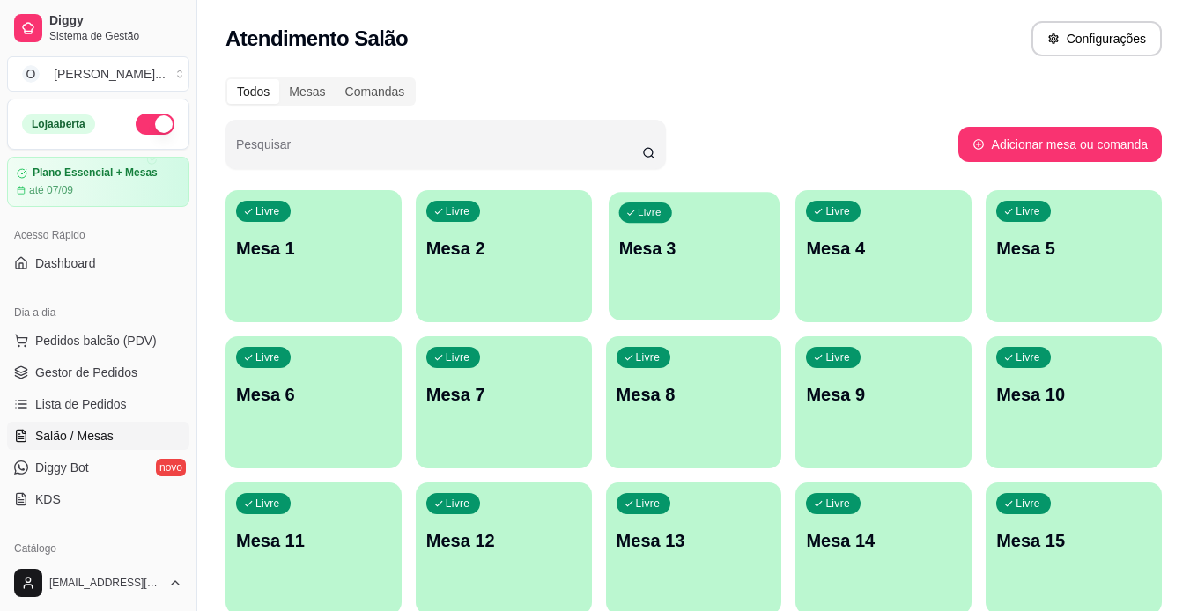
click at [779, 267] on div "Livre Mesa 1 Livre Mesa 2 Livre Mesa 3 Livre Mesa 4 Livre Mesa 5 Livre Mesa 6 L…" at bounding box center [693, 475] width 936 height 571
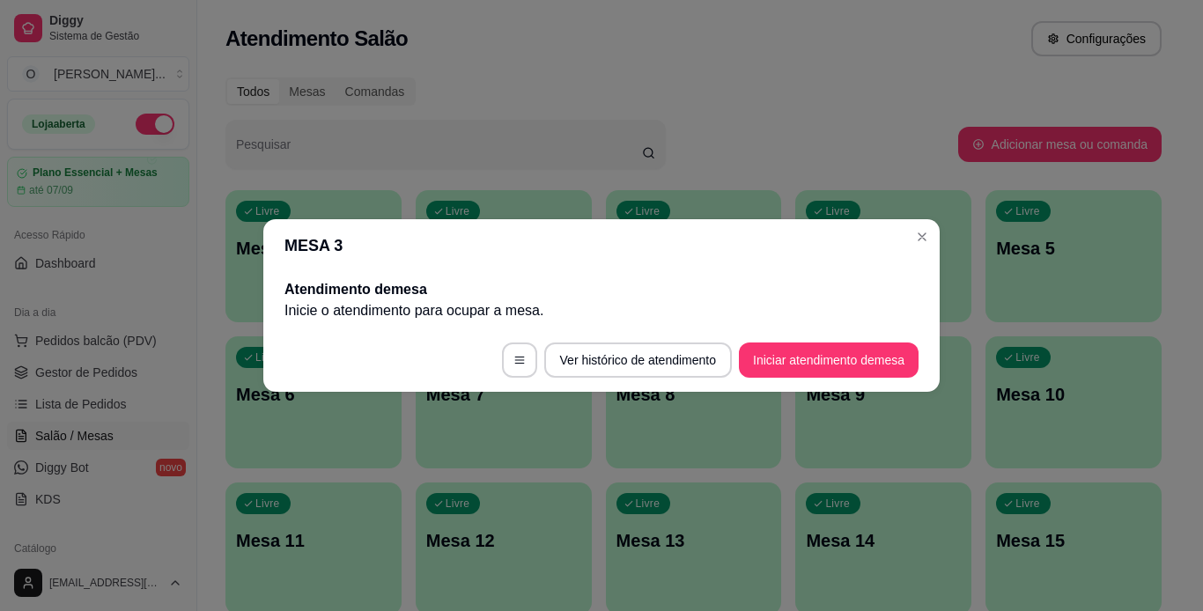
click at [779, 267] on header "MESA 3" at bounding box center [601, 245] width 676 height 53
click at [821, 352] on button "Iniciar atendimento de mesa" at bounding box center [828, 360] width 174 height 34
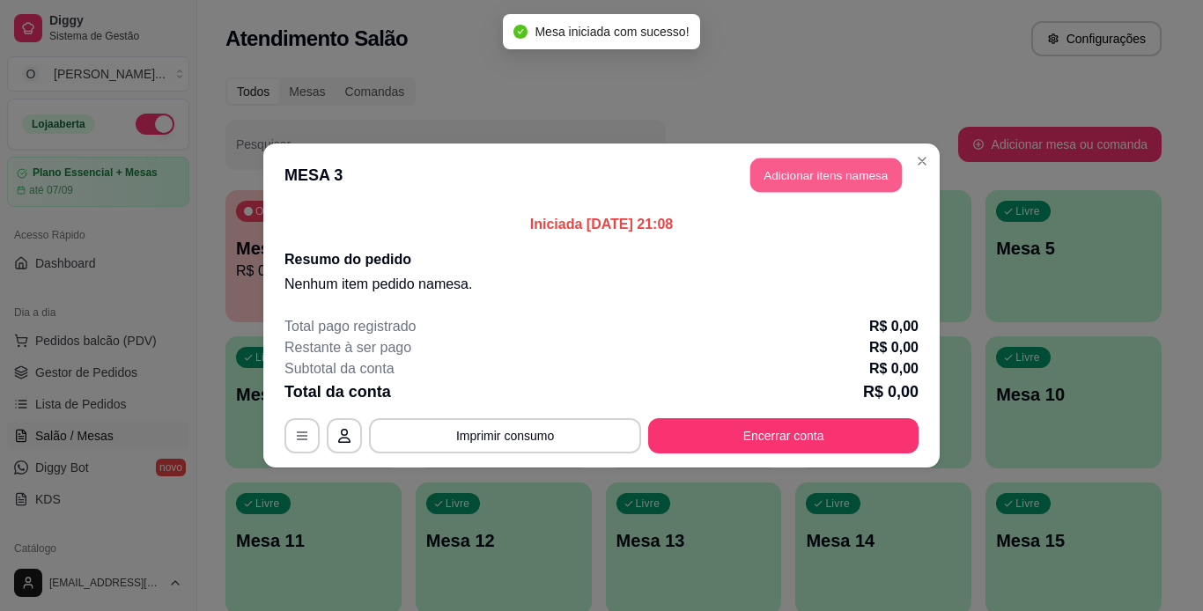
click at [854, 183] on button "Adicionar itens na mesa" at bounding box center [825, 175] width 151 height 34
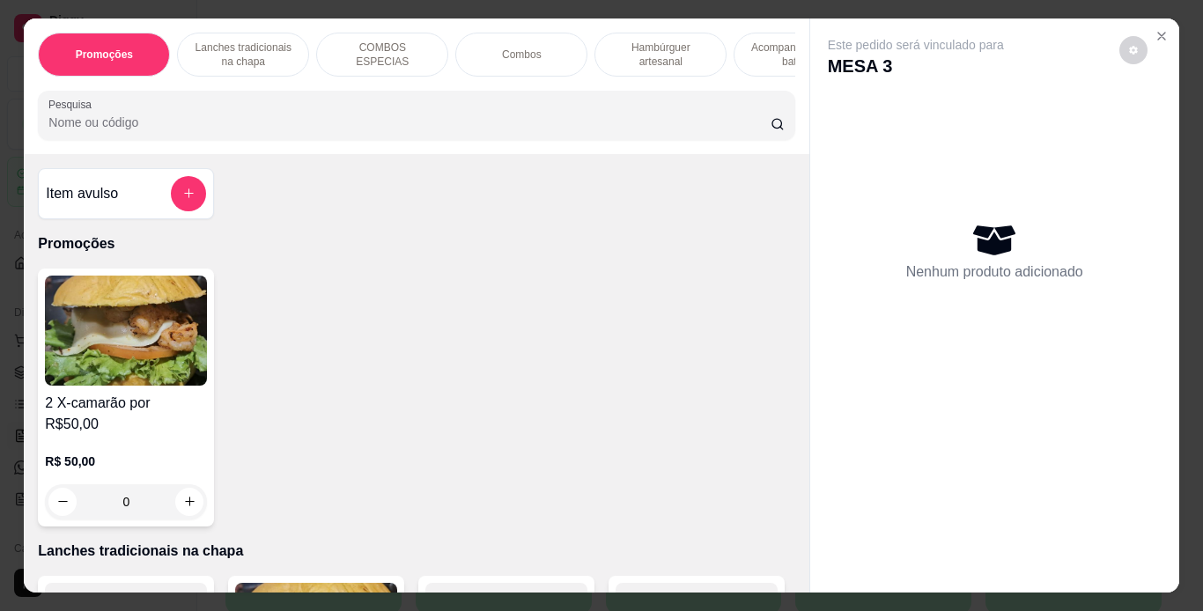
click at [660, 52] on p "Hambúrguer artesanal" at bounding box center [660, 55] width 102 height 28
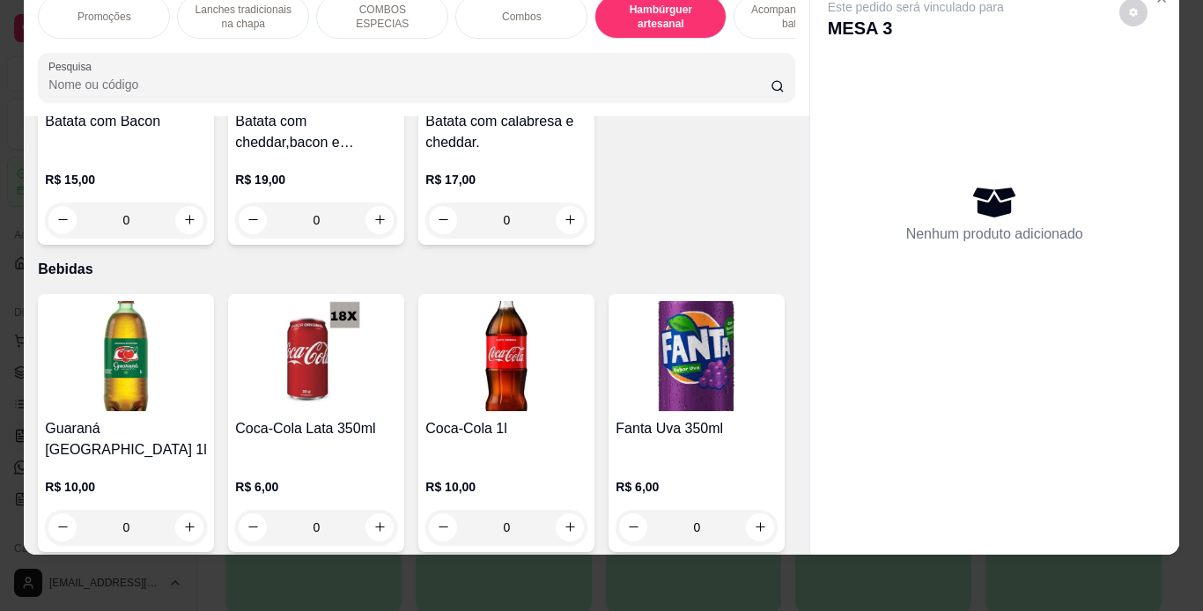
scroll to position [4291, 0]
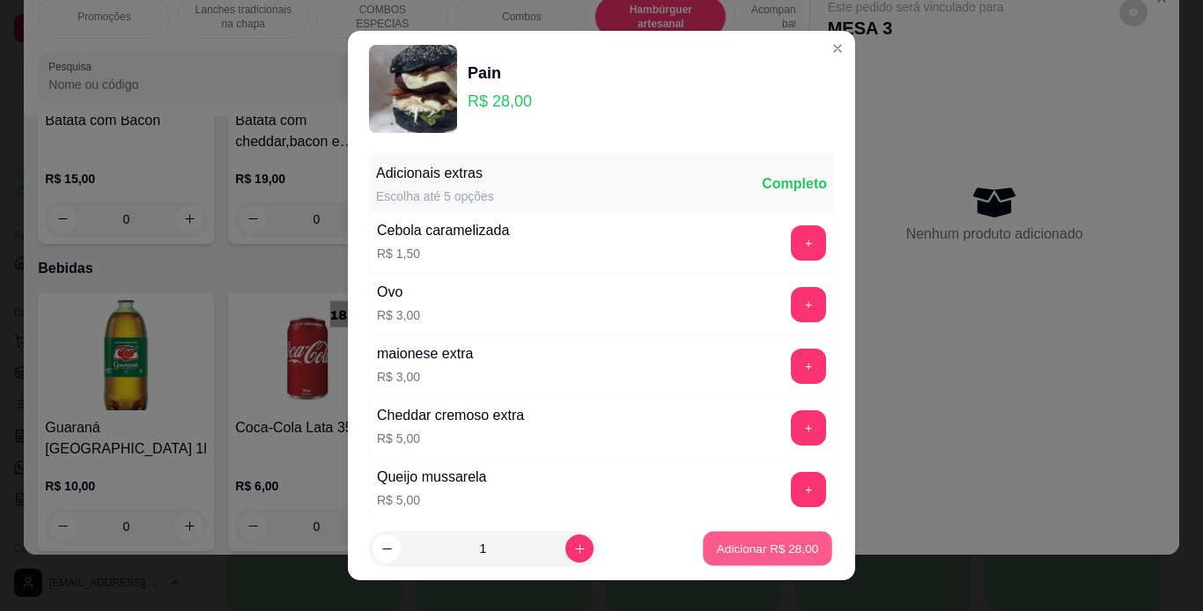
click at [716, 538] on button "Adicionar R$ 28,00" at bounding box center [767, 549] width 129 height 34
type input "1"
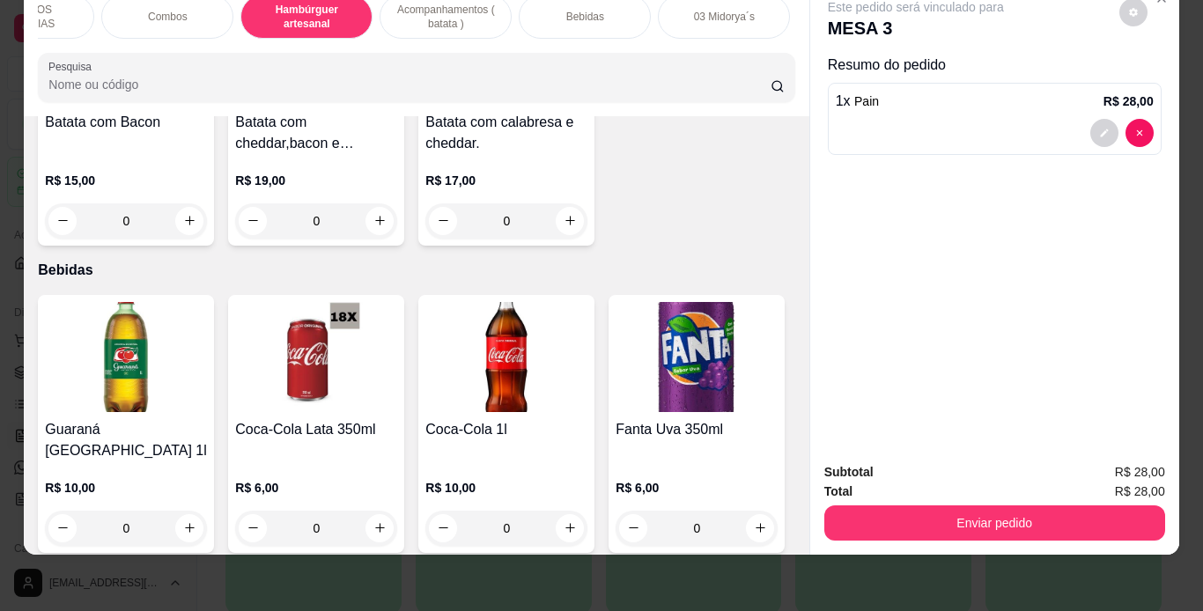
scroll to position [0, 354]
click at [623, 5] on div "Bebidas" at bounding box center [585, 17] width 132 height 44
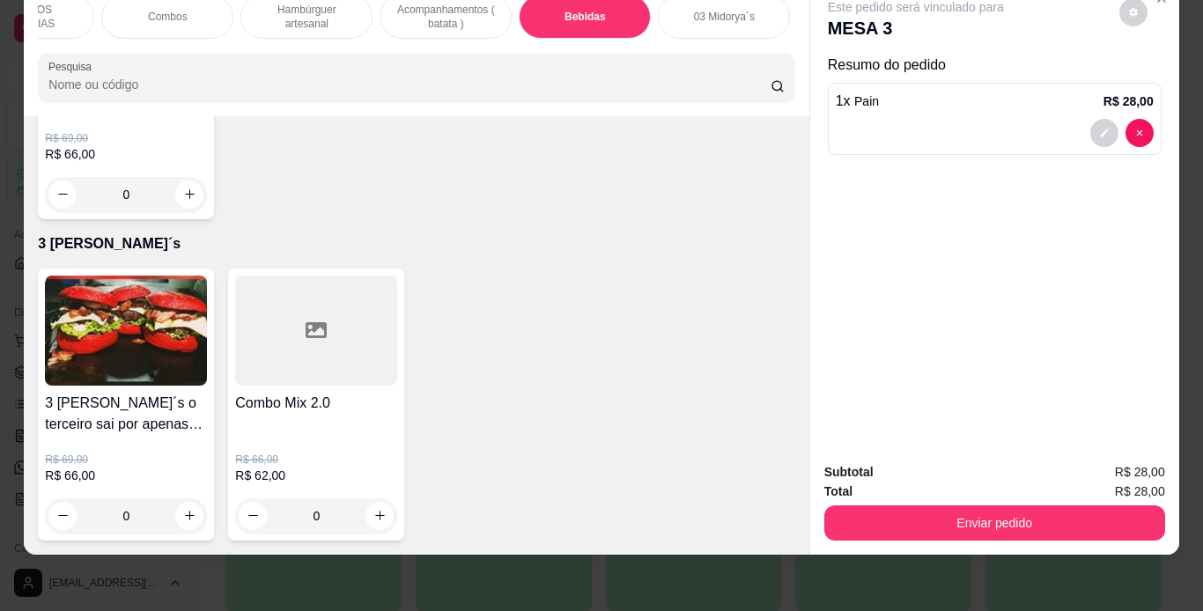
scroll to position [5893, 0]
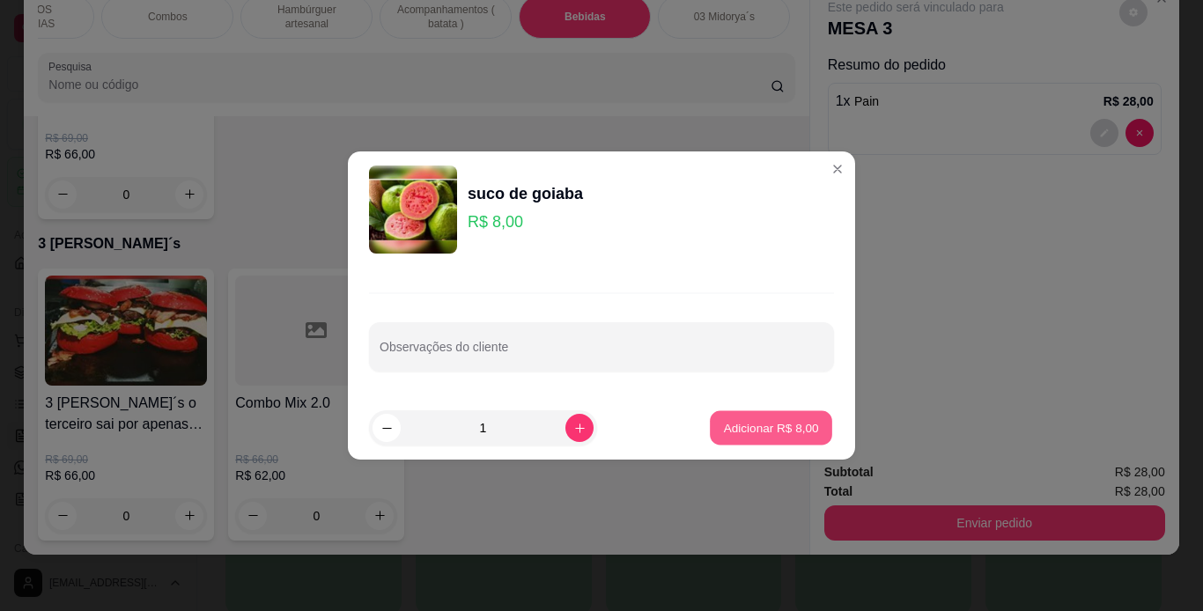
click at [738, 417] on button "Adicionar R$ 8,00" at bounding box center [771, 428] width 122 height 34
type input "1"
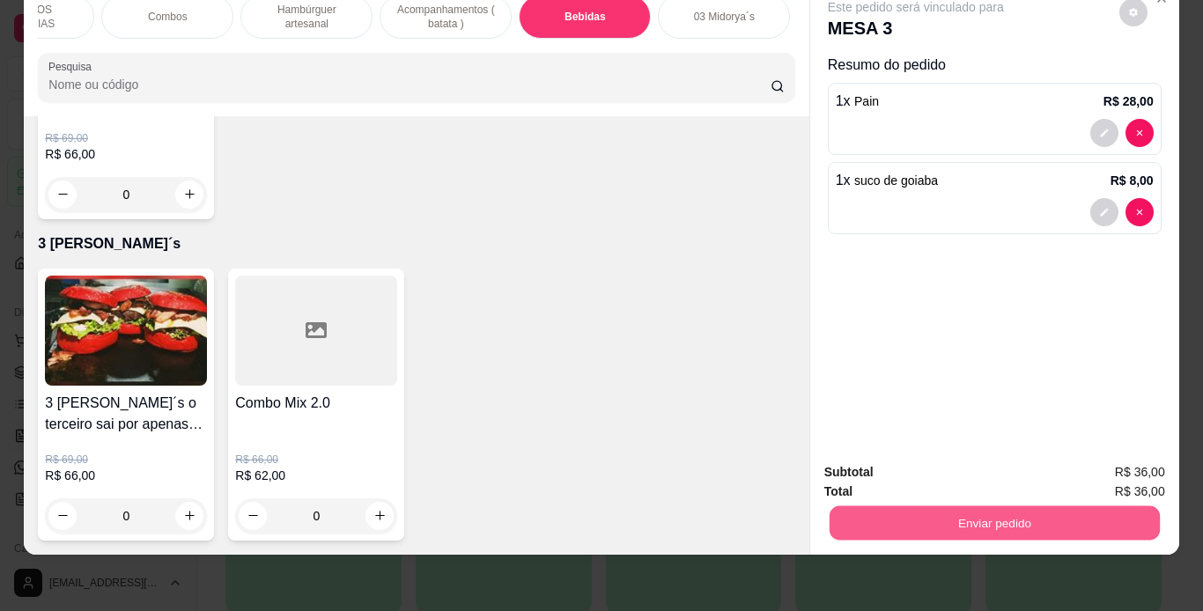
click at [903, 506] on button "Enviar pedido" at bounding box center [994, 523] width 330 height 34
click at [915, 467] on button "Não registrar e enviar pedido" at bounding box center [936, 466] width 178 height 33
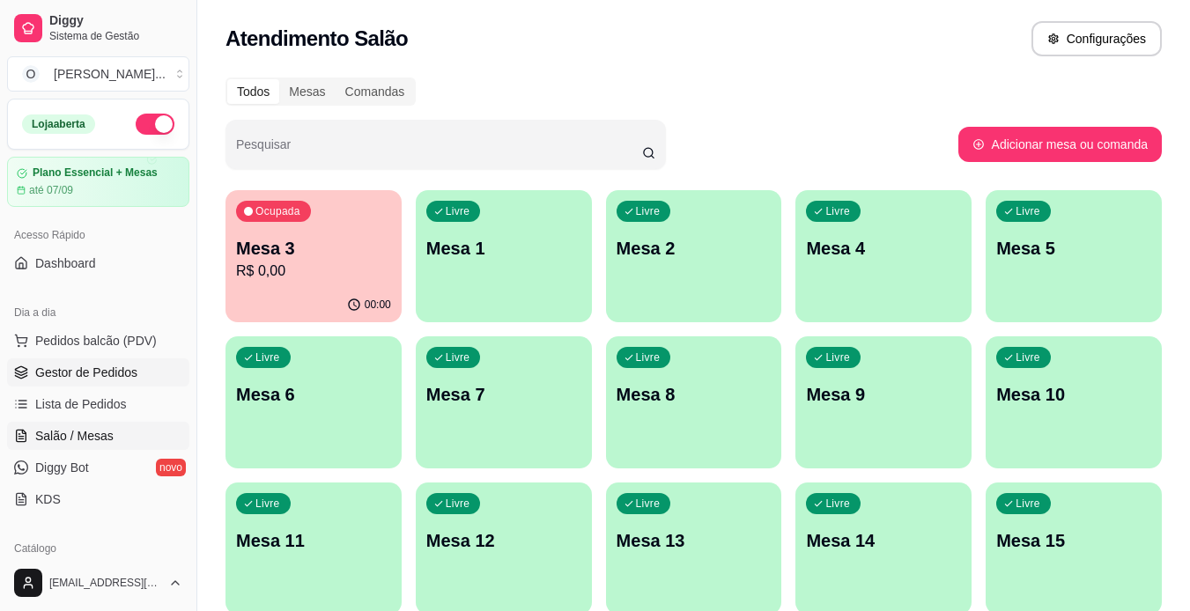
click at [103, 361] on link "Gestor de Pedidos" at bounding box center [98, 372] width 182 height 28
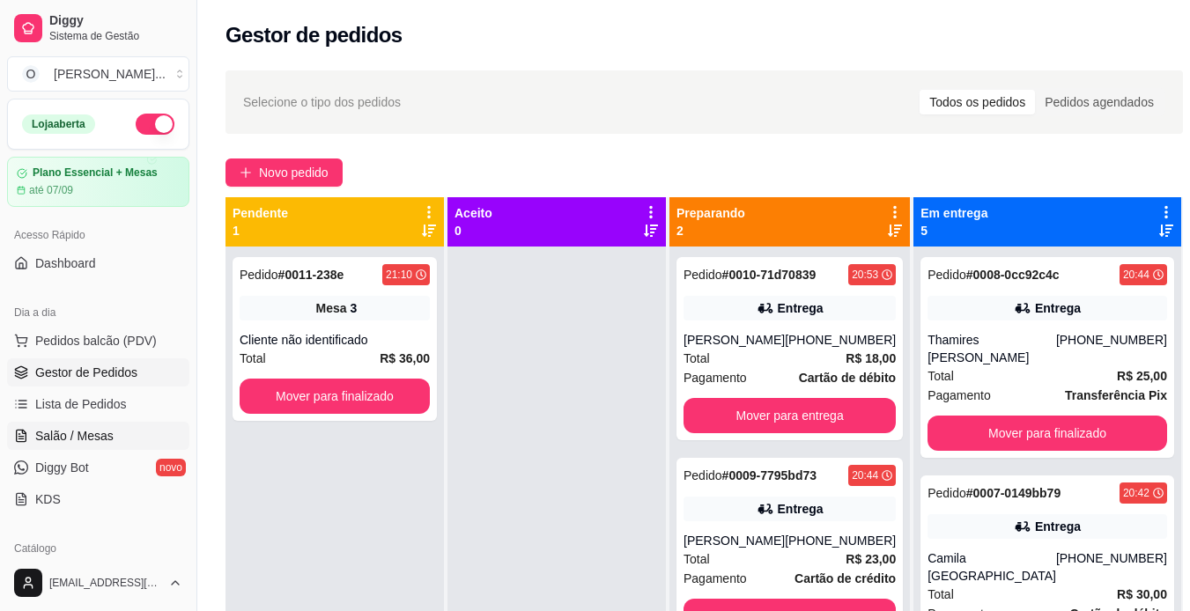
click at [107, 442] on span "Salão / Mesas" at bounding box center [74, 436] width 78 height 18
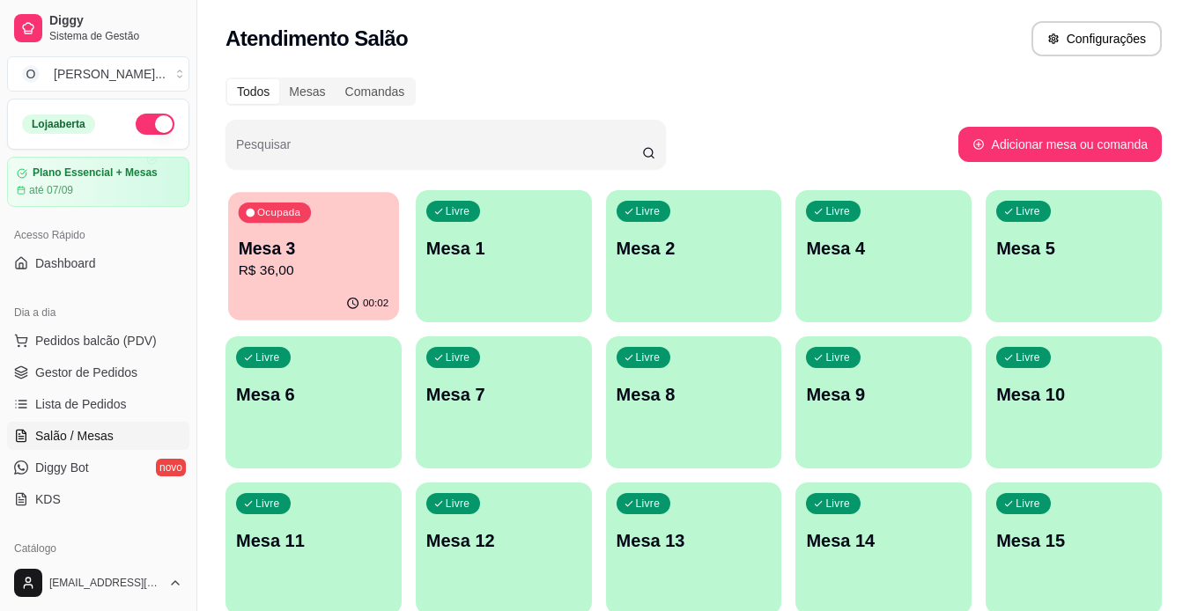
click at [287, 261] on p "R$ 36,00" at bounding box center [314, 271] width 151 height 20
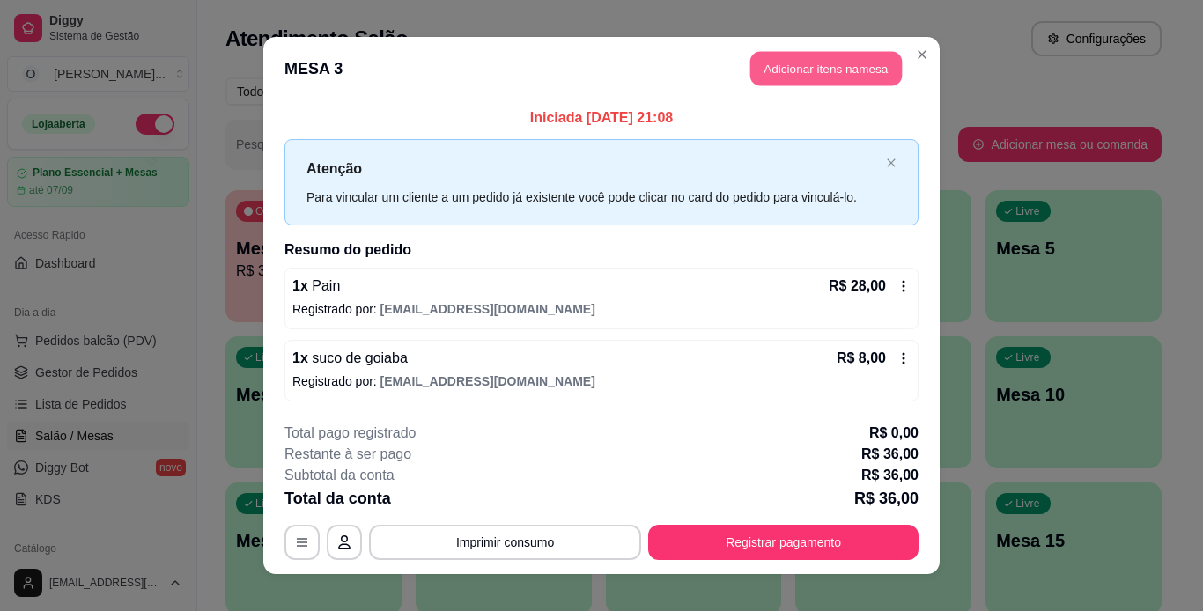
click at [809, 63] on button "Adicionar itens na mesa" at bounding box center [825, 69] width 151 height 34
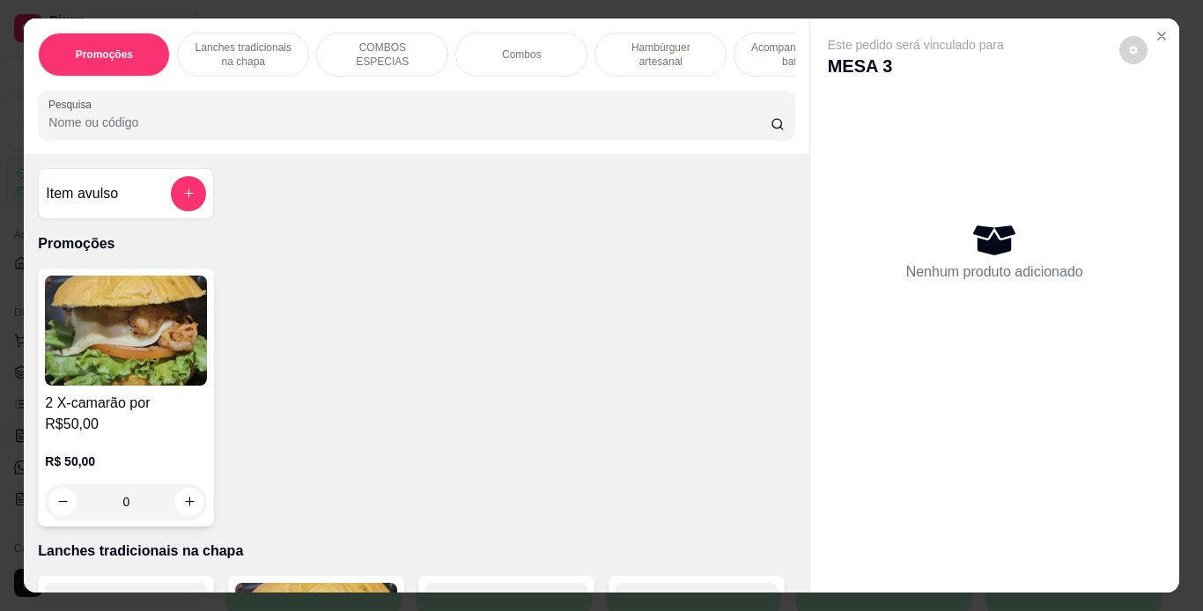
click at [633, 55] on p "Hambúrguer artesanal" at bounding box center [660, 55] width 102 height 28
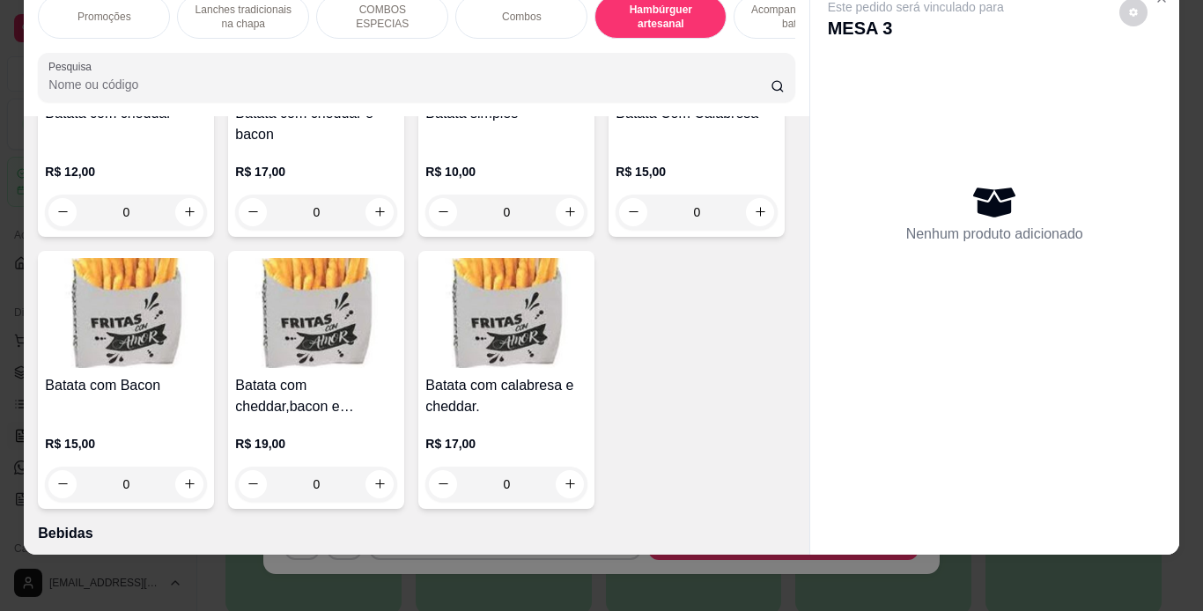
scroll to position [4024, 0]
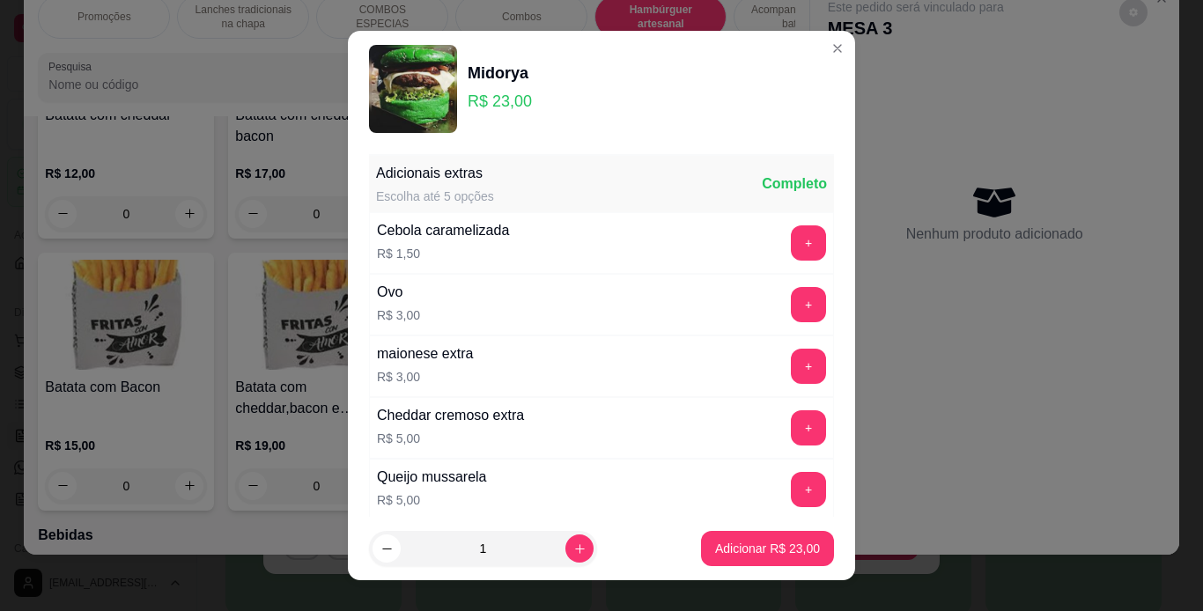
scroll to position [381, 0]
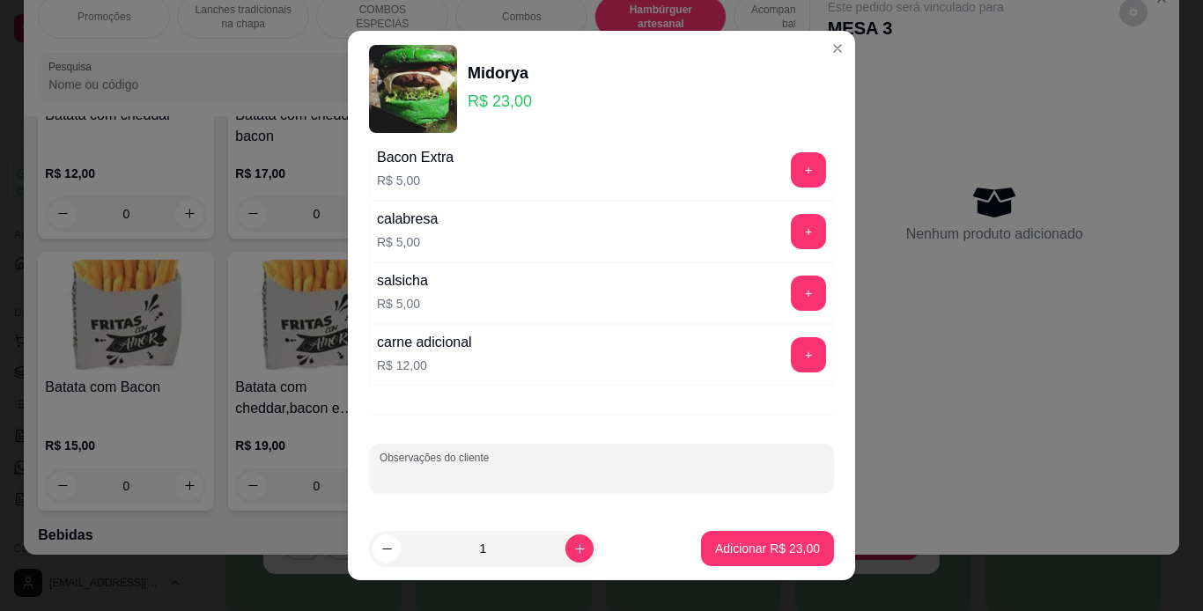
click at [561, 470] on input "Observações do cliente" at bounding box center [602, 476] width 444 height 18
type input "sem carne"
click at [732, 559] on button "Adicionar R$ 23,00" at bounding box center [767, 548] width 133 height 35
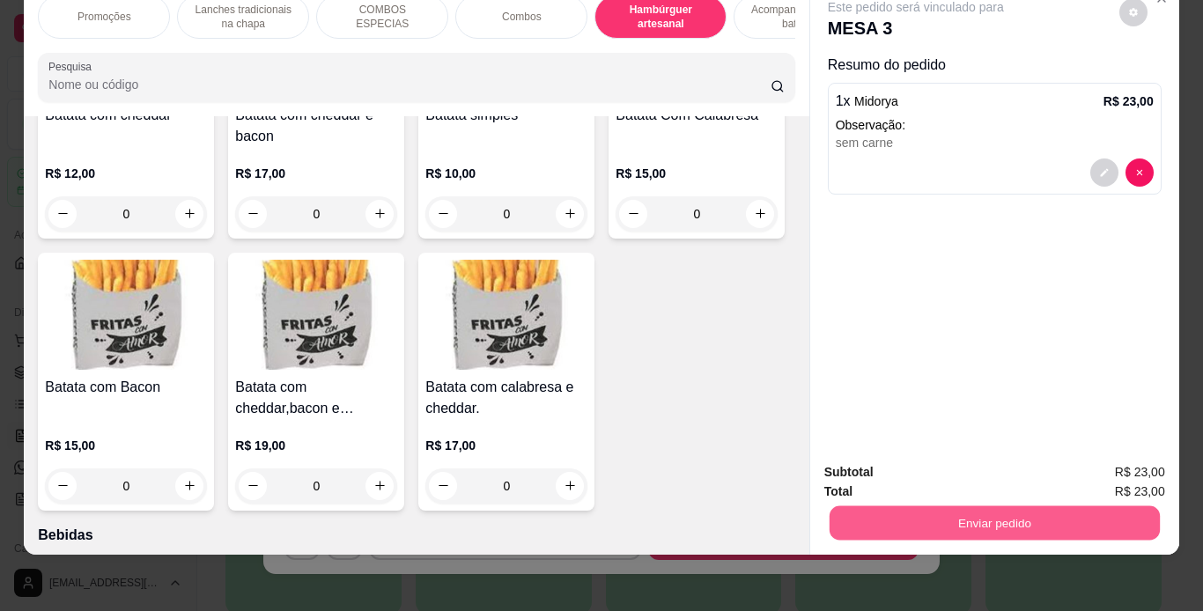
click at [907, 506] on button "Enviar pedido" at bounding box center [994, 523] width 330 height 34
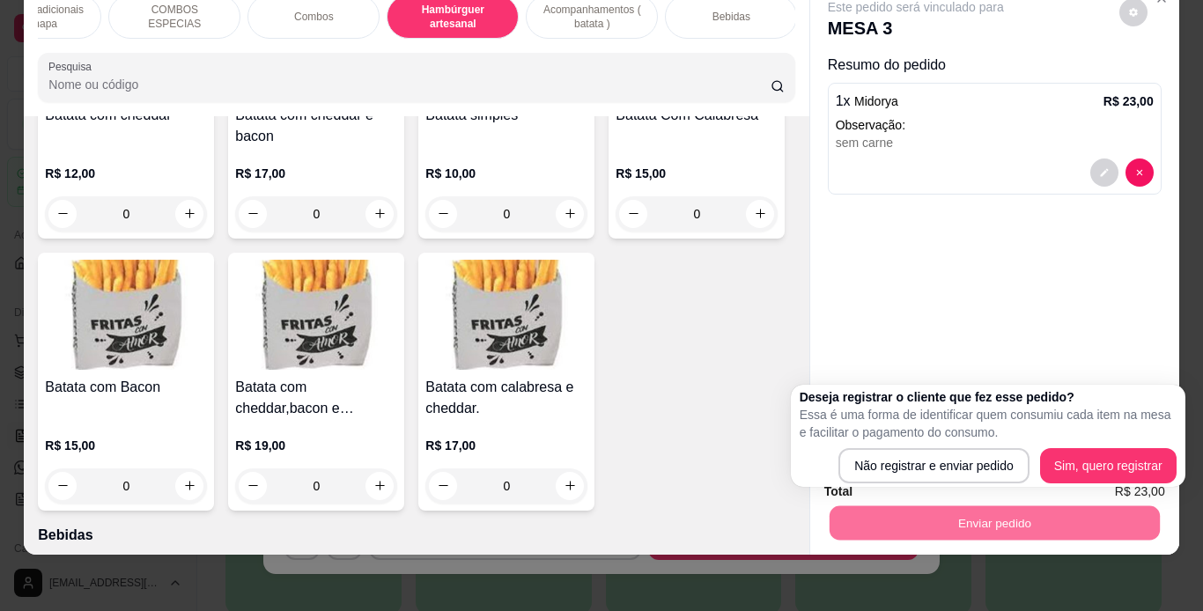
scroll to position [0, 212]
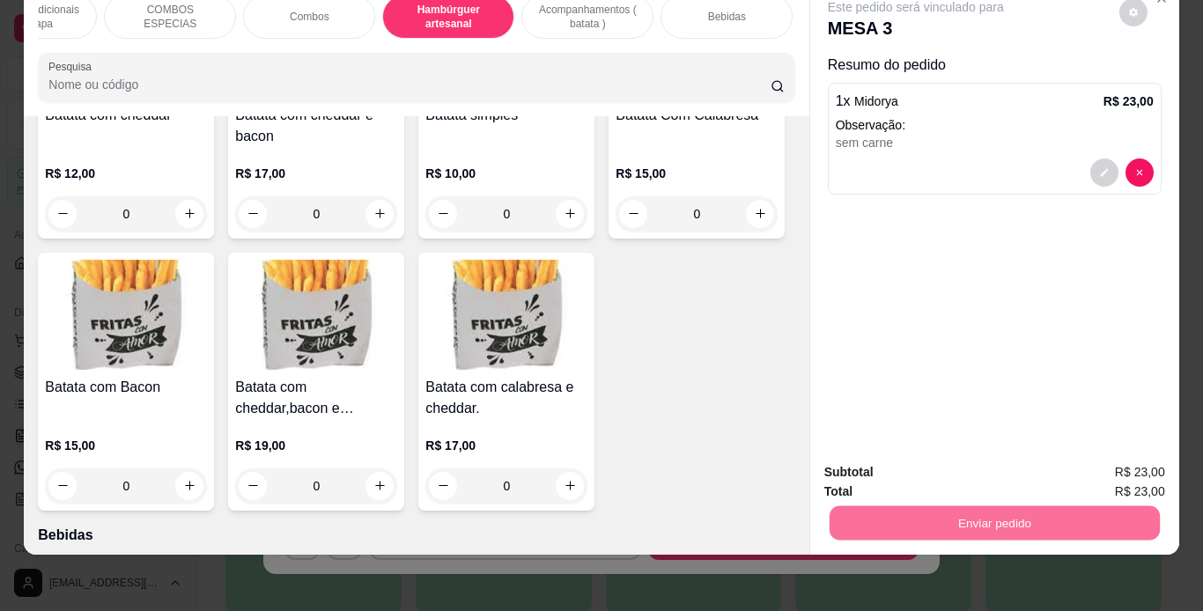
click at [742, 14] on div "Bebidas" at bounding box center [726, 17] width 132 height 44
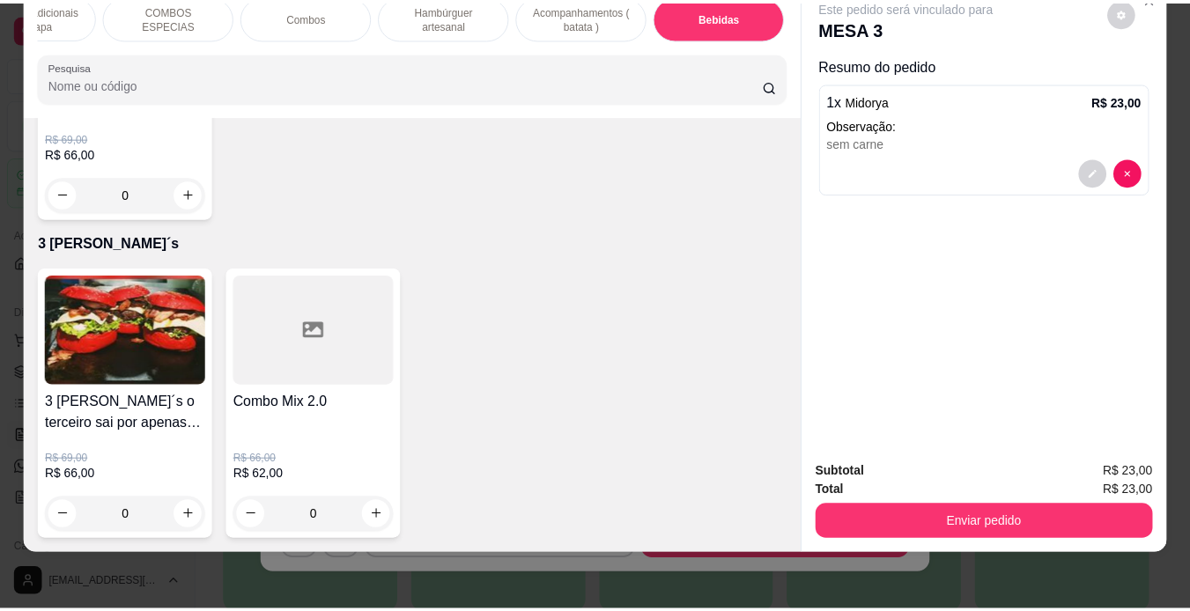
scroll to position [6053, 0]
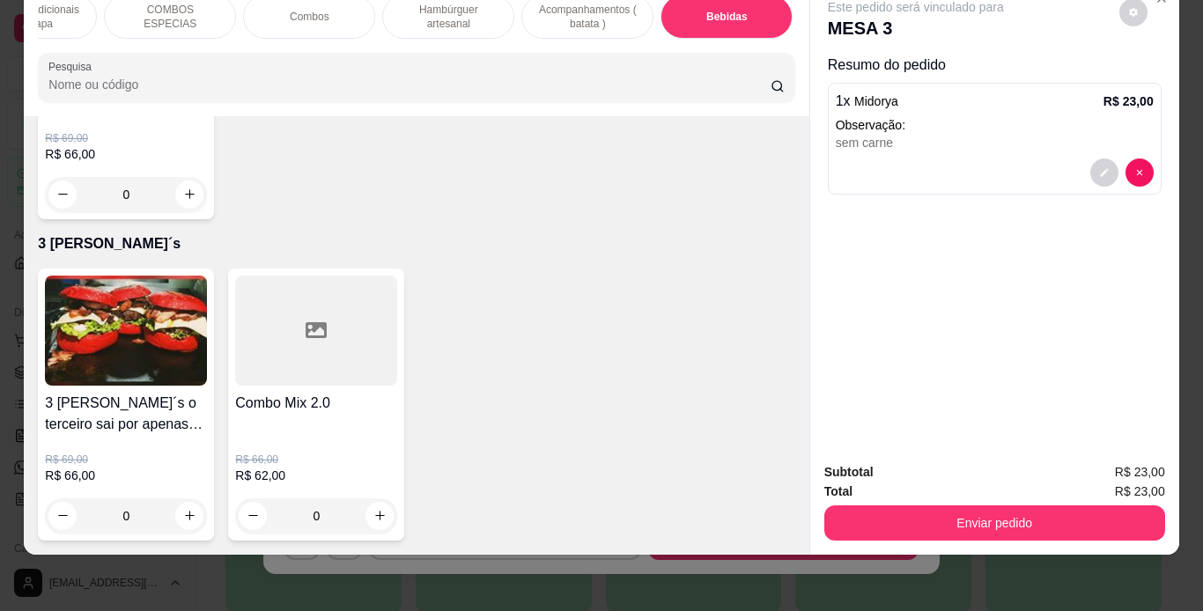
type input "1"
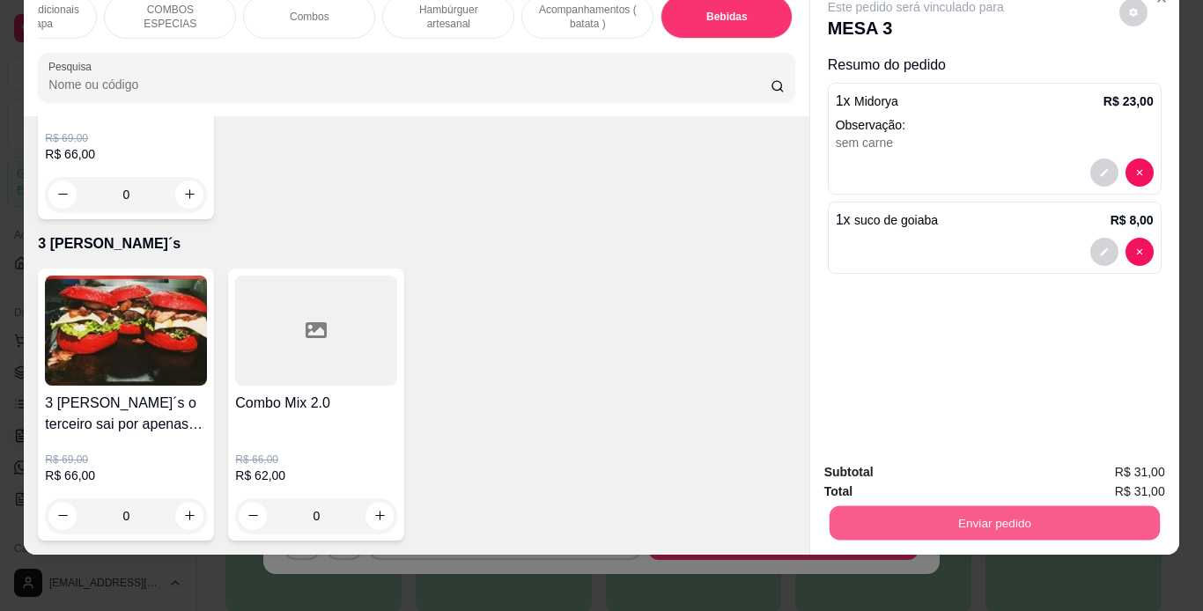
click at [852, 506] on button "Enviar pedido" at bounding box center [994, 523] width 330 height 34
click at [866, 468] on button "Não registrar e enviar pedido" at bounding box center [936, 466] width 178 height 33
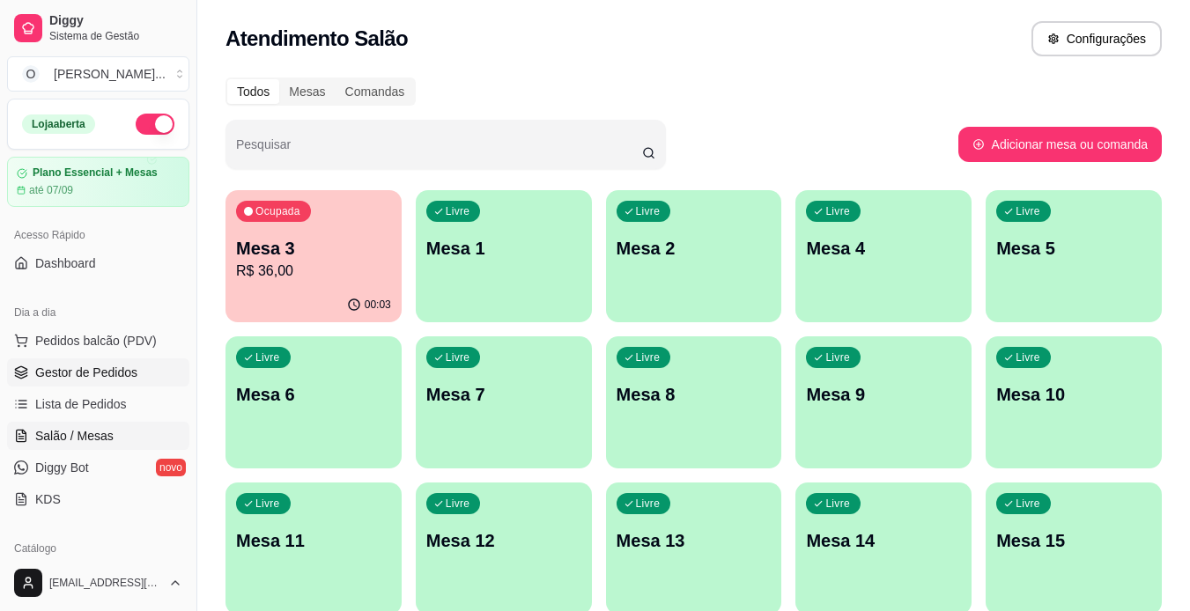
click at [129, 366] on span "Gestor de Pedidos" at bounding box center [86, 373] width 102 height 18
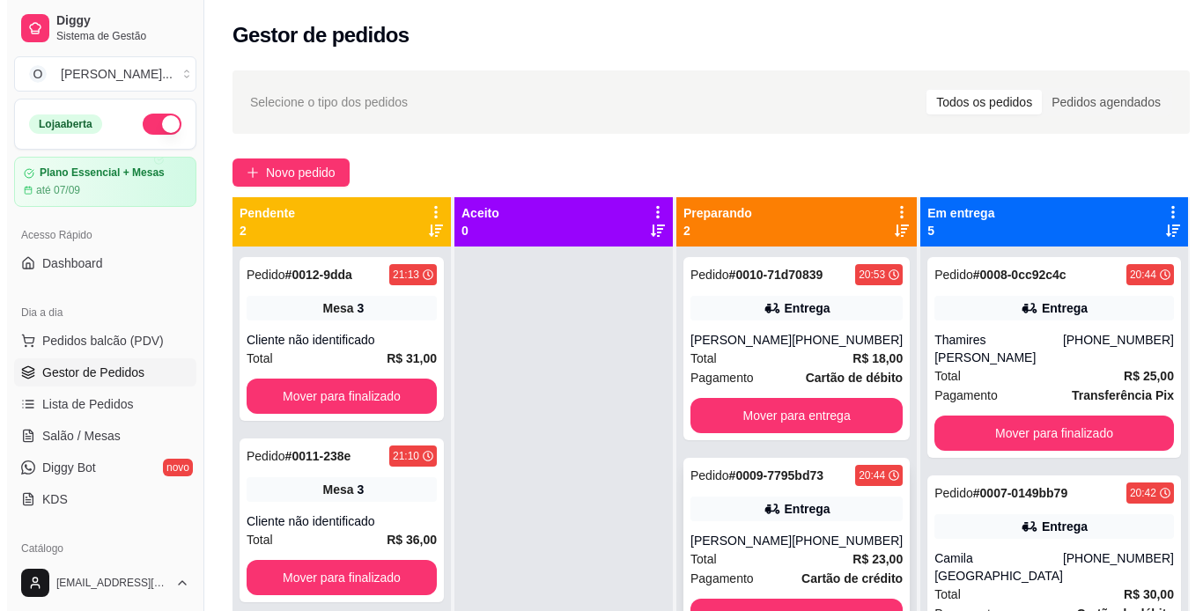
scroll to position [49, 0]
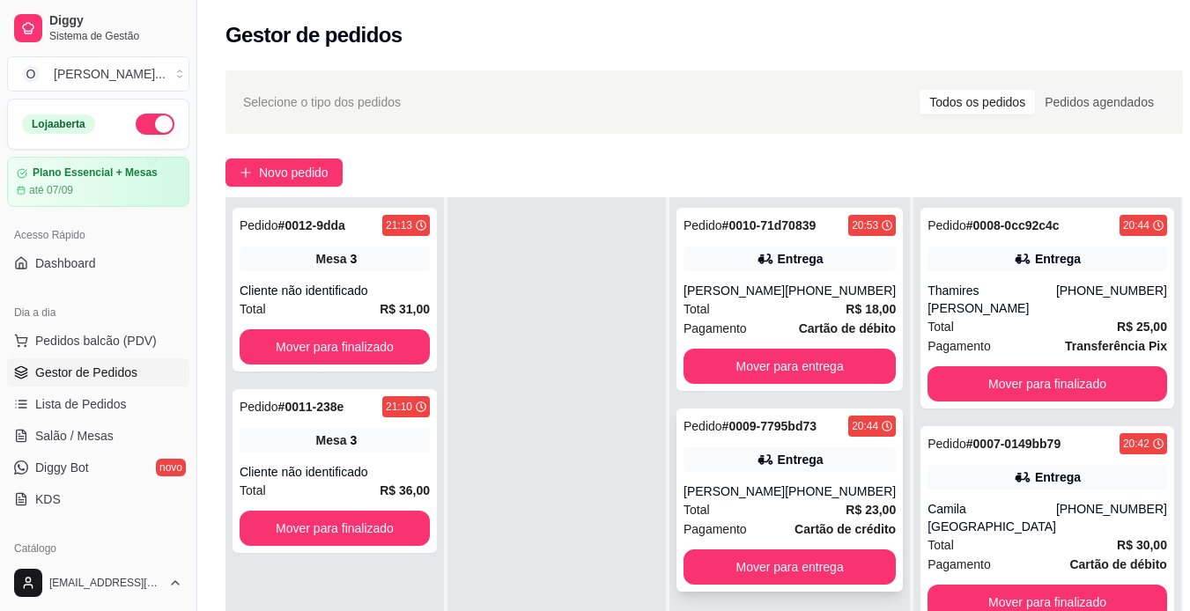
click at [785, 491] on div "[PERSON_NAME]" at bounding box center [733, 492] width 101 height 18
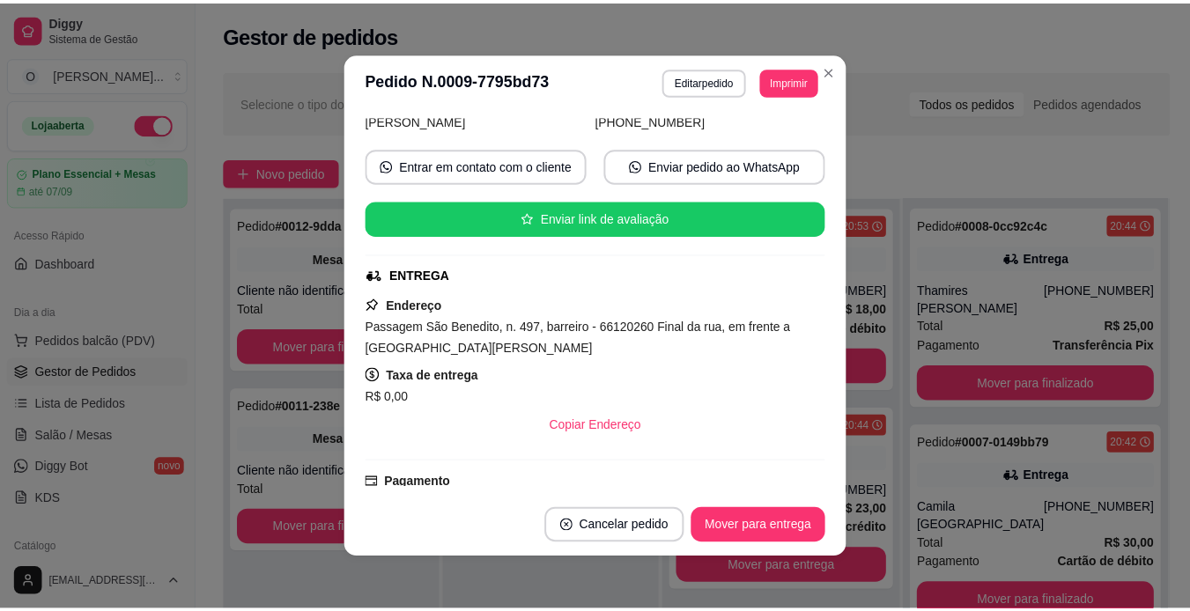
scroll to position [139, 0]
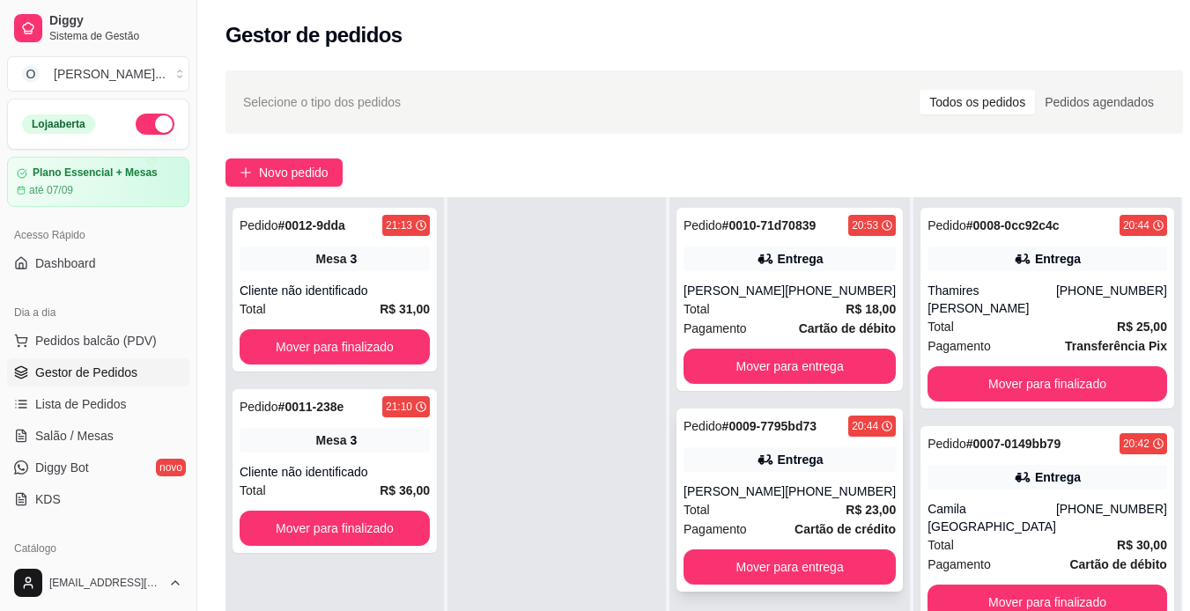
click at [817, 515] on div "Total R$ 23,00" at bounding box center [789, 509] width 212 height 19
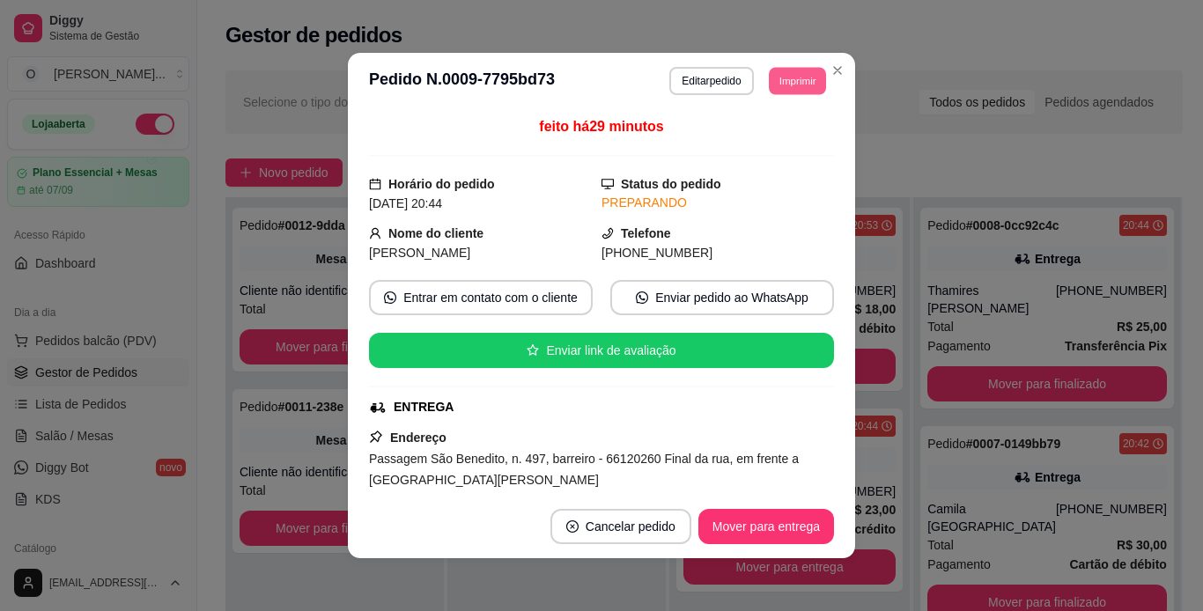
click at [771, 84] on button "Imprimir" at bounding box center [797, 80] width 57 height 27
click at [791, 146] on button "IMPRESSORA" at bounding box center [757, 142] width 123 height 27
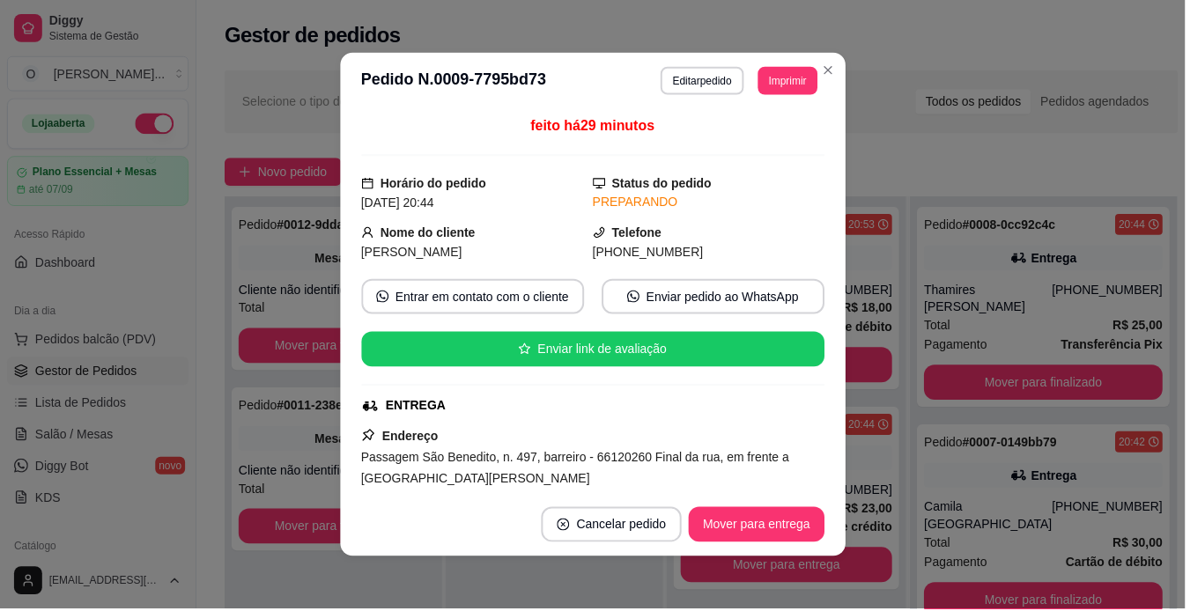
click at [881, 287] on div "[PHONE_NUMBER]" at bounding box center [840, 291] width 111 height 18
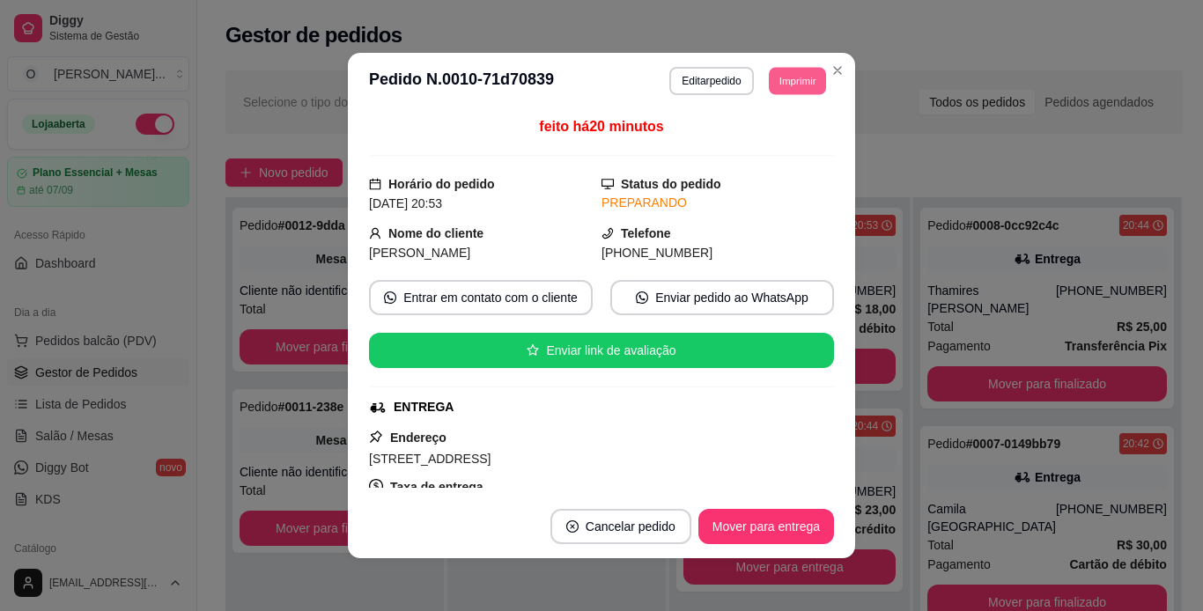
click at [805, 84] on button "Imprimir" at bounding box center [797, 80] width 57 height 27
click at [776, 143] on button "IMPRESSORA" at bounding box center [757, 142] width 123 height 27
click at [881, 359] on button "Mover para entrega" at bounding box center [789, 366] width 212 height 35
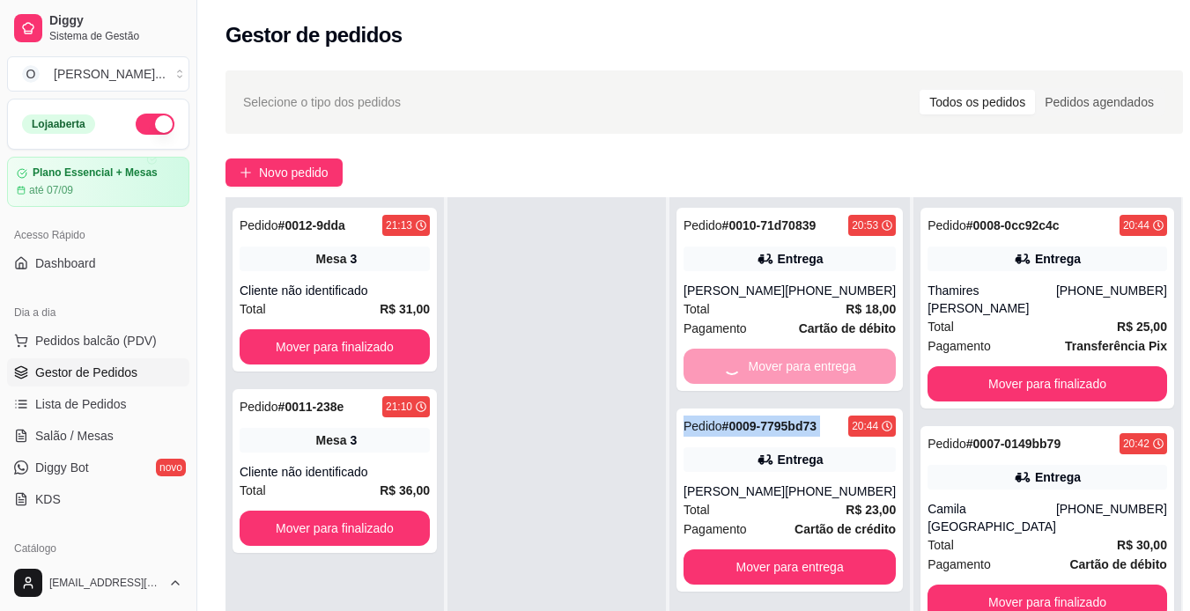
click at [881, 359] on div "Mover para entrega" at bounding box center [789, 366] width 212 height 35
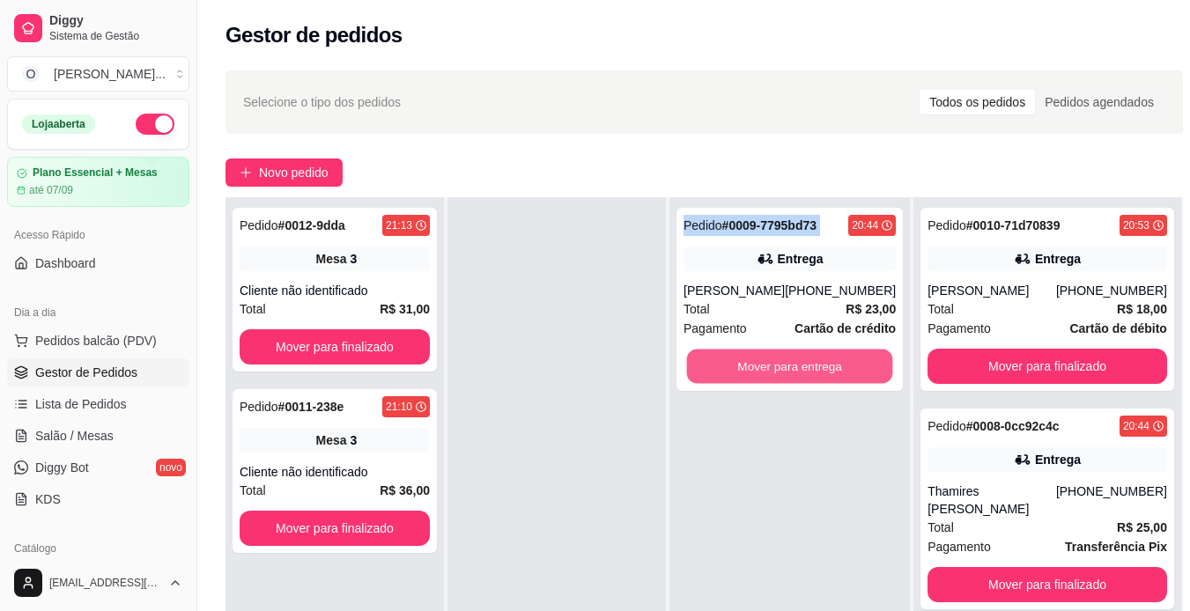
click at [881, 359] on button "Mover para entrega" at bounding box center [790, 367] width 206 height 34
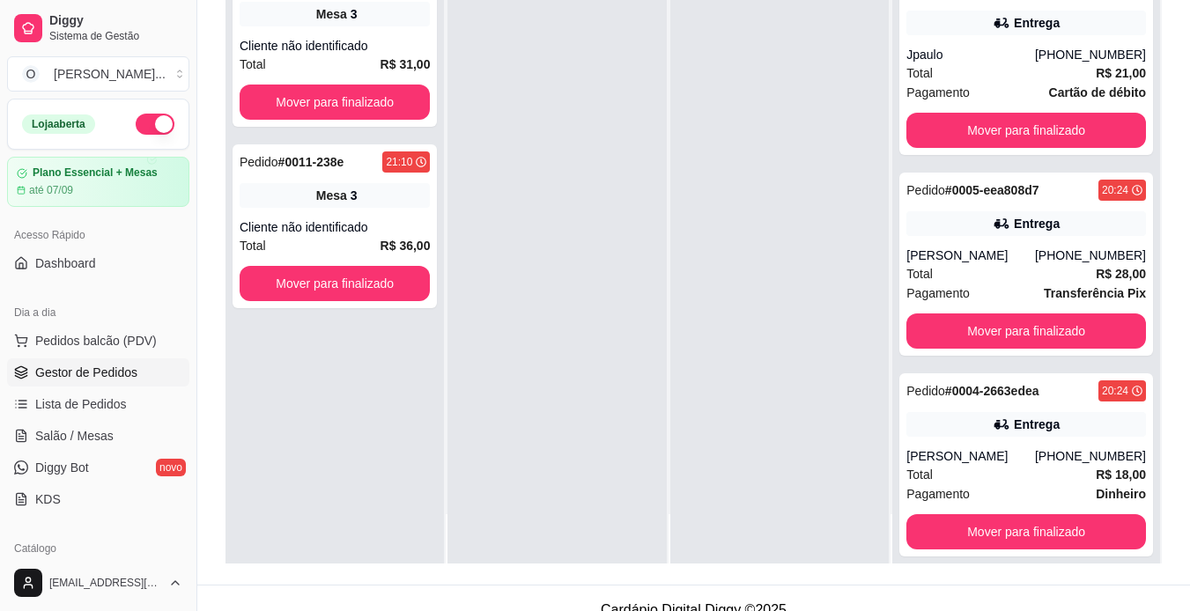
scroll to position [246, 0]
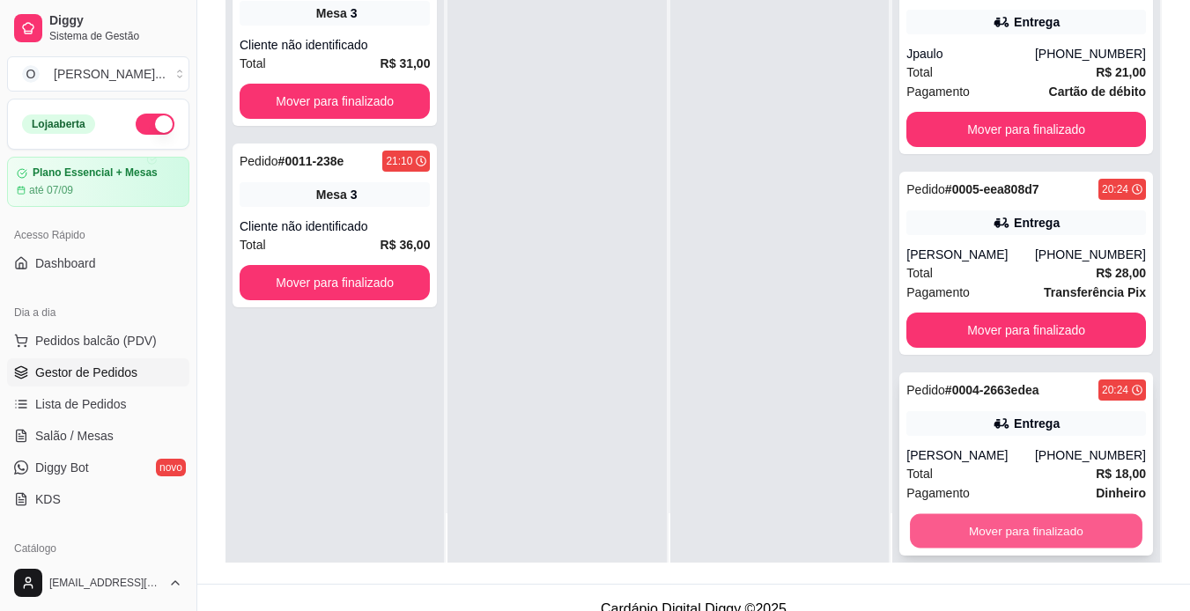
click at [1028, 518] on button "Mover para finalizado" at bounding box center [1026, 531] width 232 height 34
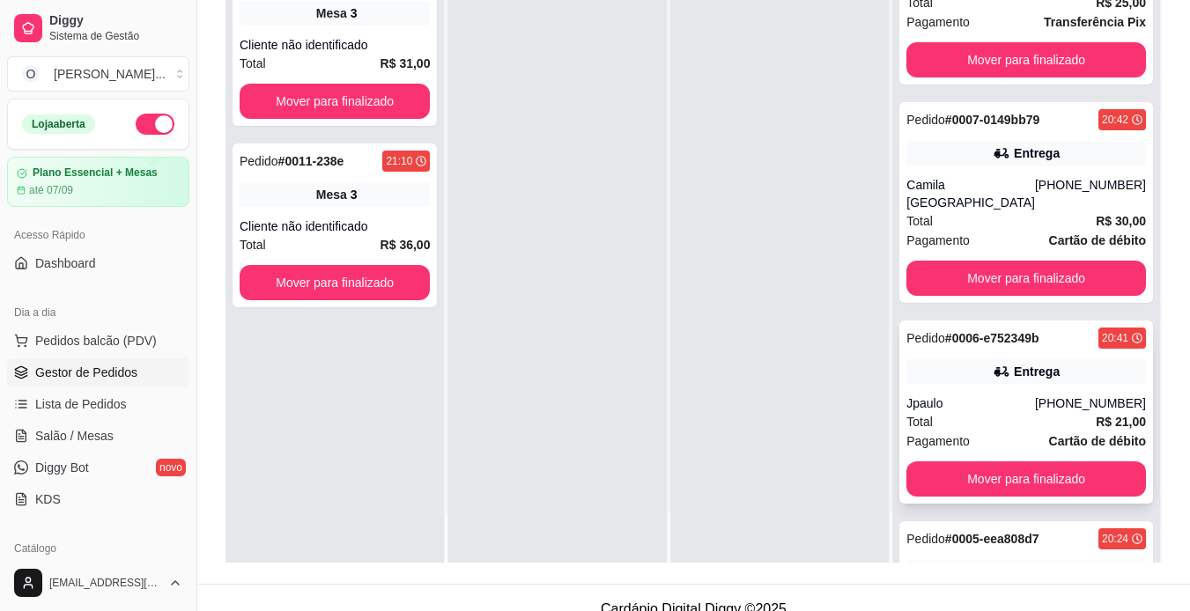
scroll to position [479, 0]
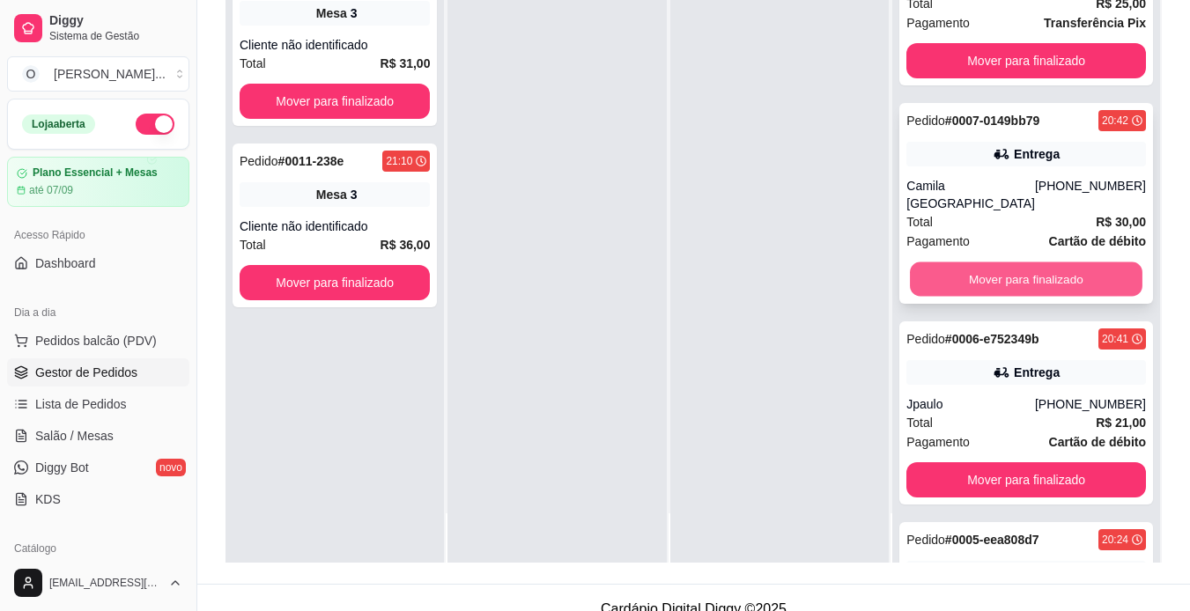
click at [1057, 262] on button "Mover para finalizado" at bounding box center [1026, 279] width 232 height 34
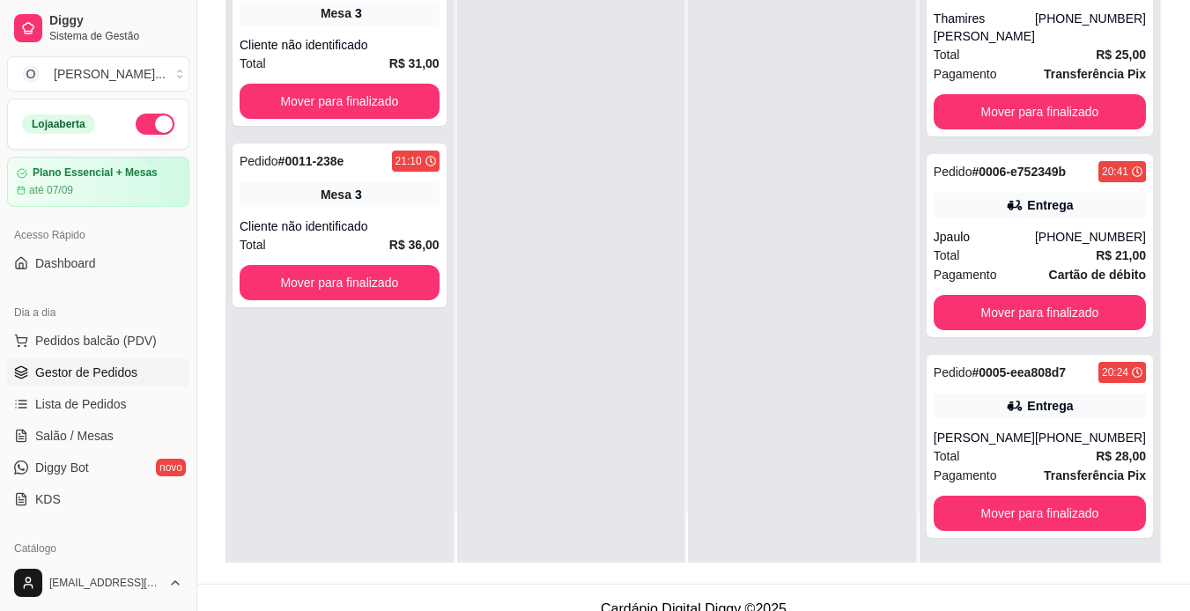
scroll to position [410, 0]
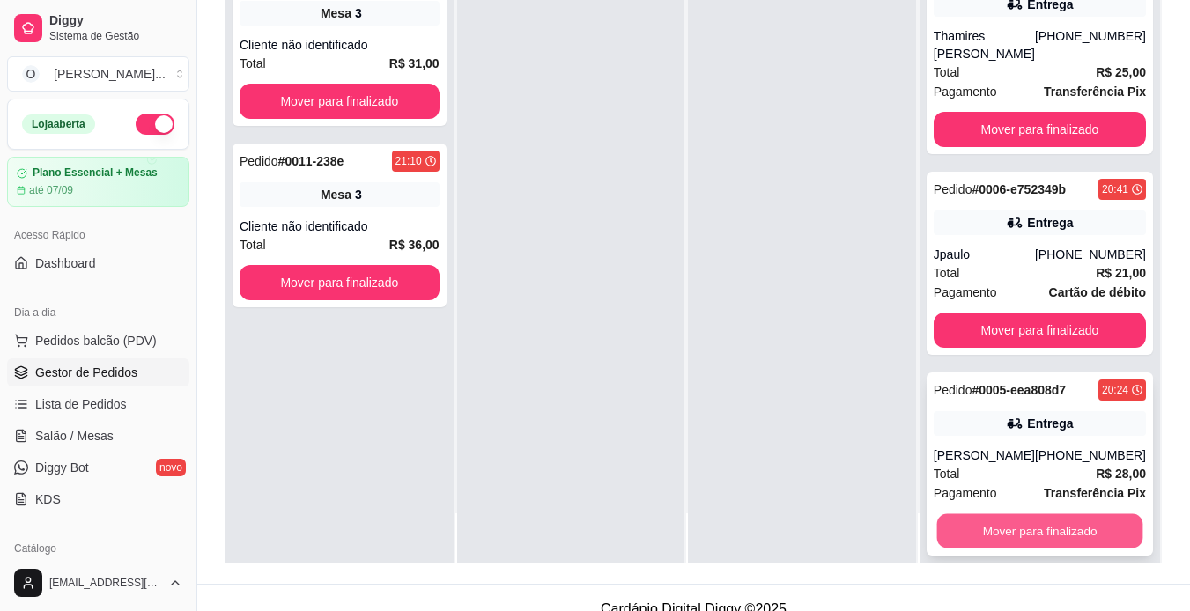
click at [1031, 514] on button "Mover para finalizado" at bounding box center [1039, 531] width 206 height 34
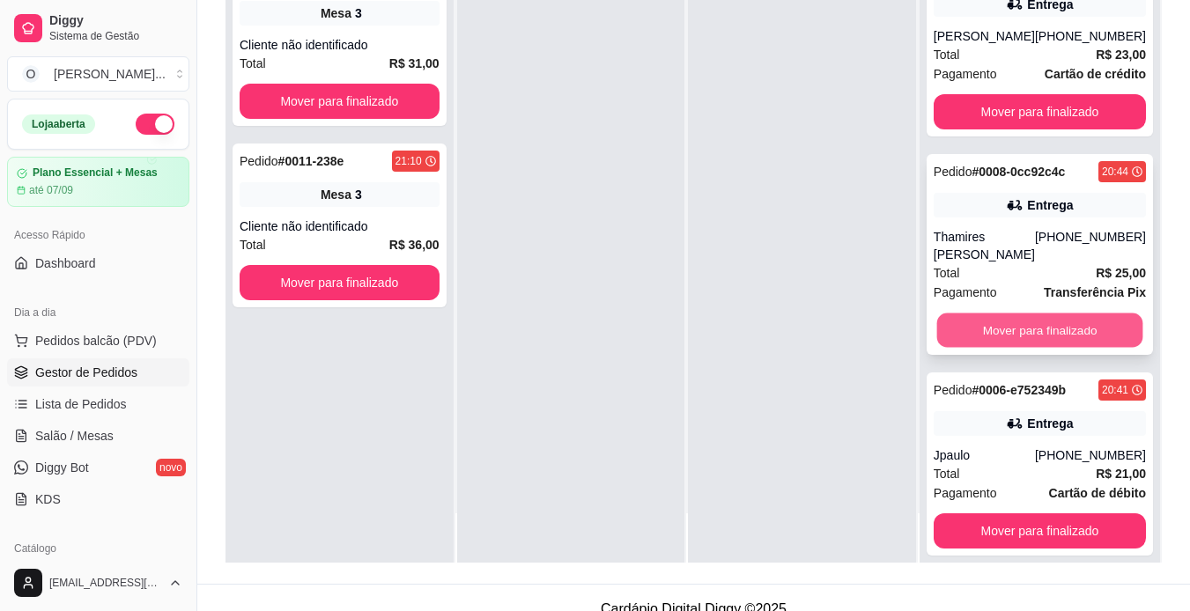
click at [1055, 317] on button "Mover para finalizado" at bounding box center [1039, 330] width 206 height 34
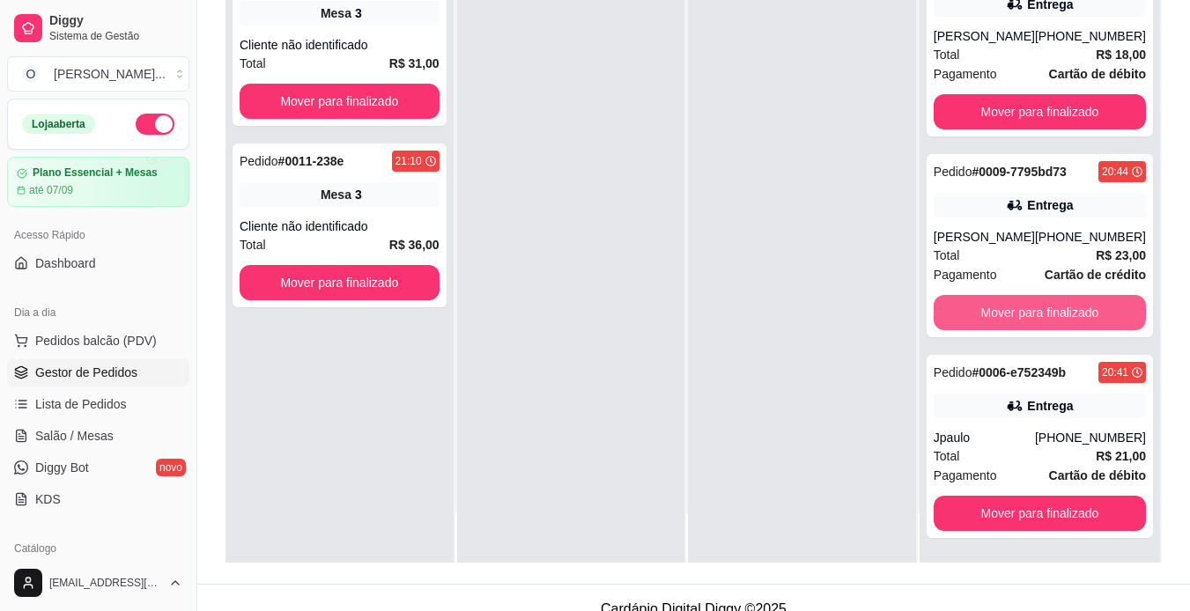
scroll to position [9, 0]
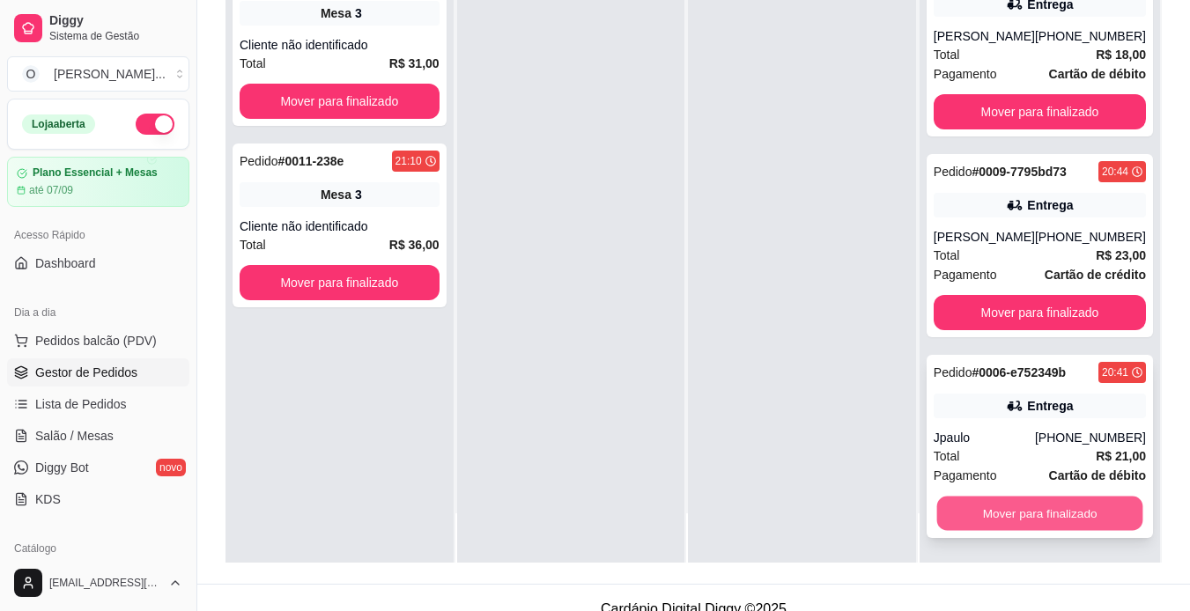
click at [1011, 508] on button "Mover para finalizado" at bounding box center [1039, 514] width 206 height 34
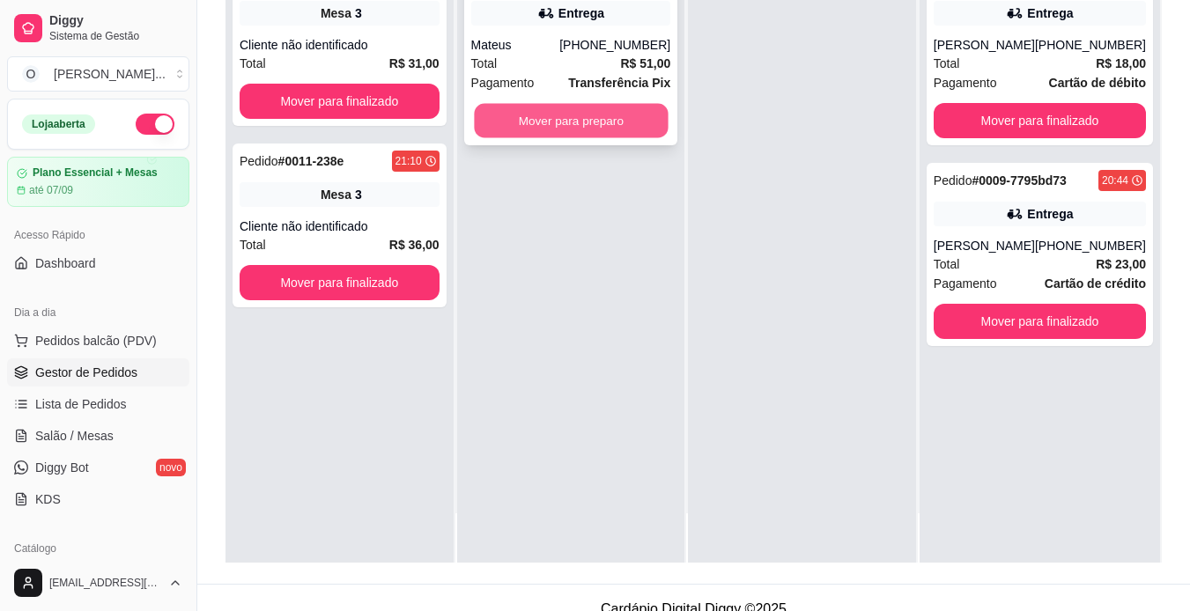
click at [607, 125] on button "Mover para preparo" at bounding box center [571, 121] width 194 height 34
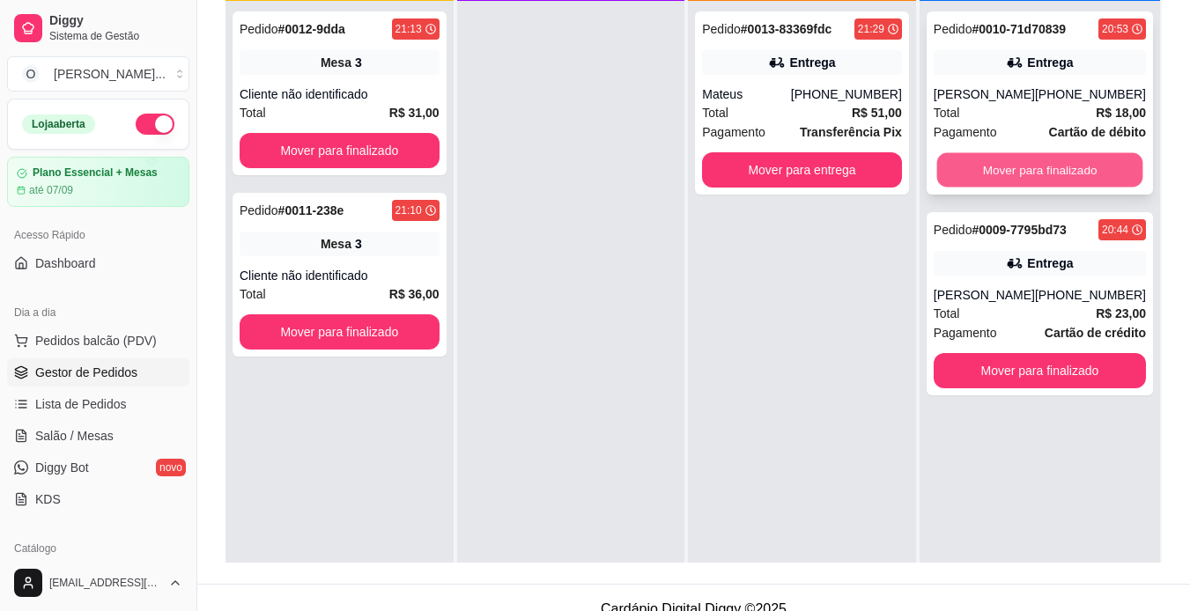
click at [1028, 166] on button "Mover para finalizado" at bounding box center [1039, 170] width 206 height 34
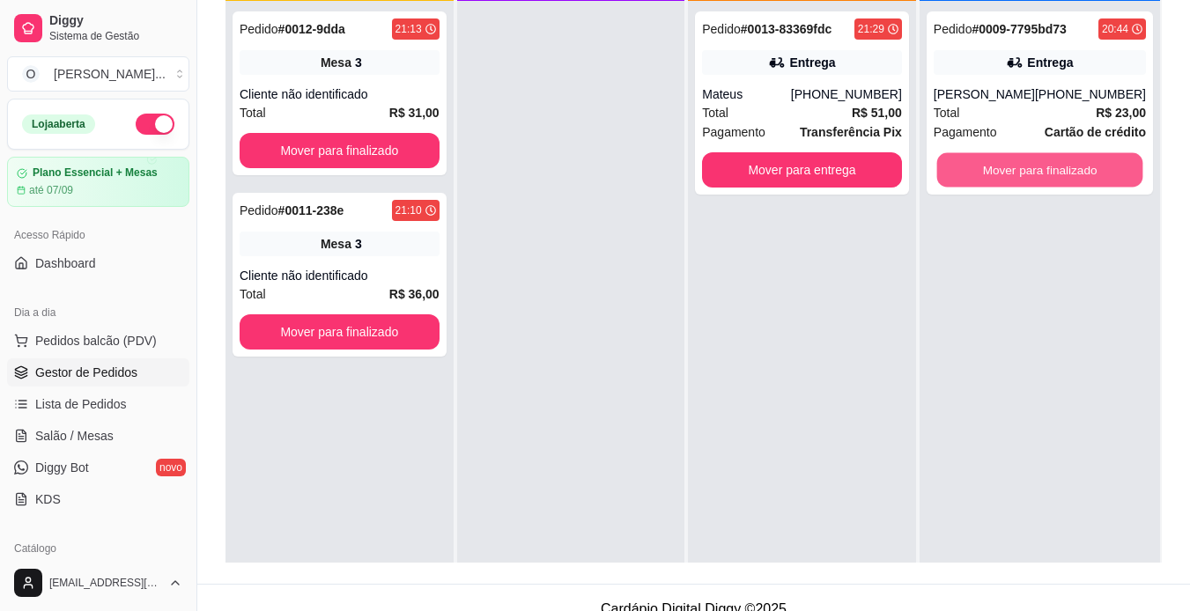
click at [1028, 166] on button "Mover para finalizado" at bounding box center [1039, 170] width 206 height 34
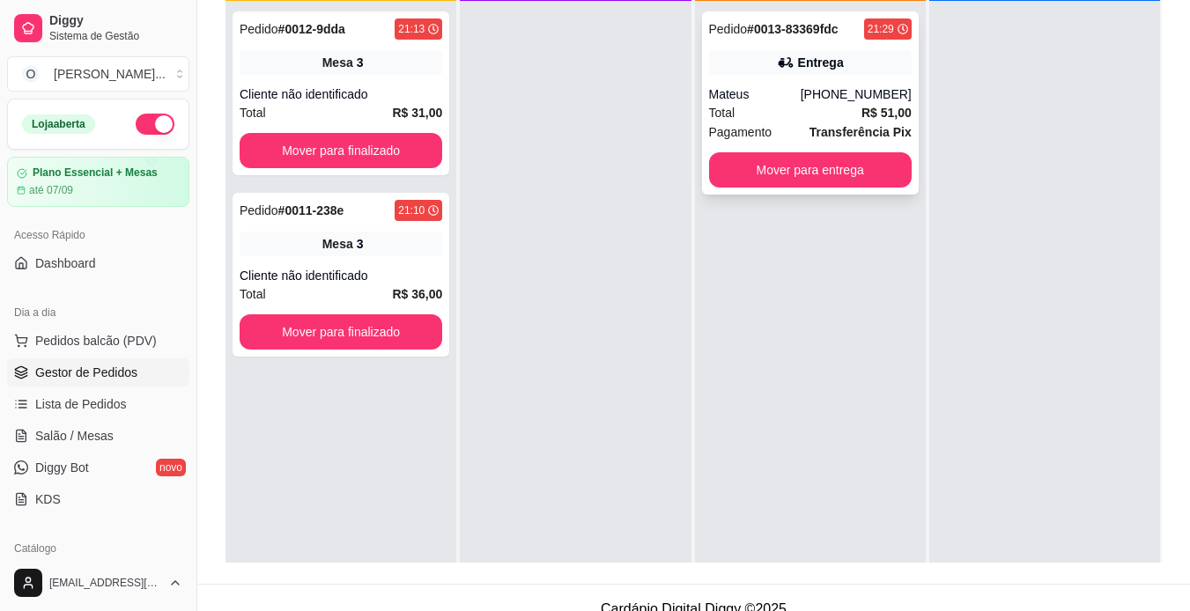
click at [886, 109] on strong "R$ 51,00" at bounding box center [886, 113] width 50 height 14
click at [78, 436] on span "Salão / Mesas" at bounding box center [74, 436] width 78 height 18
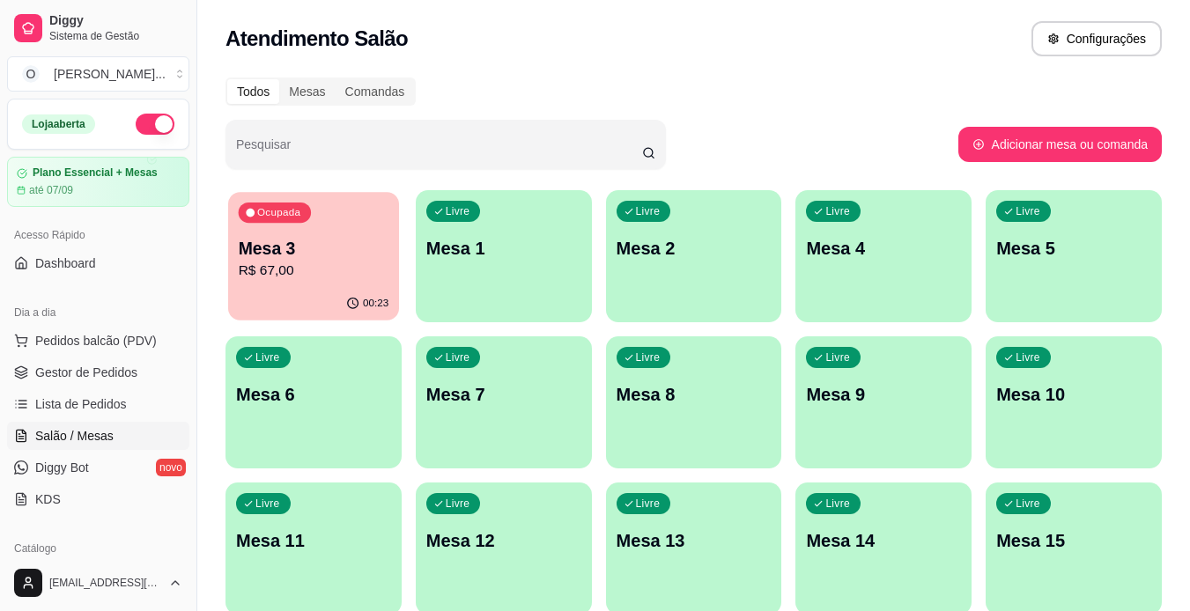
click at [266, 291] on div "00:23" at bounding box center [313, 303] width 171 height 33
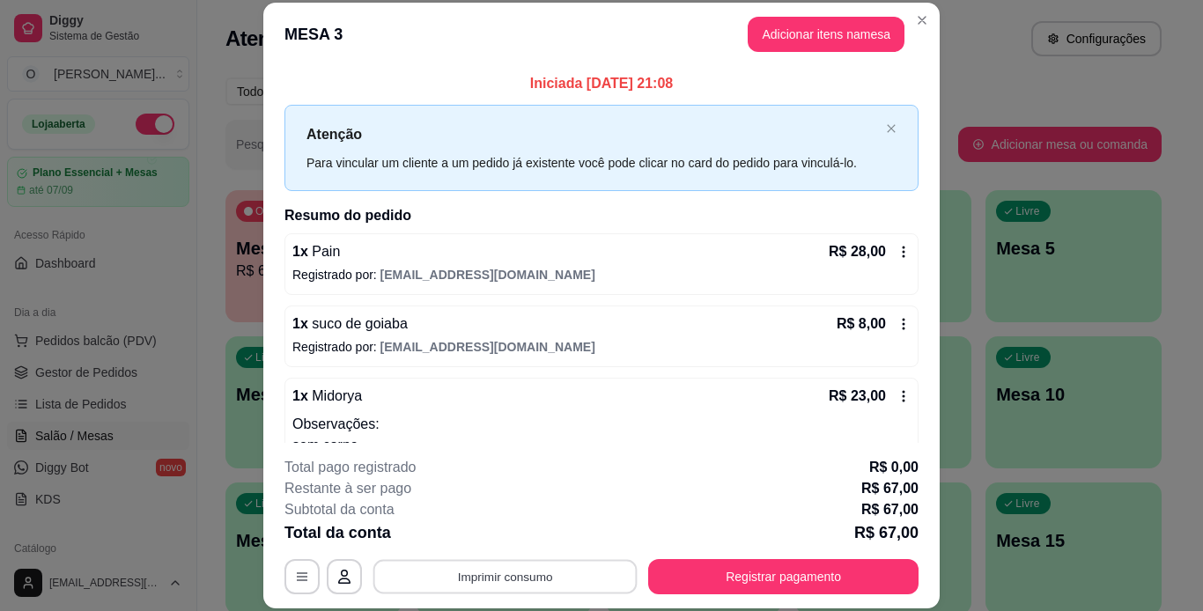
click at [555, 568] on button "Imprimir consumo" at bounding box center [505, 576] width 264 height 34
click at [536, 537] on button "IMPRESSORA" at bounding box center [503, 535] width 123 height 27
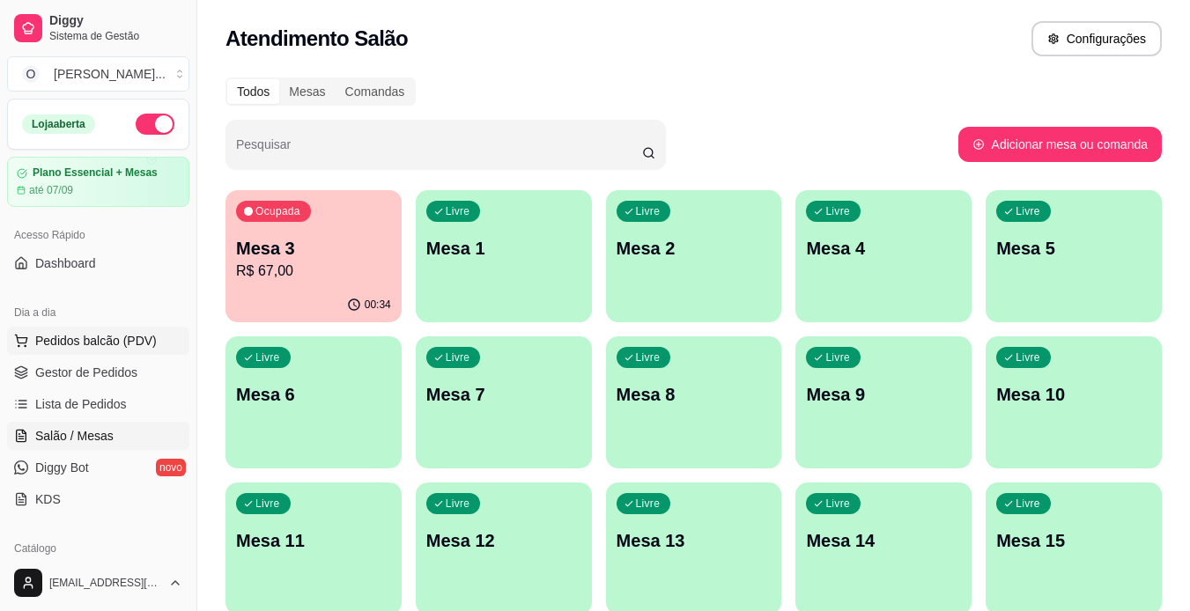
click at [77, 350] on button "Pedidos balcão (PDV)" at bounding box center [98, 341] width 182 height 28
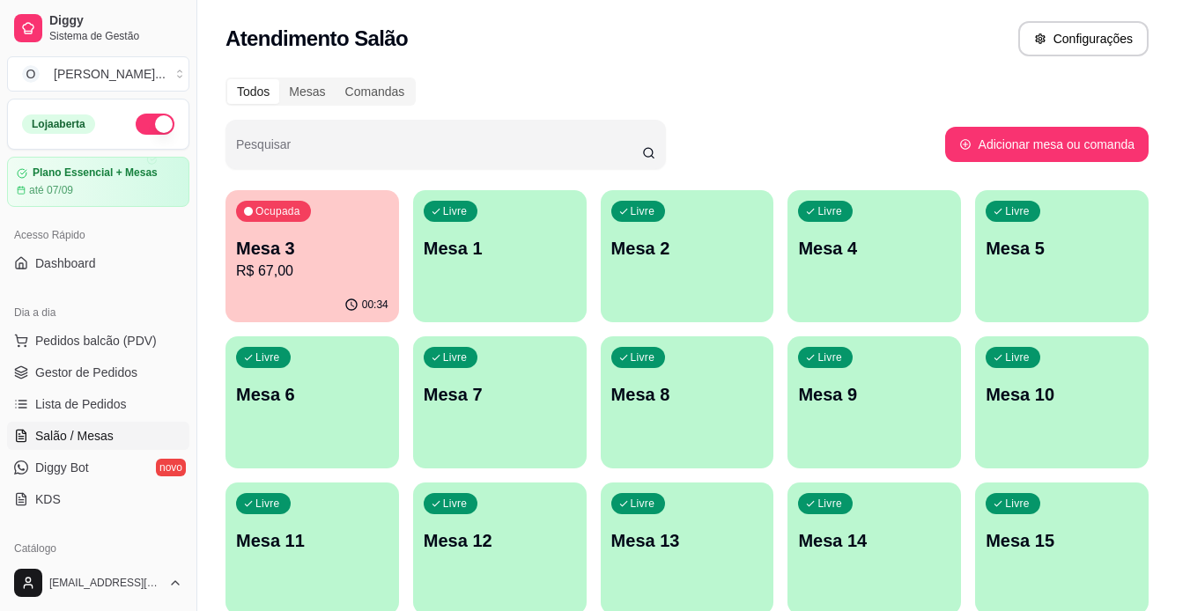
click at [82, 372] on img at bounding box center [123, 331] width 164 height 111
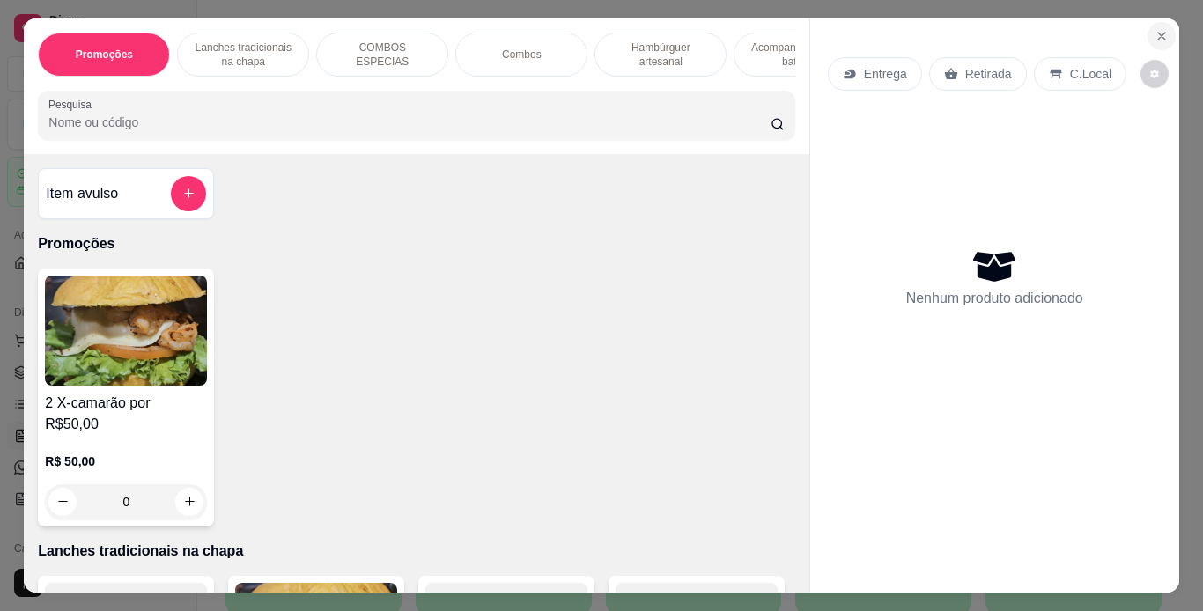
click at [1158, 34] on icon "Close" at bounding box center [1161, 36] width 14 height 14
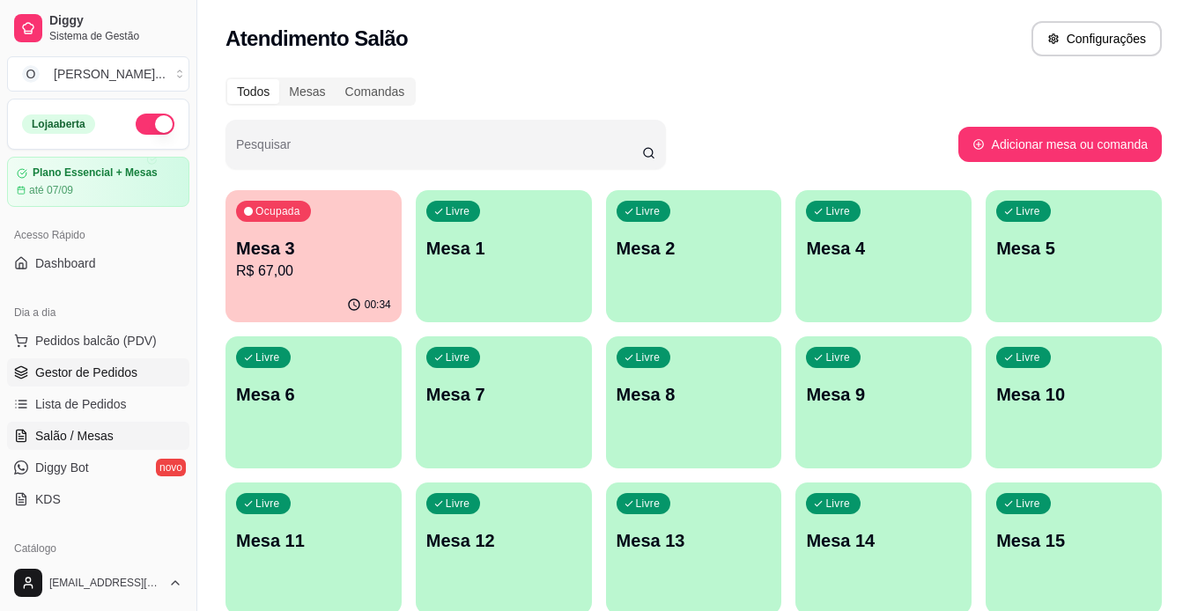
click at [99, 362] on link "Gestor de Pedidos" at bounding box center [98, 372] width 182 height 28
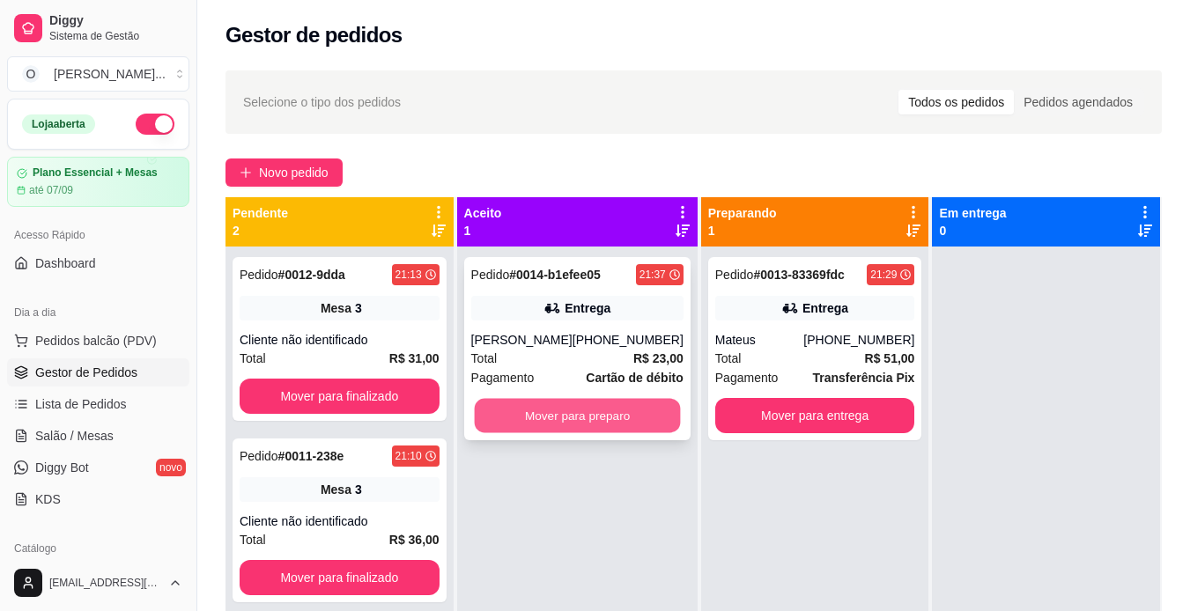
click at [569, 412] on button "Mover para preparo" at bounding box center [577, 416] width 206 height 34
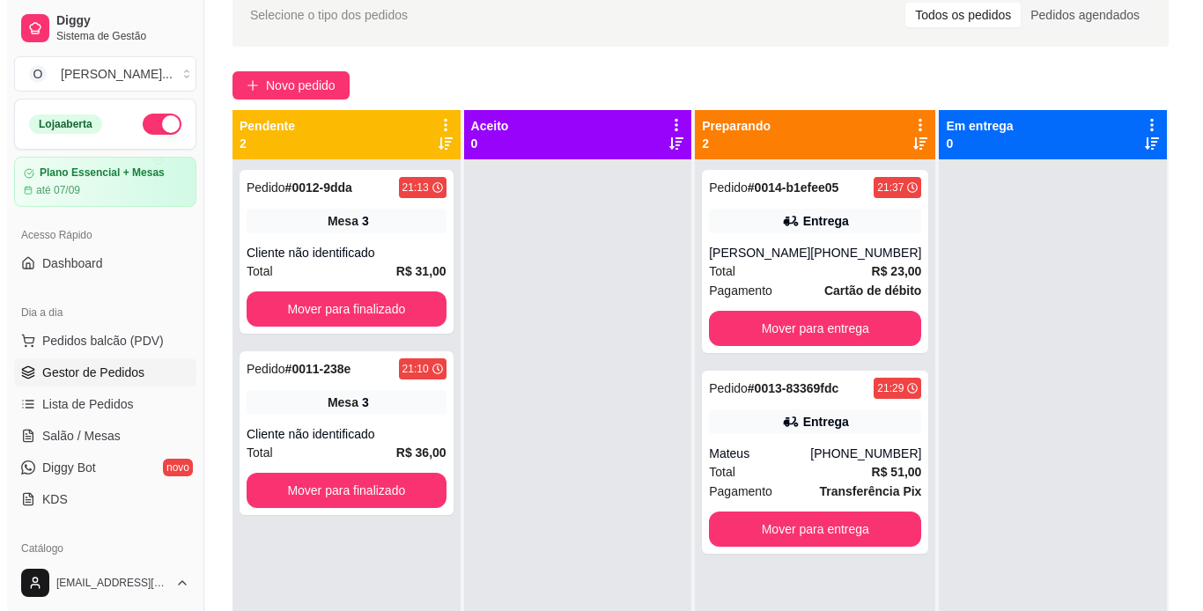
scroll to position [91, 0]
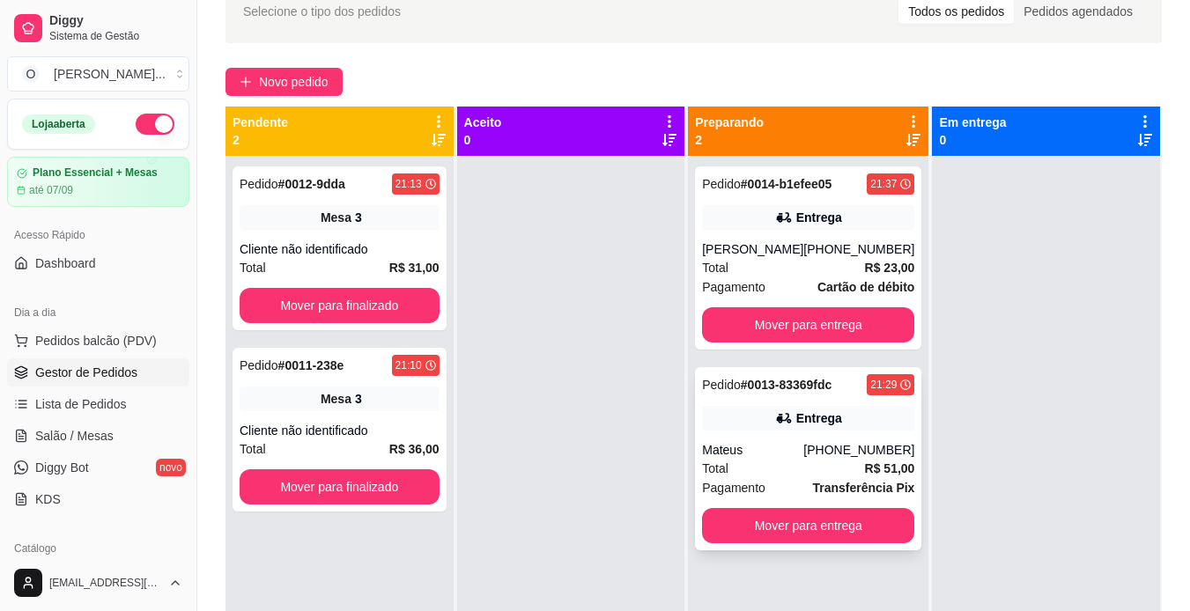
click at [861, 441] on div "[PHONE_NUMBER]" at bounding box center [858, 450] width 111 height 18
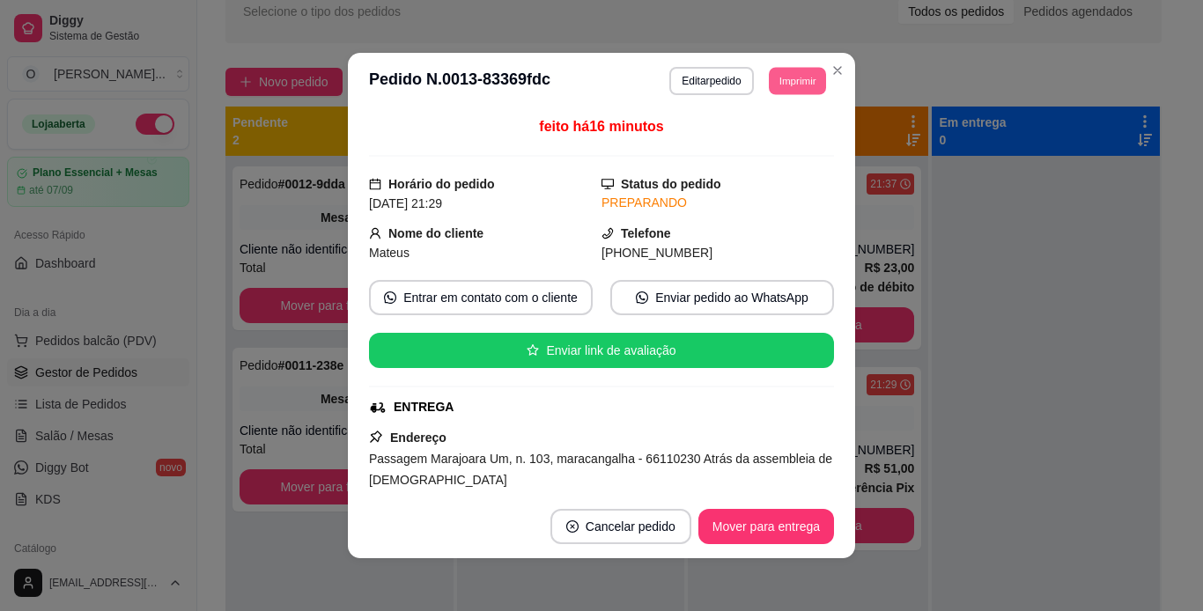
click at [799, 82] on button "Imprimir" at bounding box center [797, 80] width 57 height 27
click at [771, 136] on button "IMPRESSORA" at bounding box center [757, 142] width 123 height 27
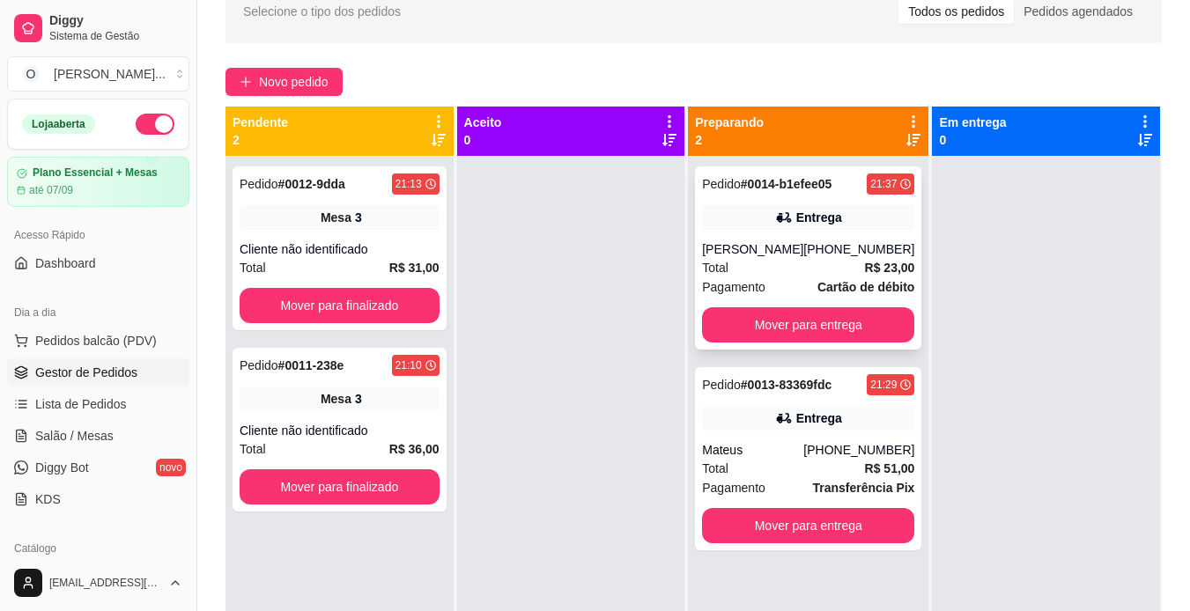
click at [818, 203] on div "Pedido # 0014-b1efee05 21:37 Entrega [PERSON_NAME] [PHONE_NUMBER] Total R$ 23,0…" at bounding box center [808, 257] width 226 height 183
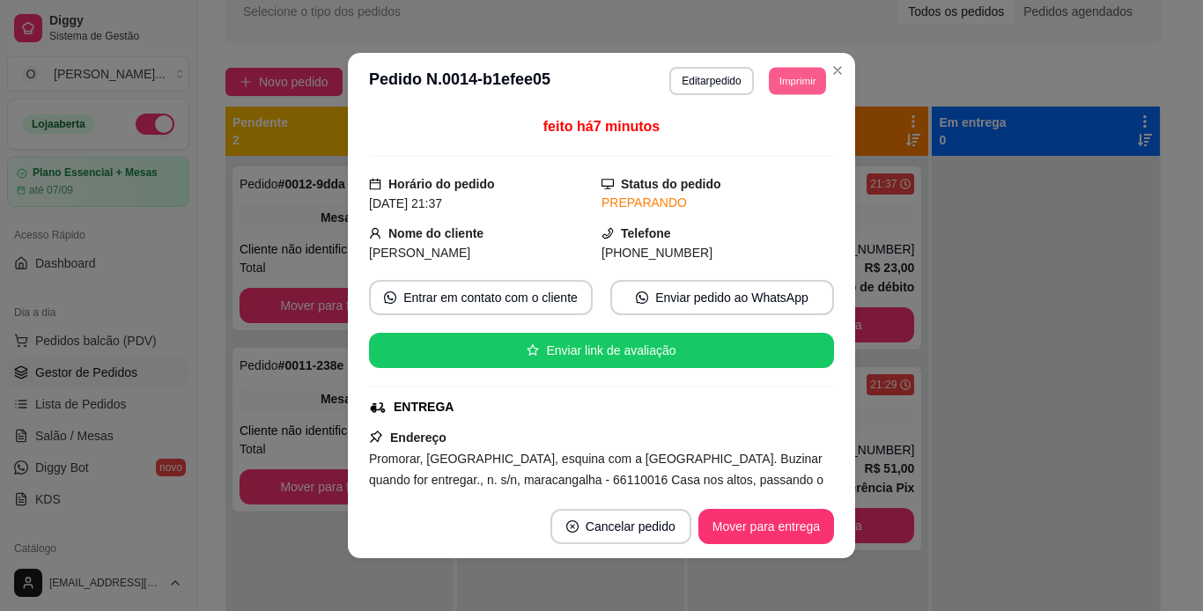
click at [770, 69] on button "Imprimir" at bounding box center [797, 80] width 57 height 27
click at [764, 134] on button "IMPRESSORA" at bounding box center [757, 142] width 123 height 27
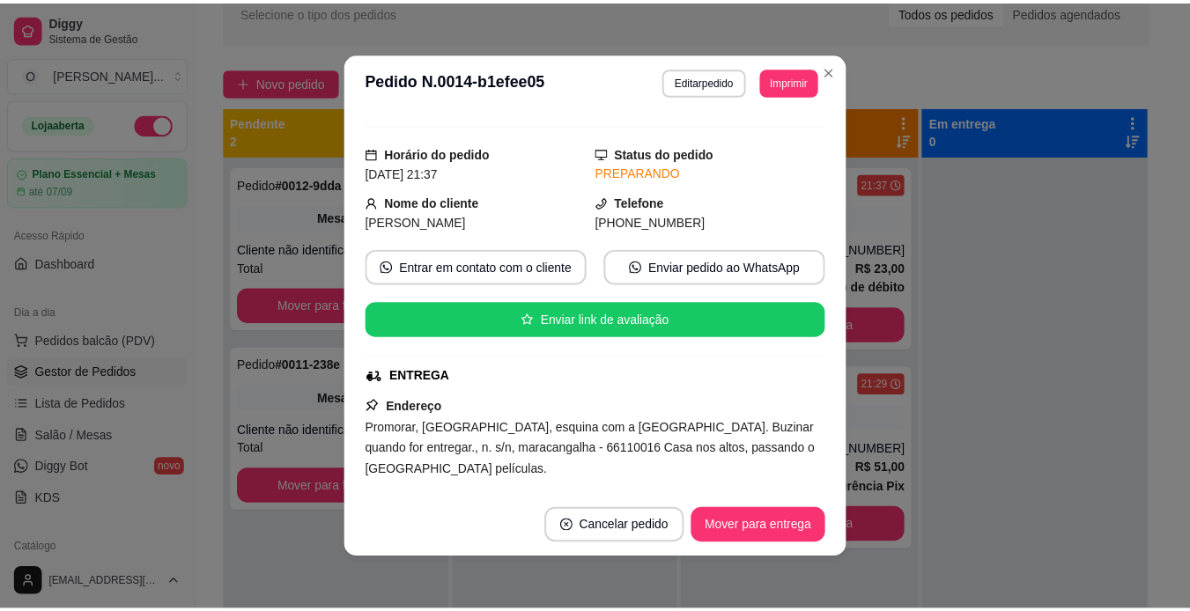
scroll to position [0, 0]
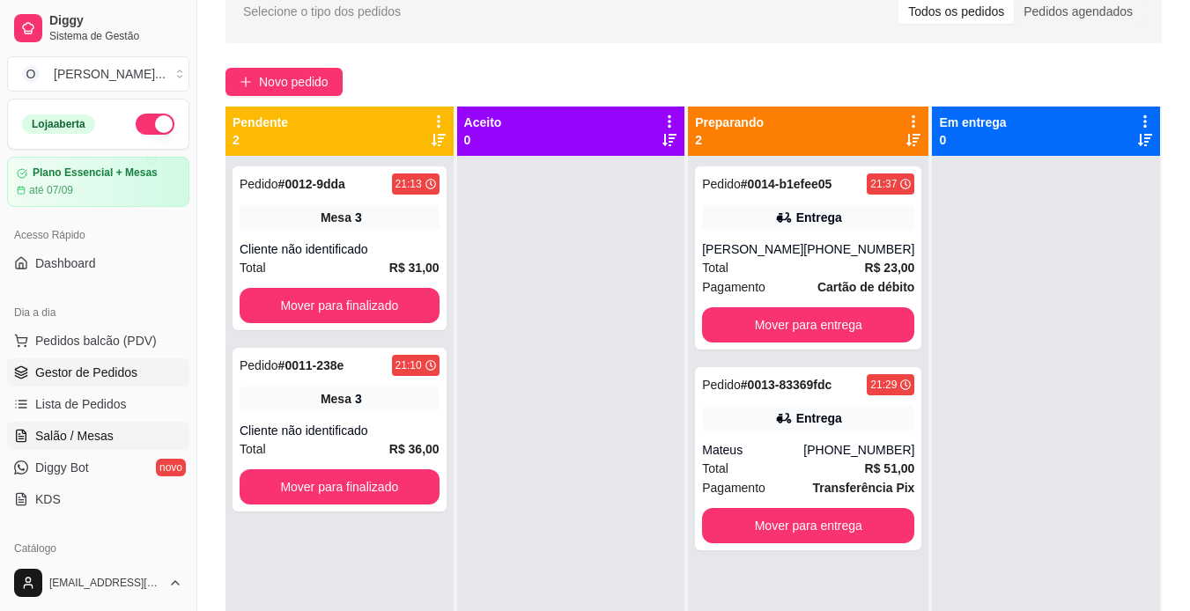
click at [77, 440] on span "Salão / Mesas" at bounding box center [74, 436] width 78 height 18
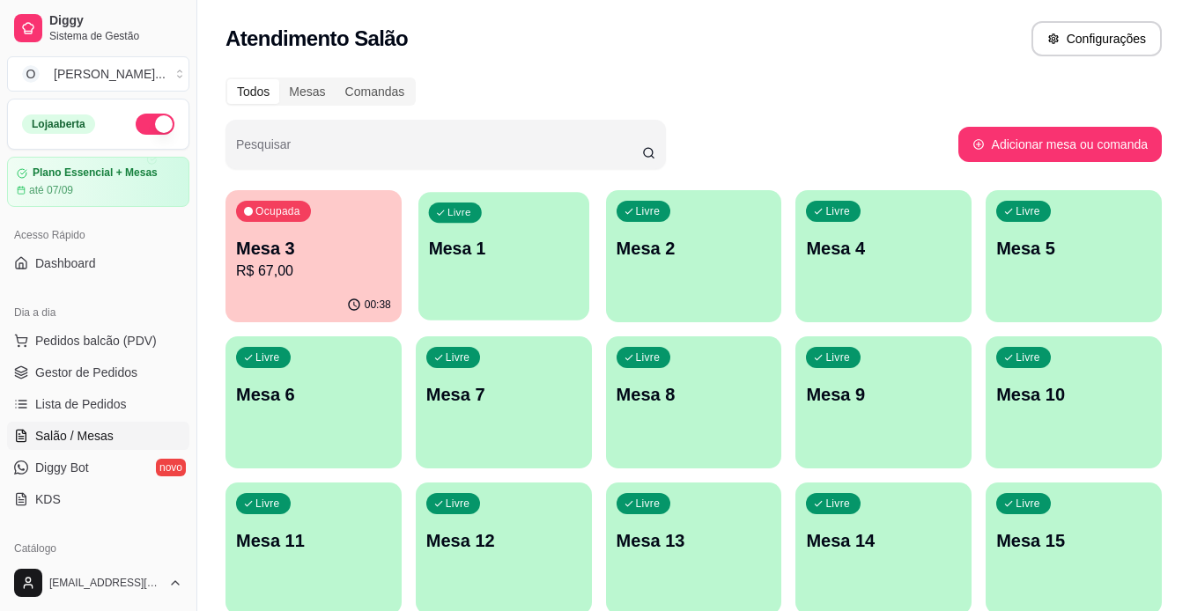
click at [475, 224] on div "Livre Mesa 1" at bounding box center [503, 245] width 171 height 107
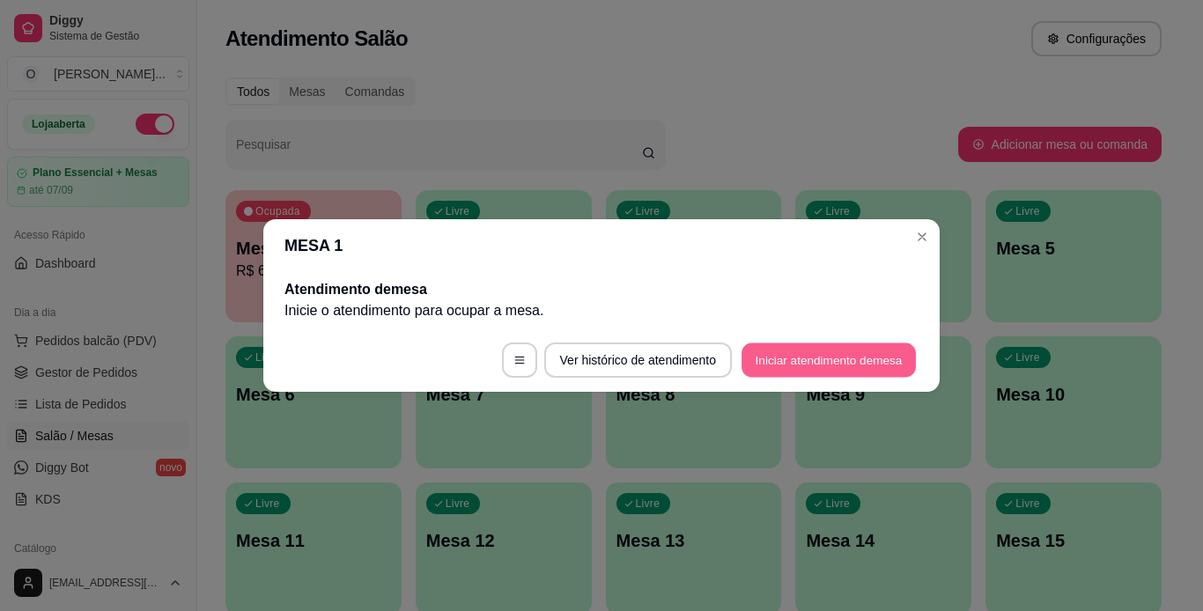
click at [757, 353] on button "Iniciar atendimento de mesa" at bounding box center [828, 360] width 174 height 34
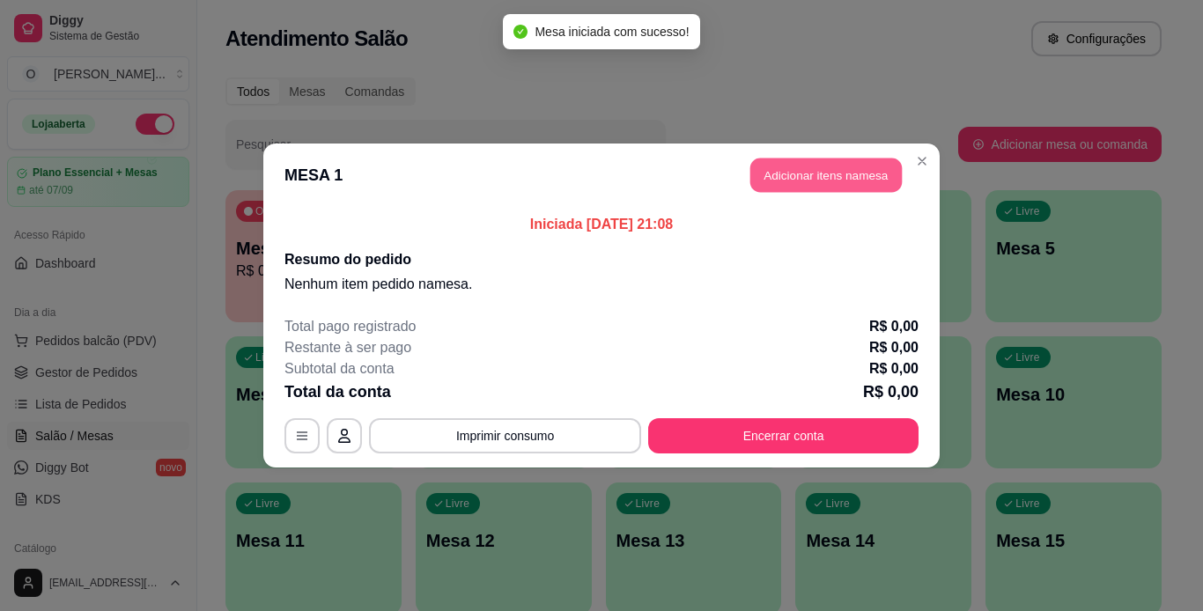
click at [850, 170] on button "Adicionar itens na mesa" at bounding box center [825, 175] width 151 height 34
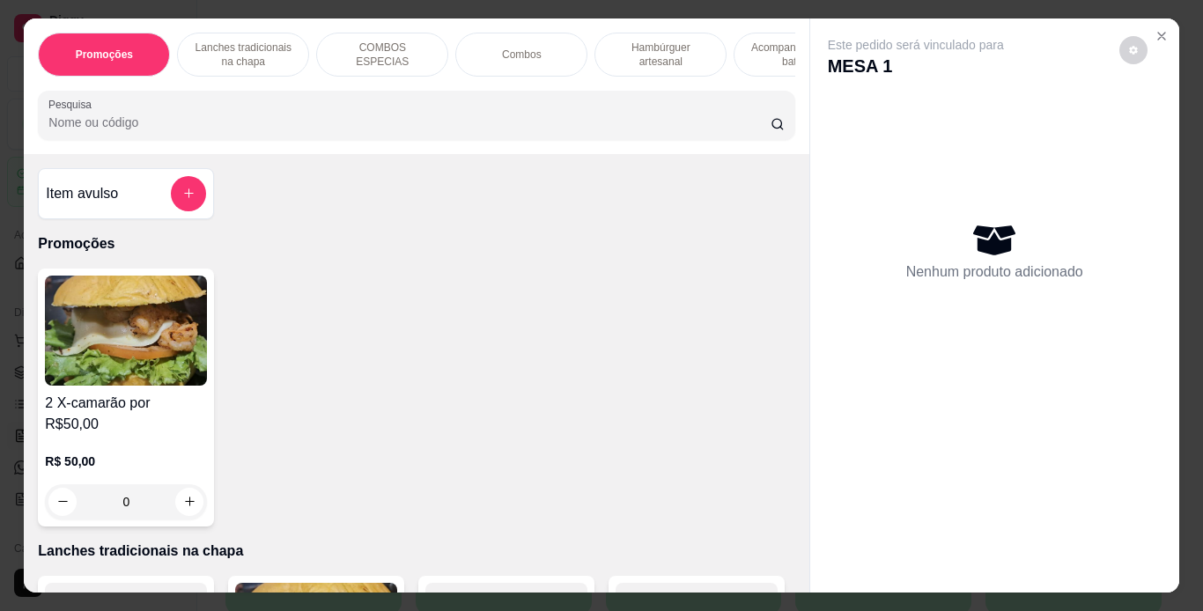
click at [243, 45] on p "Lanches tradicionais na chapa" at bounding box center [243, 55] width 102 height 28
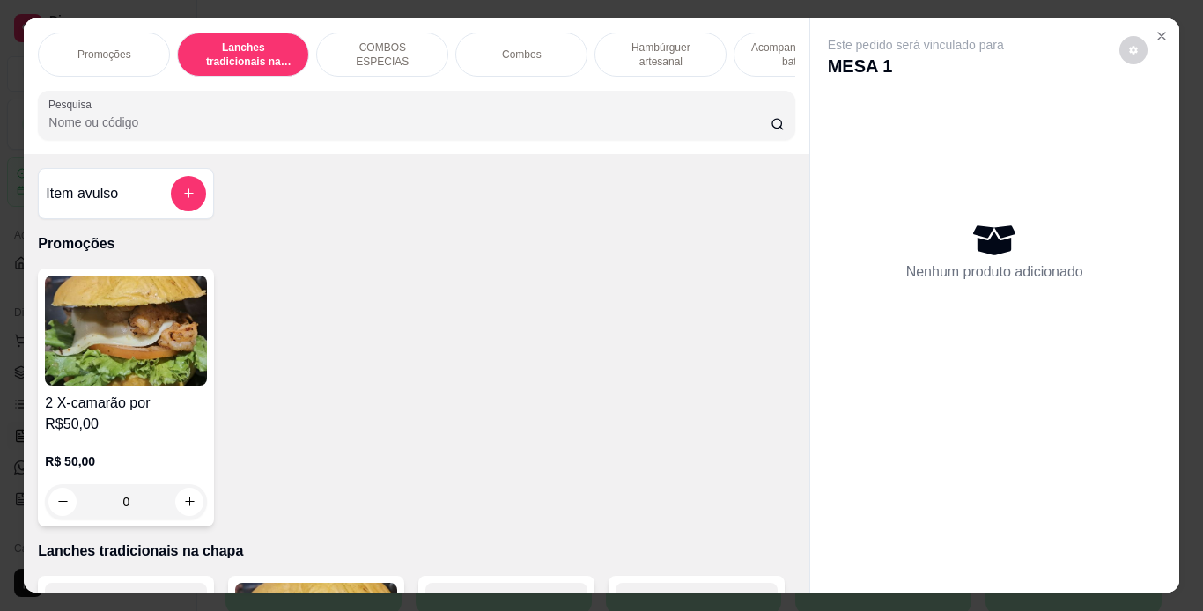
scroll to position [45, 0]
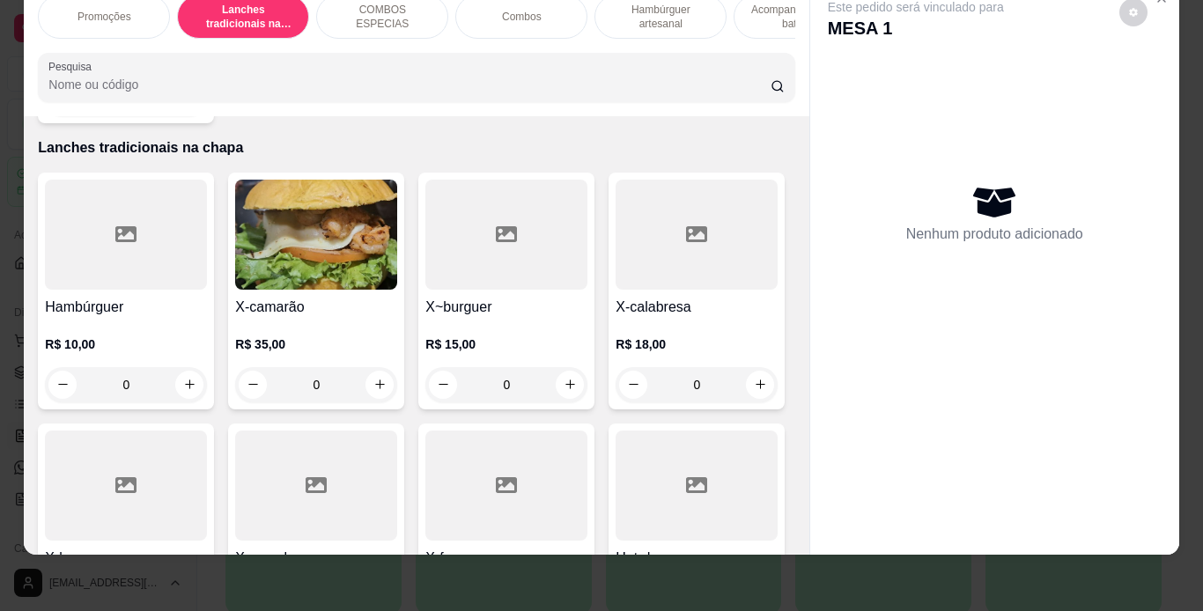
click at [556, 367] on div "0" at bounding box center [506, 384] width 162 height 35
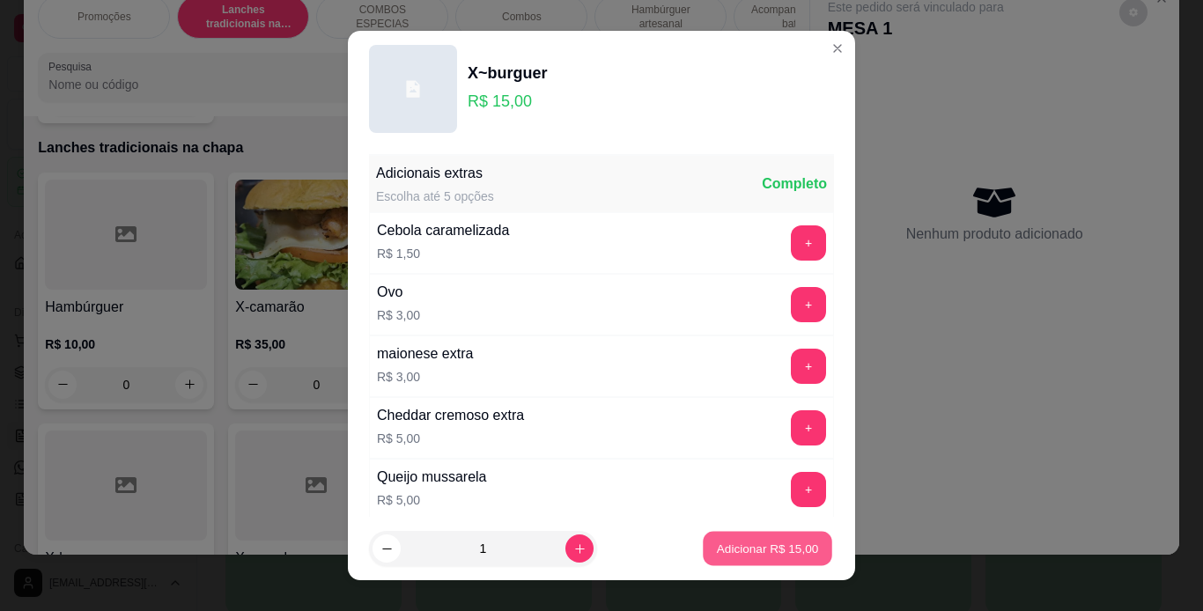
click at [765, 550] on p "Adicionar R$ 15,00" at bounding box center [768, 549] width 102 height 17
type input "1"
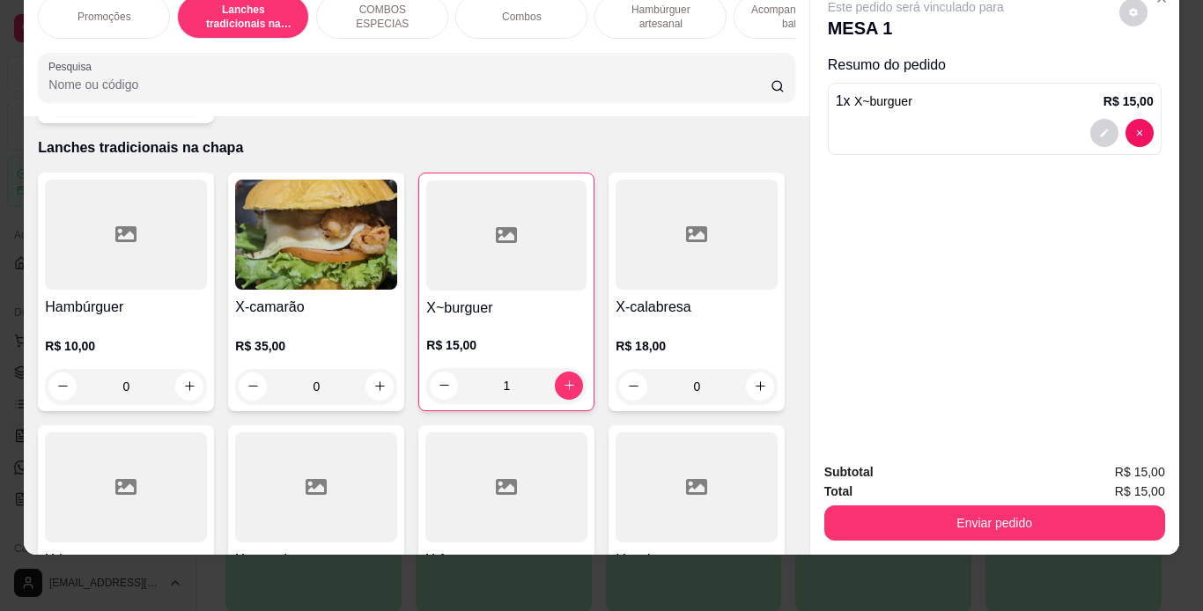
click at [925, 501] on div "Enviar pedido" at bounding box center [994, 521] width 341 height 40
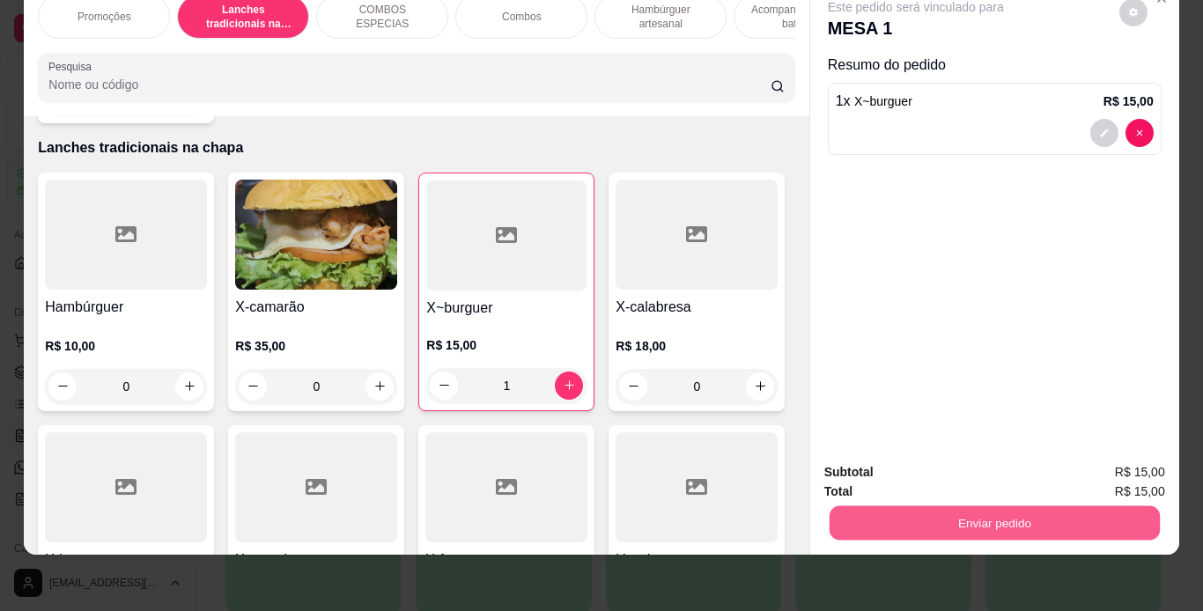
click at [927, 506] on button "Enviar pedido" at bounding box center [994, 523] width 330 height 34
click at [992, 475] on button "Não registrar e enviar pedido" at bounding box center [936, 466] width 178 height 33
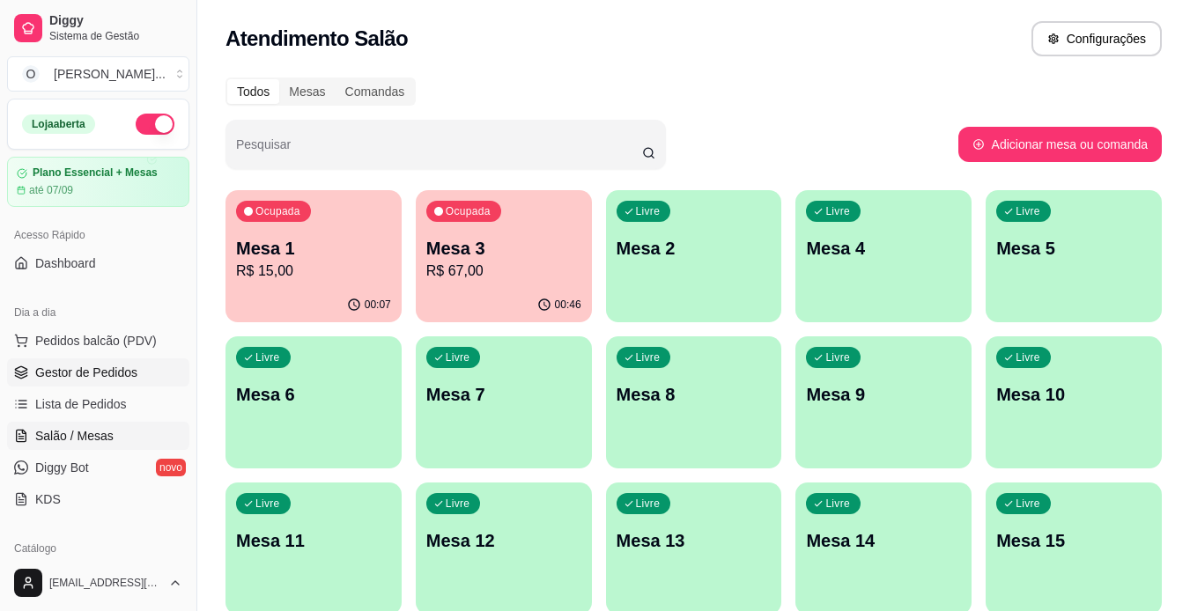
click at [76, 379] on span "Gestor de Pedidos" at bounding box center [86, 373] width 102 height 18
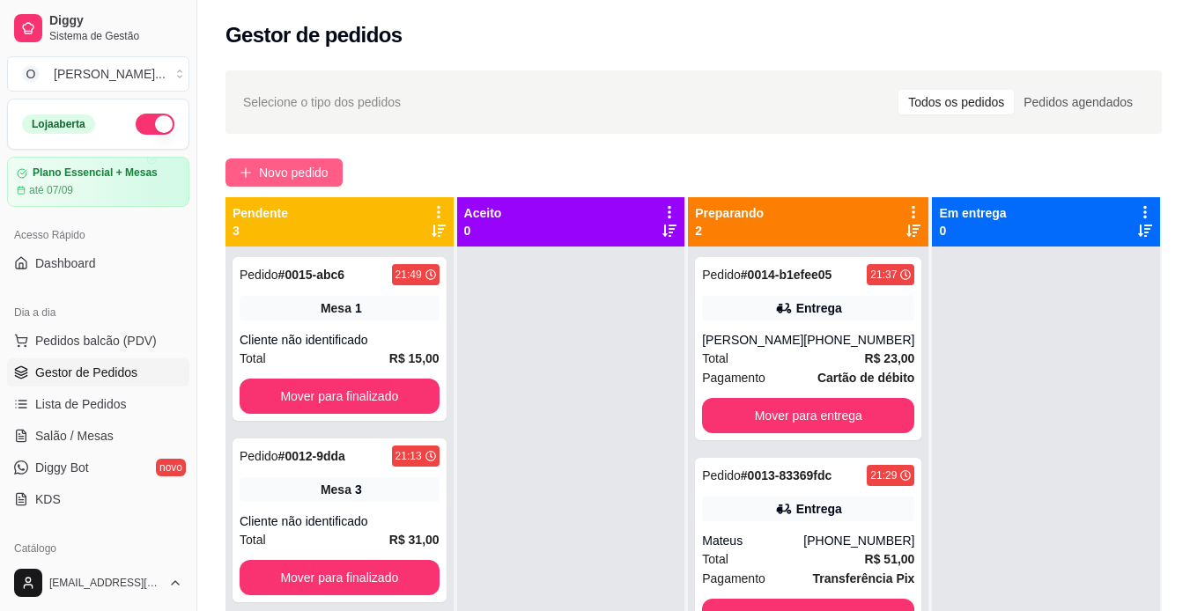
click at [289, 166] on span "Novo pedido" at bounding box center [294, 172] width 70 height 19
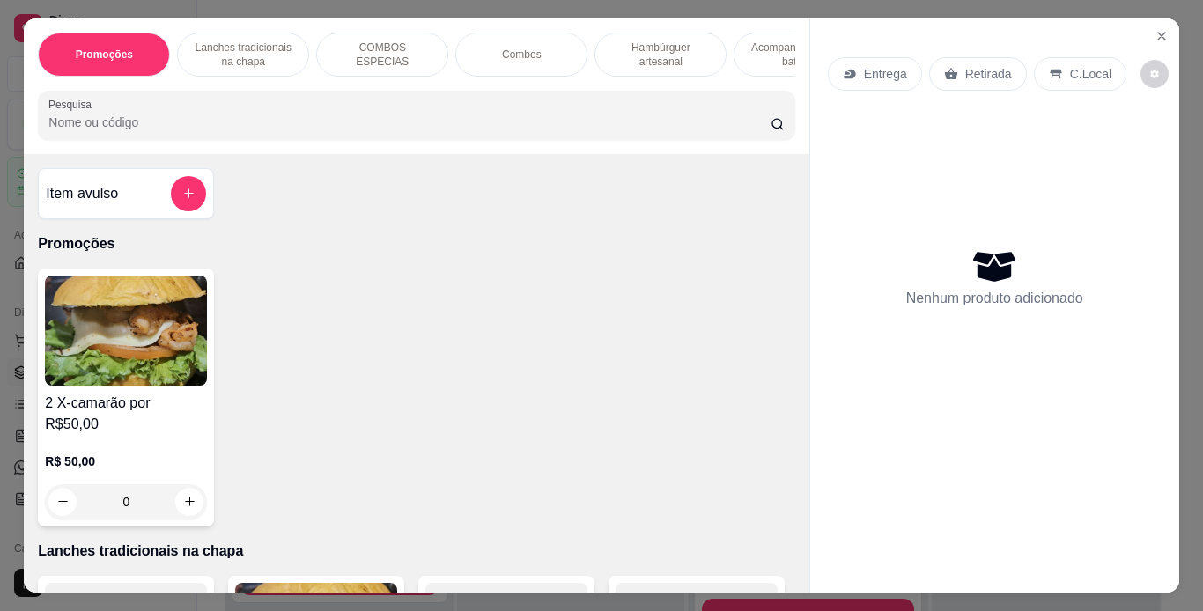
click at [966, 70] on p "Retirada" at bounding box center [988, 74] width 47 height 18
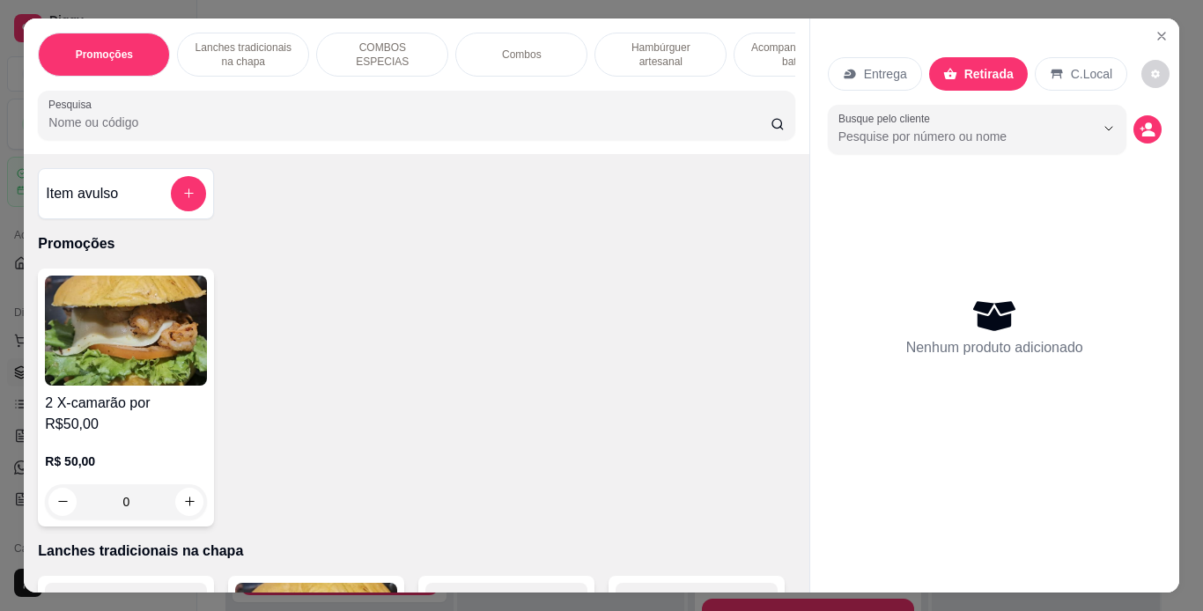
click at [273, 41] on p "Lanches tradicionais na chapa" at bounding box center [243, 55] width 102 height 28
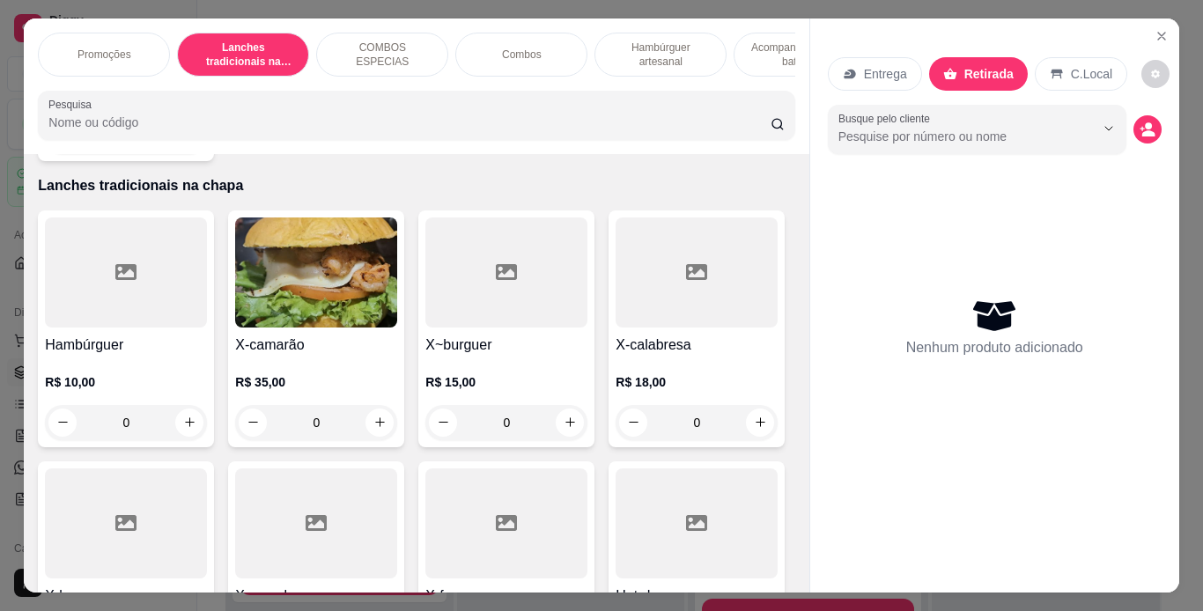
scroll to position [45, 0]
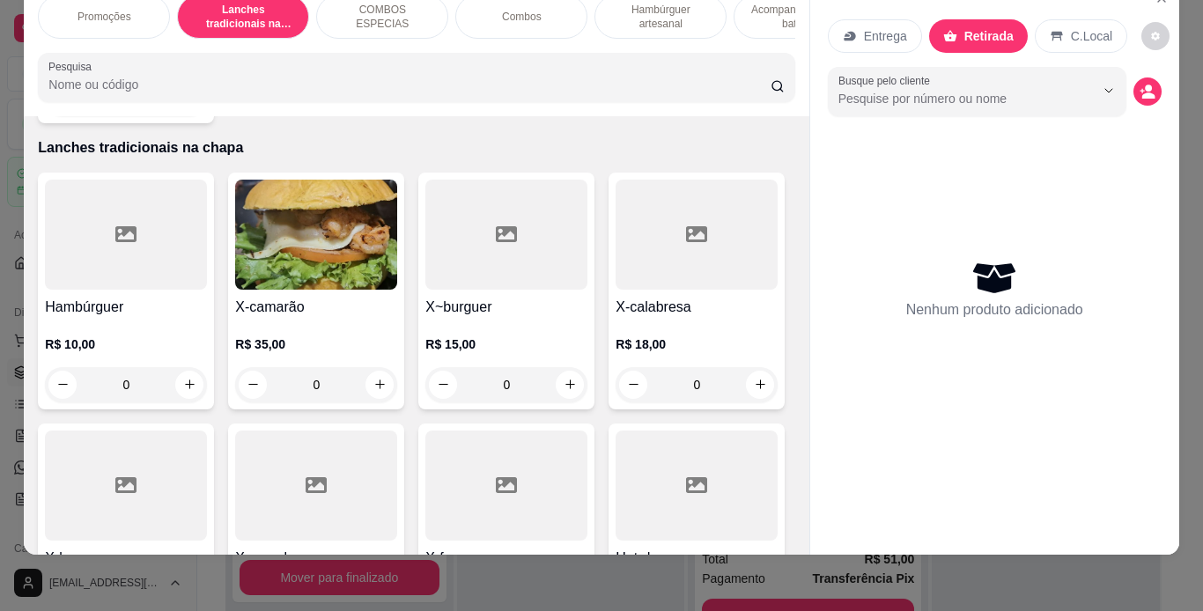
drag, startPoint x: 665, startPoint y: 245, endPoint x: 705, endPoint y: 259, distance: 42.9
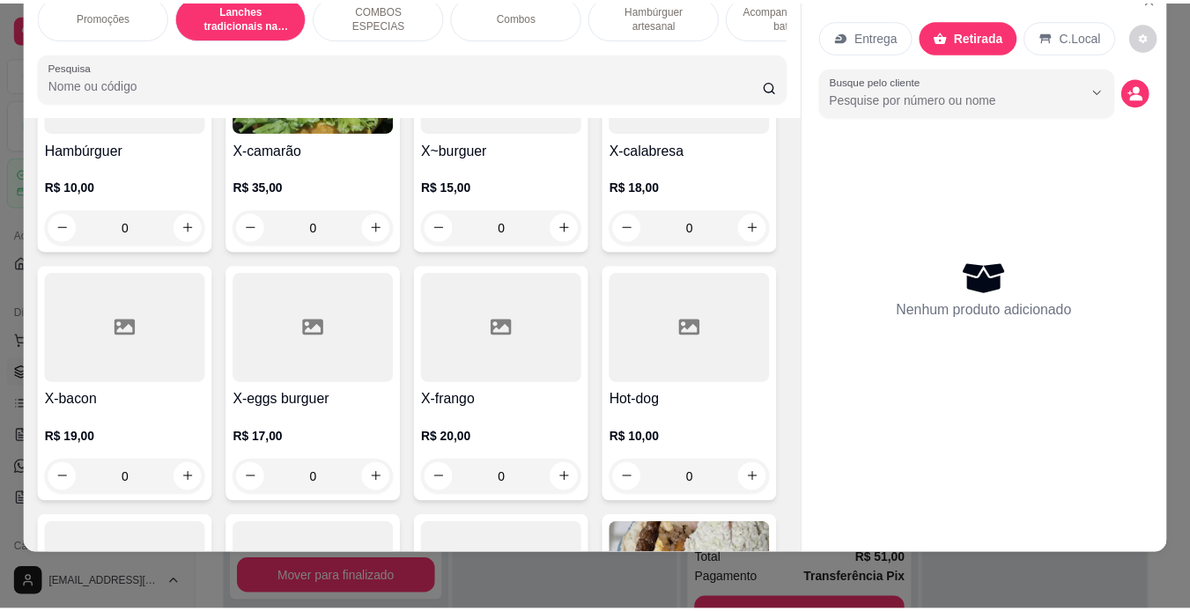
scroll to position [556, 0]
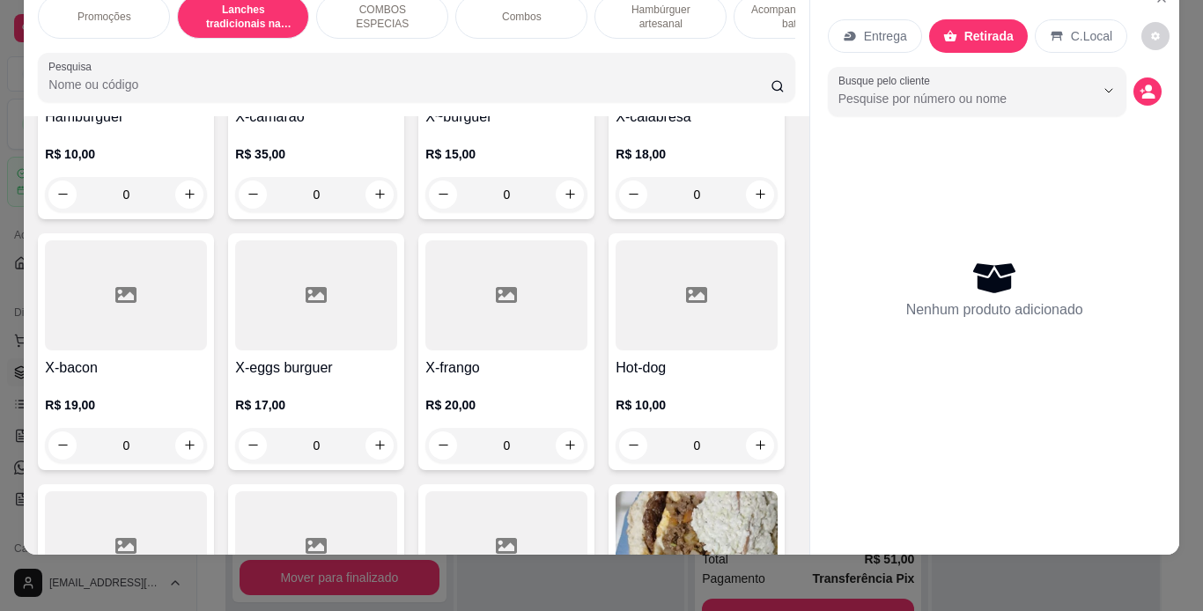
click at [207, 428] on div "0" at bounding box center [126, 445] width 162 height 35
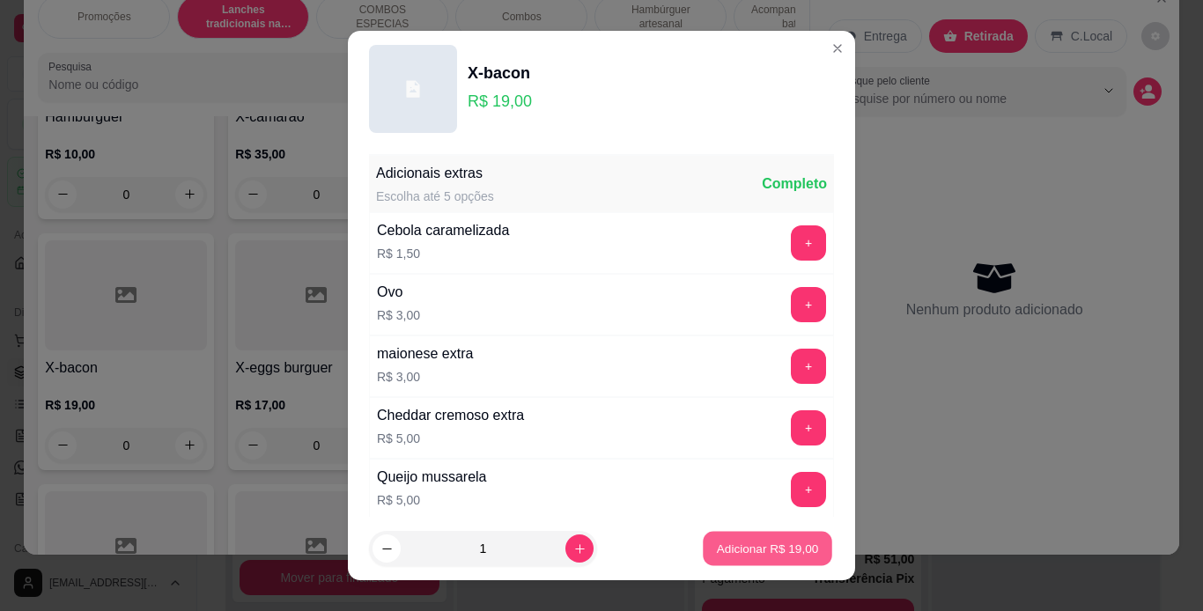
click at [717, 554] on p "Adicionar R$ 19,00" at bounding box center [768, 549] width 102 height 17
type input "1"
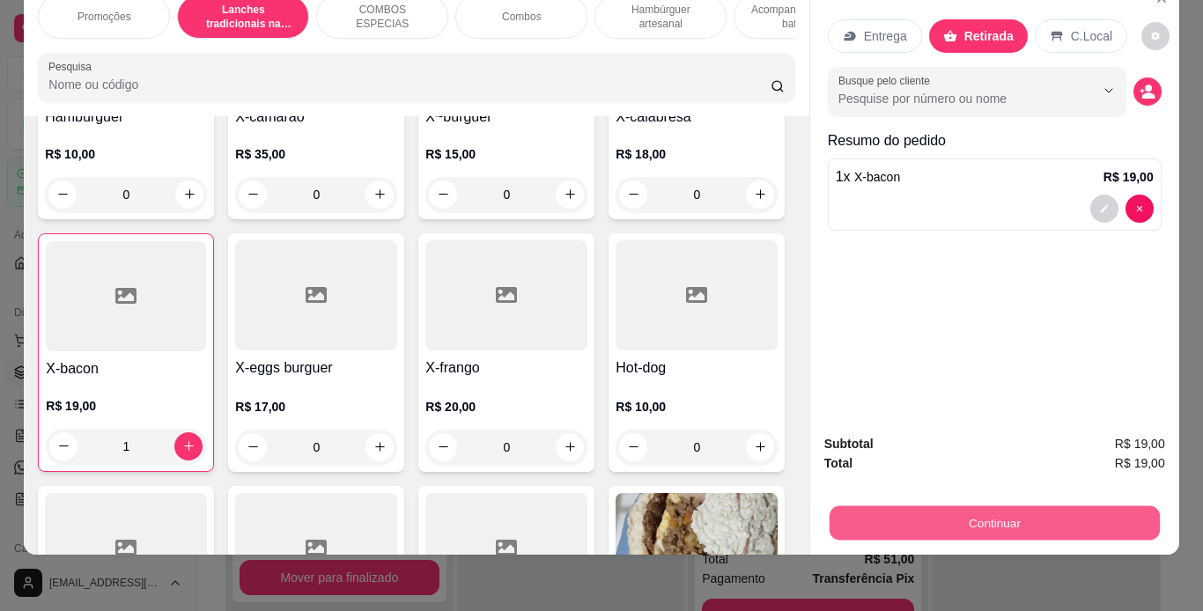
click at [871, 517] on button "Continuar" at bounding box center [994, 523] width 330 height 34
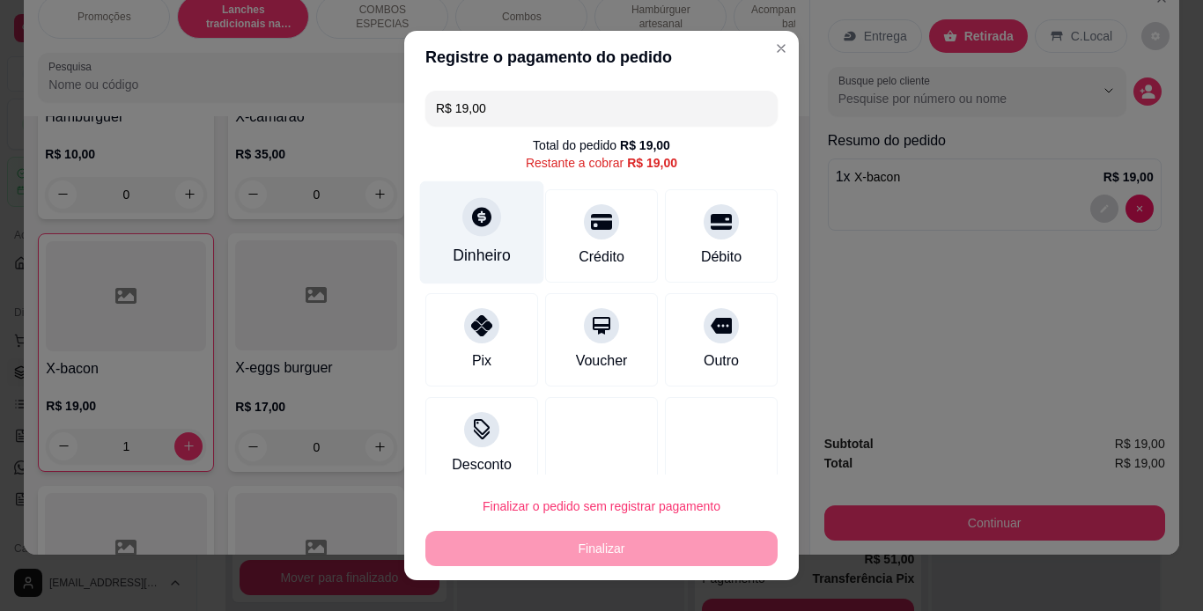
click at [451, 217] on div "Dinheiro" at bounding box center [482, 232] width 124 height 103
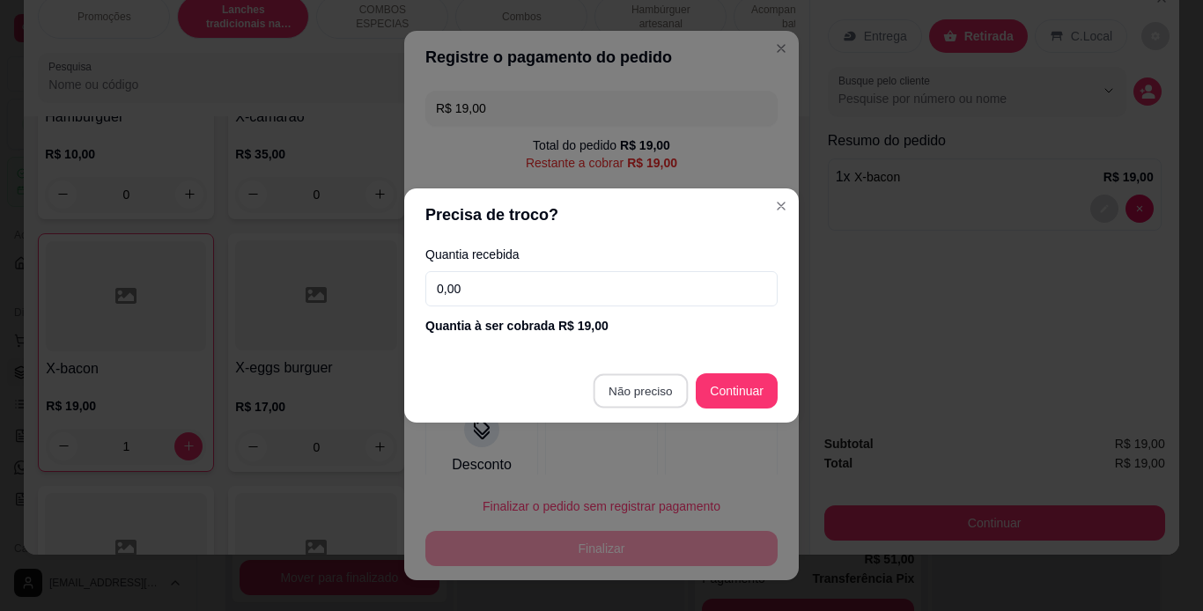
type input "R$ 0,00"
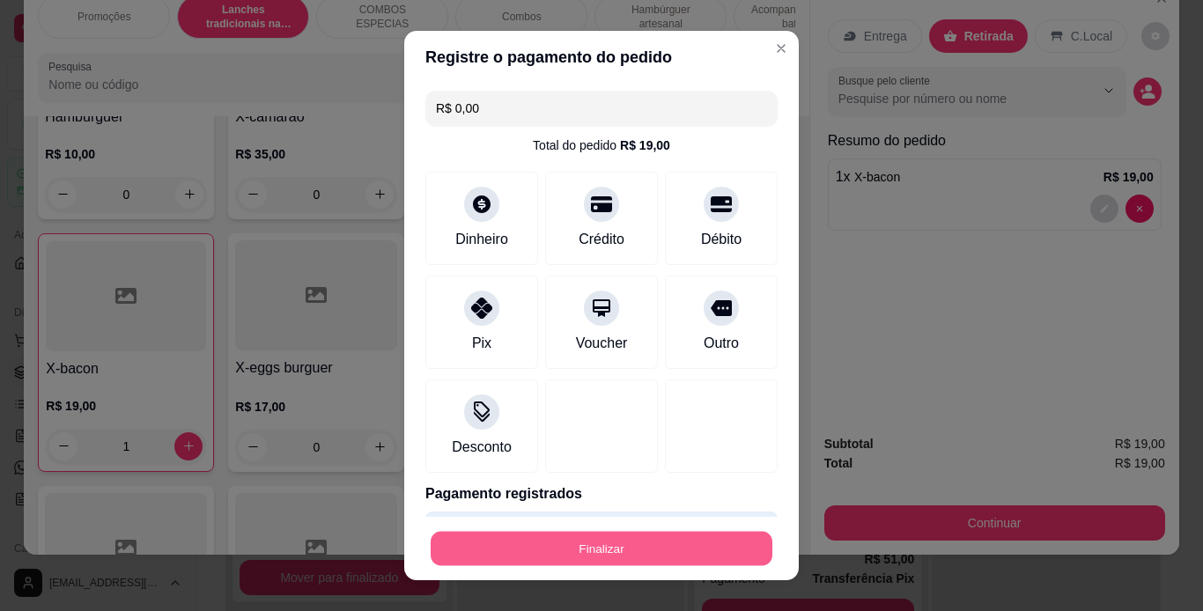
click at [612, 535] on button "Finalizar" at bounding box center [602, 549] width 342 height 34
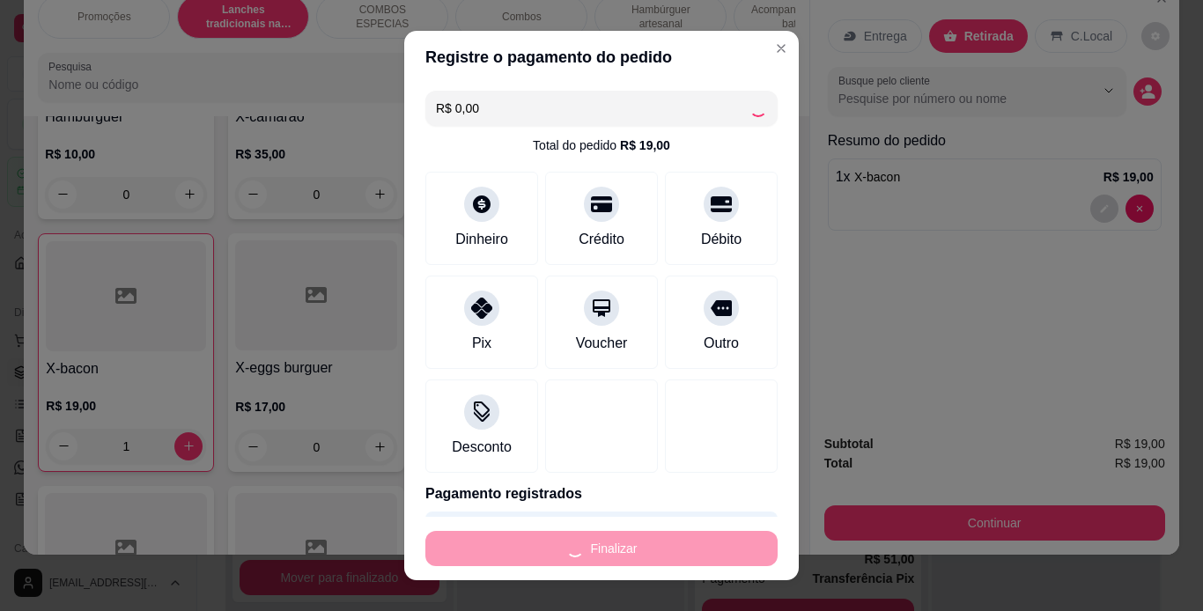
type input "0"
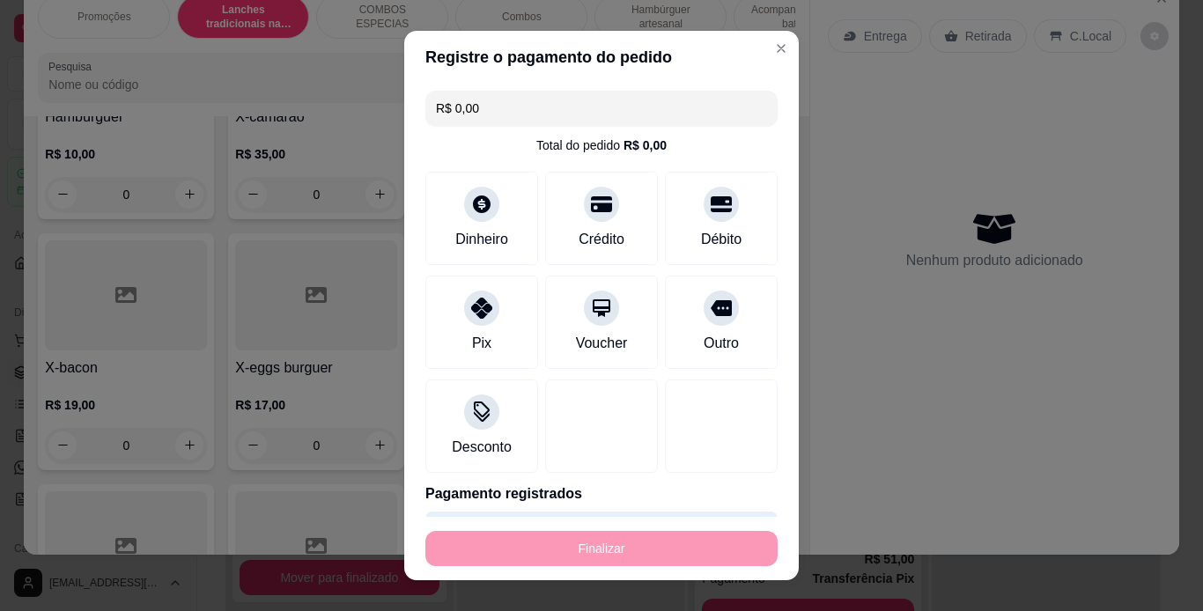
type input "-R$ 19,00"
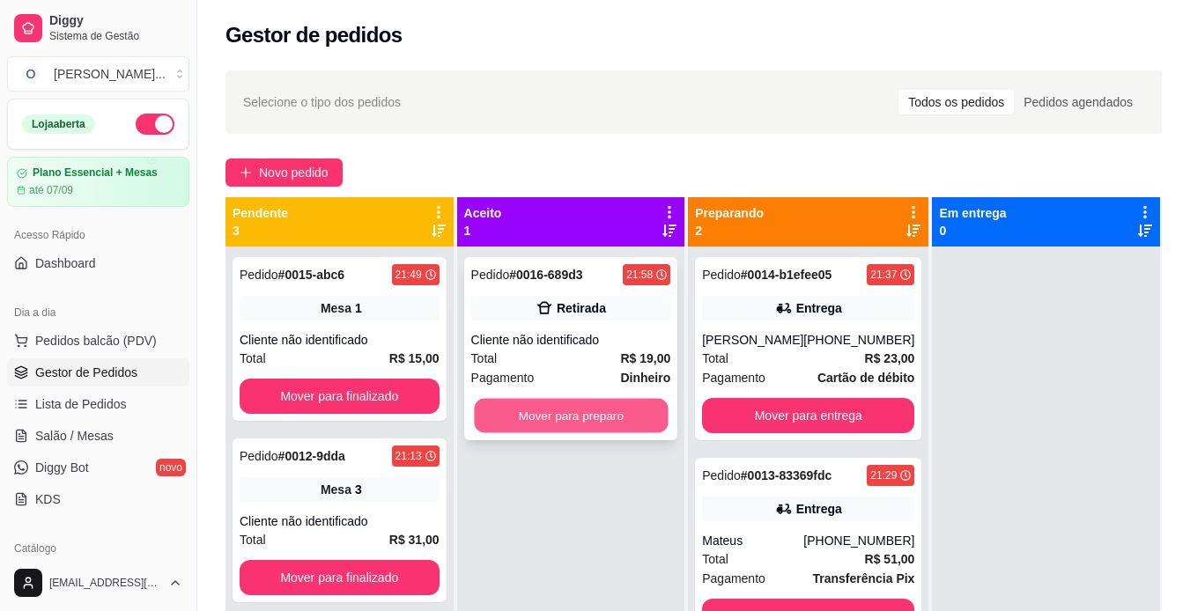
click at [597, 420] on button "Mover para preparo" at bounding box center [571, 416] width 194 height 34
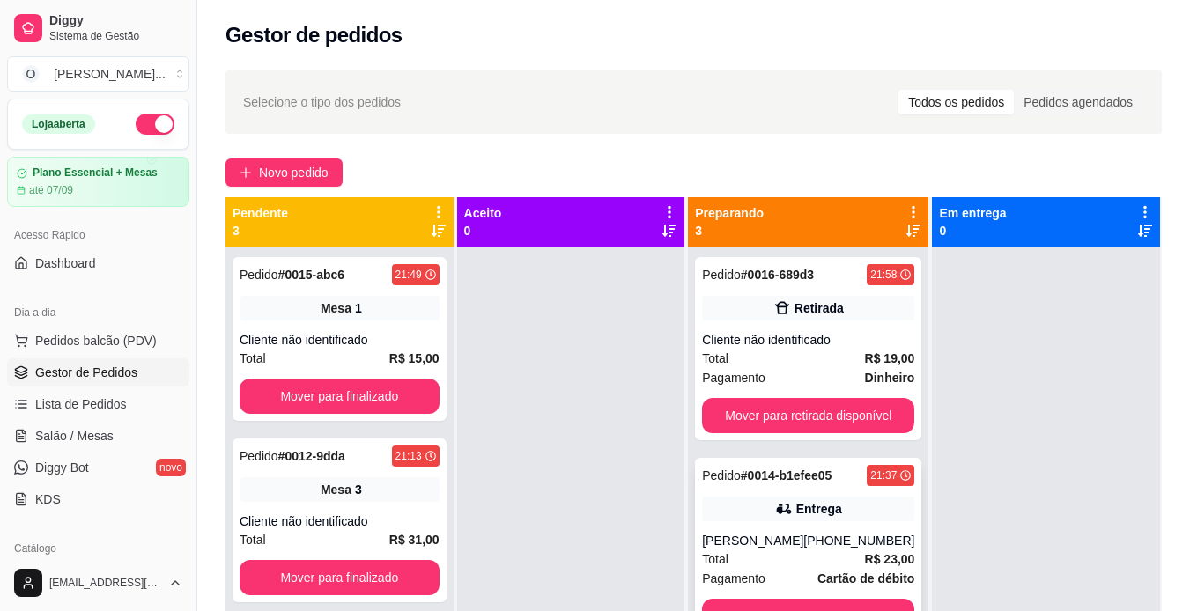
scroll to position [9, 0]
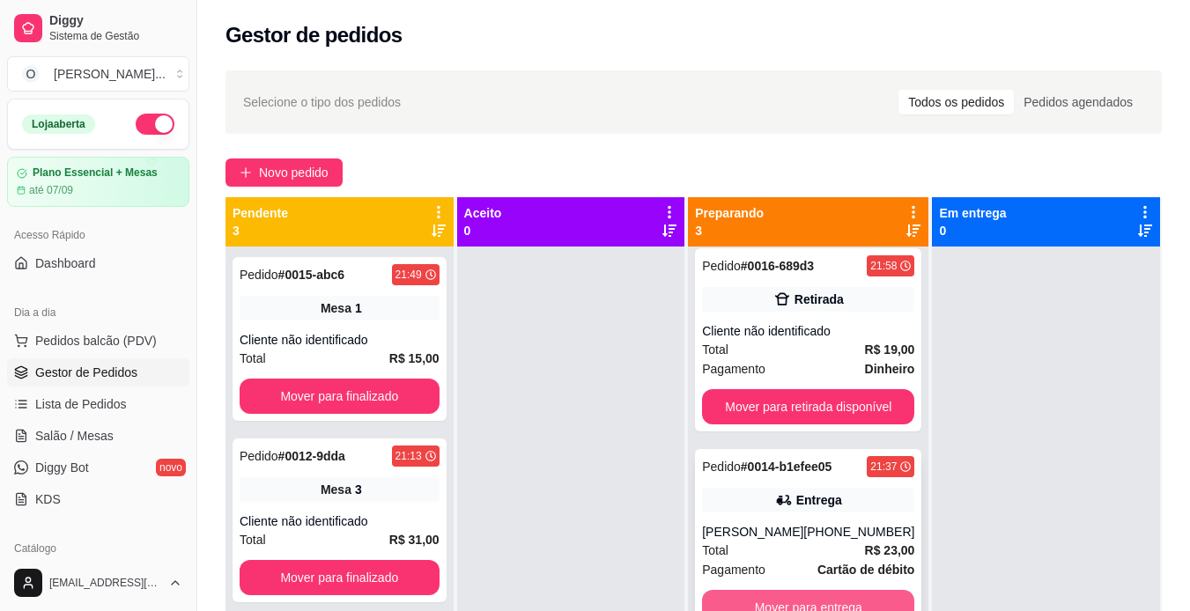
click at [767, 604] on button "Mover para entrega" at bounding box center [808, 607] width 212 height 35
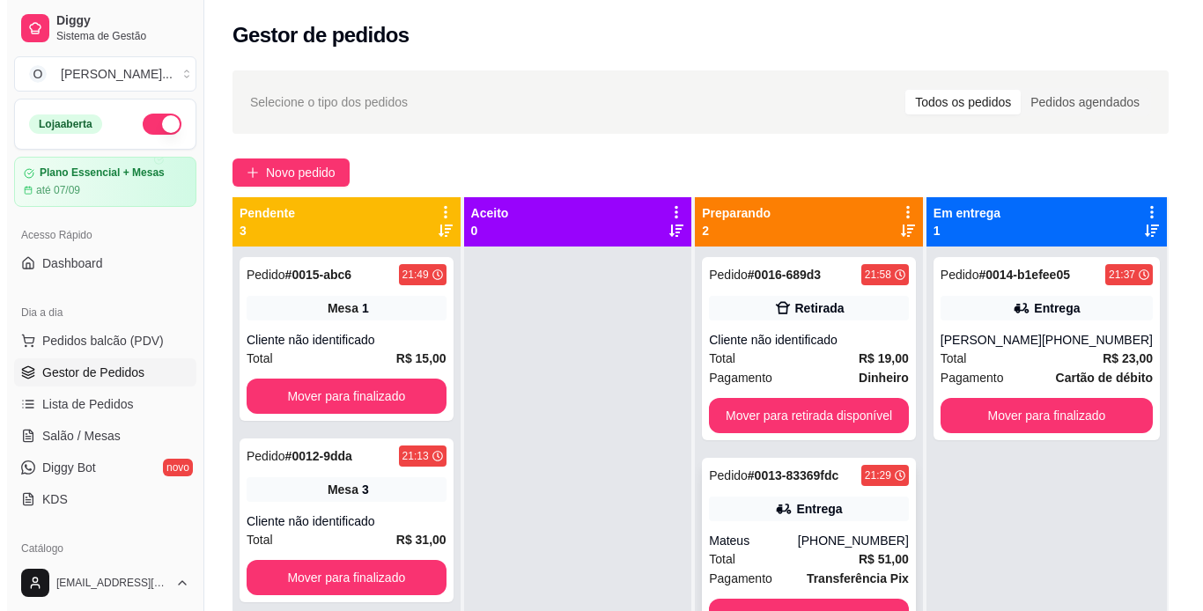
scroll to position [49, 0]
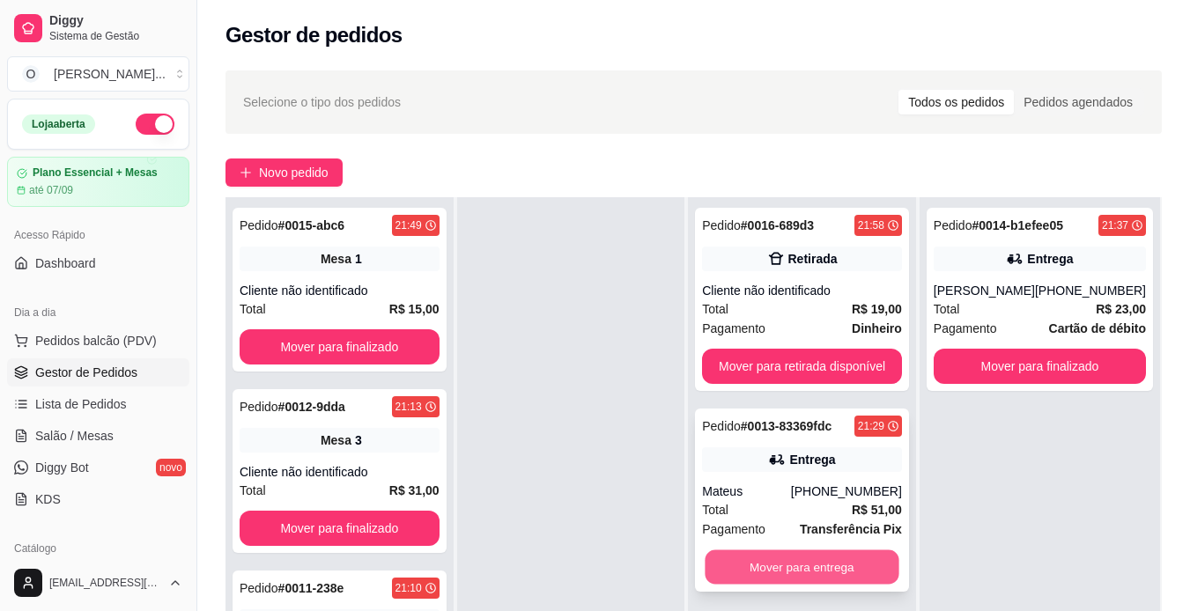
click at [777, 574] on button "Mover para entrega" at bounding box center [802, 567] width 194 height 34
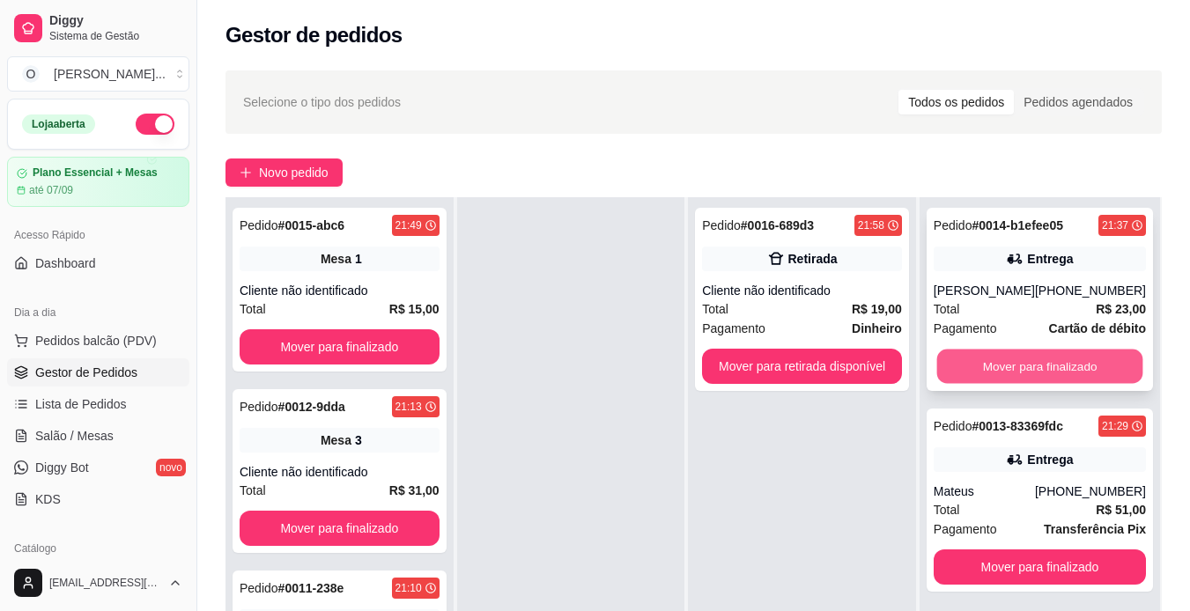
click at [974, 367] on button "Mover para finalizado" at bounding box center [1039, 367] width 206 height 34
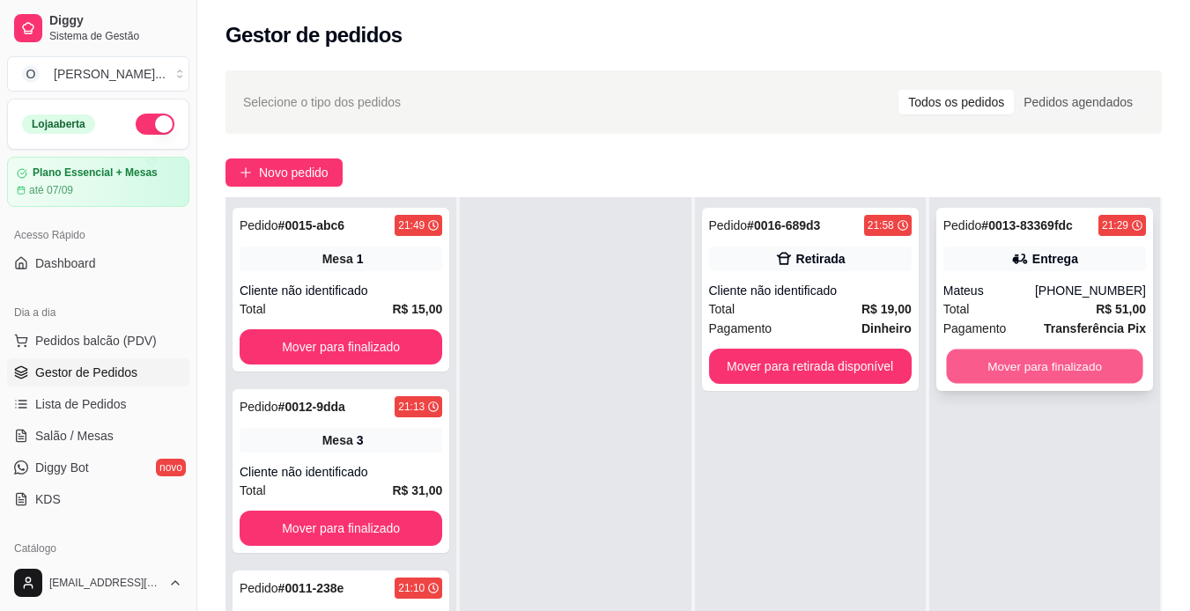
click at [1021, 372] on button "Mover para finalizado" at bounding box center [1044, 367] width 196 height 34
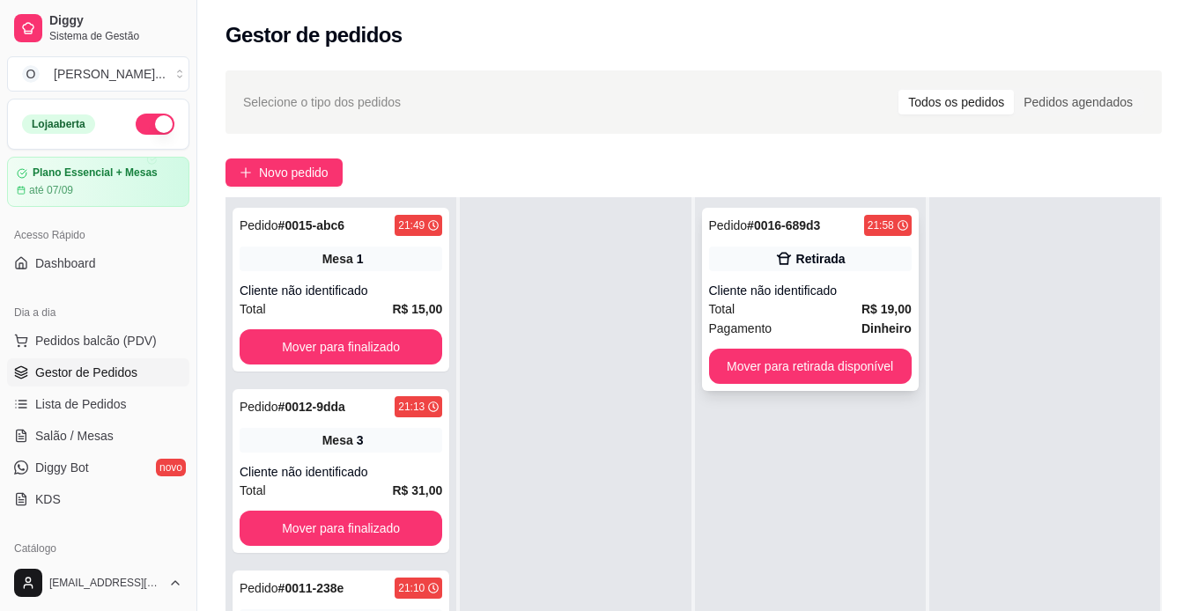
click at [845, 308] on div "Total R$ 19,00" at bounding box center [810, 308] width 203 height 19
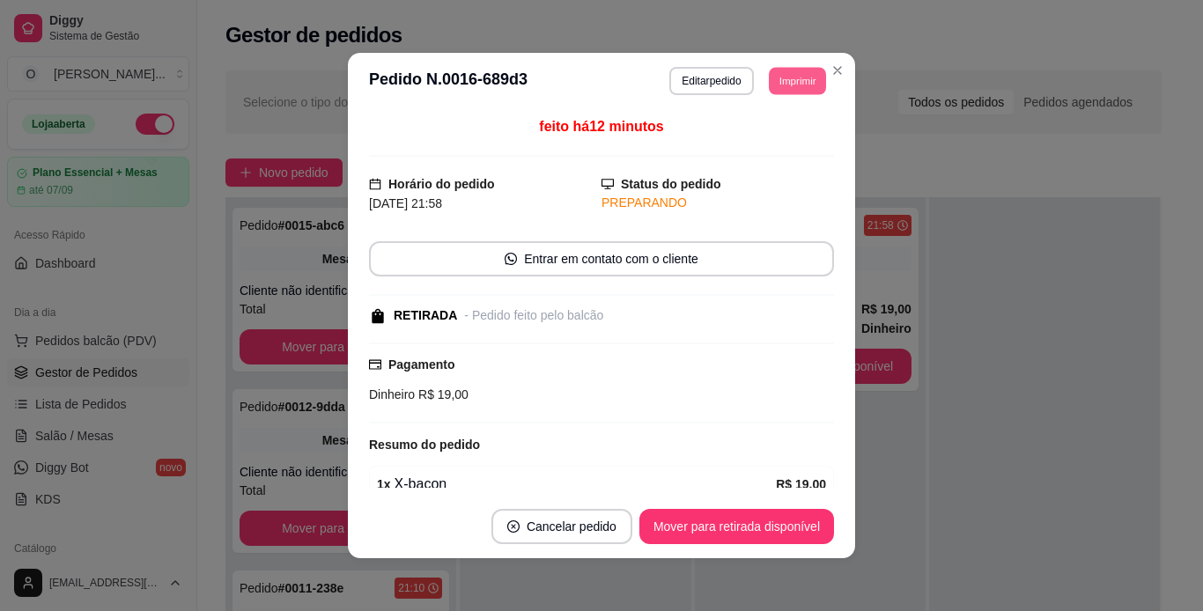
click at [781, 78] on button "Imprimir" at bounding box center [797, 80] width 57 height 27
click at [775, 140] on button "IMPRESSORA" at bounding box center [757, 142] width 123 height 27
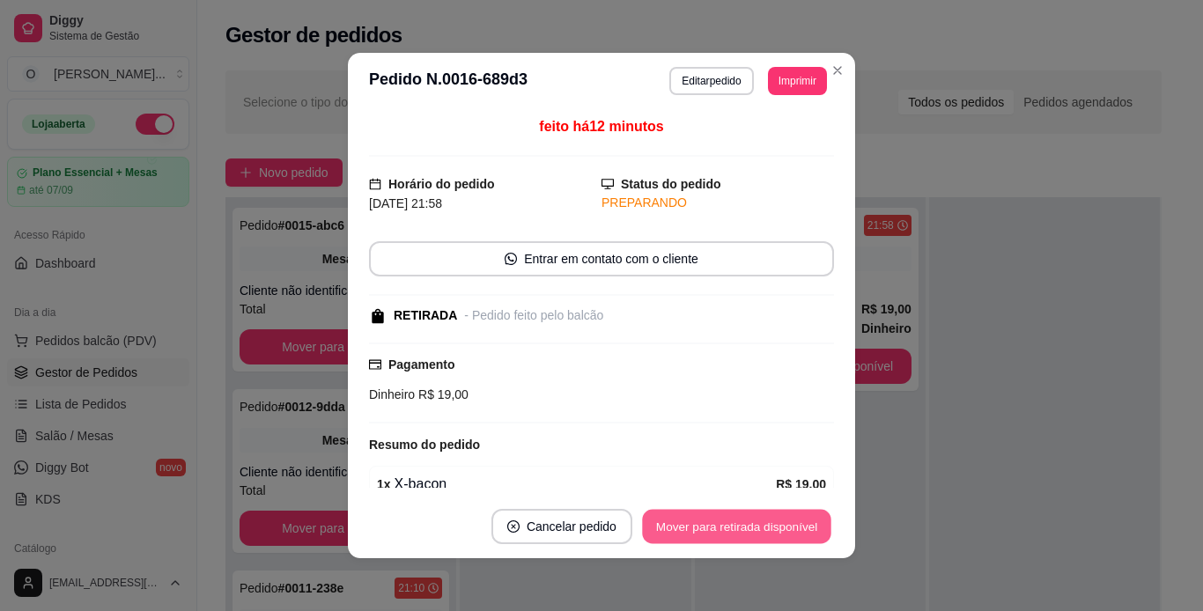
click at [773, 522] on button "Mover para retirada disponível" at bounding box center [736, 527] width 188 height 34
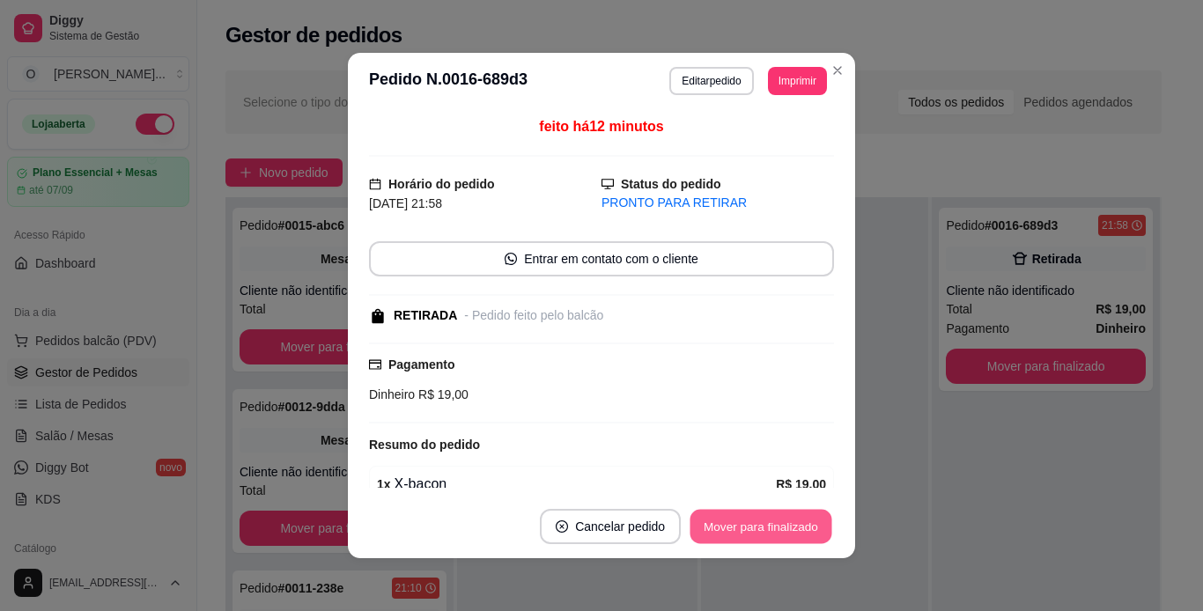
click at [773, 522] on button "Mover para finalizado" at bounding box center [761, 527] width 142 height 34
click at [773, 522] on div "Mover para finalizado" at bounding box center [748, 526] width 171 height 35
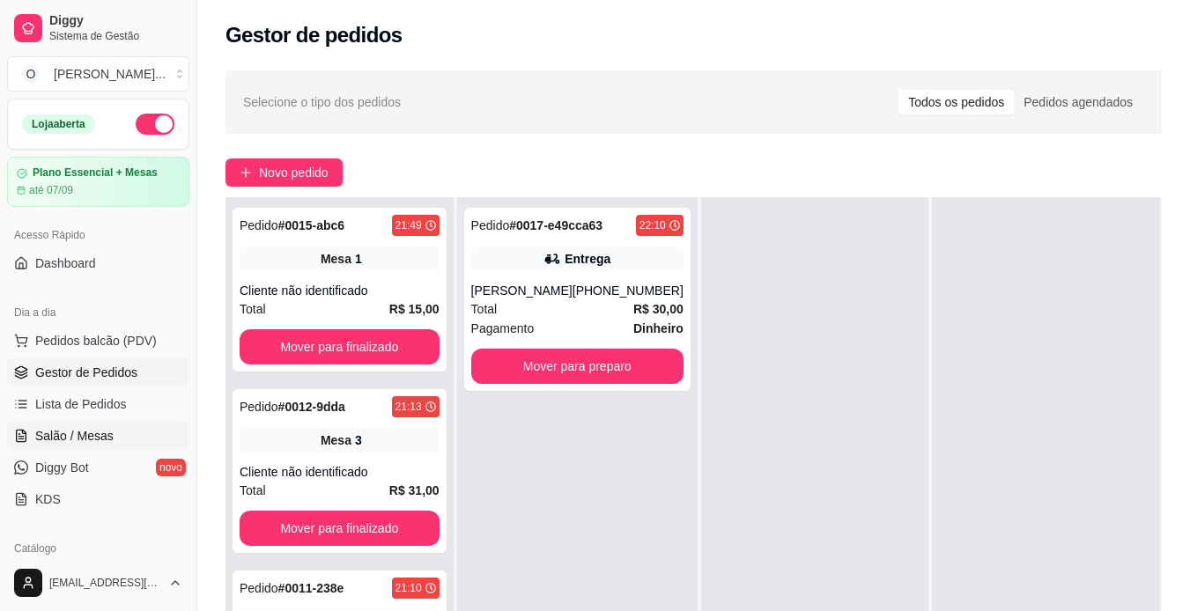
click at [55, 426] on link "Salão / Mesas" at bounding box center [98, 436] width 182 height 28
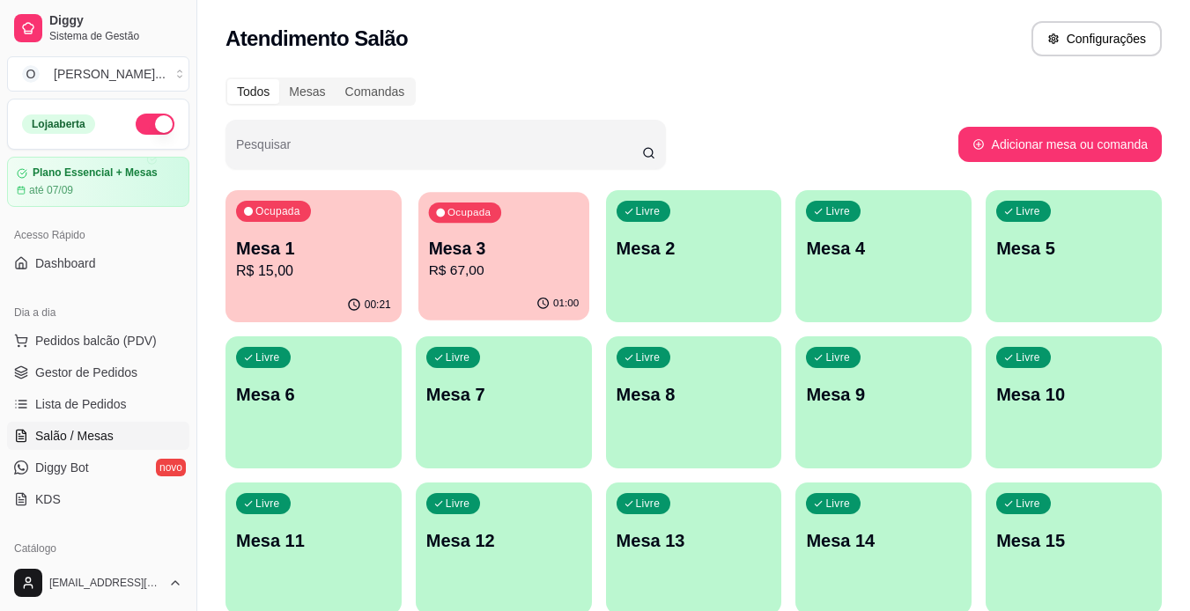
click at [485, 203] on div "Ocupada" at bounding box center [464, 213] width 72 height 20
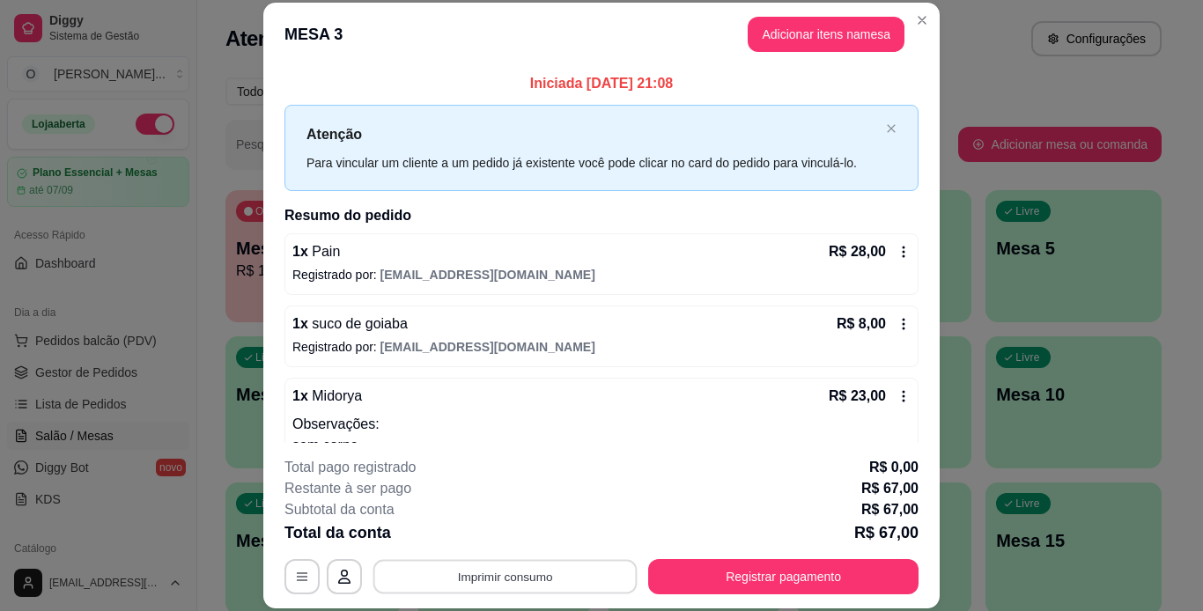
click at [525, 571] on button "Imprimir consumo" at bounding box center [505, 576] width 264 height 34
click at [508, 540] on button "IMPRESSORA" at bounding box center [503, 535] width 123 height 27
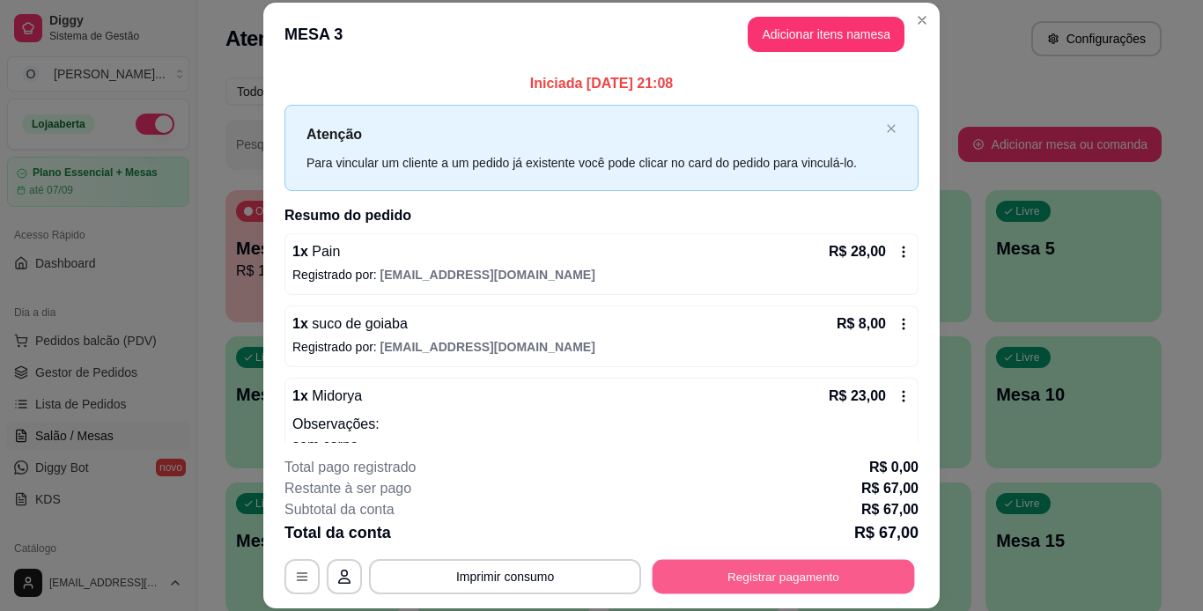
click at [713, 568] on button "Registrar pagamento" at bounding box center [783, 576] width 262 height 34
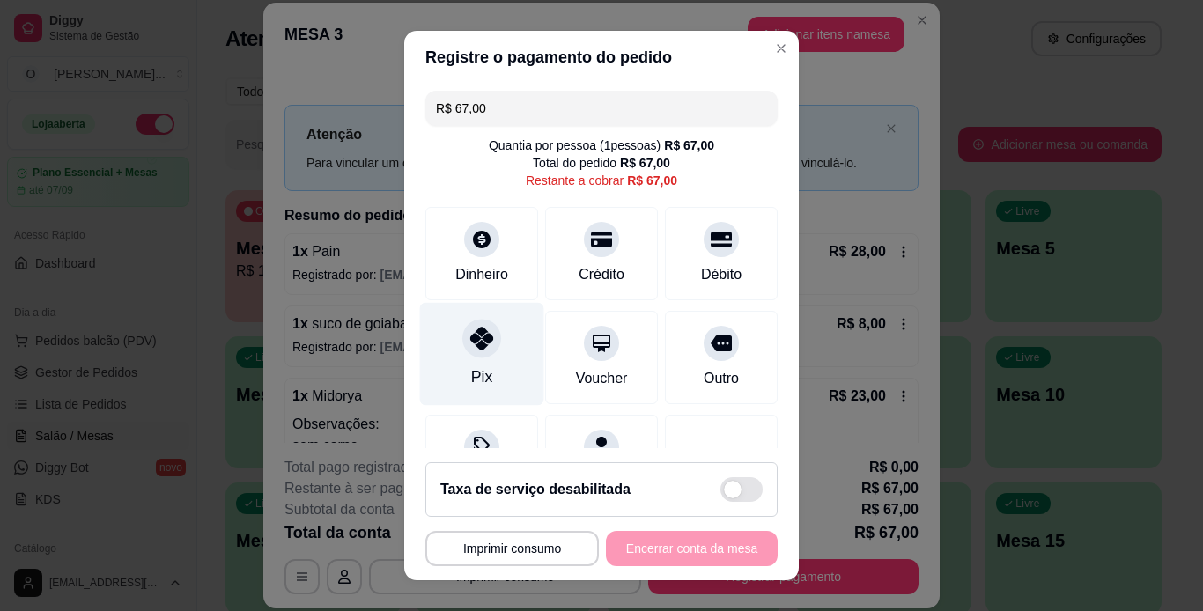
click at [470, 399] on div "Pix" at bounding box center [482, 353] width 124 height 103
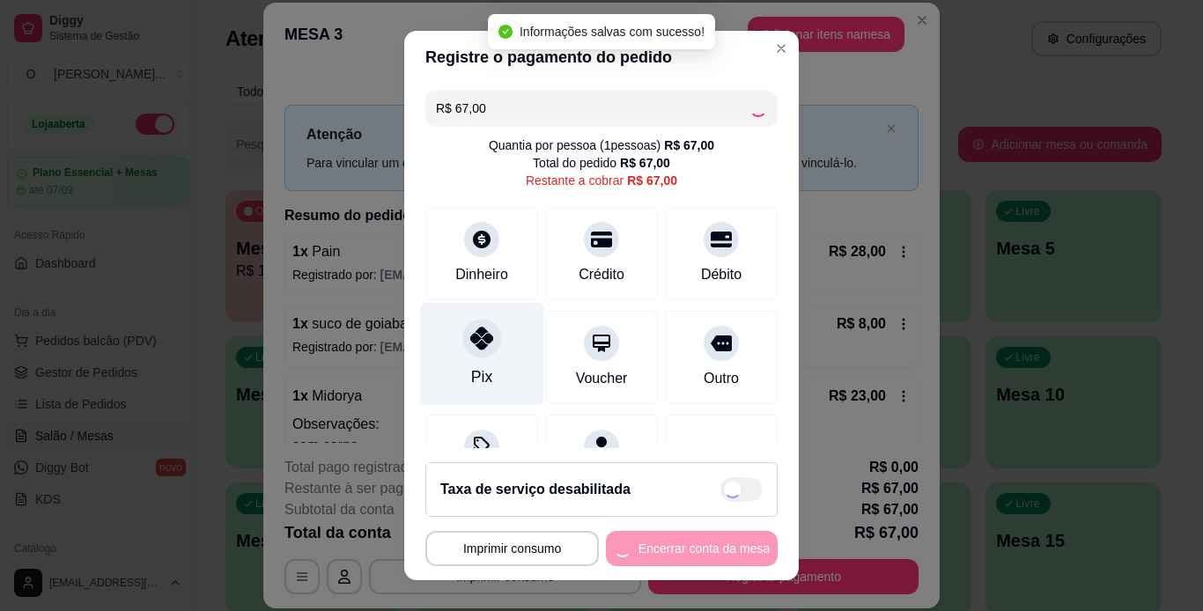
type input "R$ 0,00"
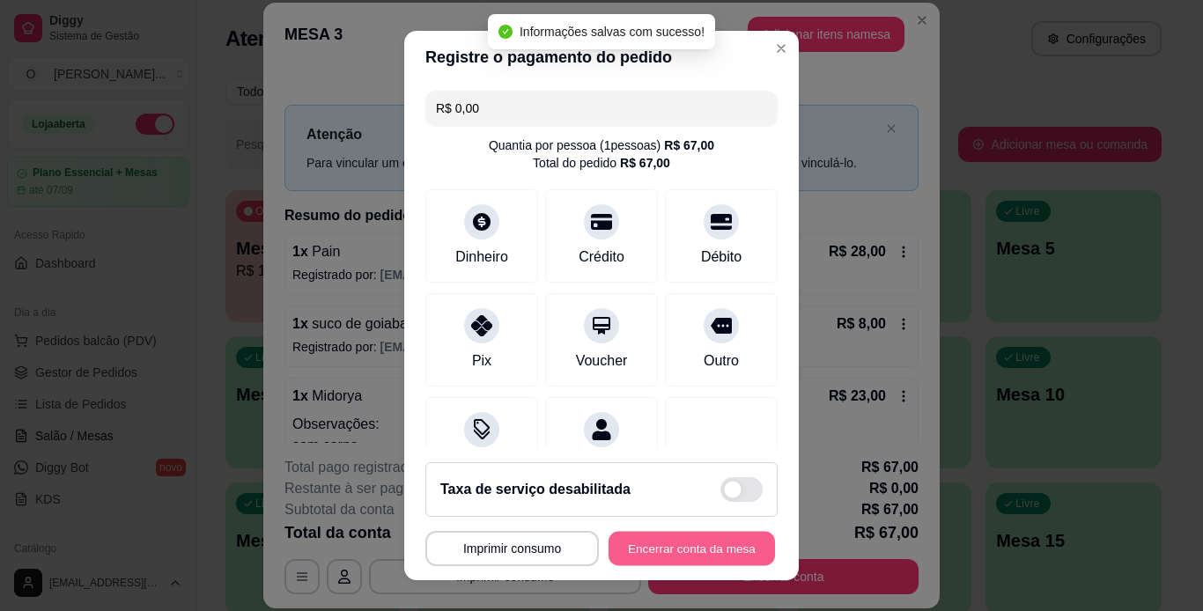
click at [692, 545] on button "Encerrar conta da mesa" at bounding box center [691, 549] width 166 height 34
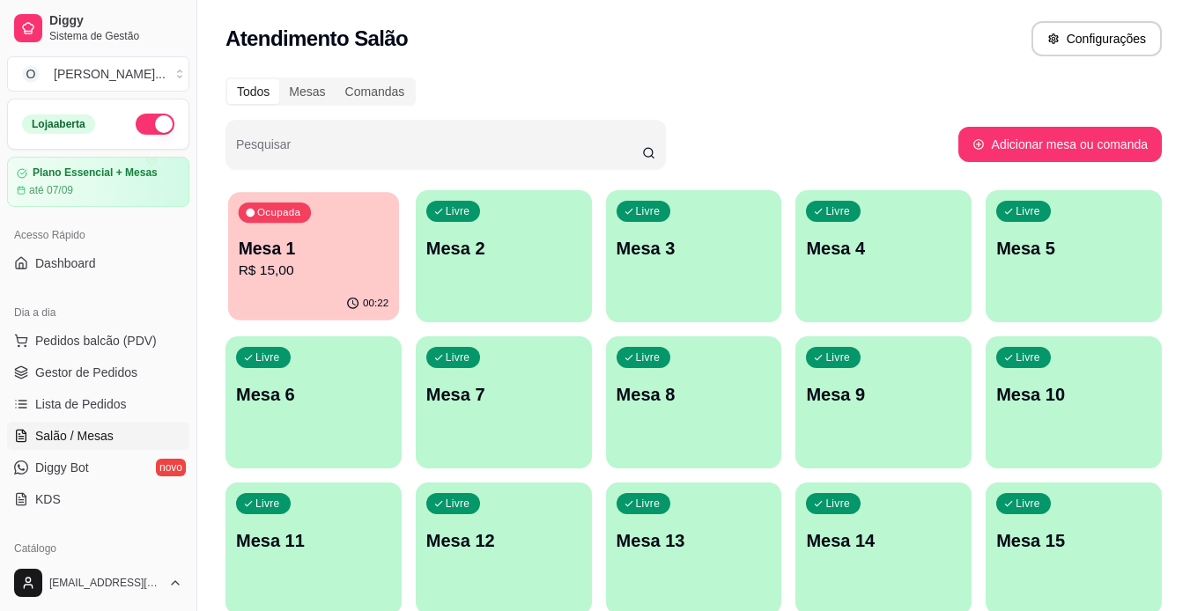
click at [341, 263] on p "R$ 15,00" at bounding box center [314, 271] width 151 height 20
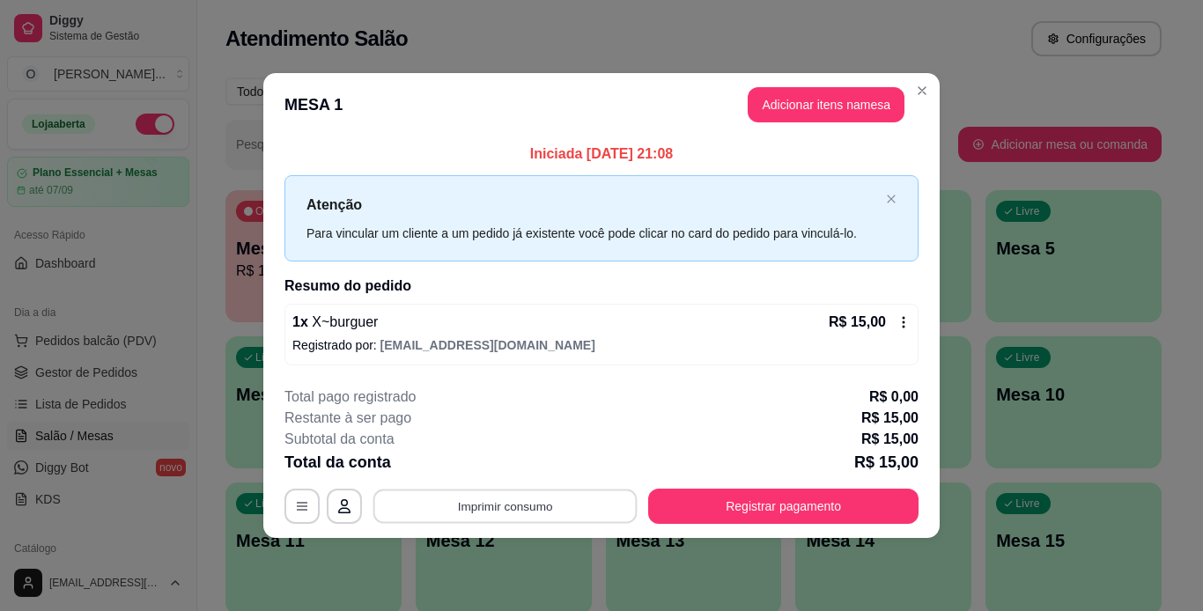
click at [541, 515] on button "Imprimir consumo" at bounding box center [505, 506] width 264 height 34
click at [496, 459] on button "IMPRESSORA" at bounding box center [510, 465] width 123 height 27
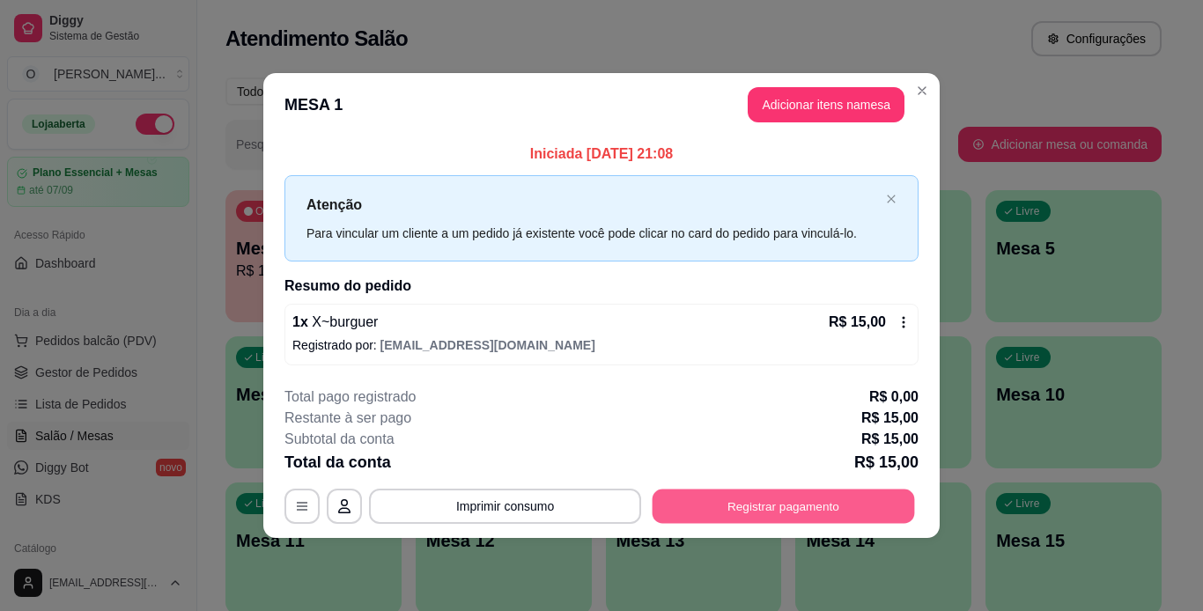
click at [681, 497] on button "Registrar pagamento" at bounding box center [783, 506] width 262 height 34
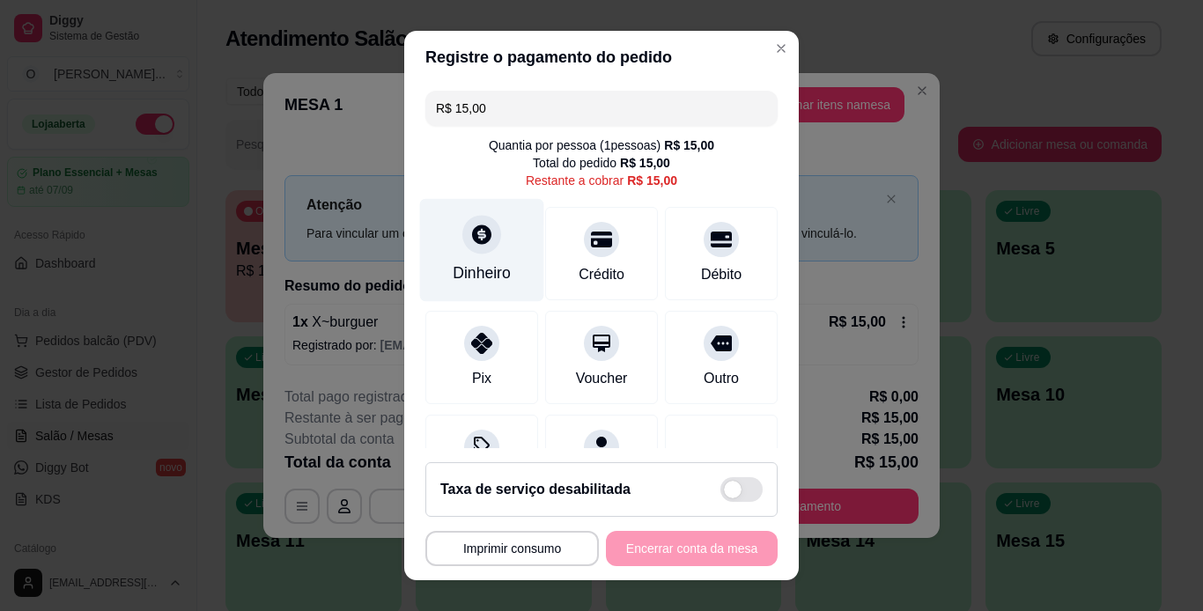
click at [467, 270] on div "Dinheiro" at bounding box center [482, 273] width 58 height 23
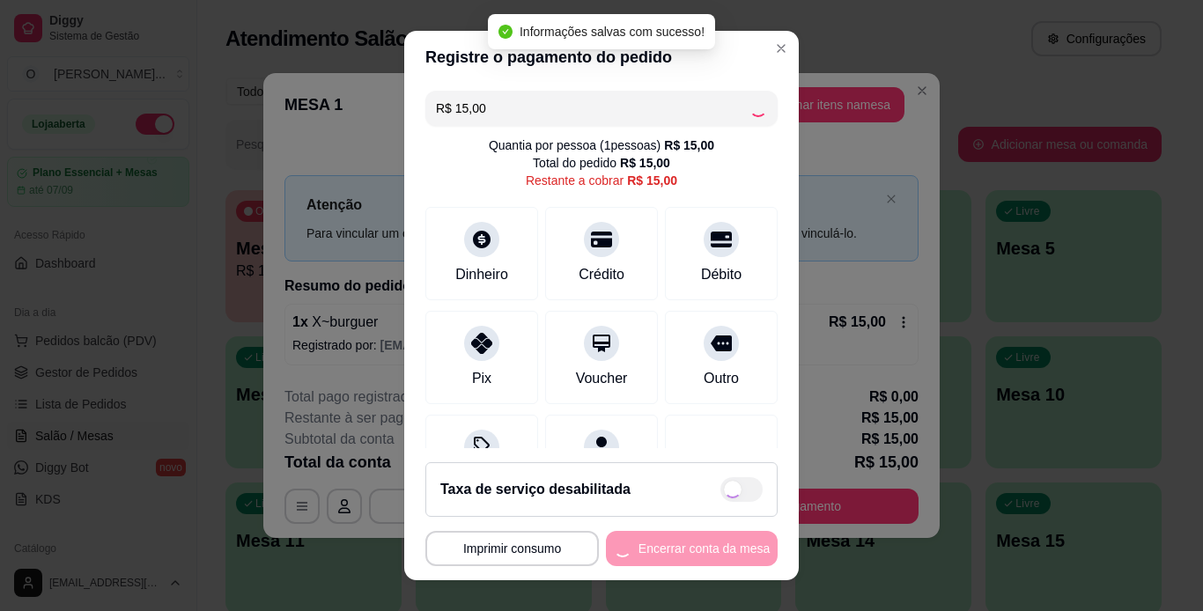
type input "R$ 0,00"
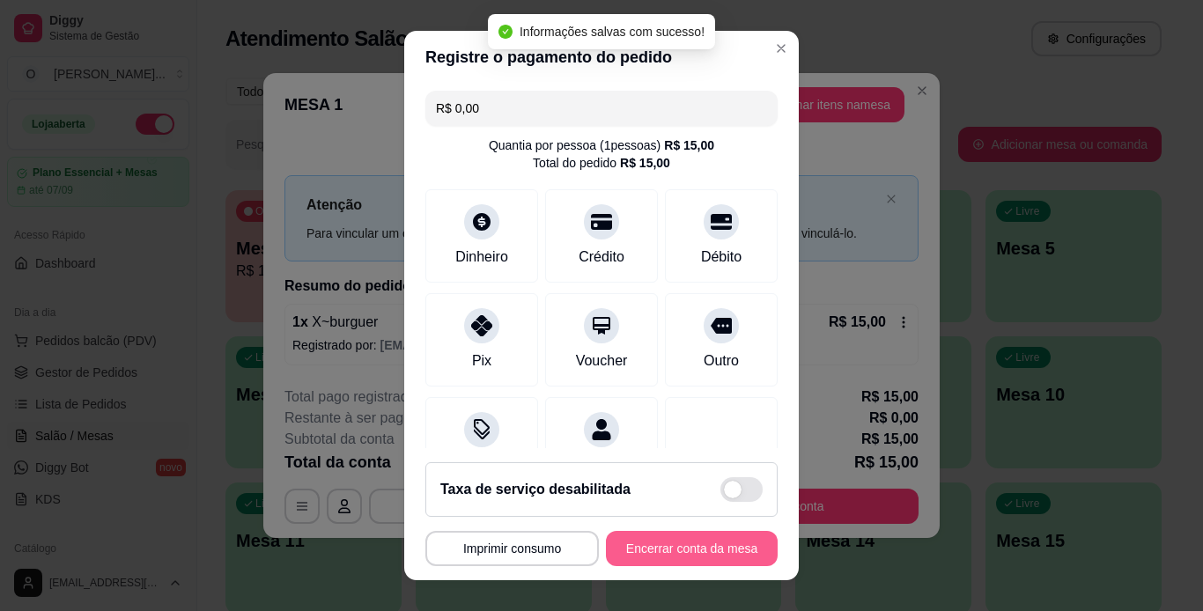
click at [678, 545] on button "Encerrar conta da mesa" at bounding box center [692, 548] width 172 height 35
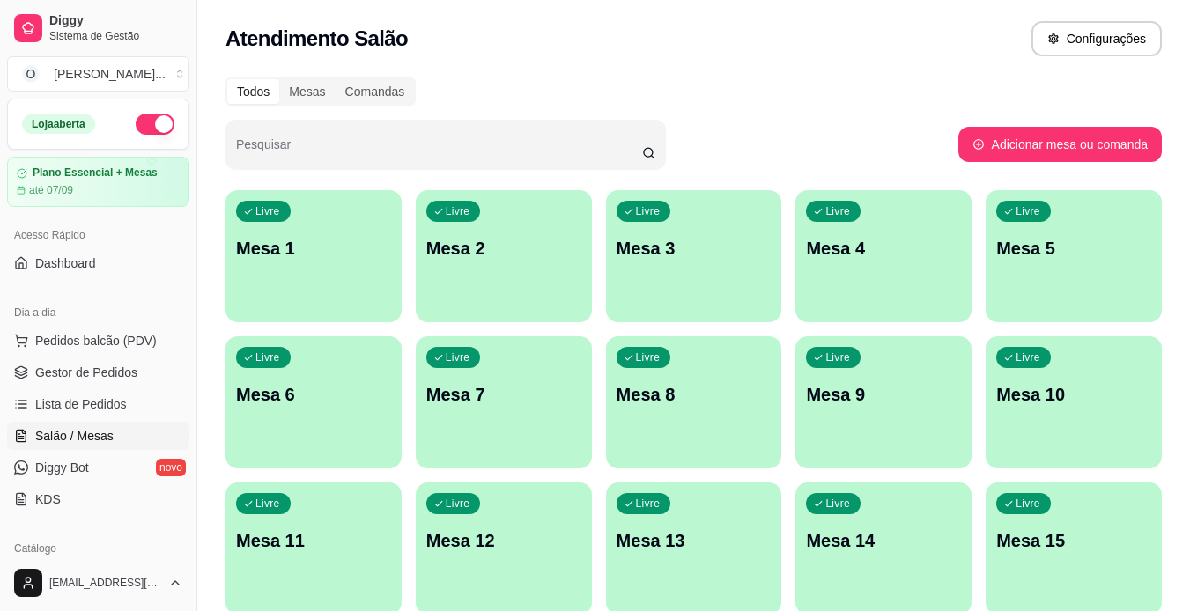
click at [127, 369] on span "Gestor de Pedidos" at bounding box center [86, 373] width 102 height 18
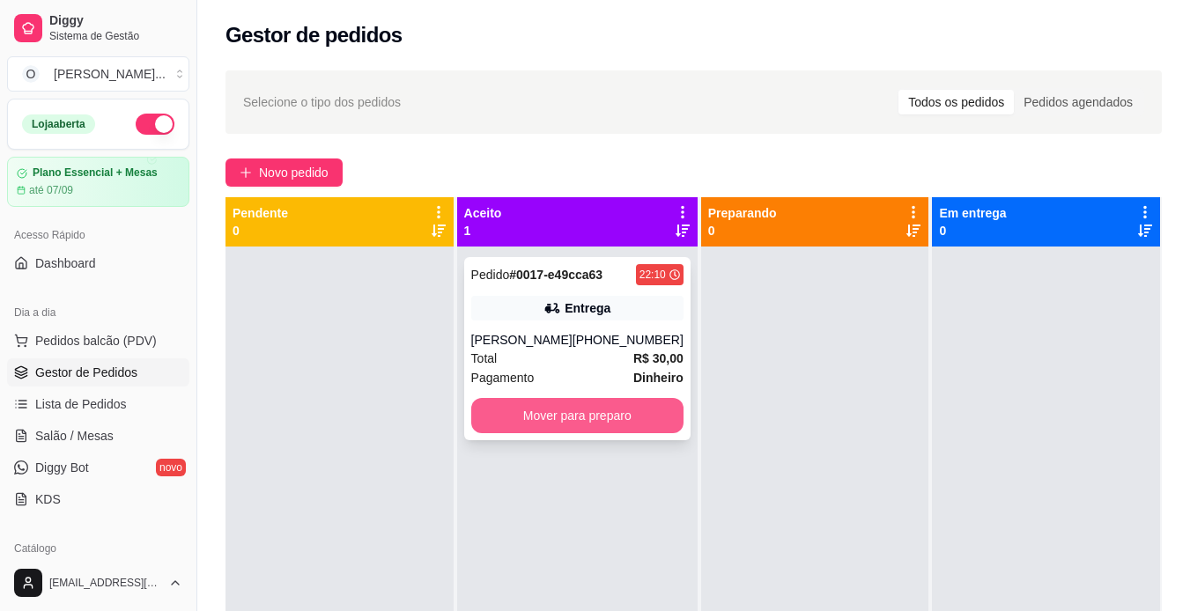
click at [631, 424] on button "Mover para preparo" at bounding box center [577, 415] width 212 height 35
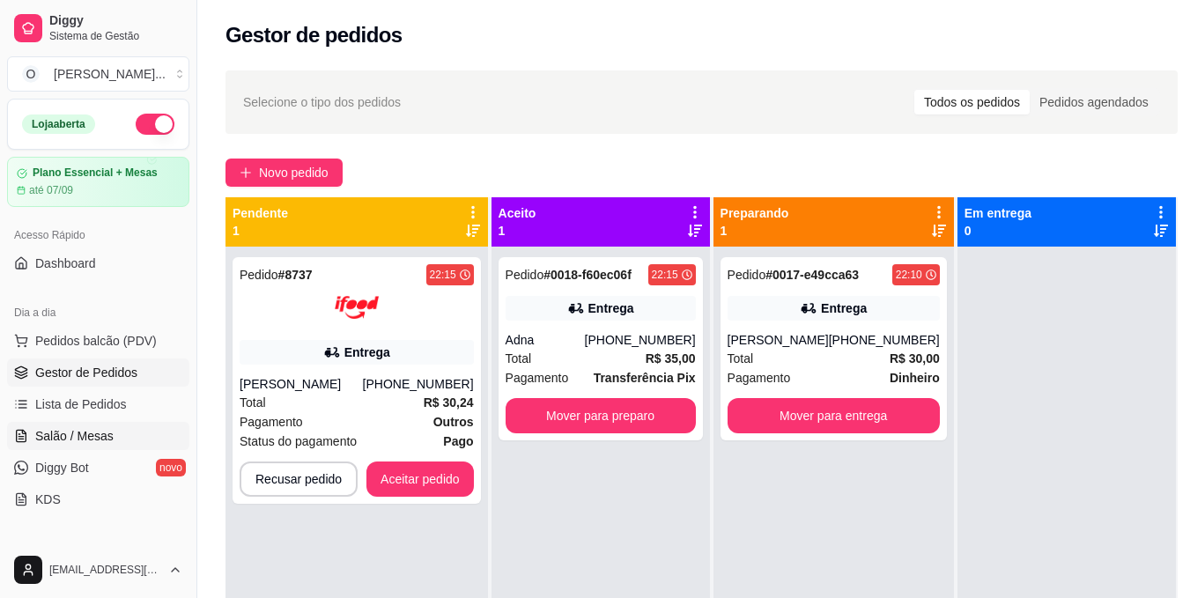
click at [79, 442] on span "Salão / Mesas" at bounding box center [74, 436] width 78 height 18
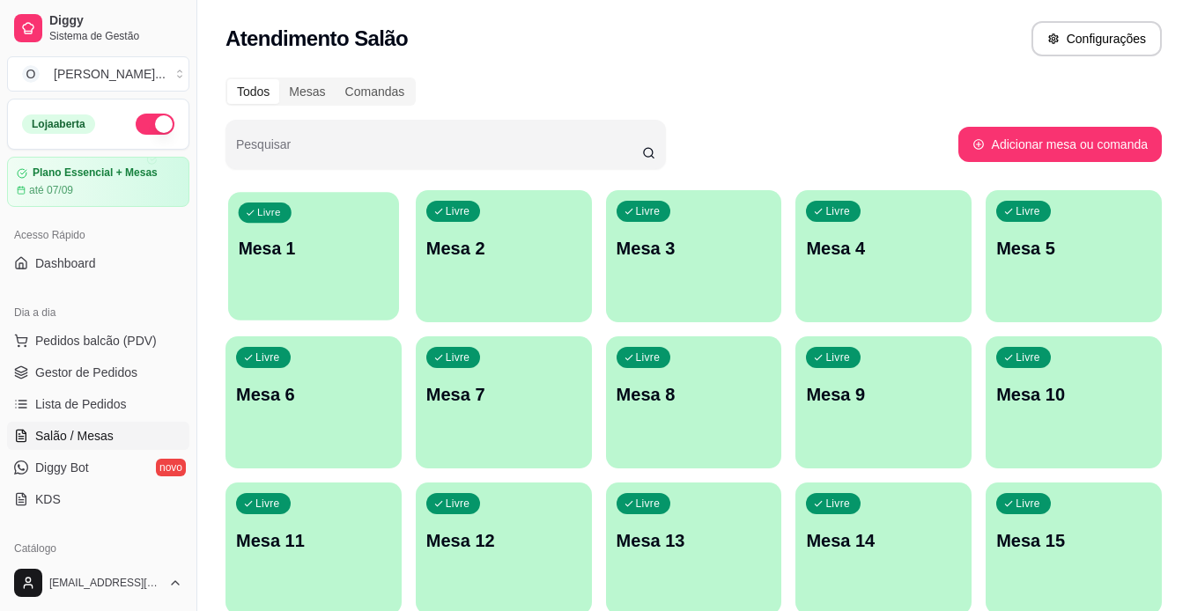
click at [254, 297] on button "Livre Mesa 1" at bounding box center [313, 256] width 171 height 129
click at [254, 297] on div "Livre Mesa 1" at bounding box center [313, 245] width 171 height 107
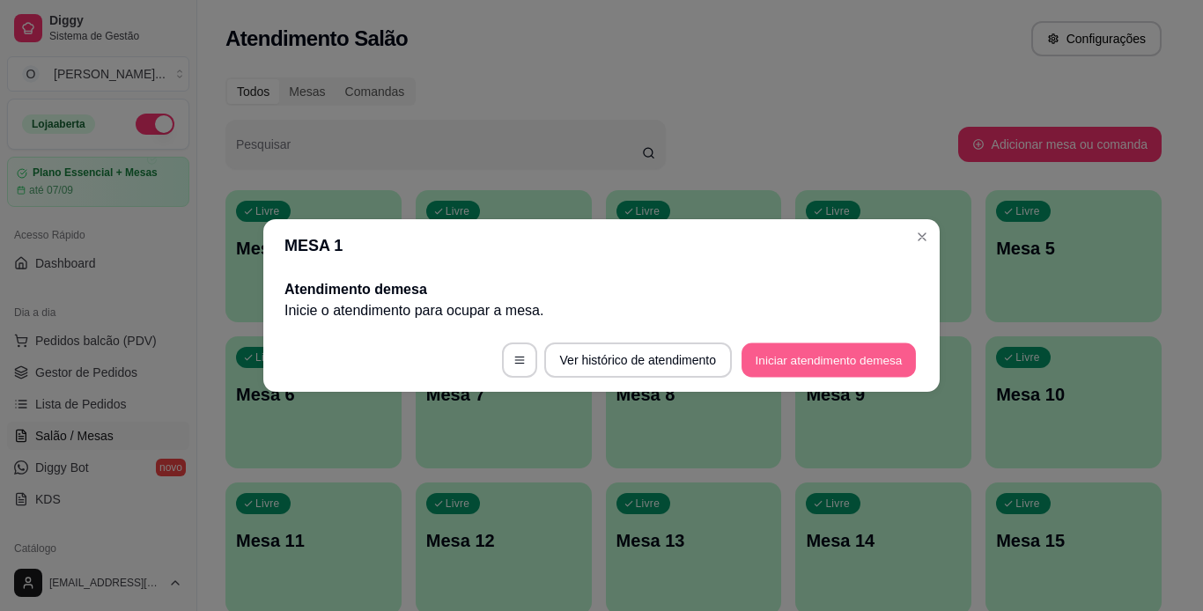
click at [800, 370] on button "Iniciar atendimento de mesa" at bounding box center [828, 360] width 174 height 34
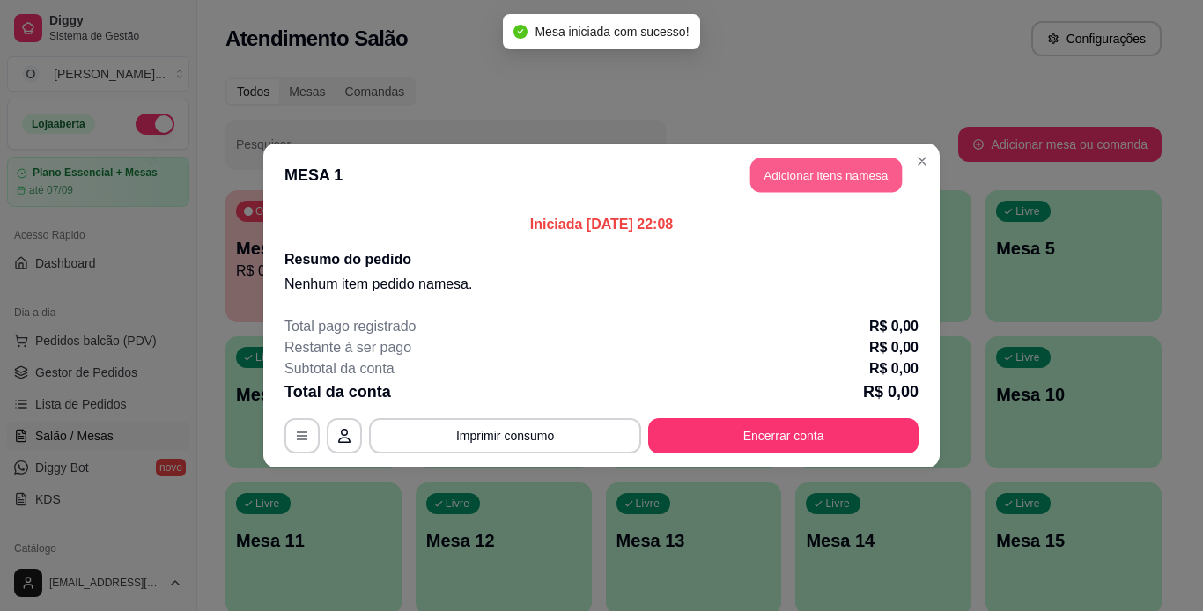
click at [885, 164] on button "Adicionar itens na mesa" at bounding box center [825, 175] width 151 height 34
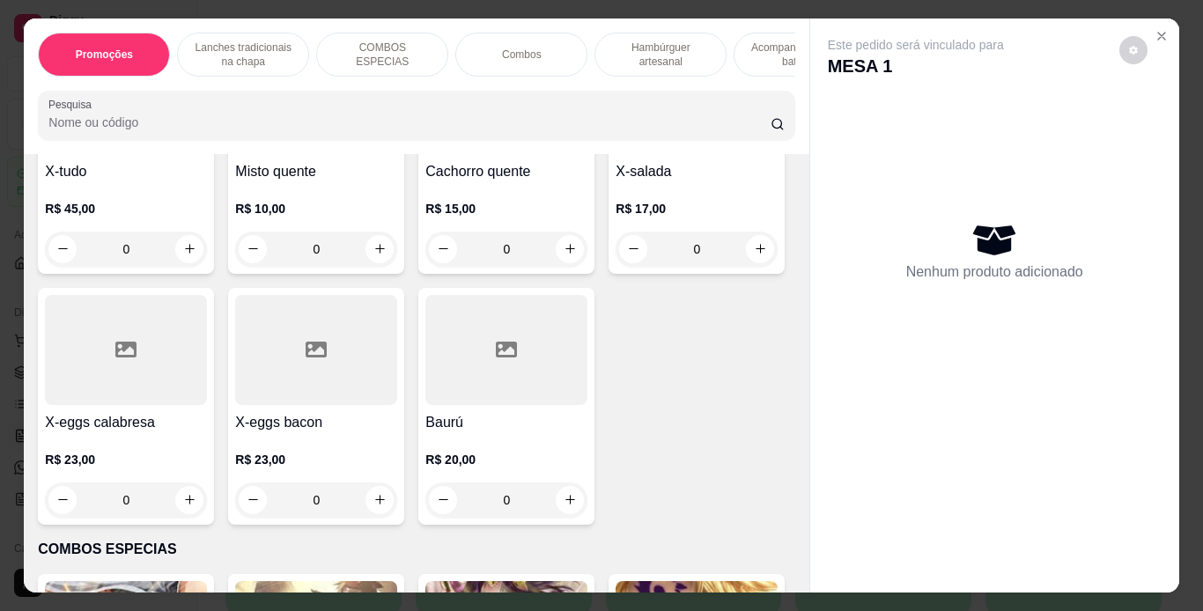
scroll to position [1293, 0]
click at [182, 266] on div "0" at bounding box center [126, 248] width 162 height 35
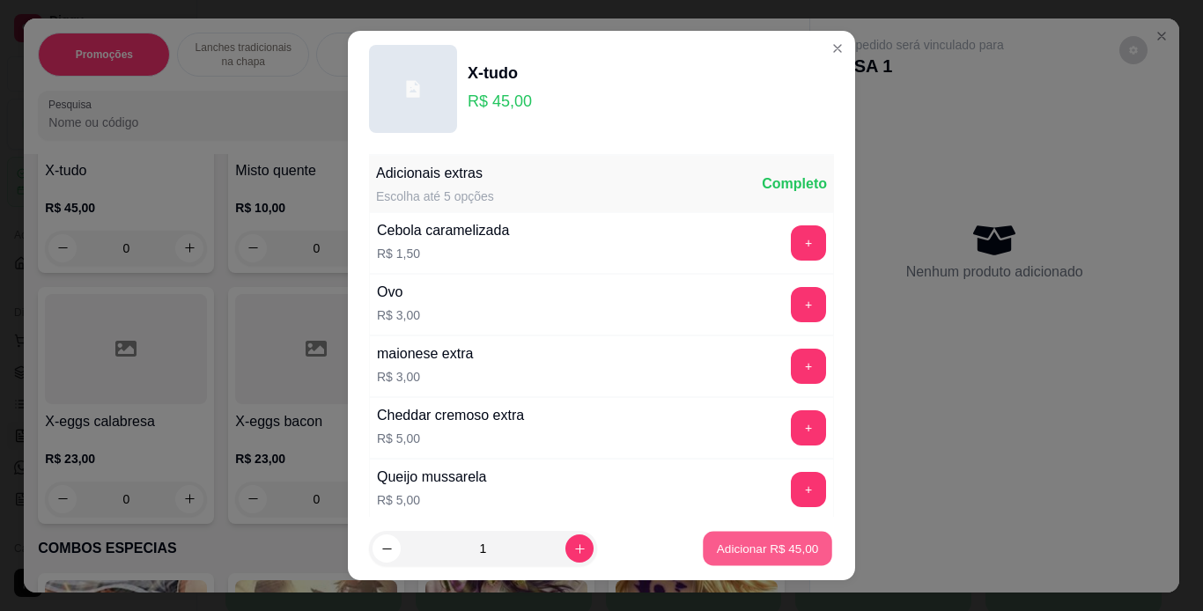
click at [754, 565] on button "Adicionar R$ 45,00" at bounding box center [767, 549] width 129 height 34
type input "1"
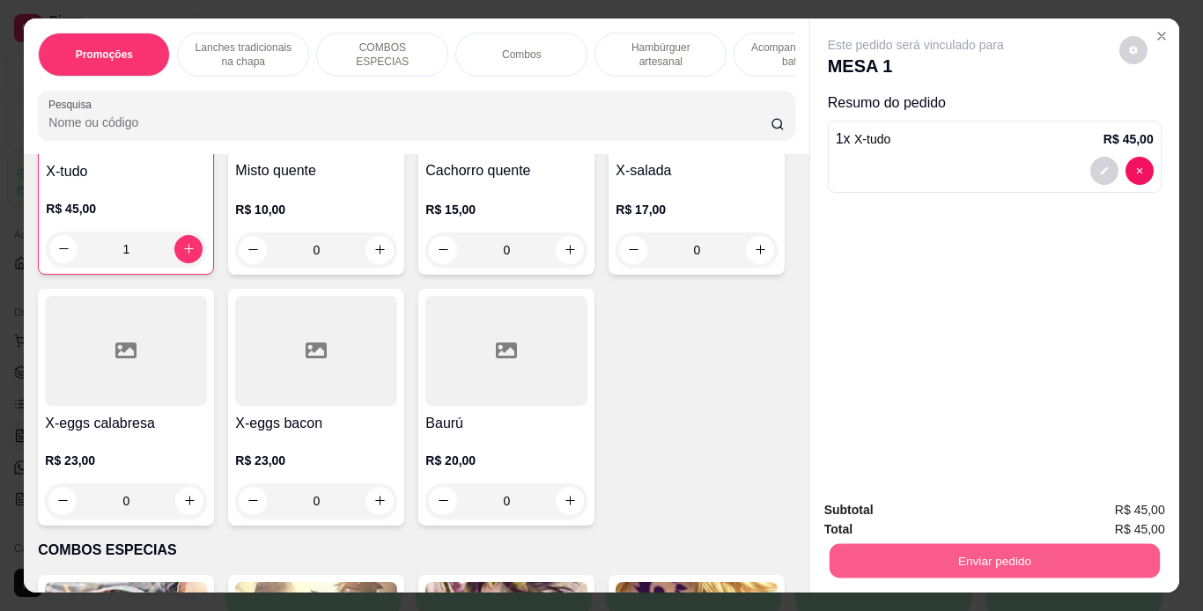
click at [829, 564] on button "Enviar pedido" at bounding box center [994, 561] width 330 height 34
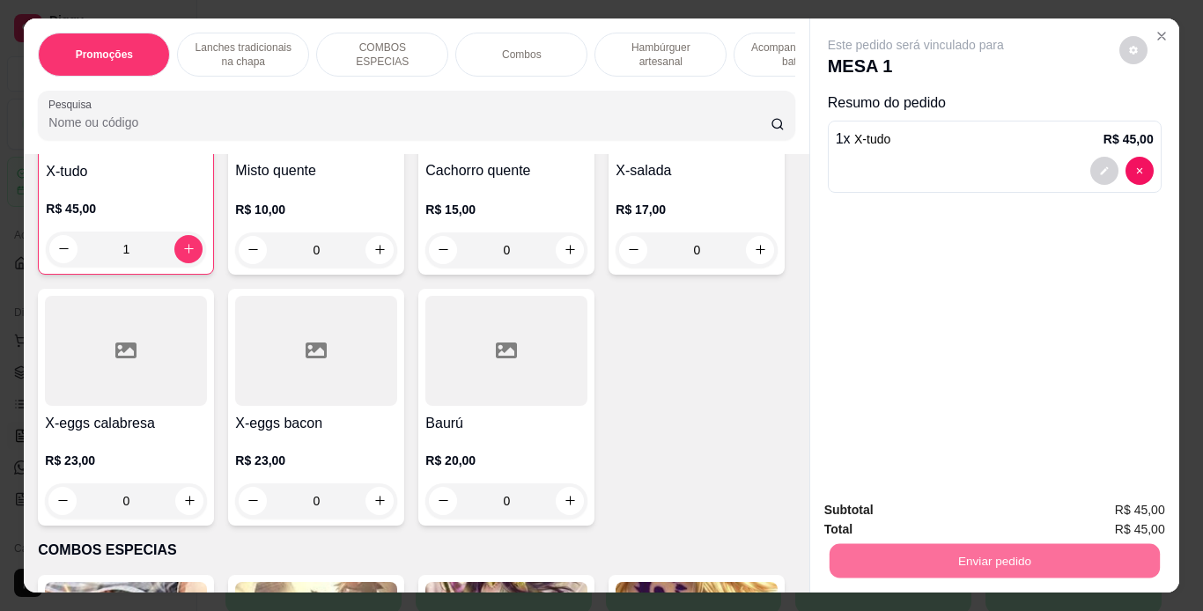
click at [900, 509] on button "Não registrar e enviar pedido" at bounding box center [936, 511] width 178 height 33
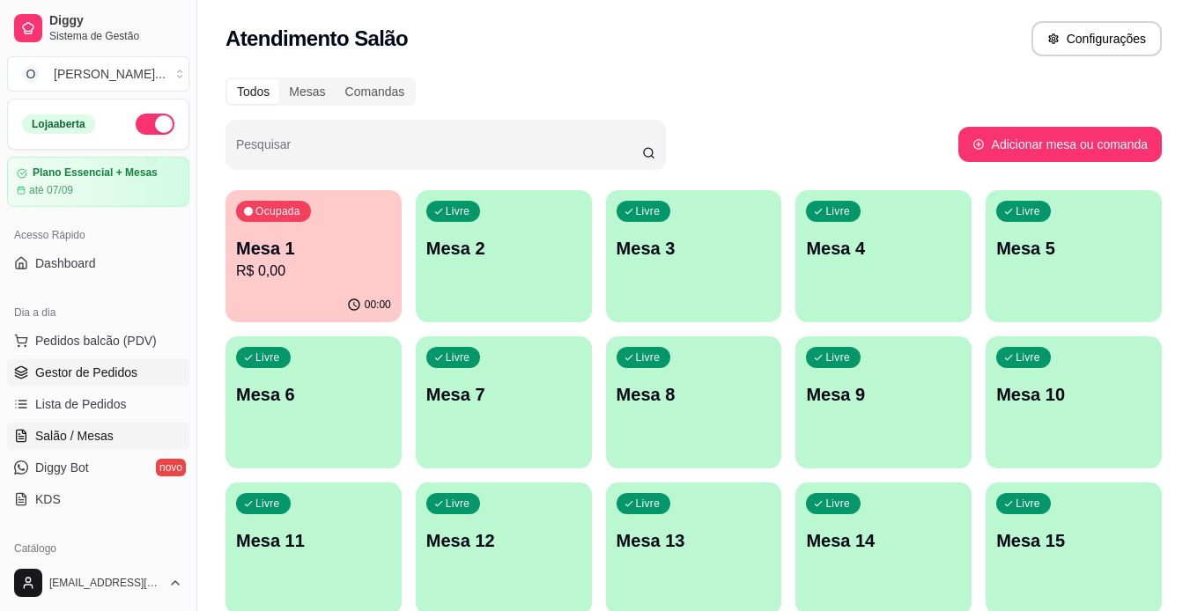
click at [120, 372] on span "Gestor de Pedidos" at bounding box center [86, 373] width 102 height 18
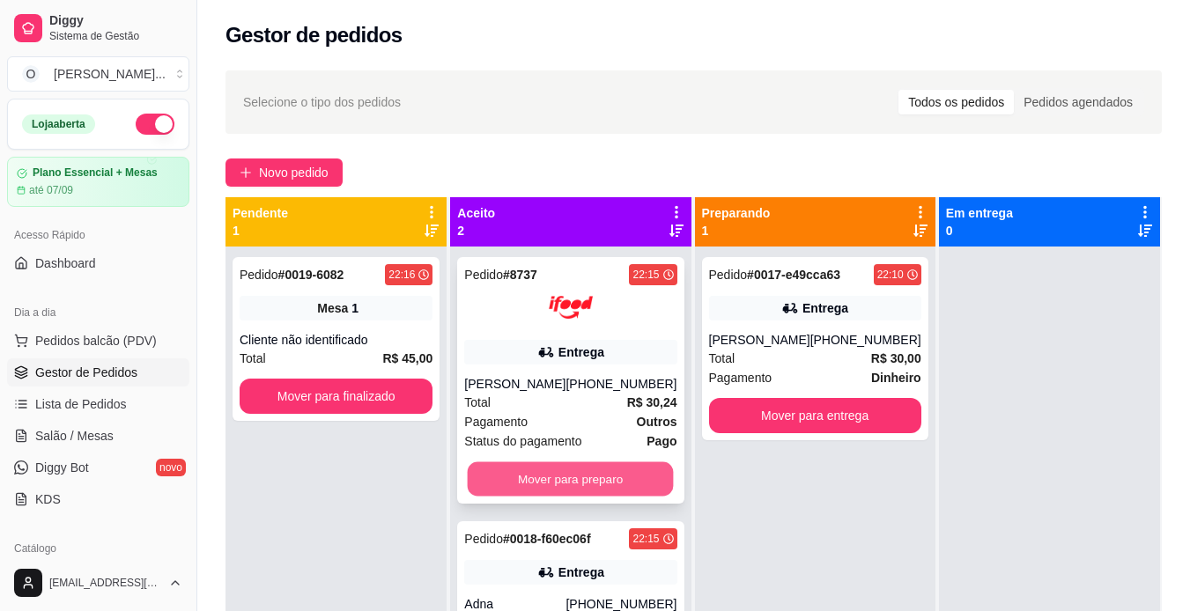
click at [503, 487] on button "Mover para preparo" at bounding box center [571, 479] width 206 height 34
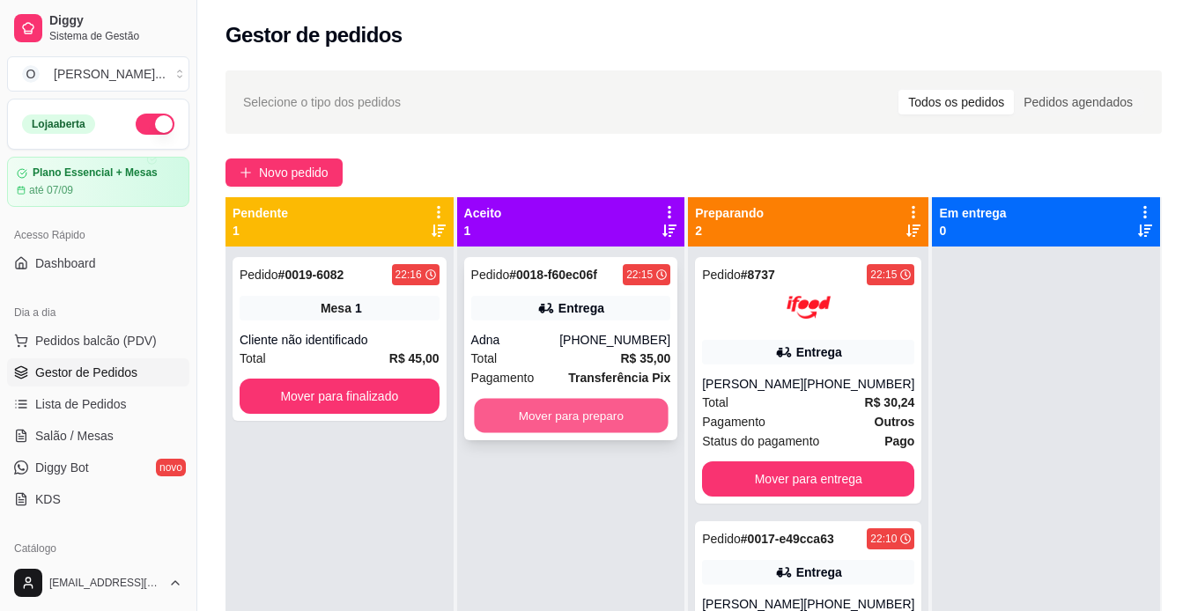
click at [512, 424] on button "Mover para preparo" at bounding box center [571, 416] width 194 height 34
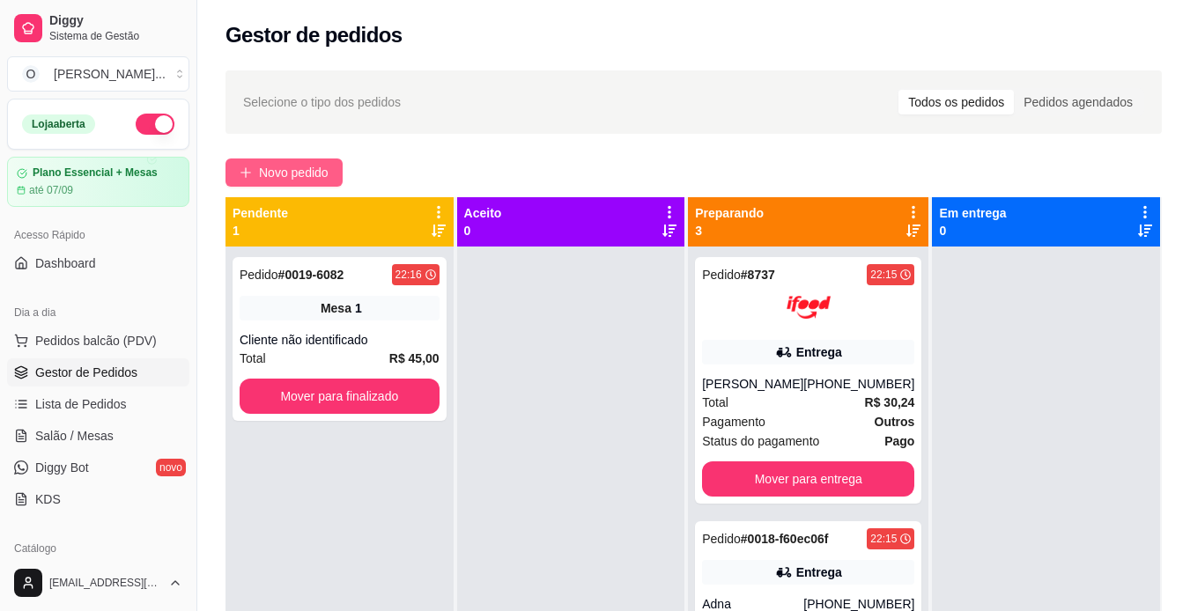
click at [325, 167] on span "Novo pedido" at bounding box center [294, 172] width 70 height 19
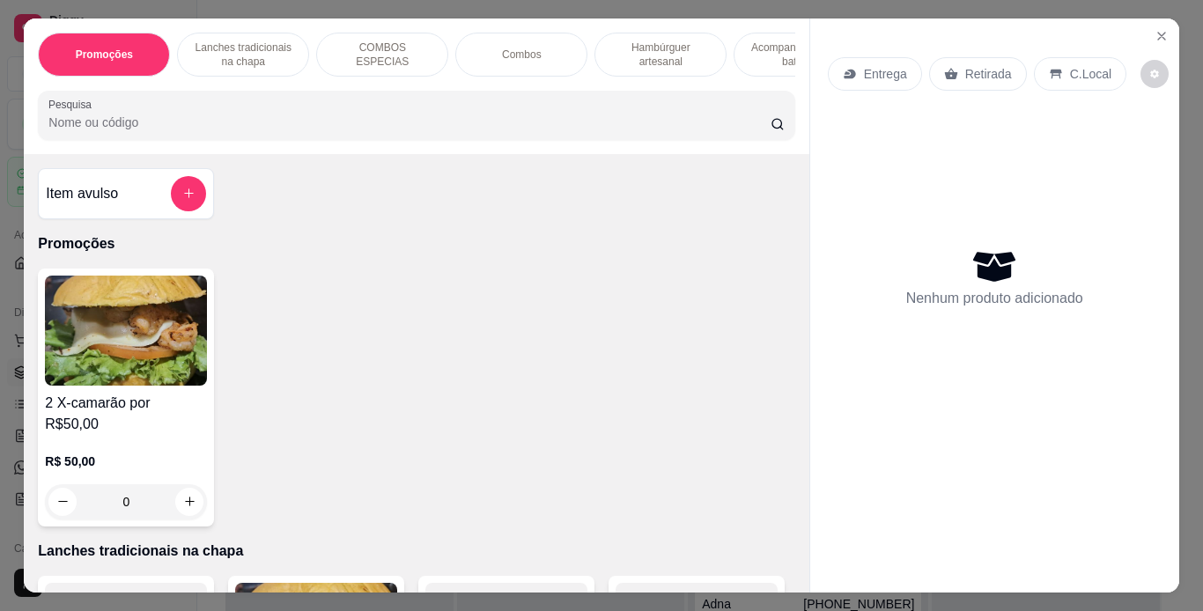
click at [269, 48] on p "Lanches tradicionais na chapa" at bounding box center [243, 55] width 102 height 28
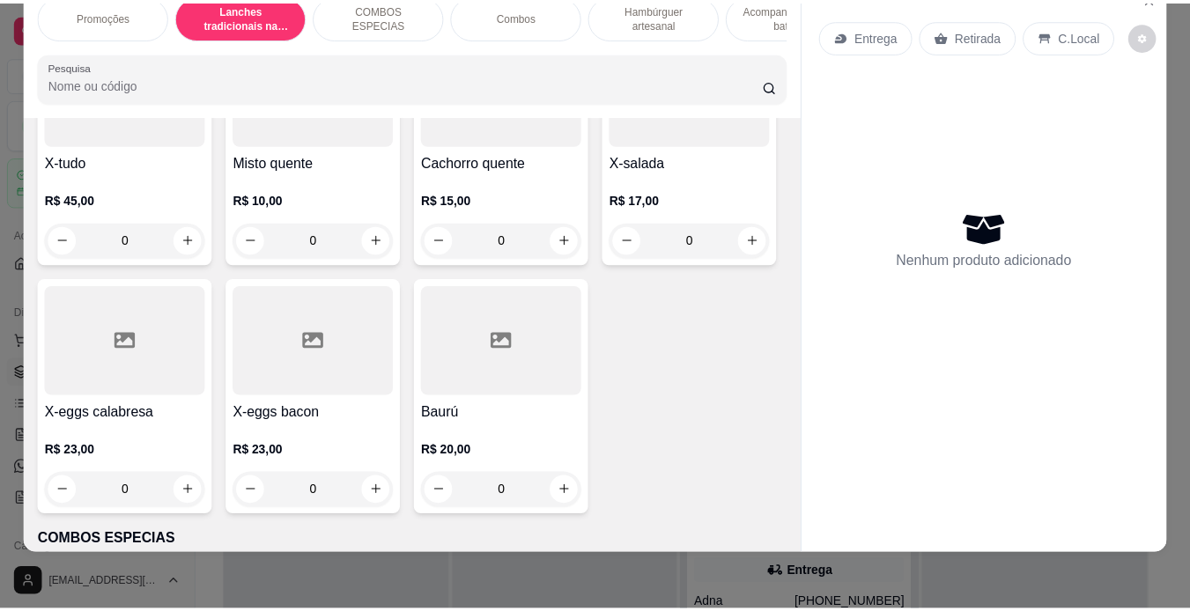
scroll to position [1264, 0]
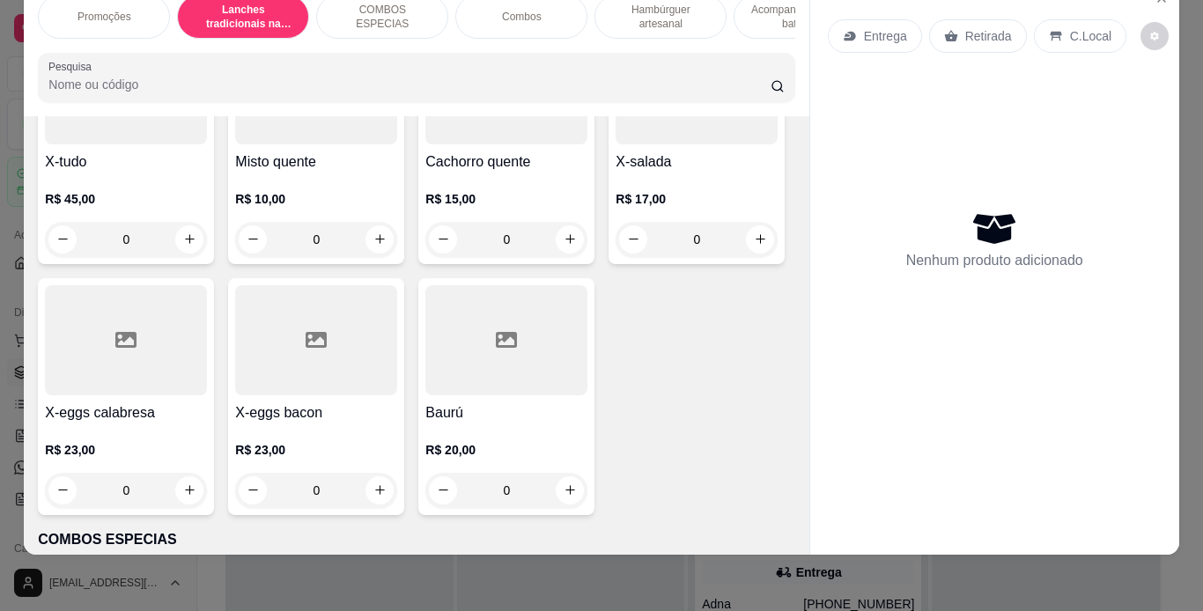
click at [182, 257] on div "0" at bounding box center [126, 239] width 162 height 35
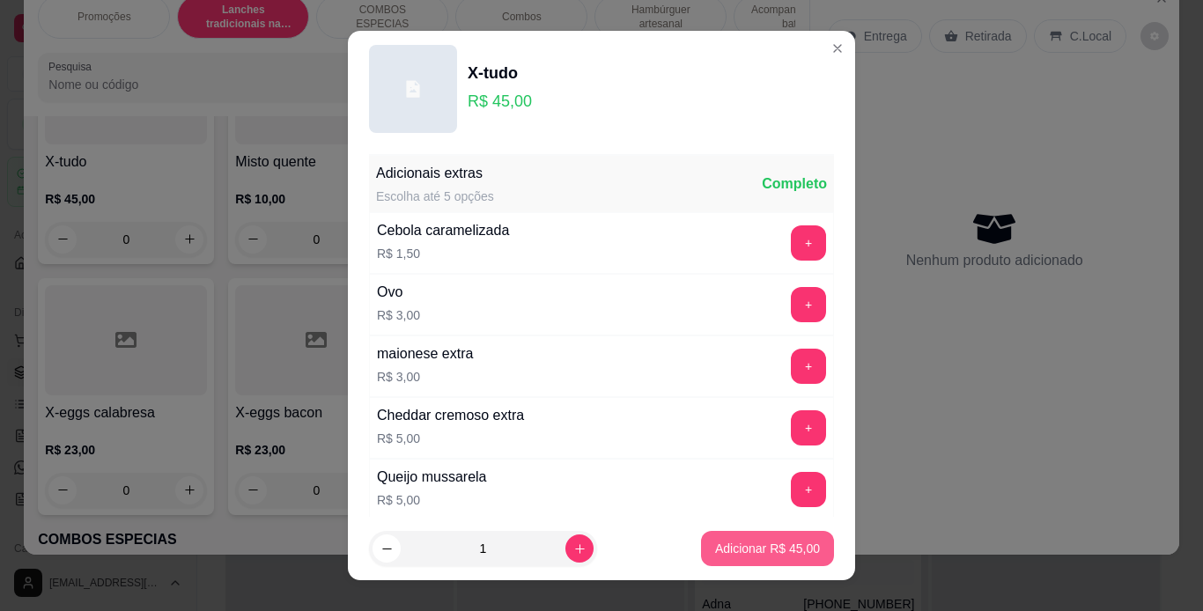
click at [705, 557] on button "Adicionar R$ 45,00" at bounding box center [767, 548] width 133 height 35
type input "1"
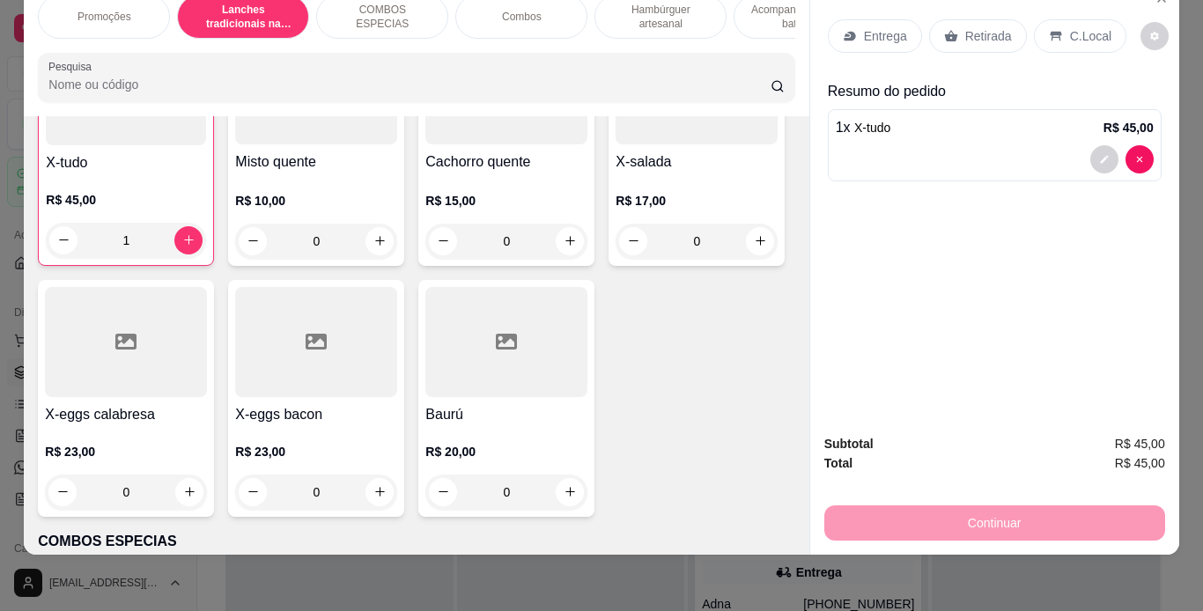
click at [968, 27] on p "Retirada" at bounding box center [988, 36] width 47 height 18
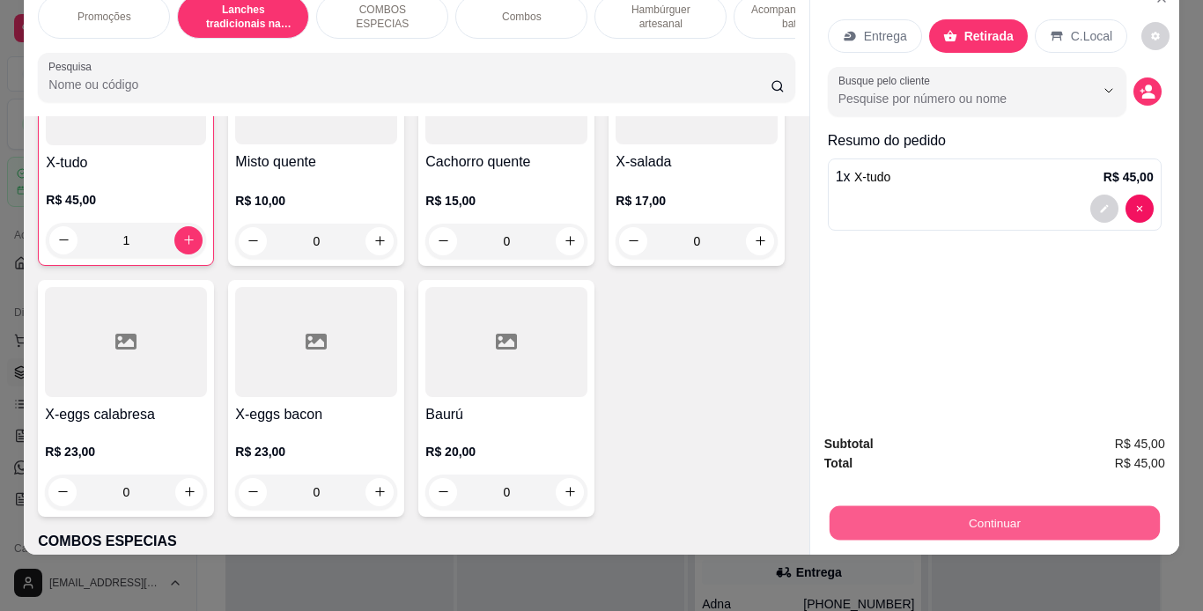
click at [883, 513] on button "Continuar" at bounding box center [994, 523] width 330 height 34
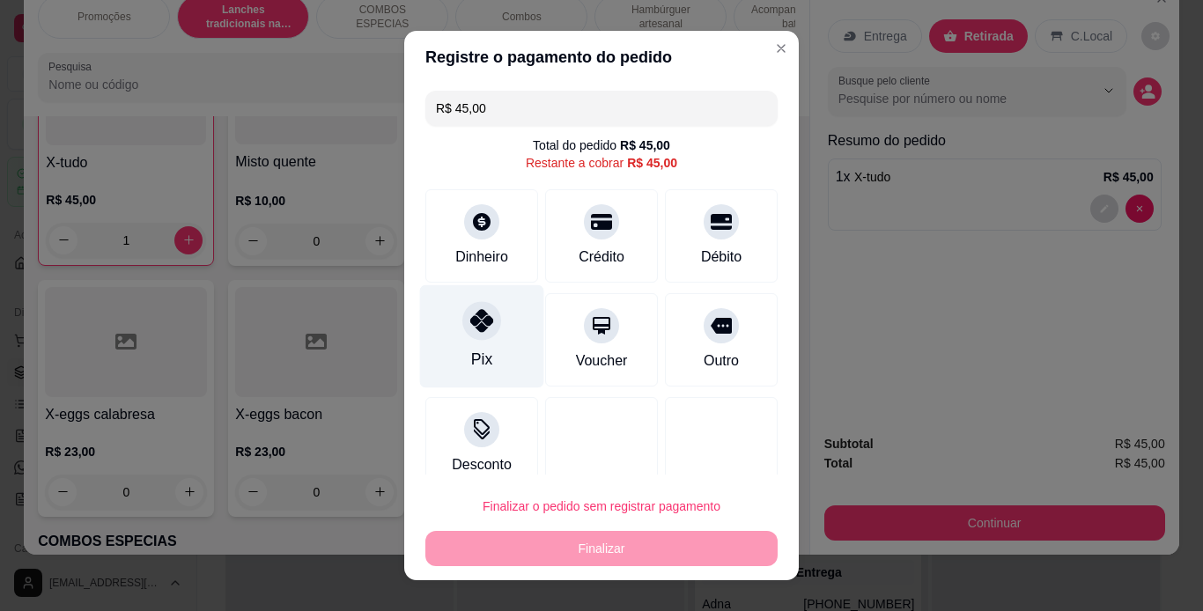
click at [473, 325] on icon at bounding box center [481, 320] width 23 height 23
type input "R$ 0,00"
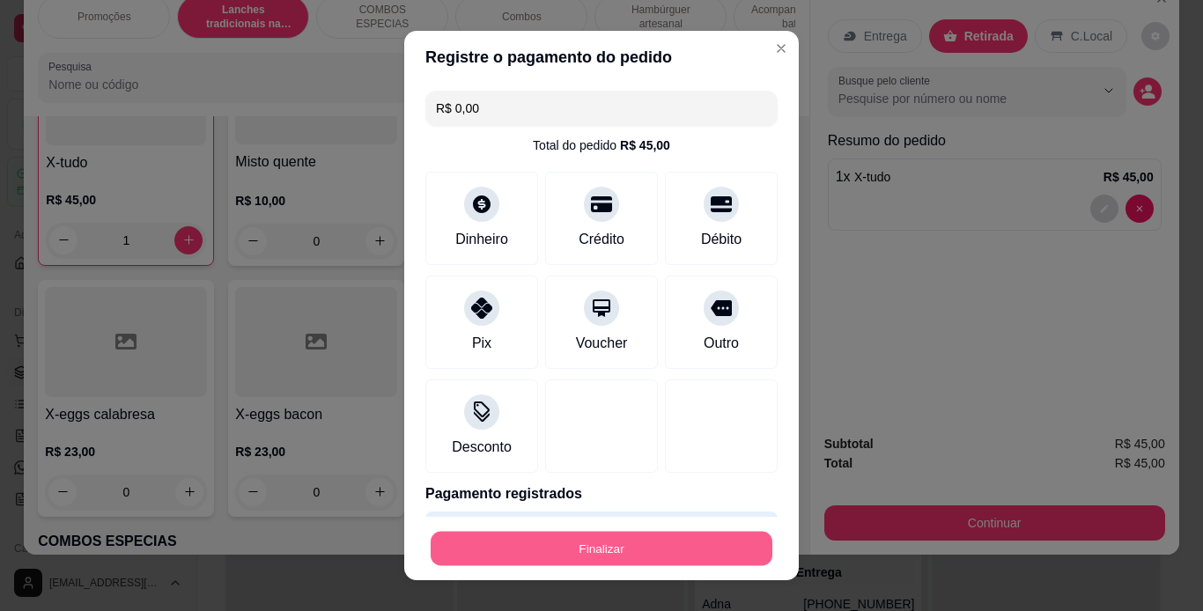
click at [619, 547] on button "Finalizar" at bounding box center [602, 549] width 342 height 34
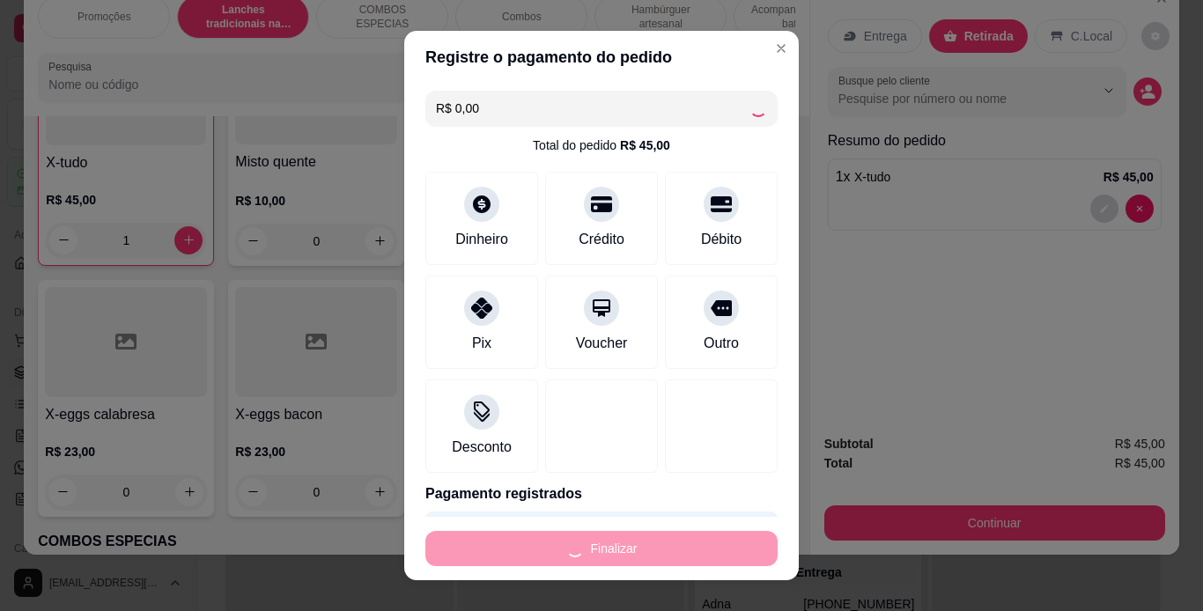
type input "0"
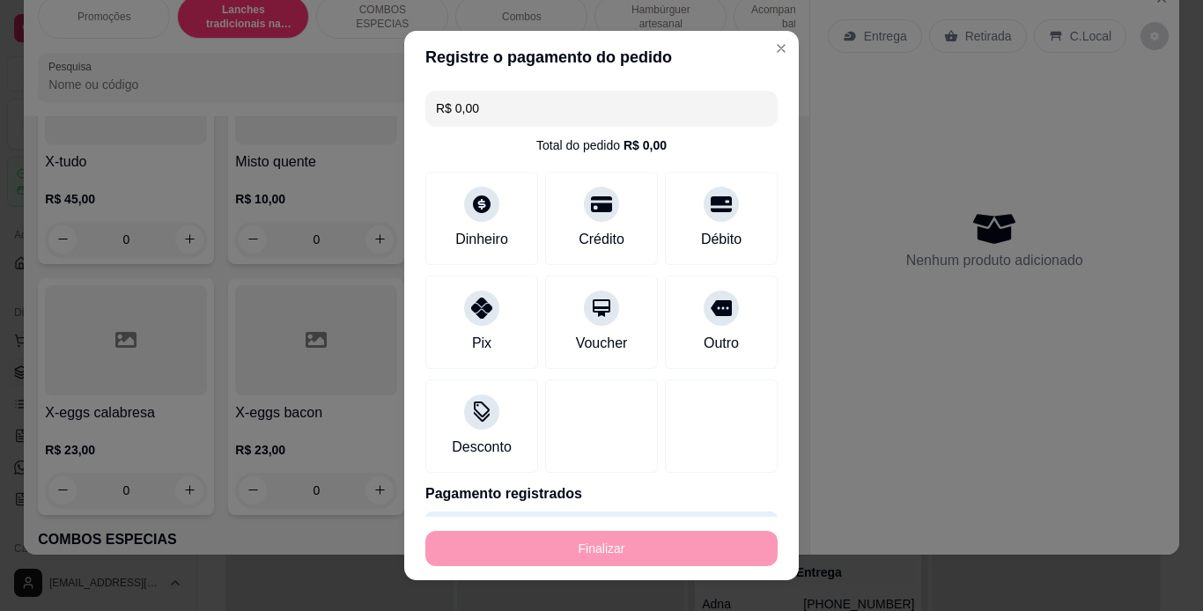
type input "-R$ 45,00"
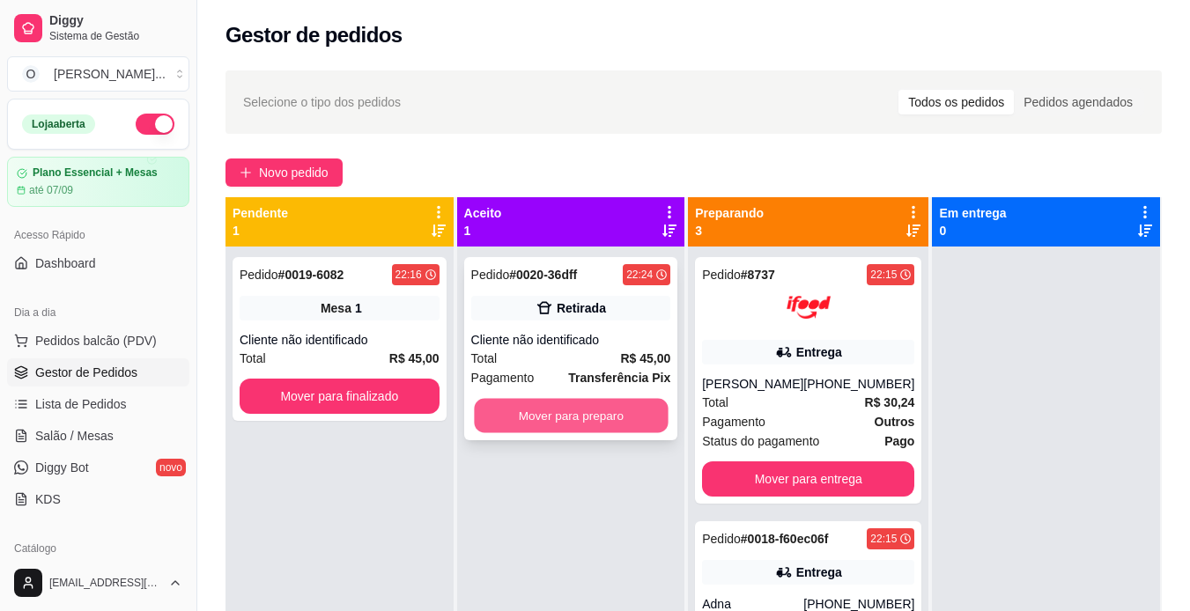
click at [644, 409] on button "Mover para preparo" at bounding box center [571, 416] width 194 height 34
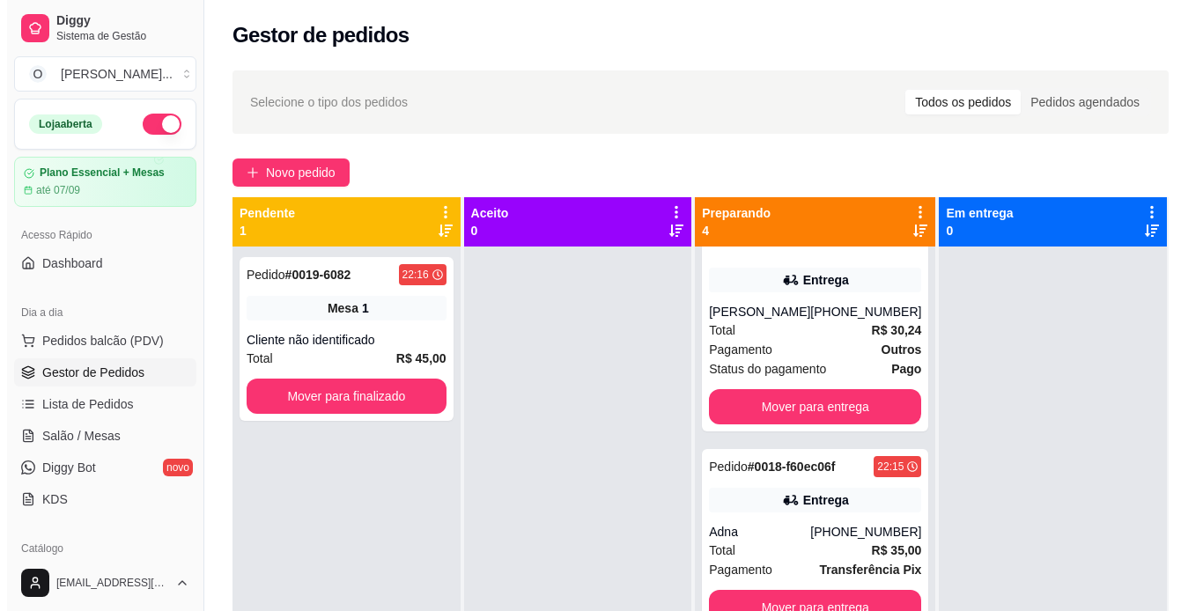
scroll to position [49, 0]
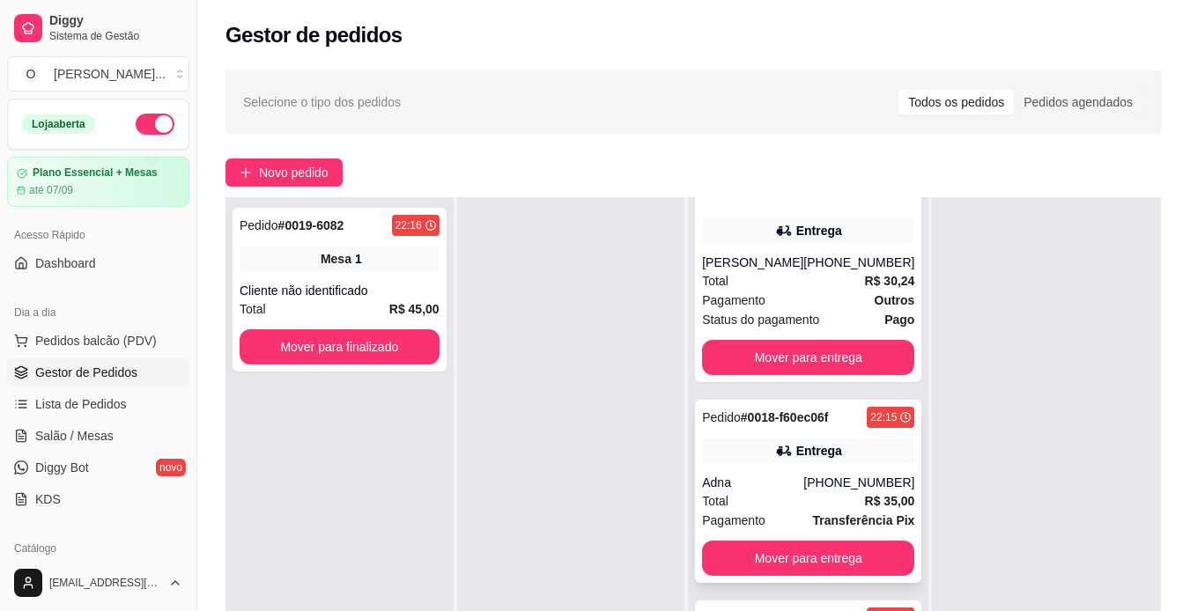
click at [803, 474] on div "[PHONE_NUMBER]" at bounding box center [858, 483] width 111 height 18
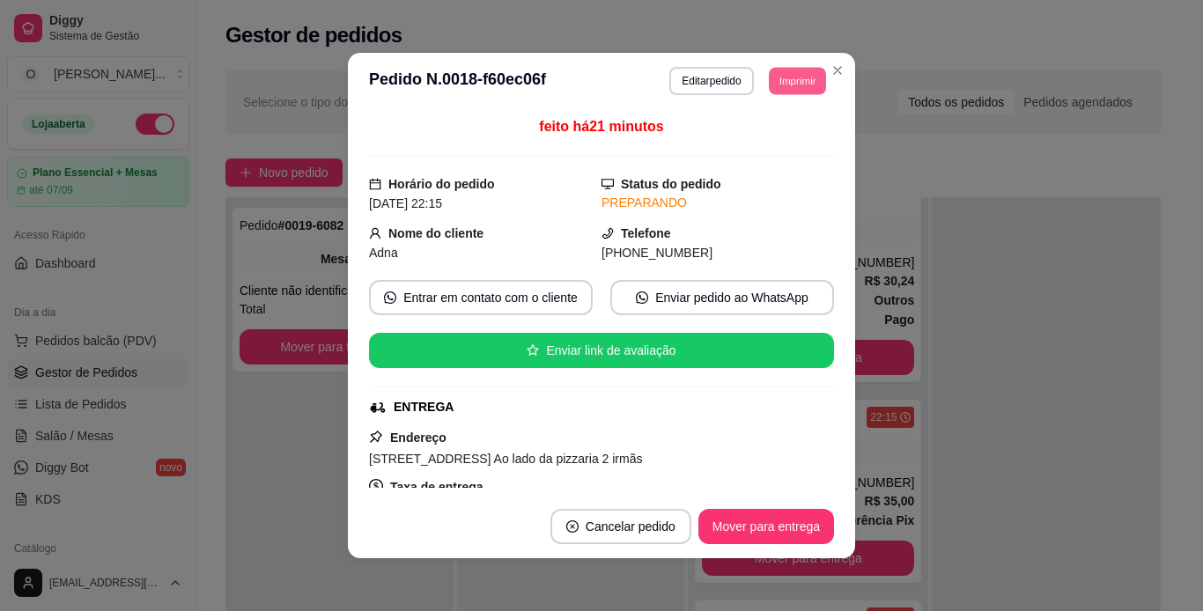
click at [805, 85] on button "Imprimir" at bounding box center [797, 80] width 57 height 27
click at [765, 149] on button "IMPRESSORA" at bounding box center [757, 142] width 123 height 27
click at [745, 524] on button "Mover para entrega" at bounding box center [766, 527] width 132 height 34
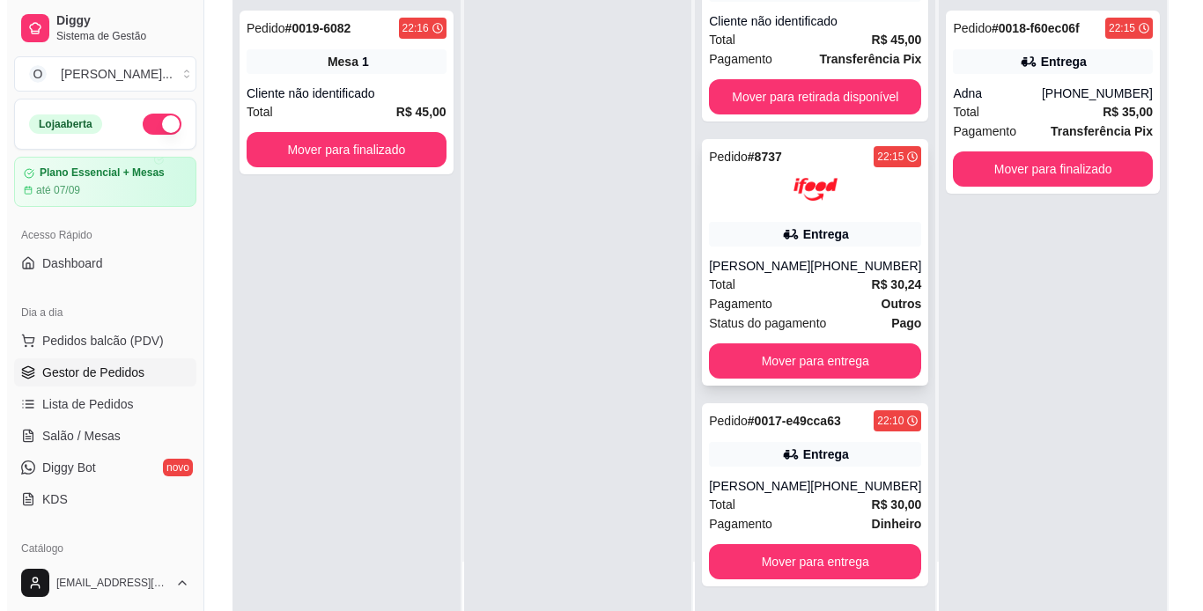
scroll to position [212, 0]
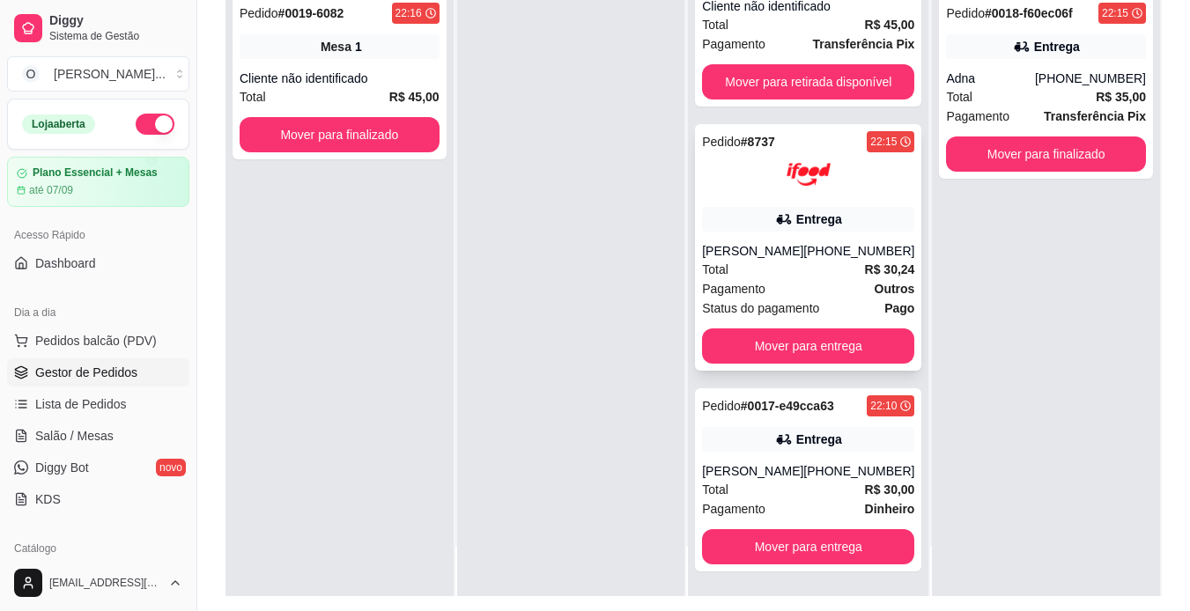
click at [820, 431] on div "Entrega" at bounding box center [819, 440] width 46 height 18
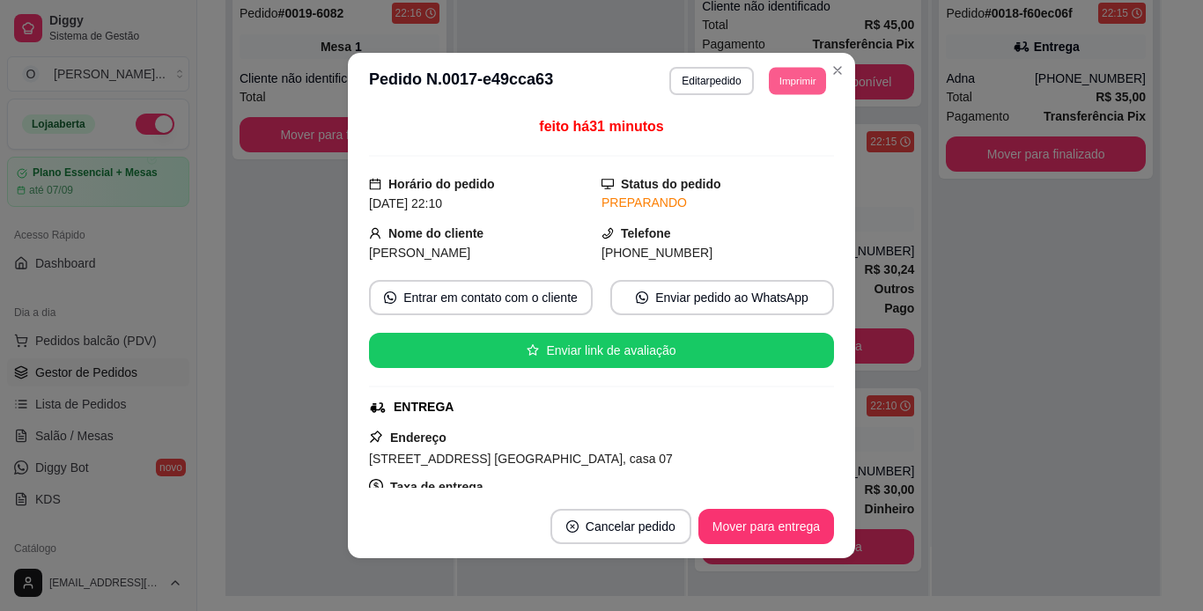
click at [807, 83] on button "Imprimir" at bounding box center [797, 80] width 57 height 27
click at [792, 140] on button "IMPRESSORA" at bounding box center [757, 142] width 123 height 27
click at [768, 534] on button "Mover para entrega" at bounding box center [766, 527] width 132 height 34
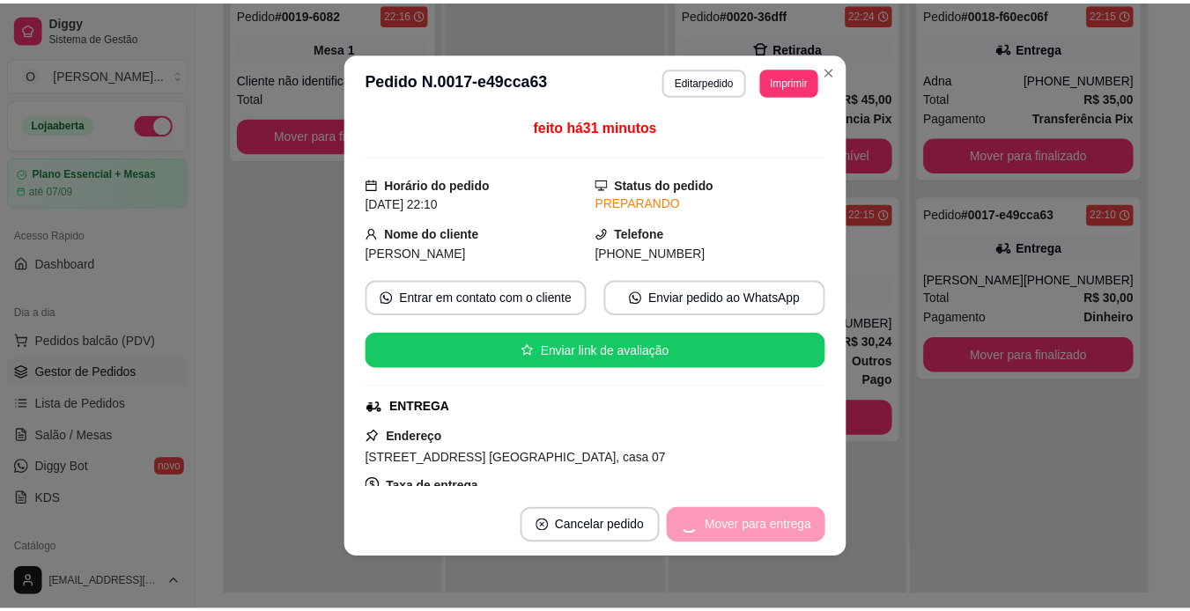
scroll to position [0, 0]
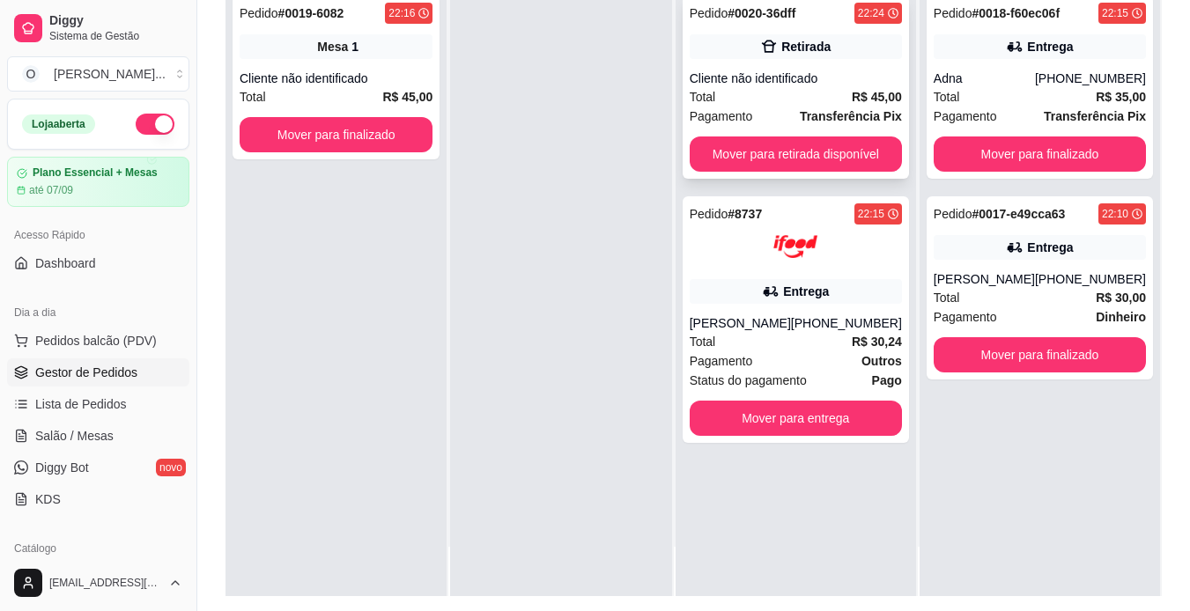
click at [753, 113] on span "Pagamento" at bounding box center [720, 116] width 63 height 19
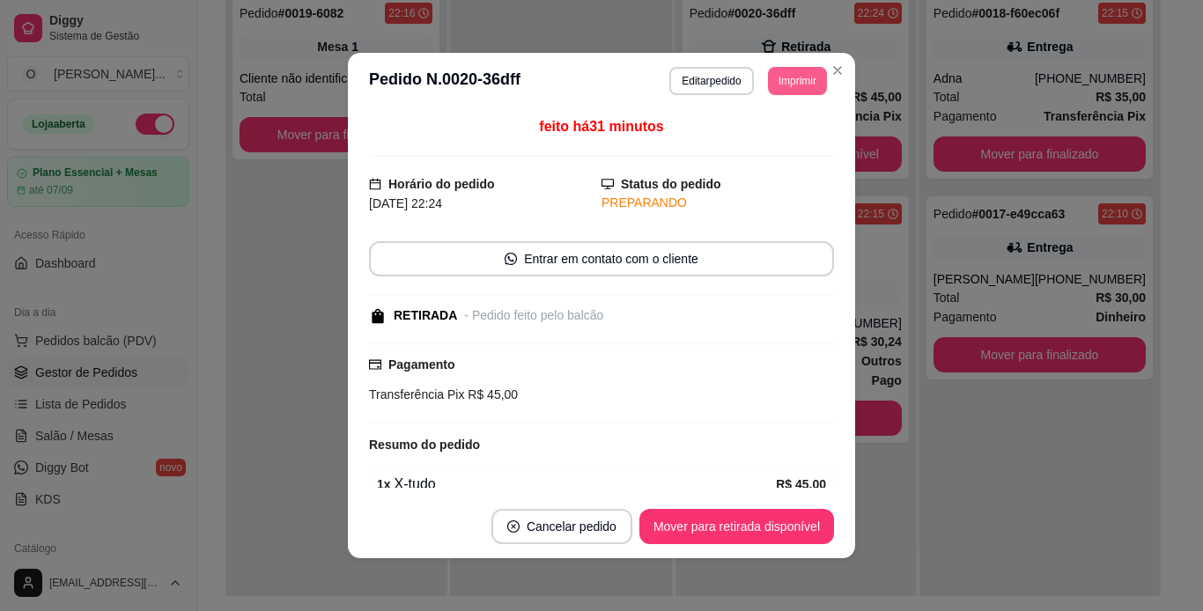
click at [790, 81] on button "Imprimir" at bounding box center [797, 81] width 59 height 28
click at [778, 139] on button "IMPRESSORA" at bounding box center [757, 142] width 123 height 27
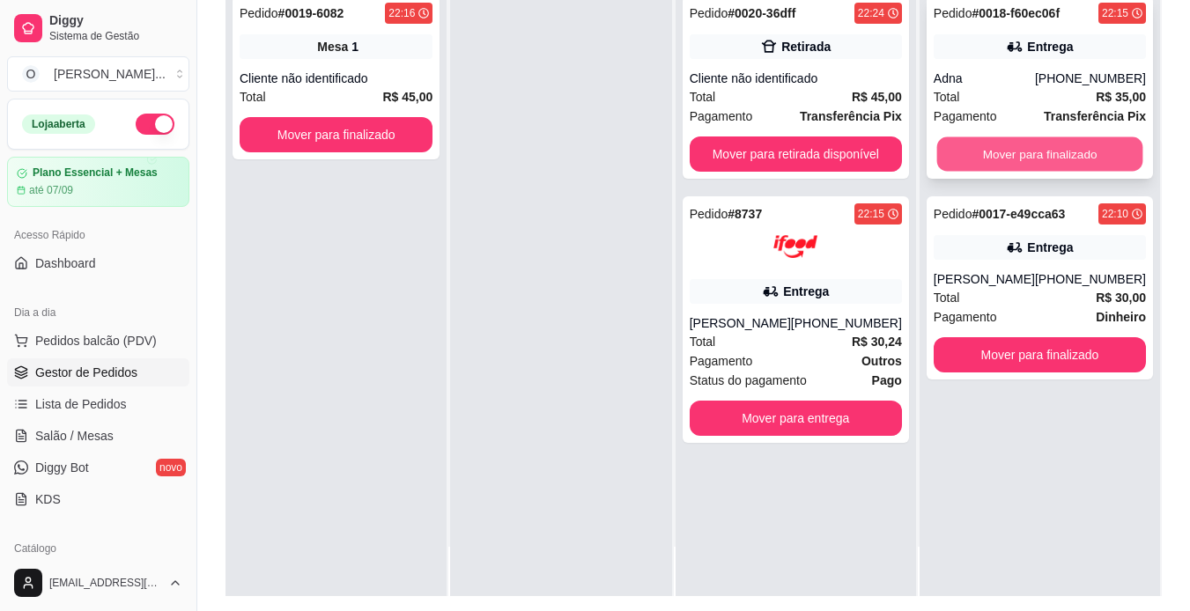
click at [1030, 155] on button "Mover para finalizado" at bounding box center [1039, 154] width 206 height 34
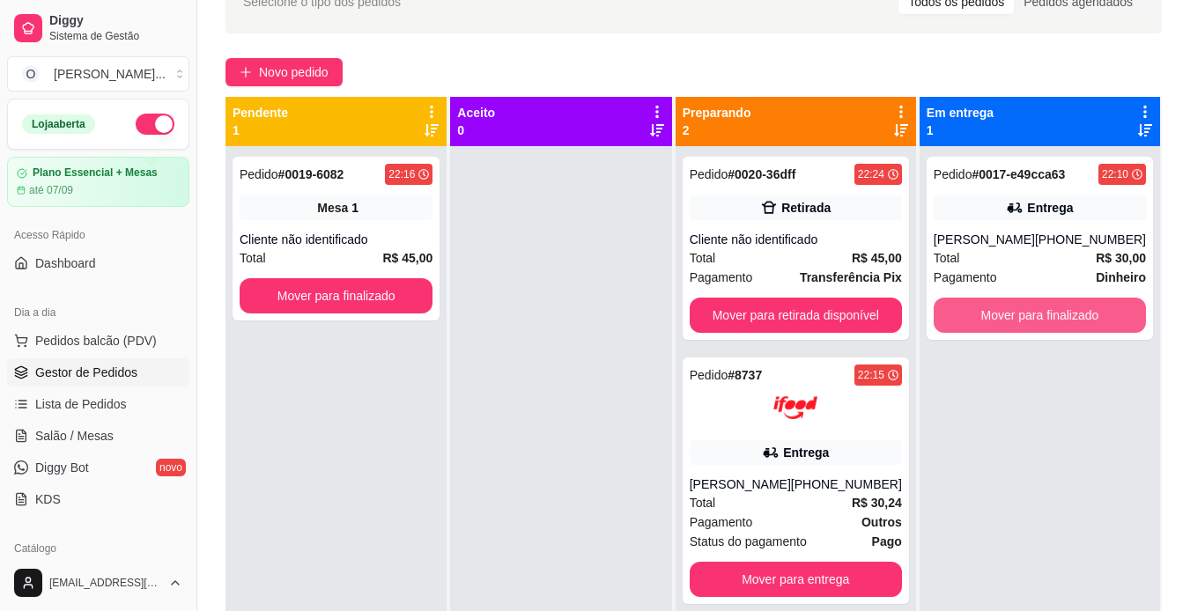
scroll to position [99, 0]
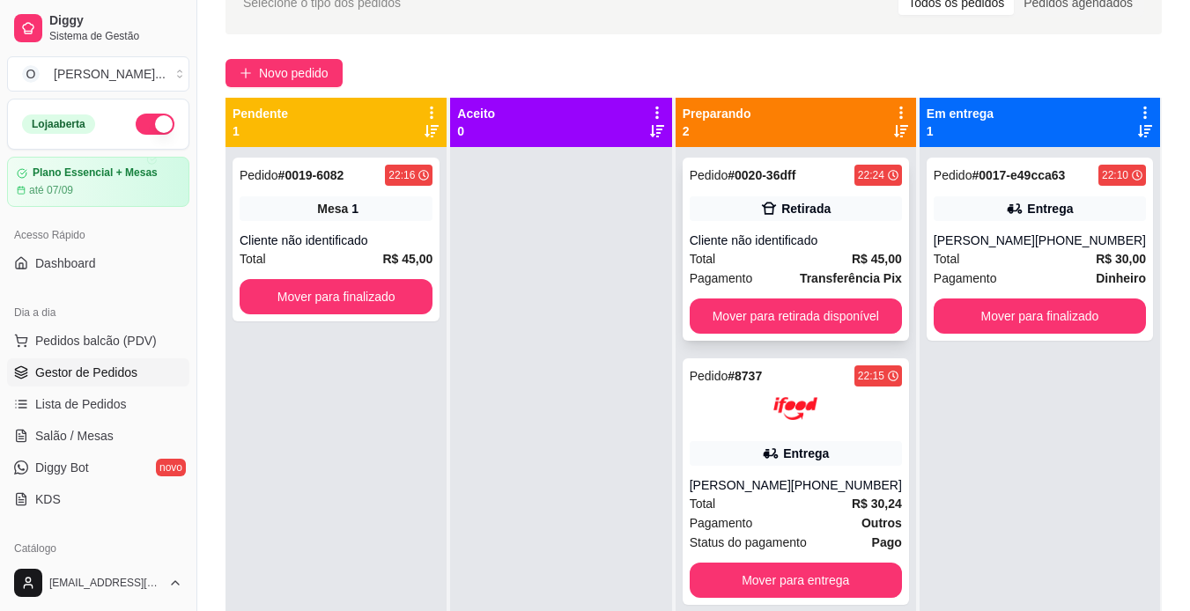
click at [840, 257] on div "Total R$ 45,00" at bounding box center [795, 258] width 212 height 19
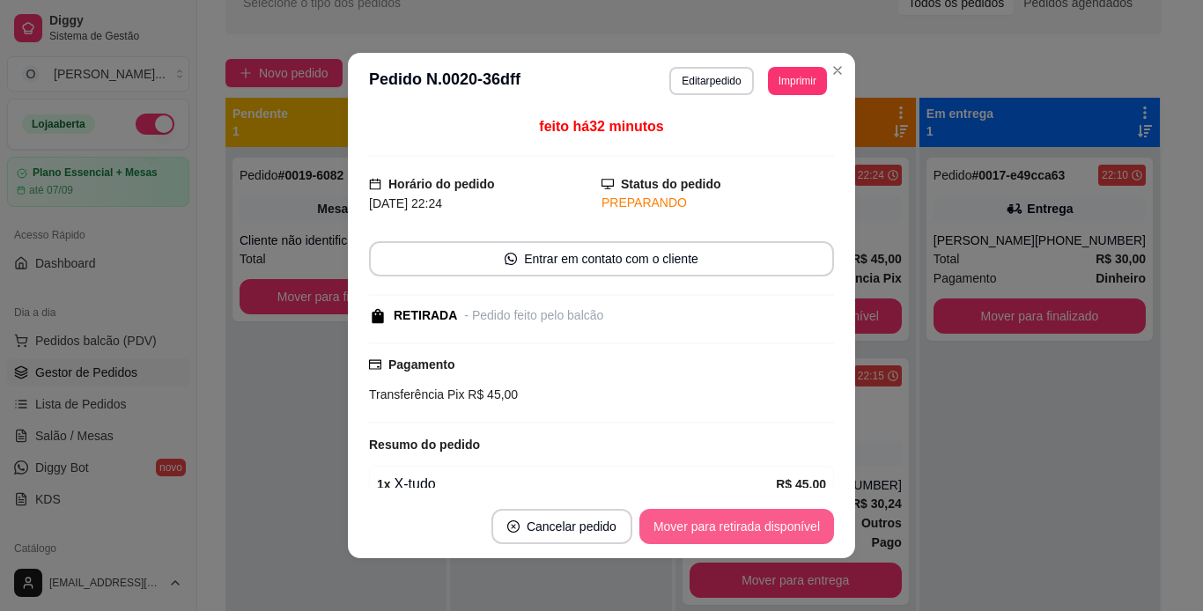
click at [767, 524] on button "Mover para retirada disponível" at bounding box center [736, 526] width 195 height 35
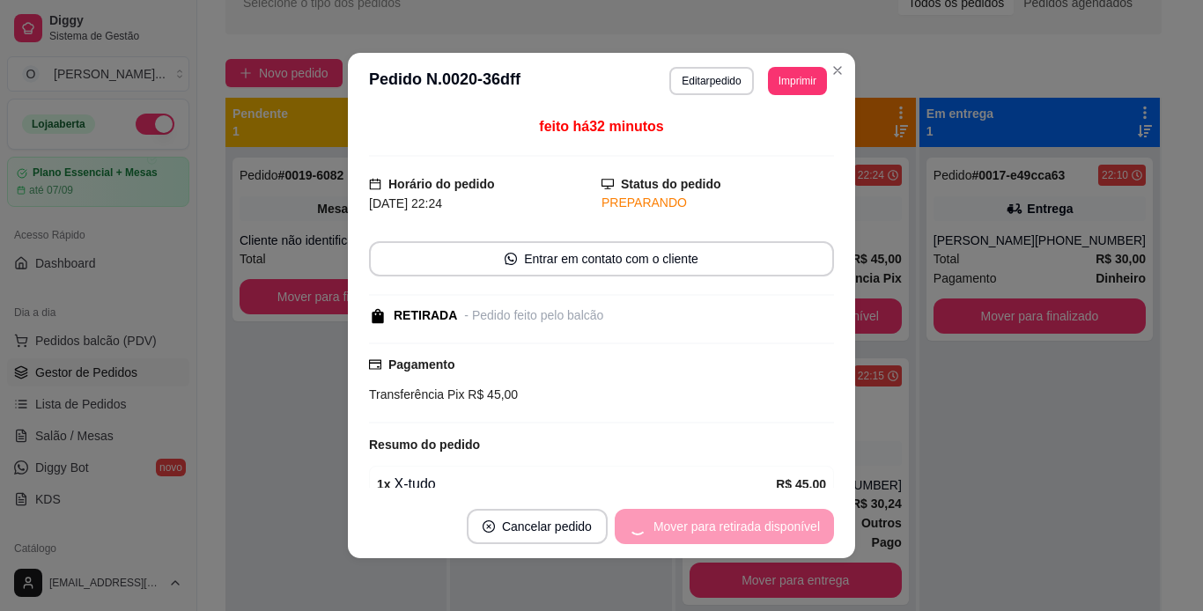
click at [767, 524] on div "Mover para retirada disponível" at bounding box center [724, 526] width 219 height 35
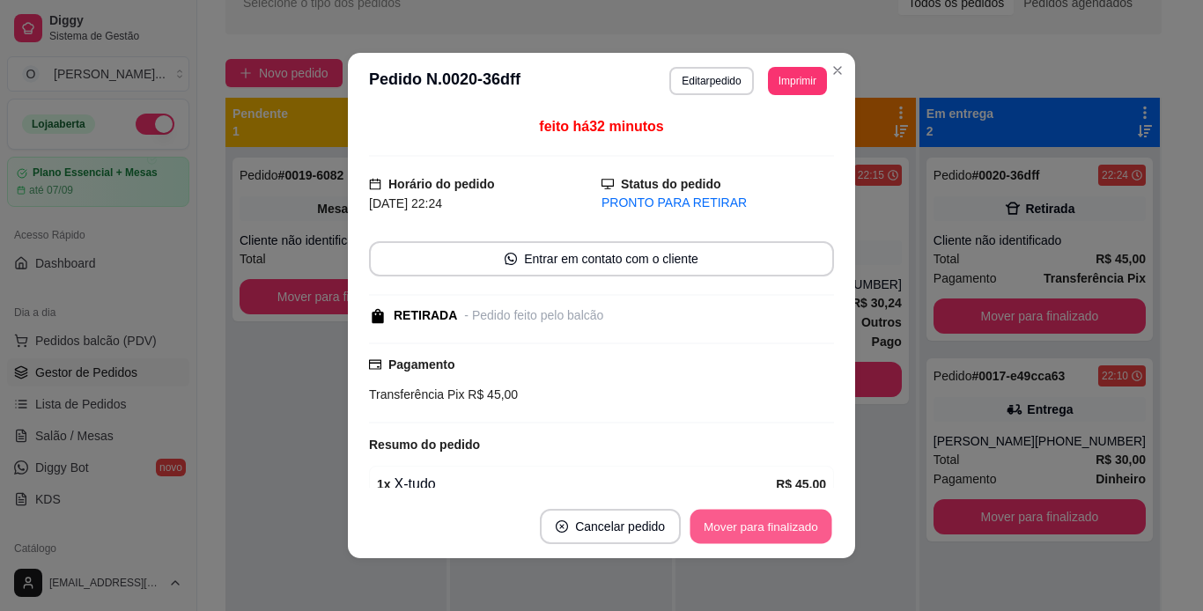
click at [767, 524] on button "Mover para finalizado" at bounding box center [761, 527] width 142 height 34
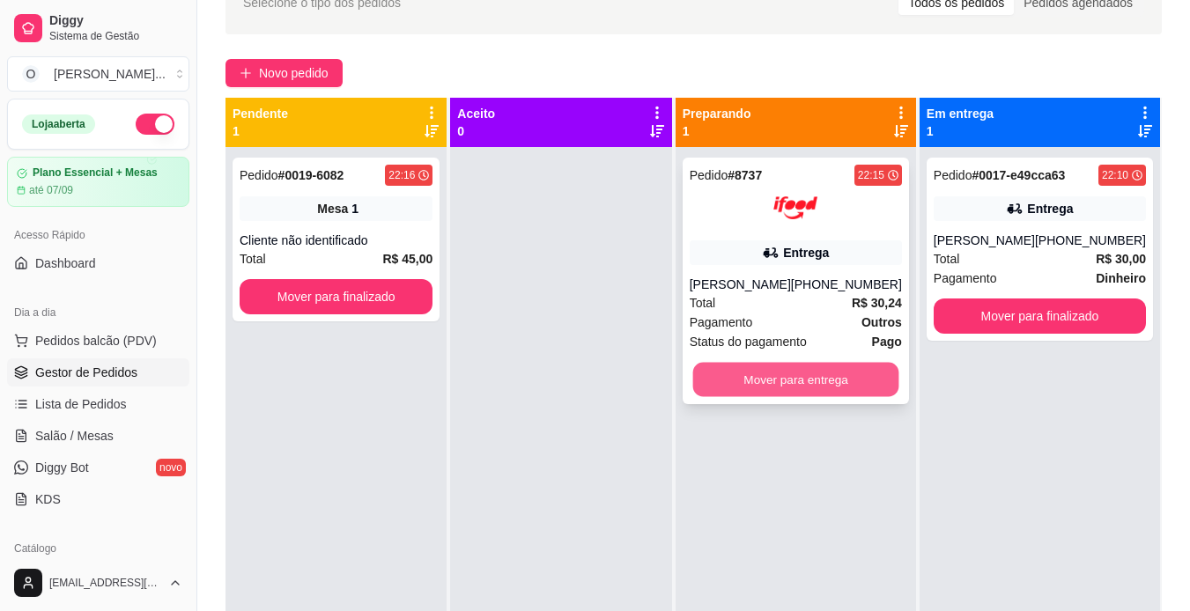
click at [833, 392] on button "Mover para entrega" at bounding box center [795, 380] width 206 height 34
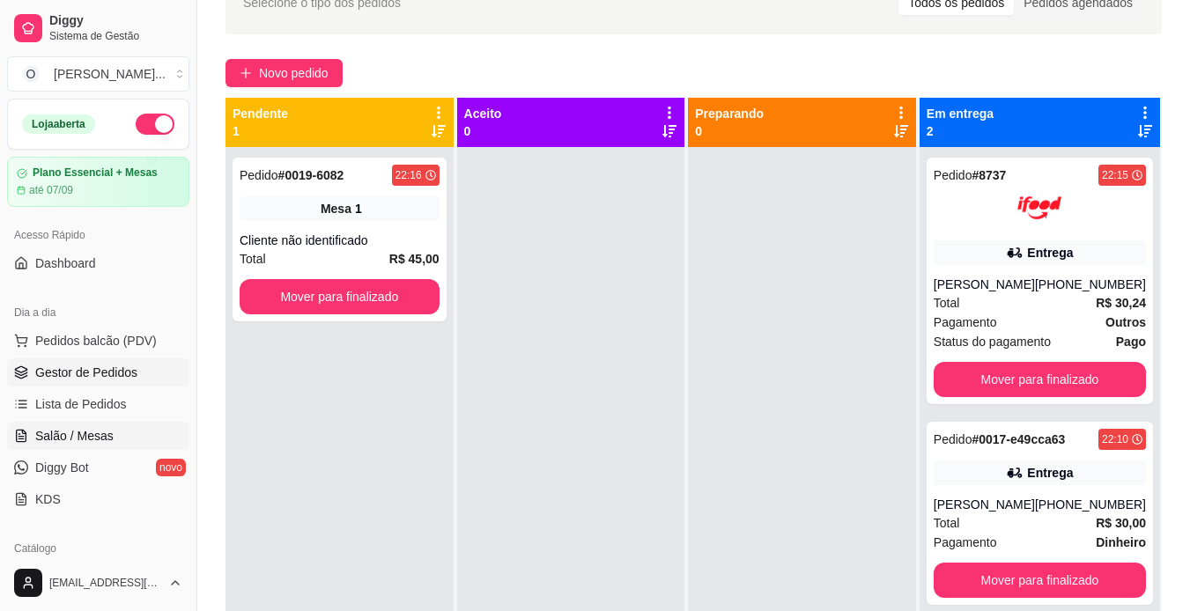
click at [102, 431] on span "Salão / Mesas" at bounding box center [74, 436] width 78 height 18
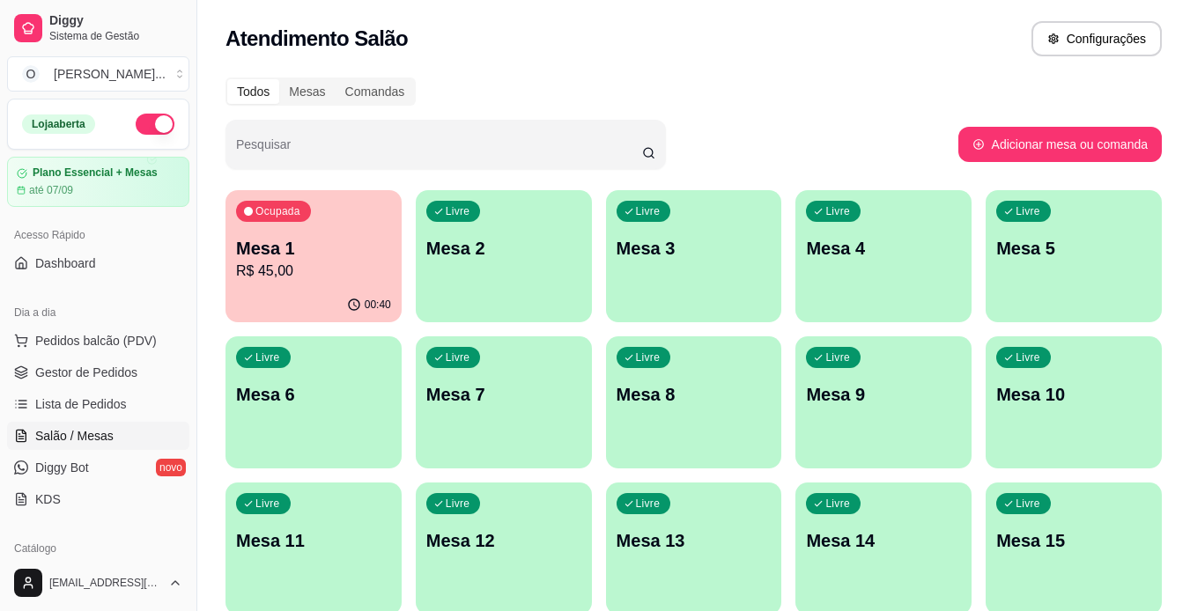
click at [102, 431] on span "Salão / Mesas" at bounding box center [74, 436] width 78 height 18
click at [344, 233] on div "Ocupada Mesa 1 R$ 45,00" at bounding box center [313, 239] width 171 height 95
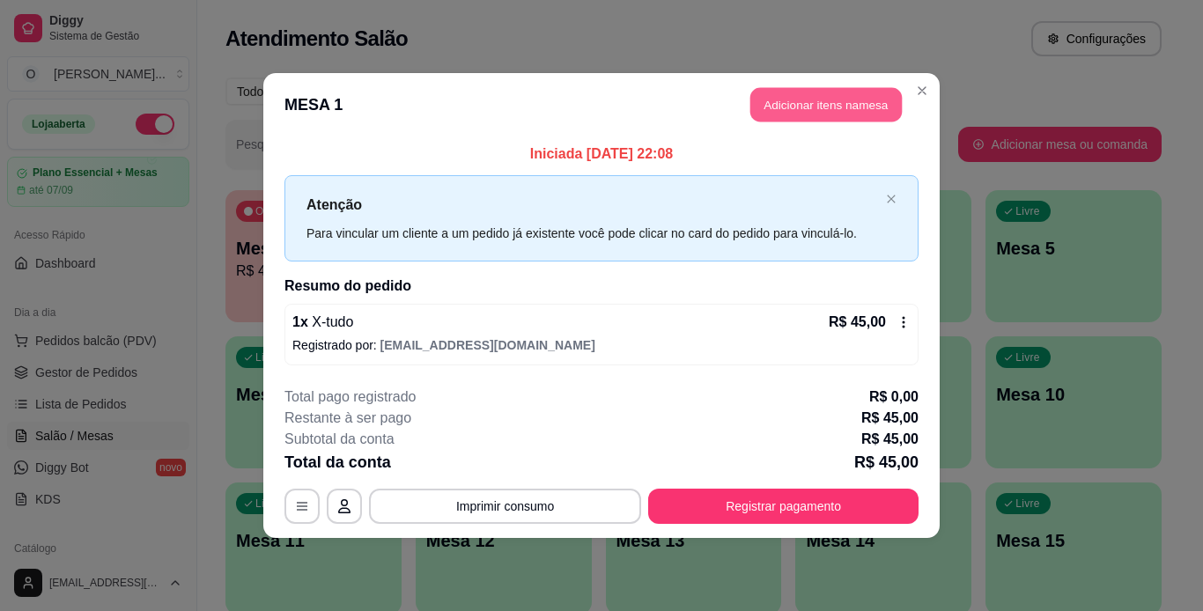
click at [840, 113] on button "Adicionar itens na mesa" at bounding box center [825, 105] width 151 height 34
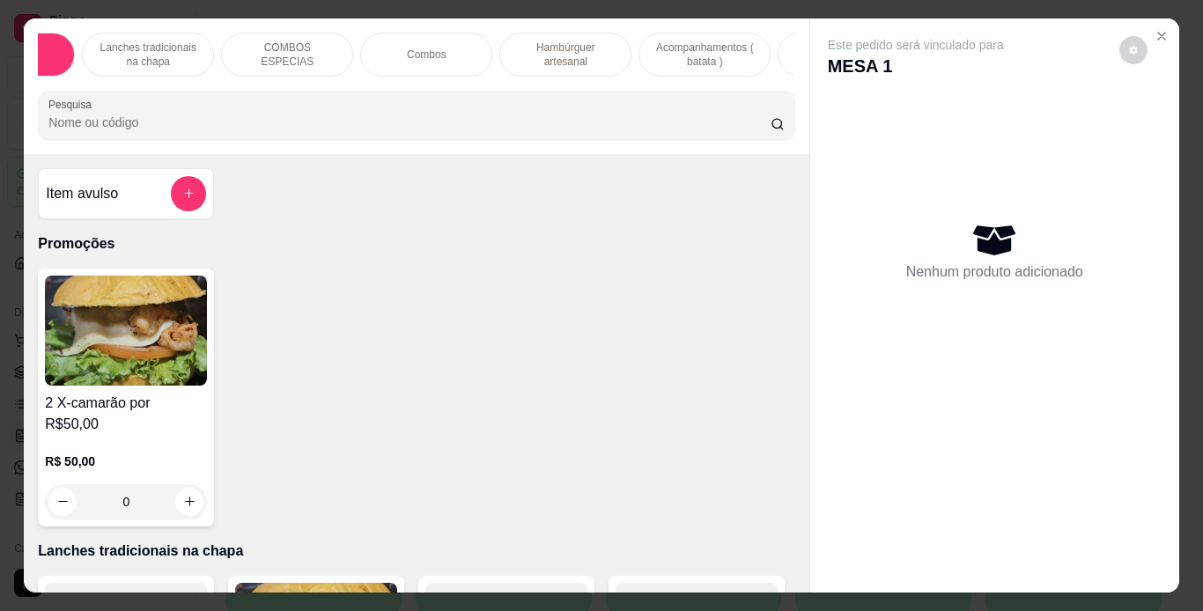
scroll to position [0, 149]
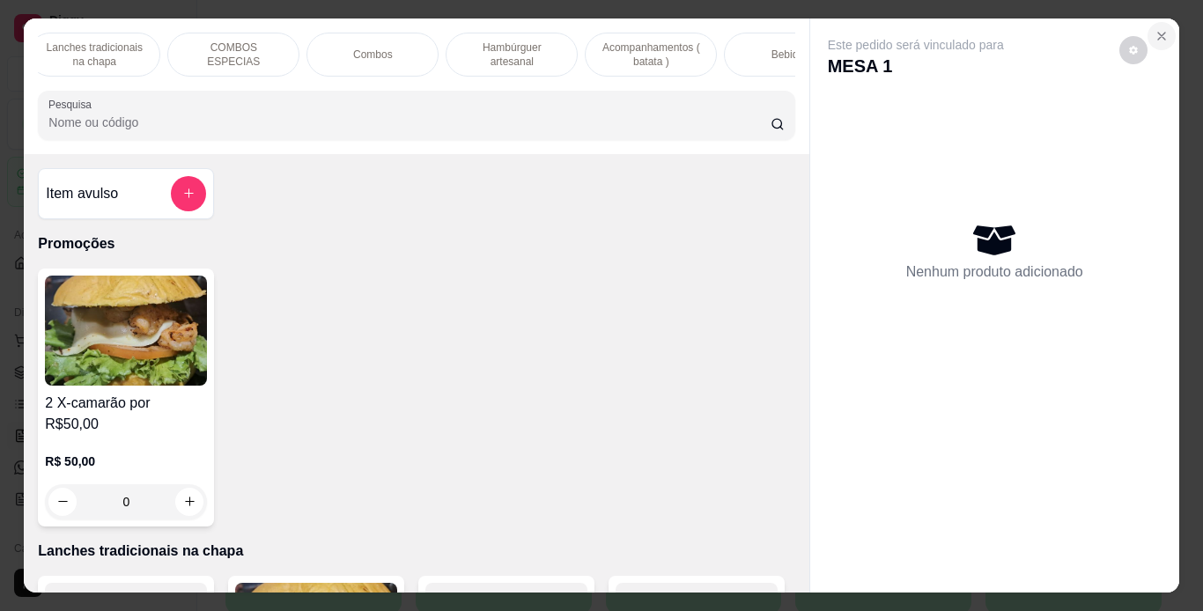
click at [1158, 33] on icon "Close" at bounding box center [1161, 36] width 7 height 7
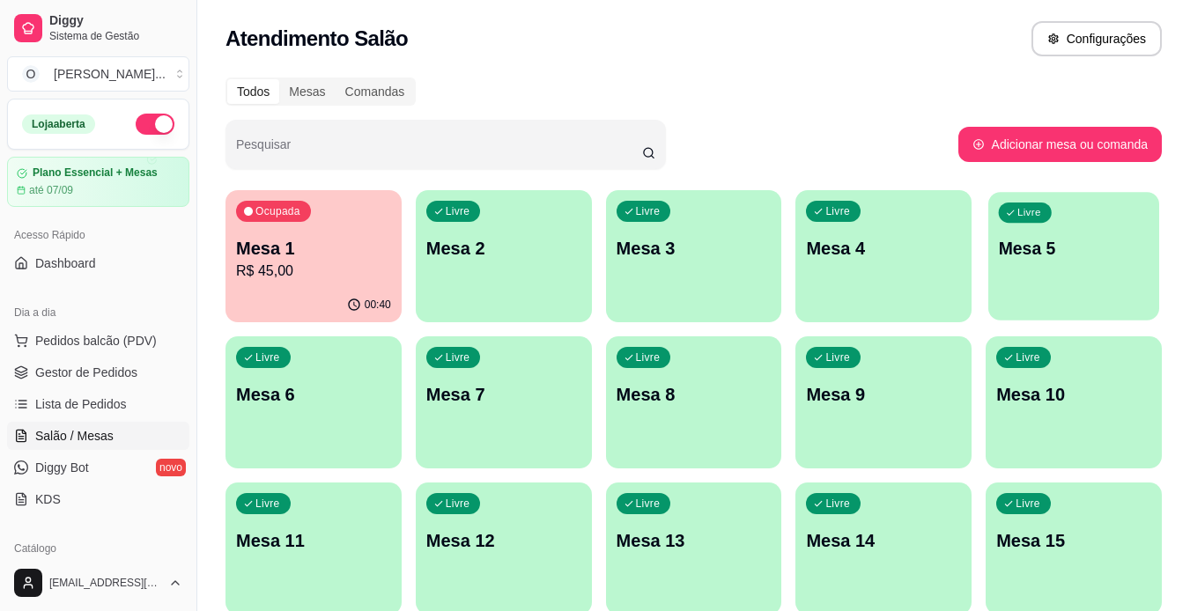
click at [1031, 240] on p "Mesa 5" at bounding box center [1074, 249] width 151 height 24
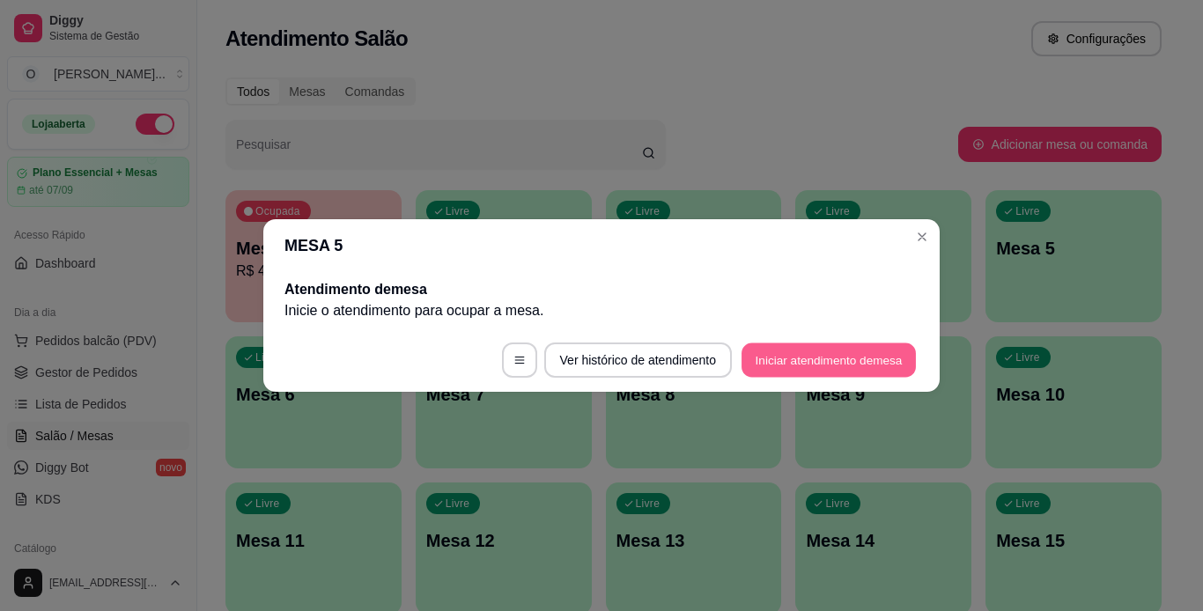
click at [868, 352] on button "Iniciar atendimento de mesa" at bounding box center [828, 360] width 174 height 34
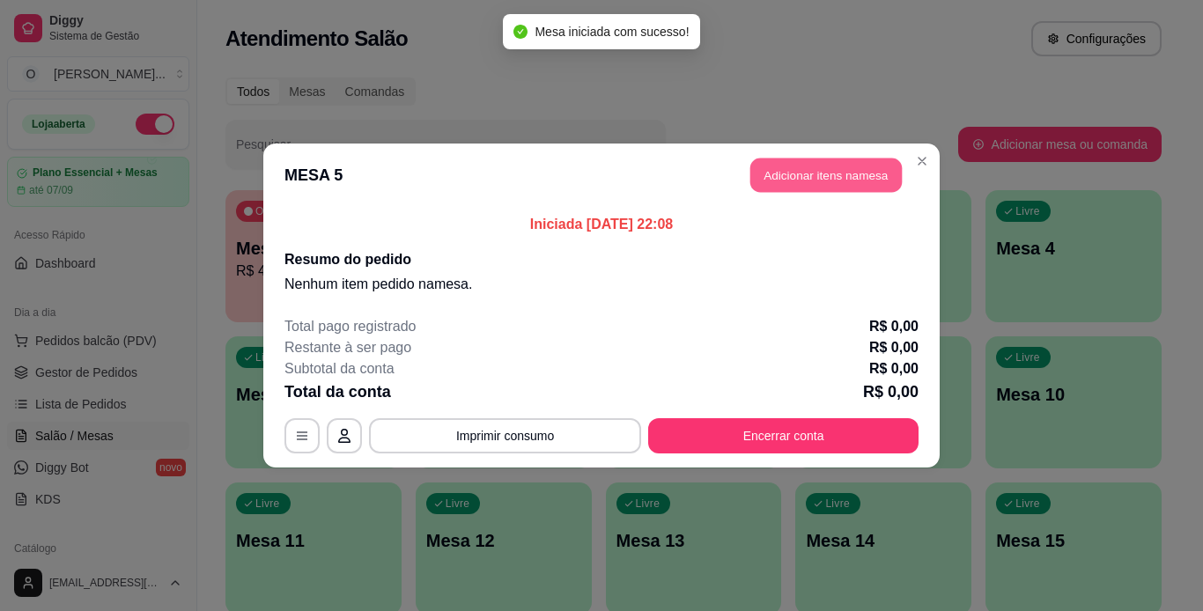
click at [860, 184] on button "Adicionar itens na mesa" at bounding box center [825, 175] width 151 height 34
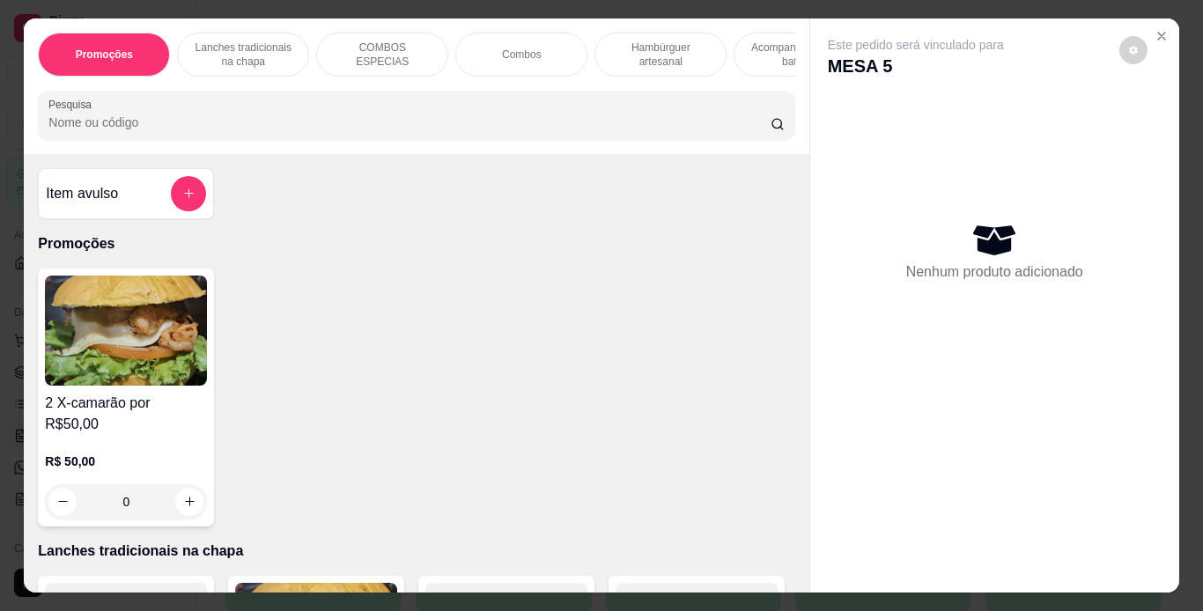
click at [262, 46] on p "Lanches tradicionais na chapa" at bounding box center [243, 55] width 102 height 28
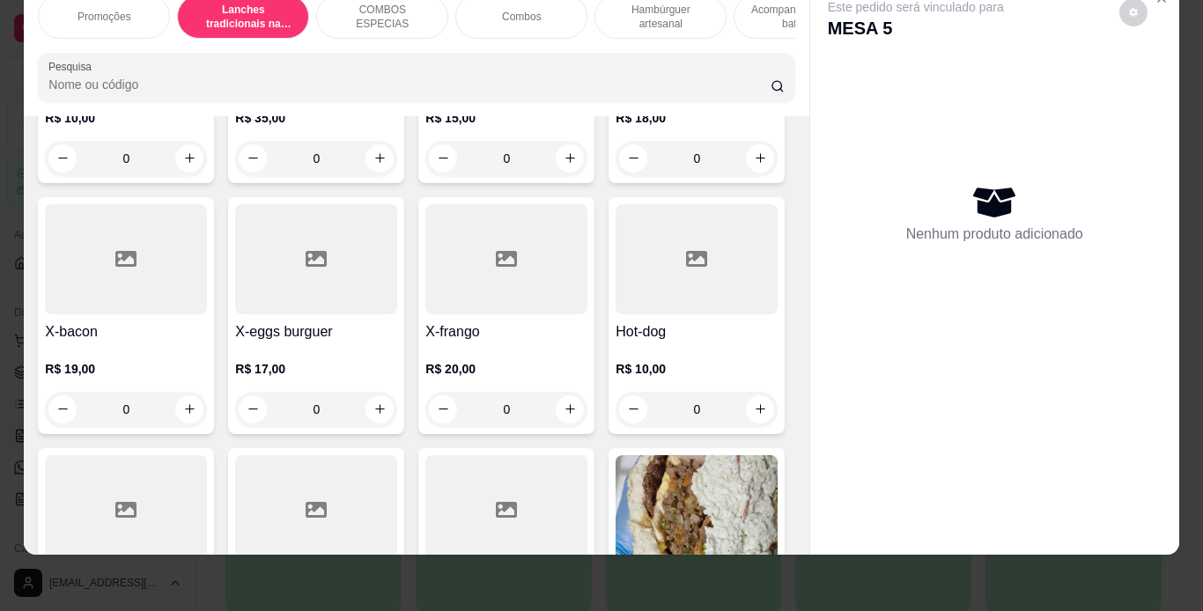
scroll to position [596, 0]
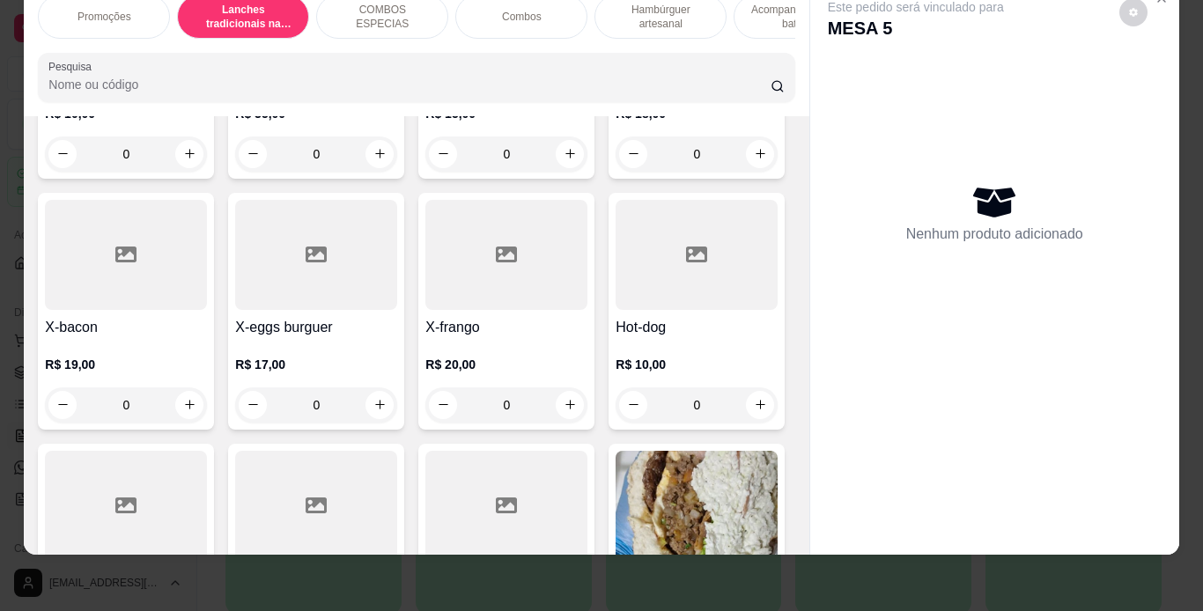
click at [207, 387] on div "0" at bounding box center [126, 404] width 162 height 35
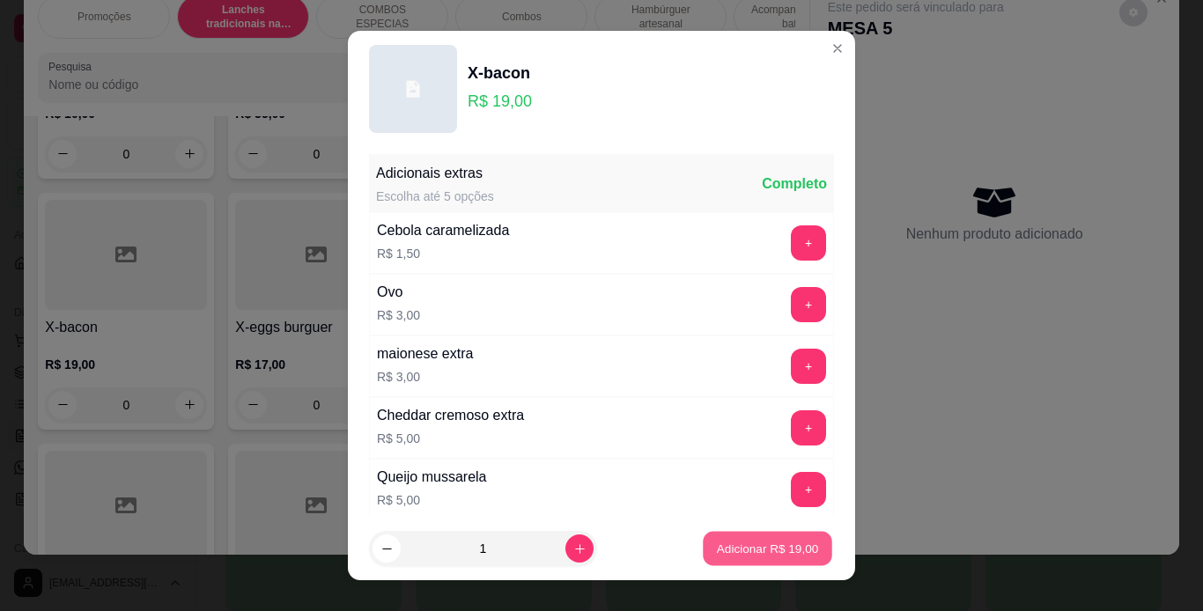
click at [718, 557] on button "Adicionar R$ 19,00" at bounding box center [767, 549] width 129 height 34
type input "1"
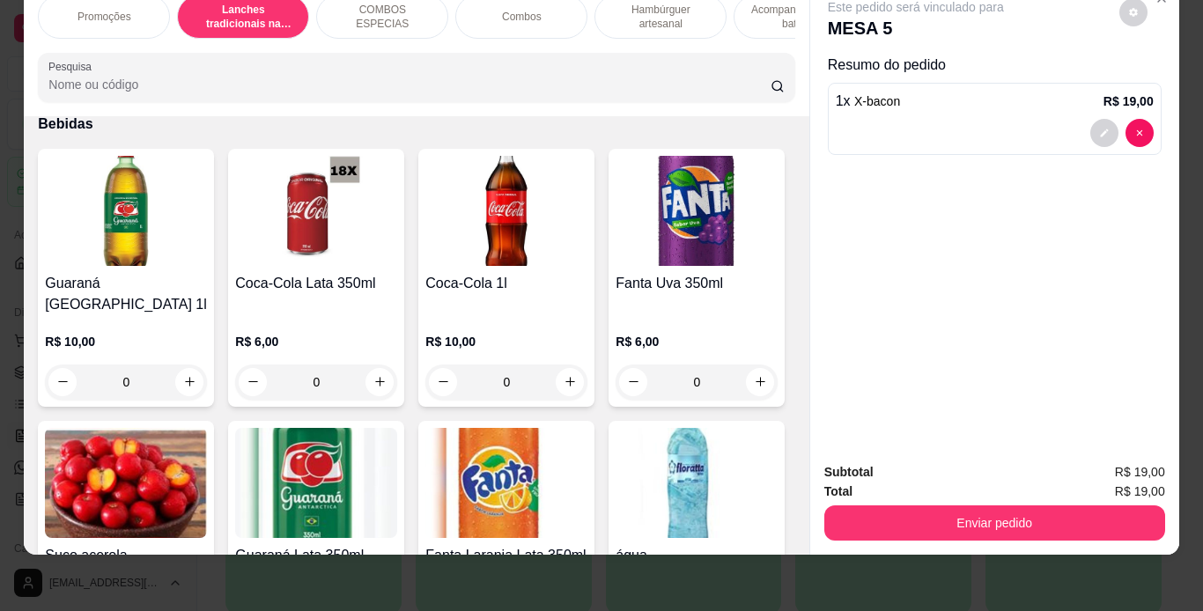
scroll to position [4454, 0]
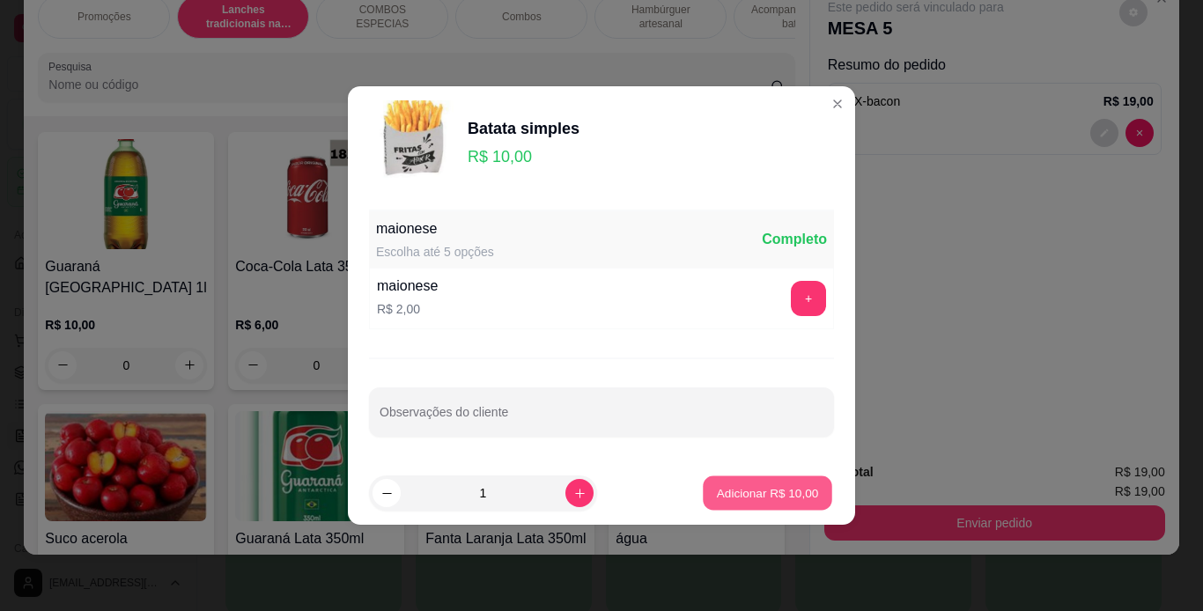
click at [743, 489] on p "Adicionar R$ 10,00" at bounding box center [768, 492] width 102 height 17
type input "1"
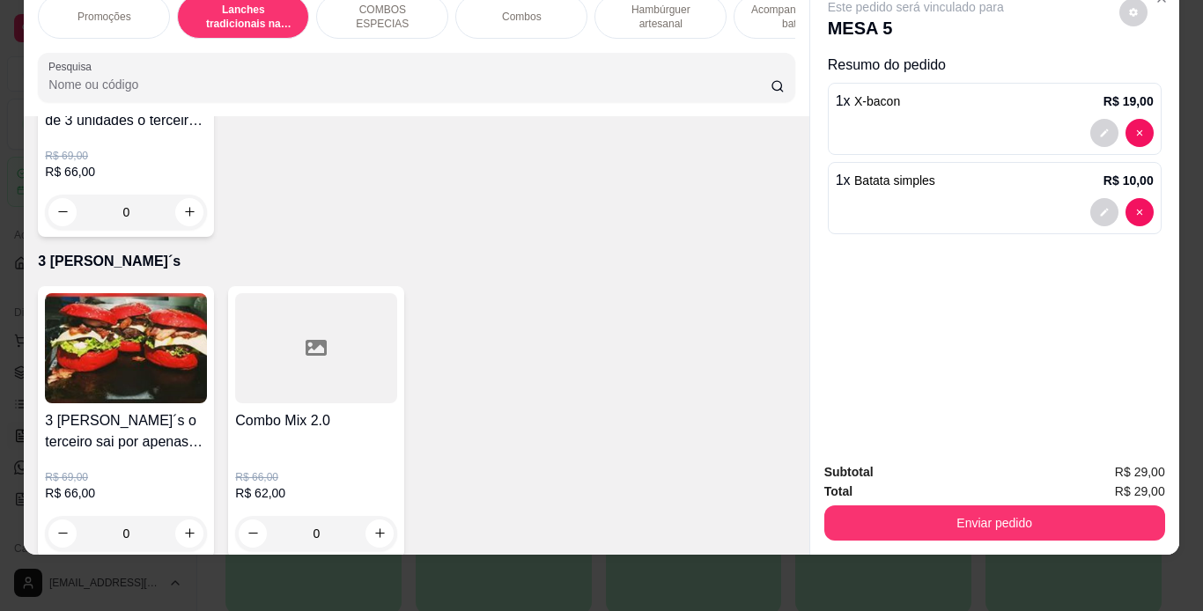
scroll to position [5688, 0]
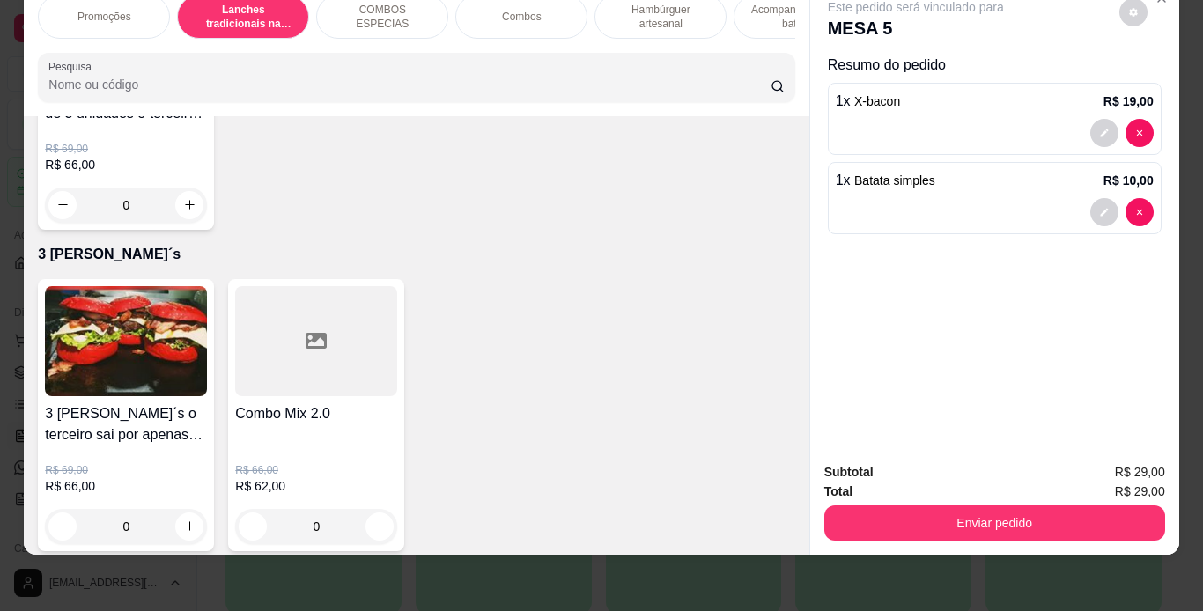
type input "1"
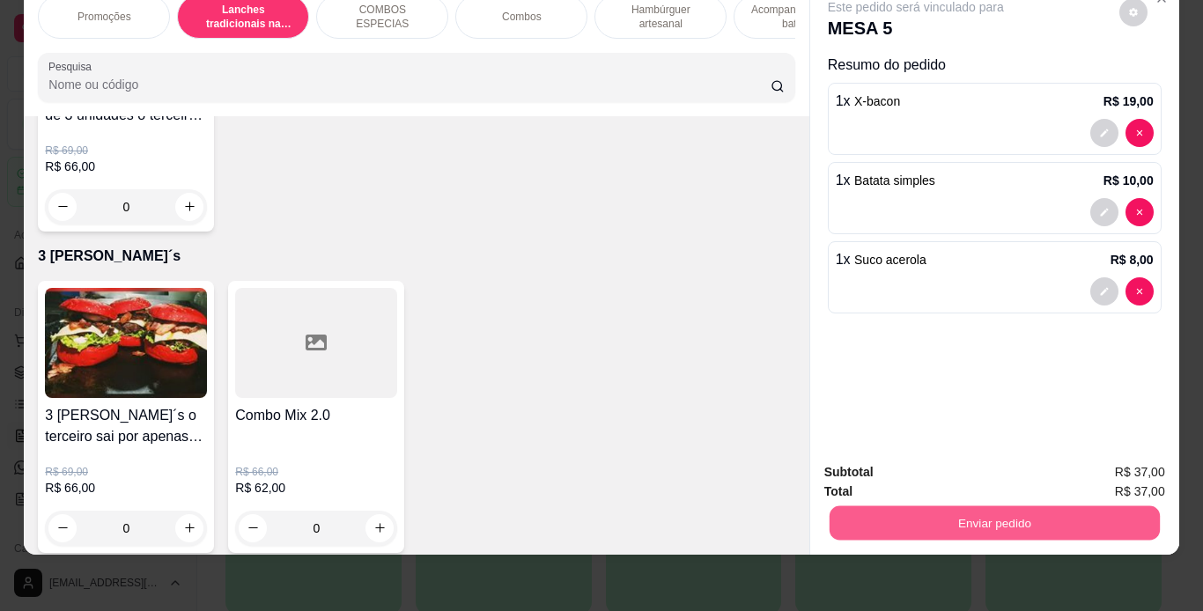
click at [873, 506] on button "Enviar pedido" at bounding box center [994, 523] width 330 height 34
click at [895, 469] on button "Não registrar e enviar pedido" at bounding box center [936, 466] width 178 height 33
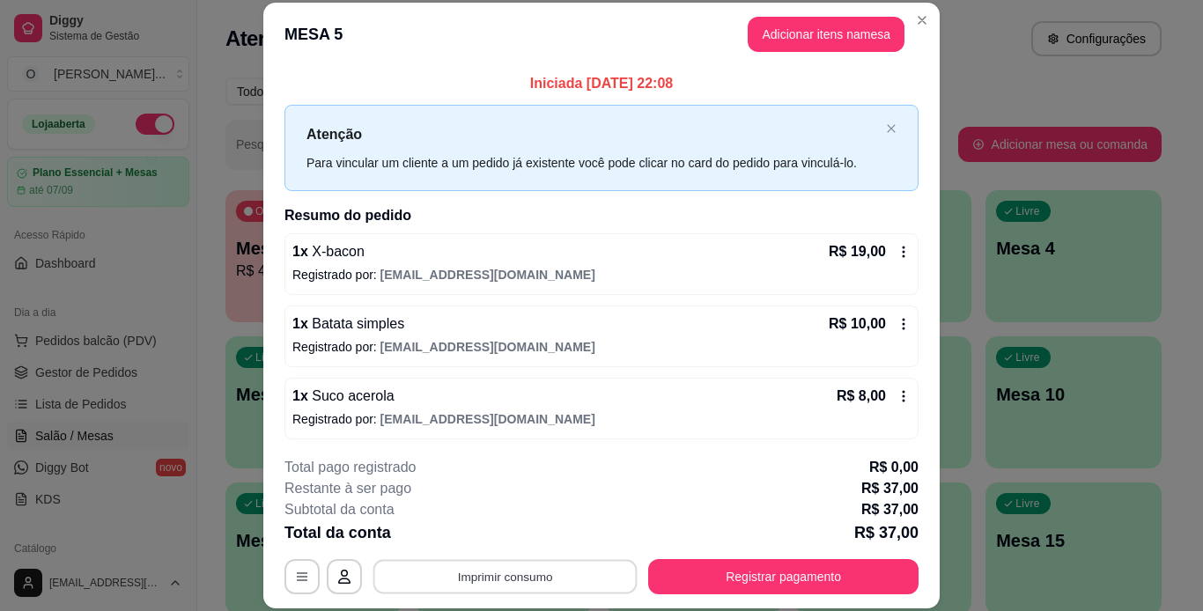
click at [555, 572] on button "Imprimir consumo" at bounding box center [505, 576] width 264 height 34
click at [534, 534] on button "IMPRESSORA" at bounding box center [503, 535] width 123 height 27
click at [534, 534] on div "Total da conta R$ 37,00" at bounding box center [601, 532] width 634 height 25
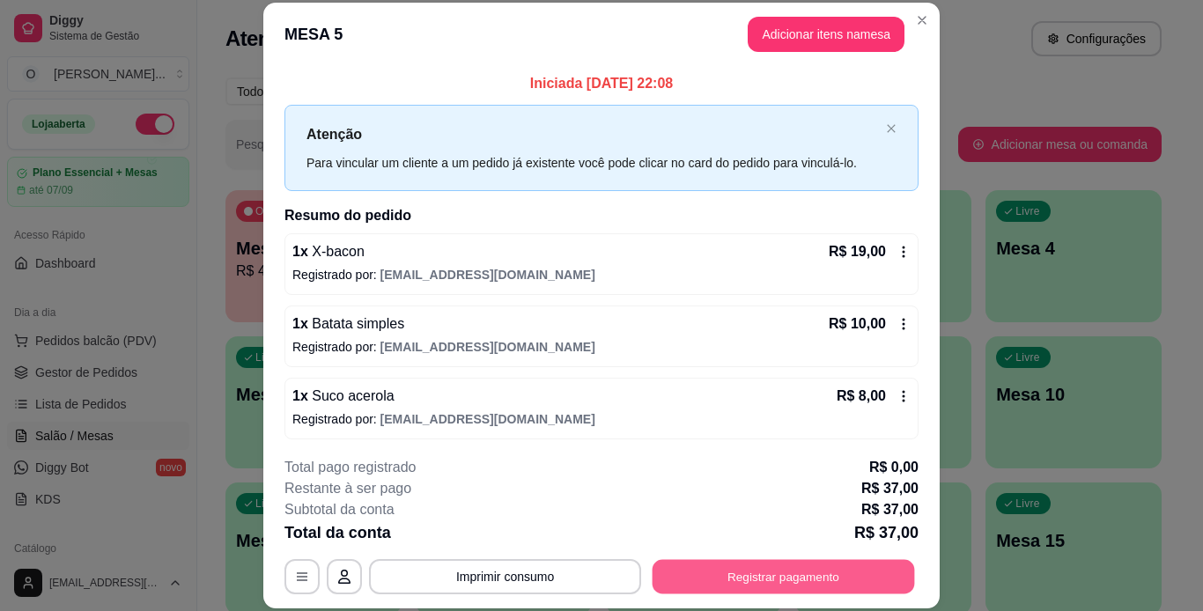
click at [740, 581] on button "Registrar pagamento" at bounding box center [783, 576] width 262 height 34
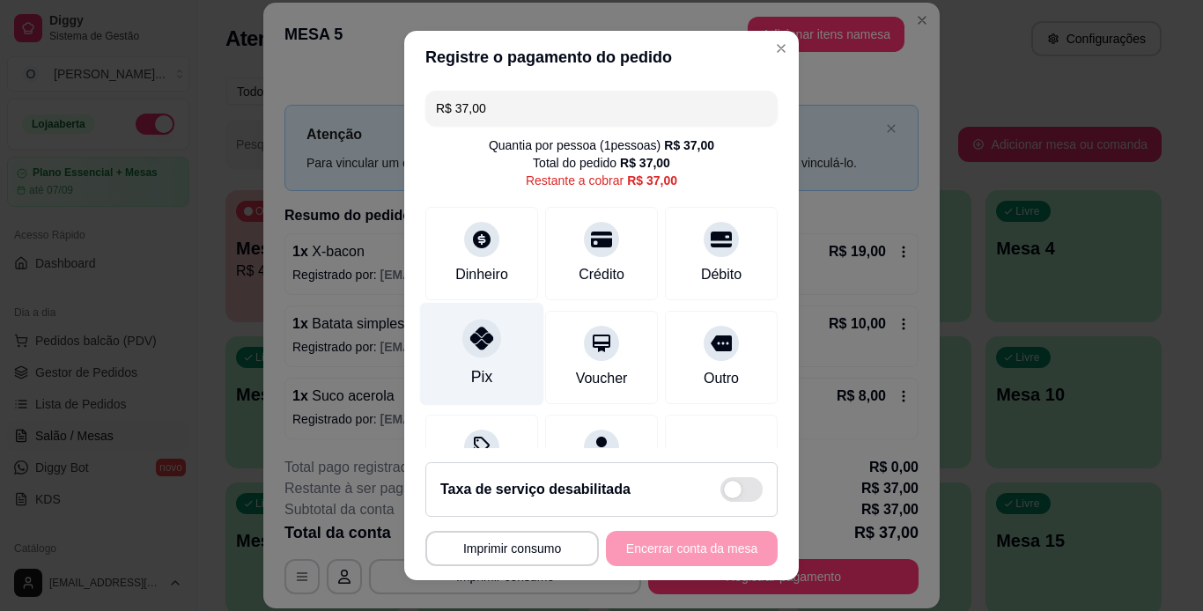
click at [470, 336] on icon at bounding box center [481, 338] width 23 height 23
type input "R$ 0,00"
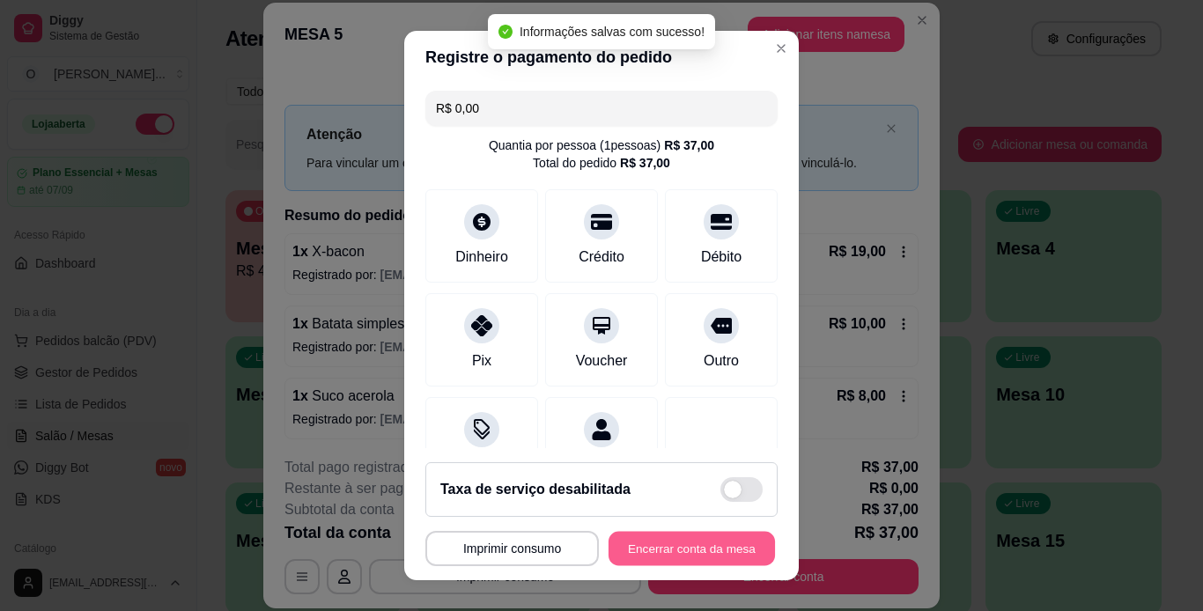
click at [651, 555] on button "Encerrar conta da mesa" at bounding box center [691, 549] width 166 height 34
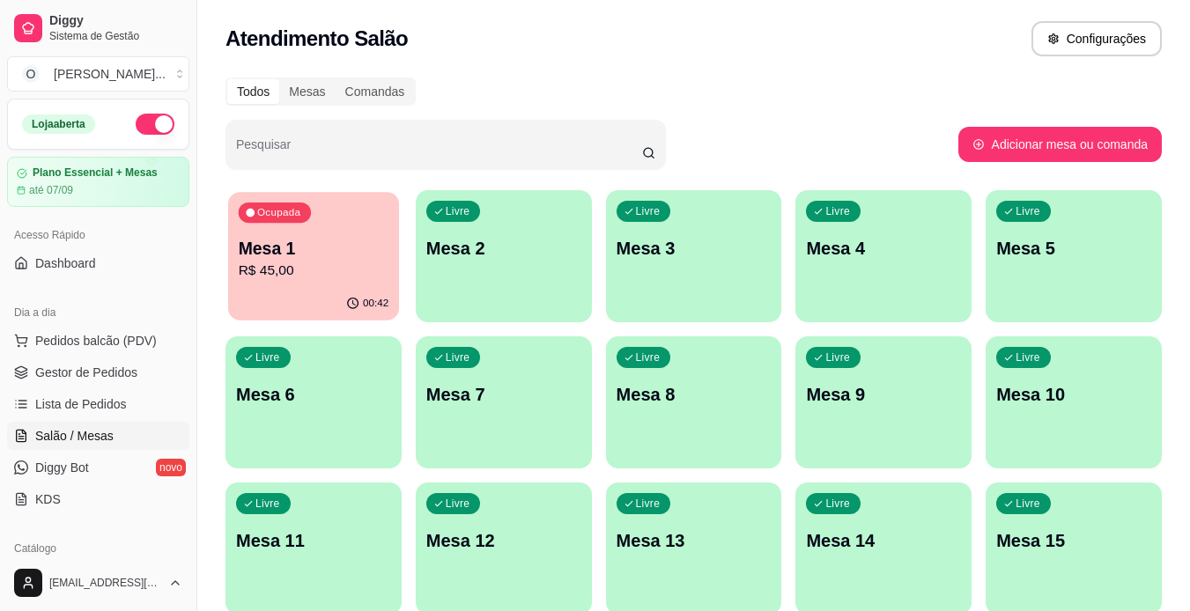
click at [283, 230] on div "Ocupada Mesa 1 R$ 45,00" at bounding box center [313, 239] width 171 height 95
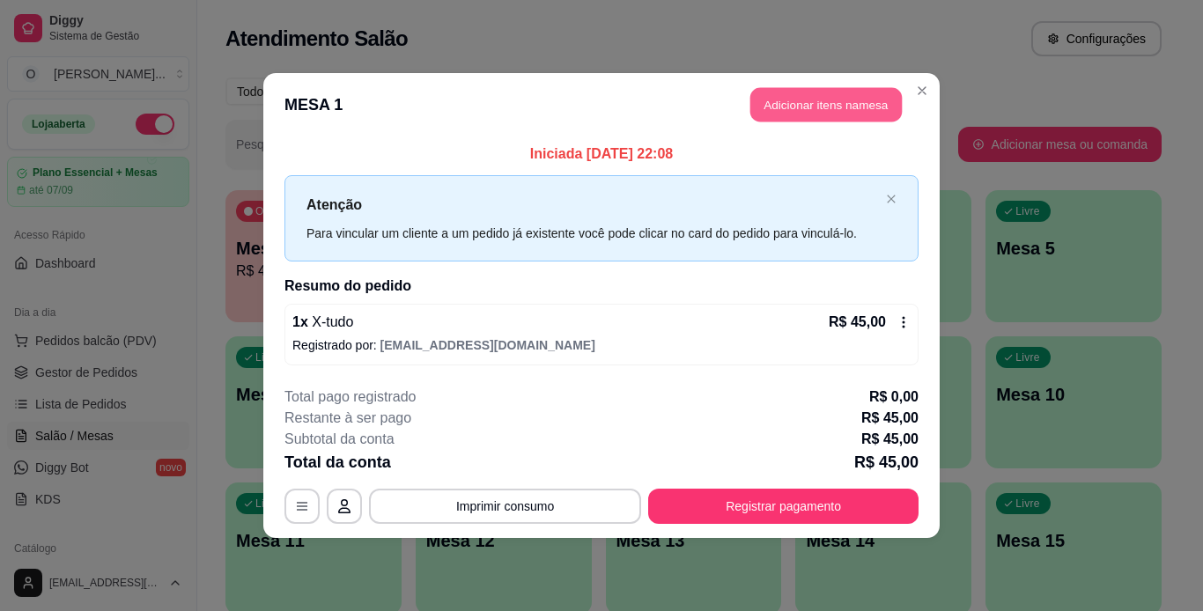
click at [770, 104] on button "Adicionar itens na mesa" at bounding box center [825, 105] width 151 height 34
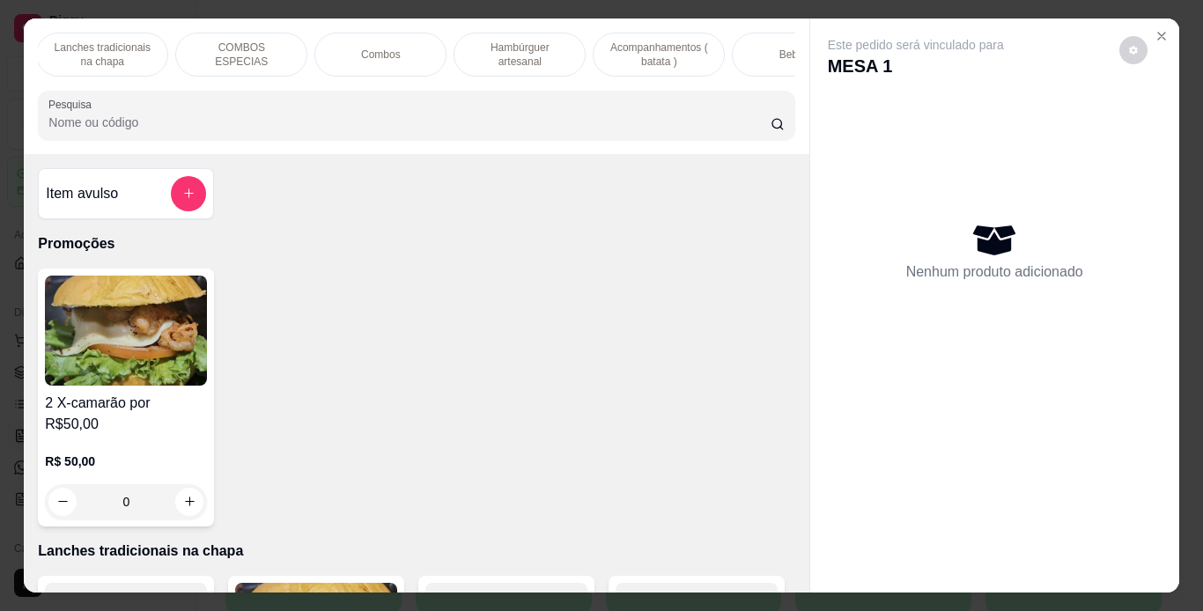
scroll to position [0, 141]
click at [642, 52] on p "Acompanhamentos ( batata )" at bounding box center [659, 55] width 102 height 28
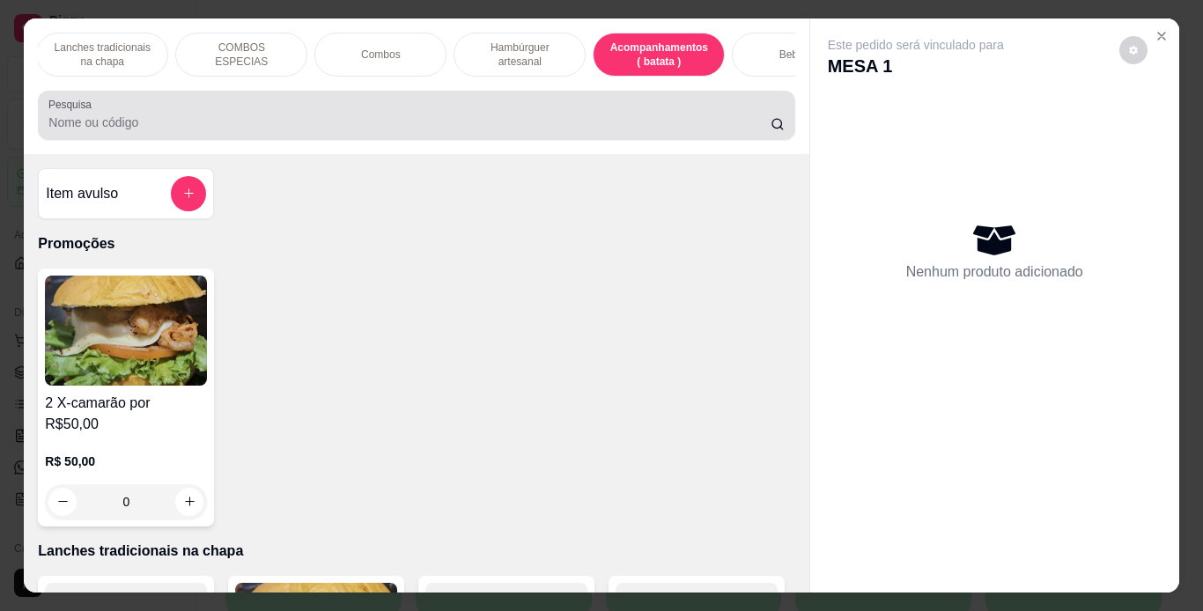
scroll to position [45, 0]
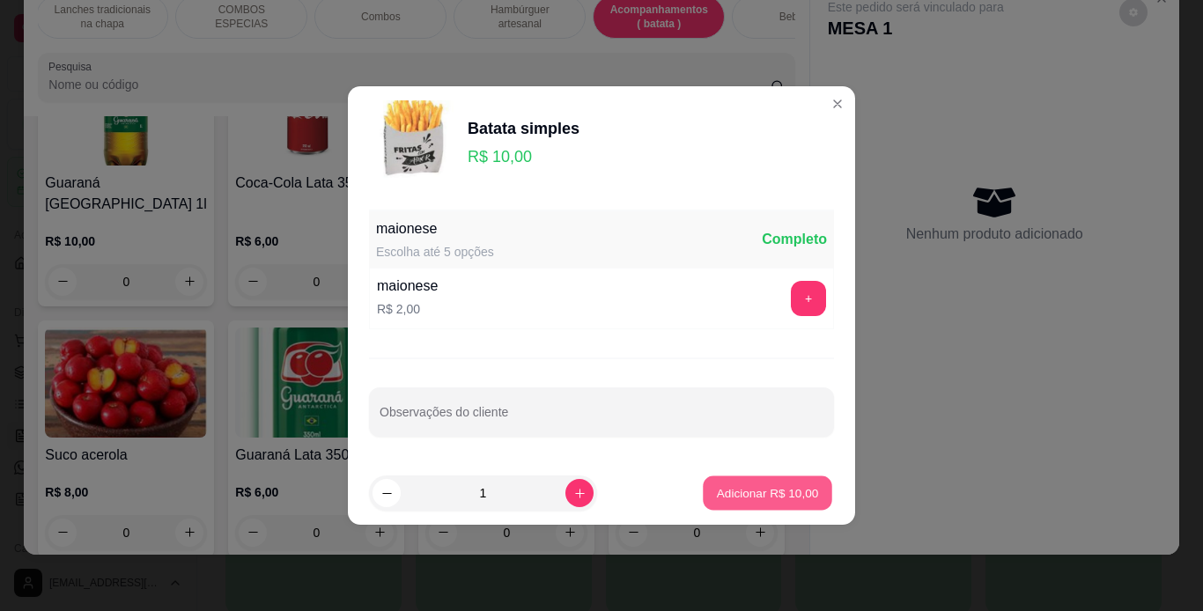
click at [733, 490] on p "Adicionar R$ 10,00" at bounding box center [768, 492] width 102 height 17
type input "1"
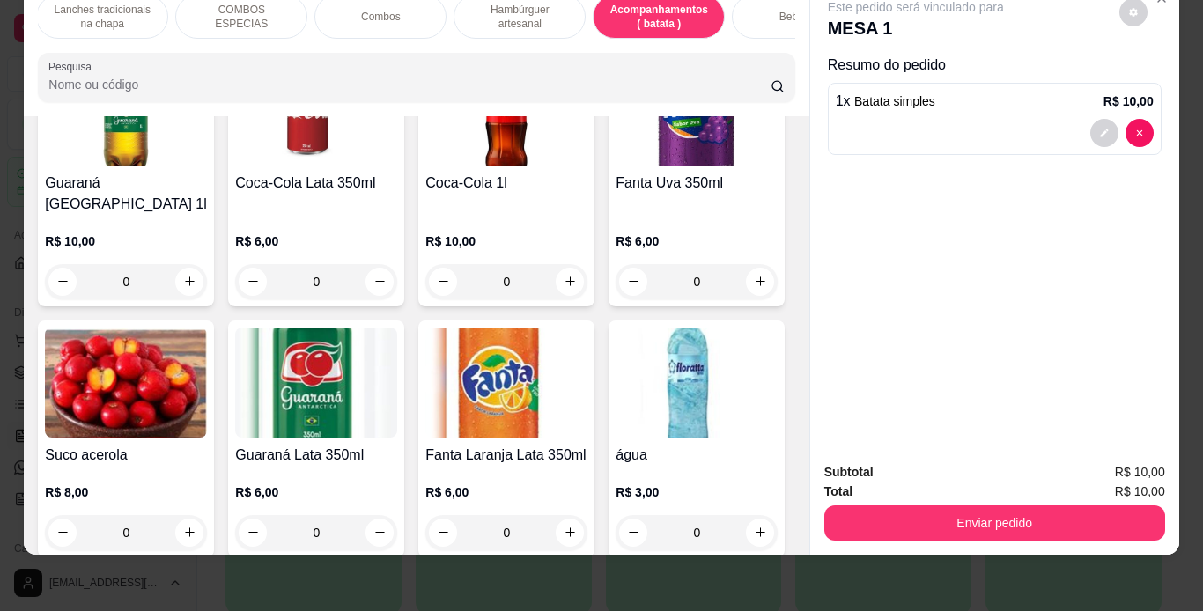
click at [764, 7] on div "Bebidas" at bounding box center [798, 17] width 132 height 44
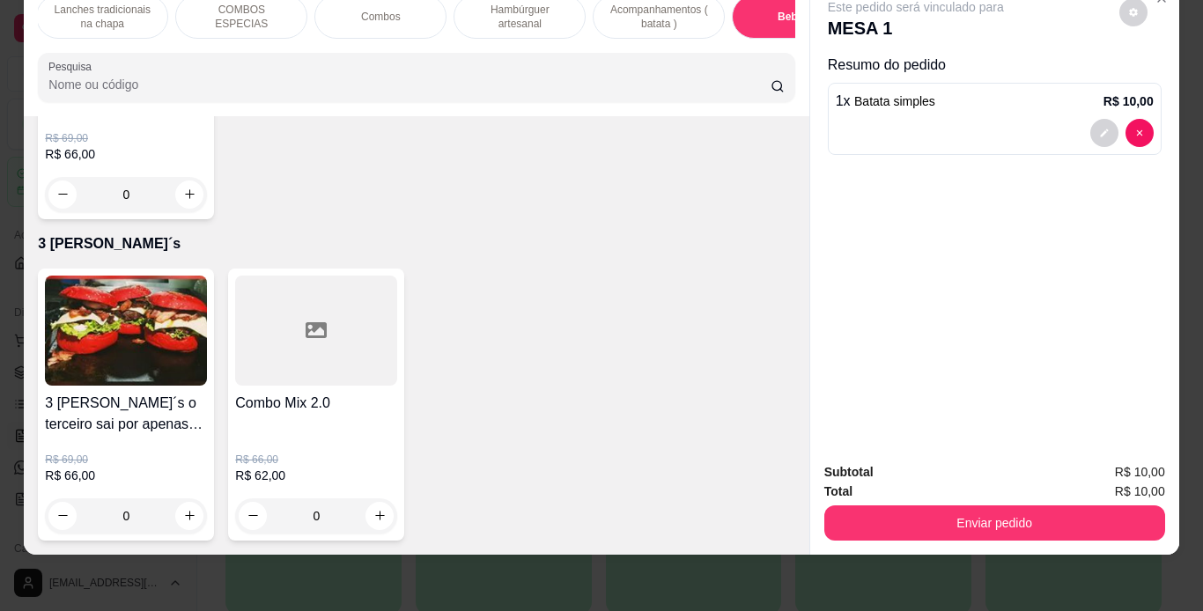
scroll to position [5774, 0]
type input "1"
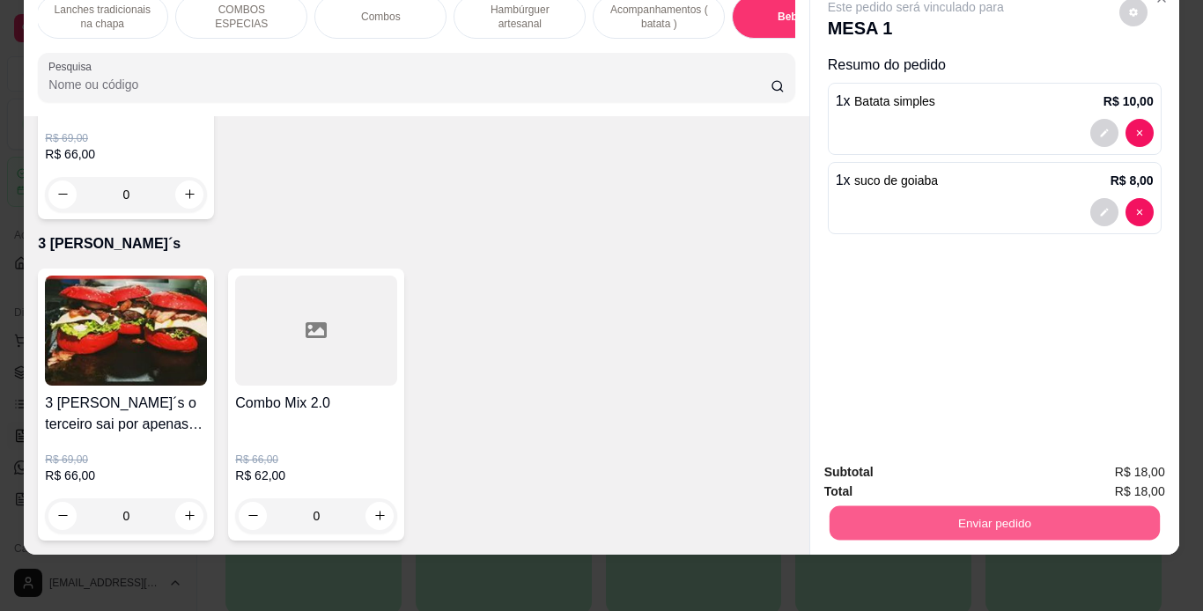
click at [940, 507] on button "Enviar pedido" at bounding box center [994, 523] width 330 height 34
click at [928, 463] on button "Não registrar e enviar pedido" at bounding box center [936, 466] width 178 height 33
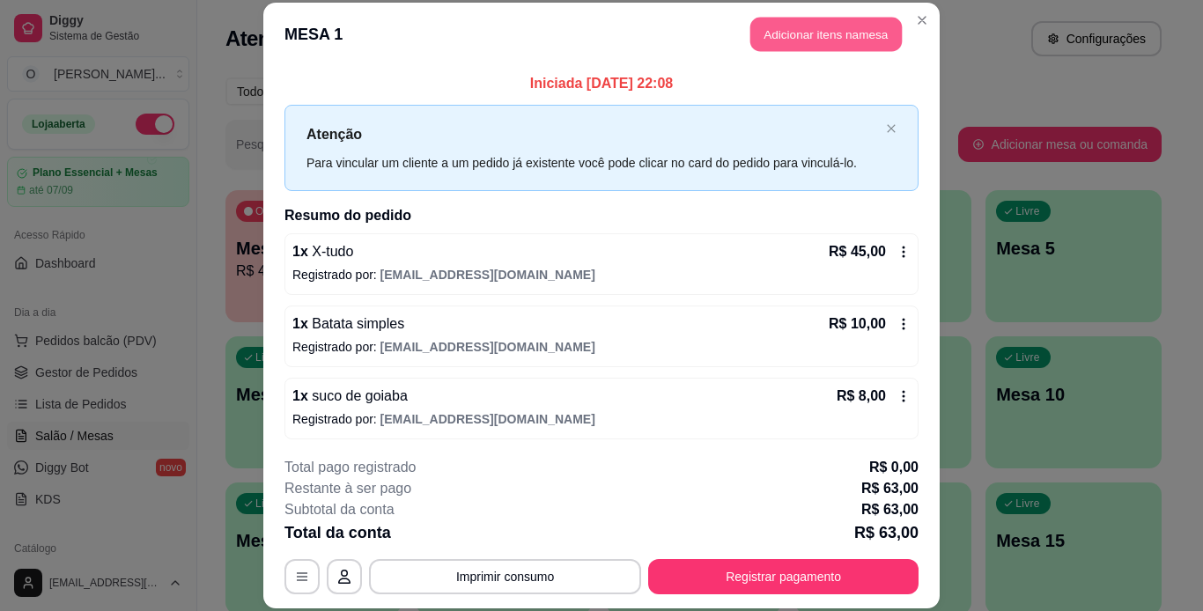
click at [841, 32] on button "Adicionar itens na mesa" at bounding box center [825, 35] width 151 height 34
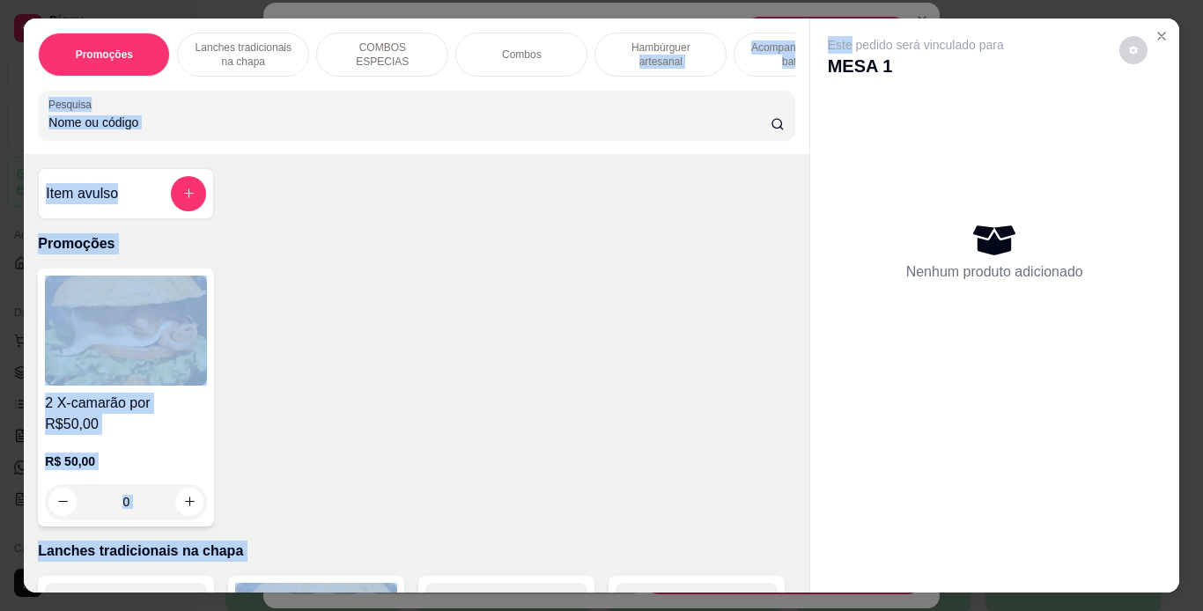
drag, startPoint x: 841, startPoint y: 32, endPoint x: 723, endPoint y: 41, distance: 118.4
click at [723, 41] on div "Promoções Lanches tradicionais na chapa COMBOS ESPECIAS Combos Hambúrguer artes…" at bounding box center [601, 305] width 1154 height 574
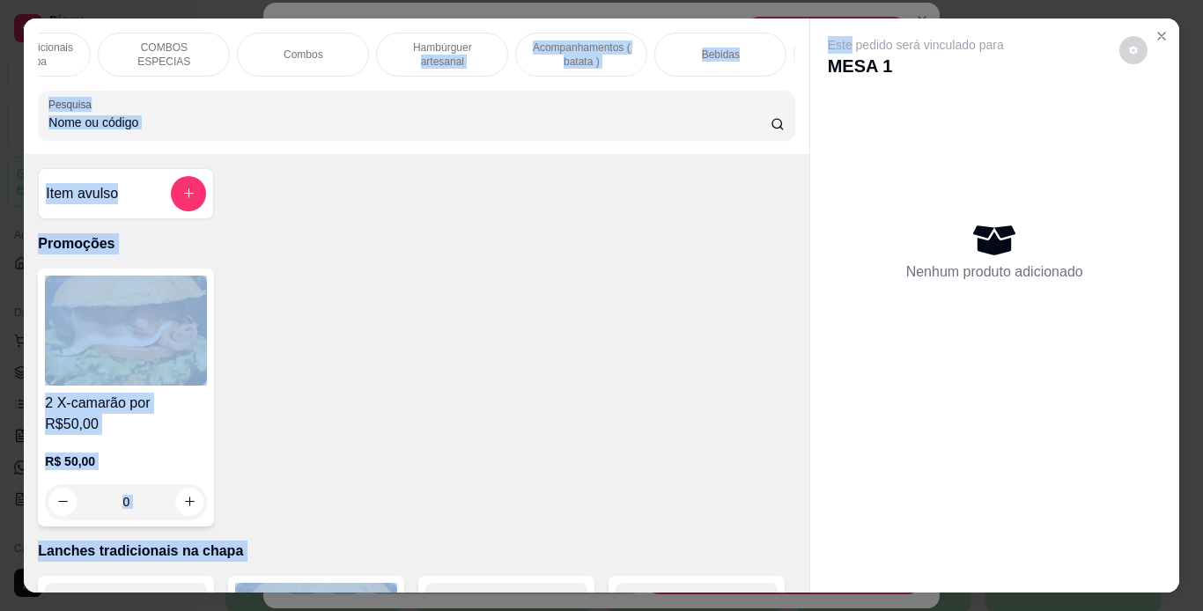
scroll to position [0, 223]
click at [723, 48] on p "Bebidas" at bounding box center [716, 55] width 38 height 14
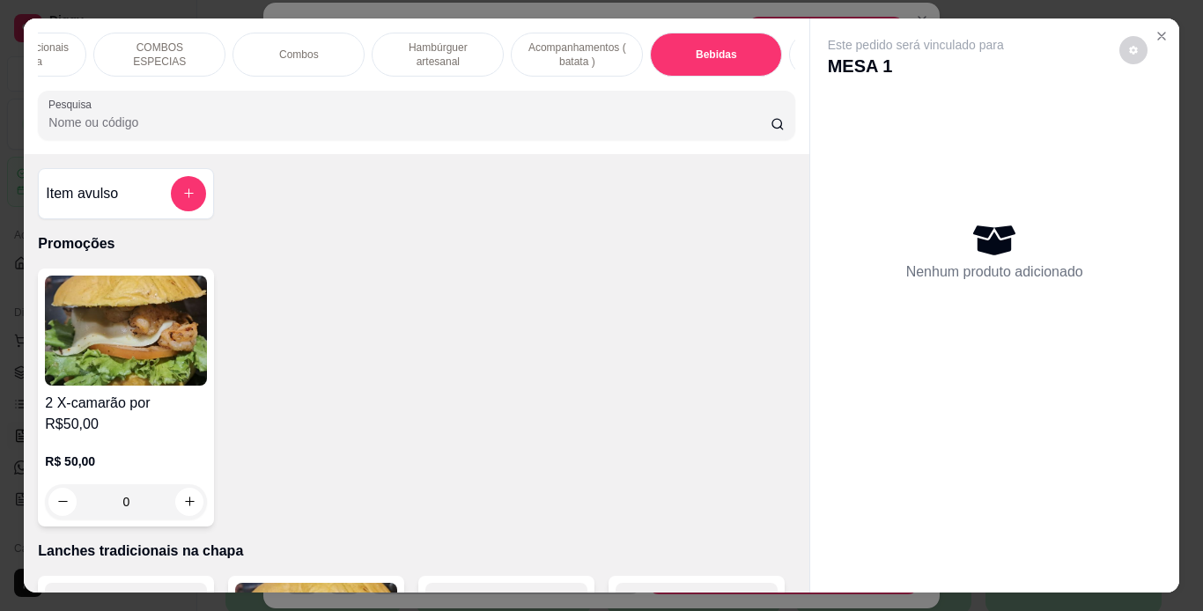
scroll to position [45, 0]
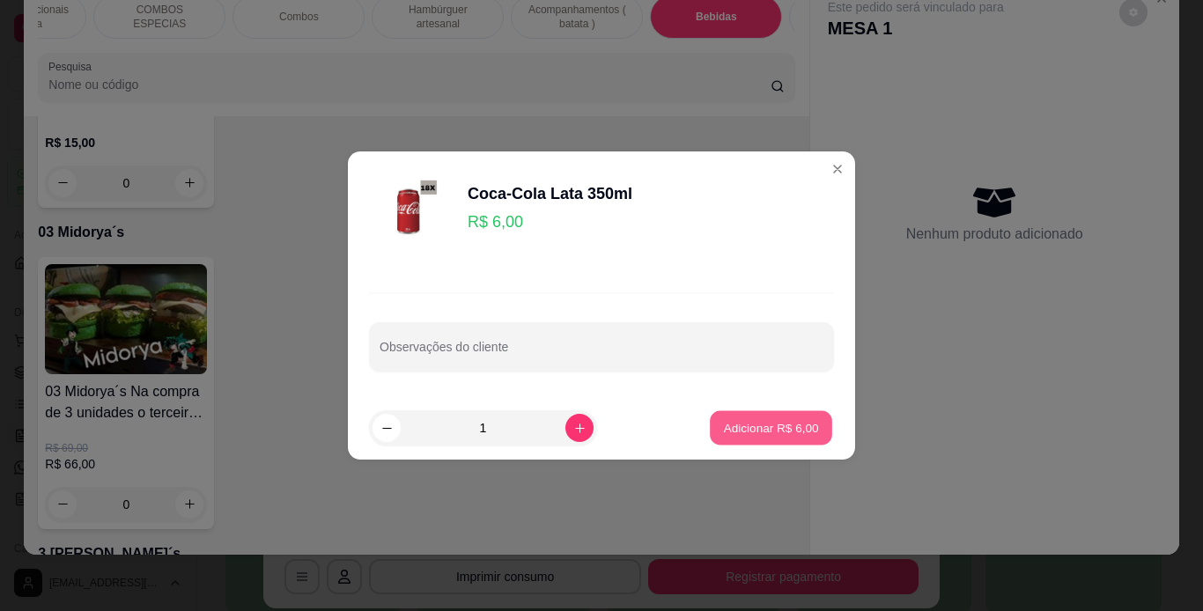
click at [748, 431] on p "Adicionar R$ 6,00" at bounding box center [770, 427] width 95 height 17
type input "1"
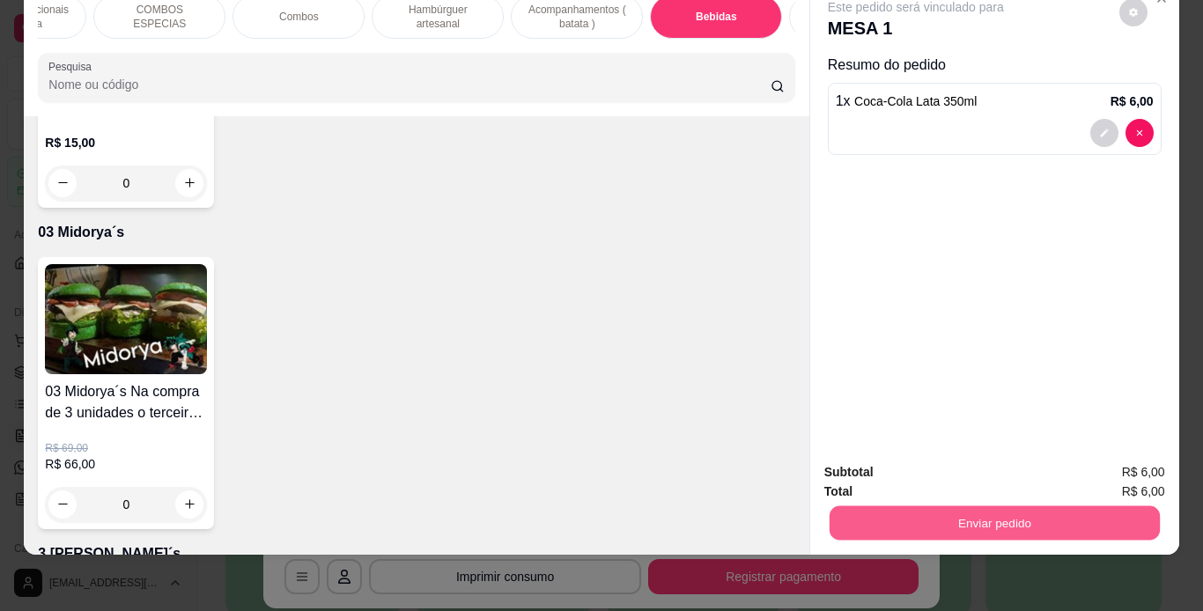
click at [906, 506] on button "Enviar pedido" at bounding box center [994, 523] width 330 height 34
click at [885, 468] on button "Não registrar e enviar pedido" at bounding box center [936, 466] width 178 height 33
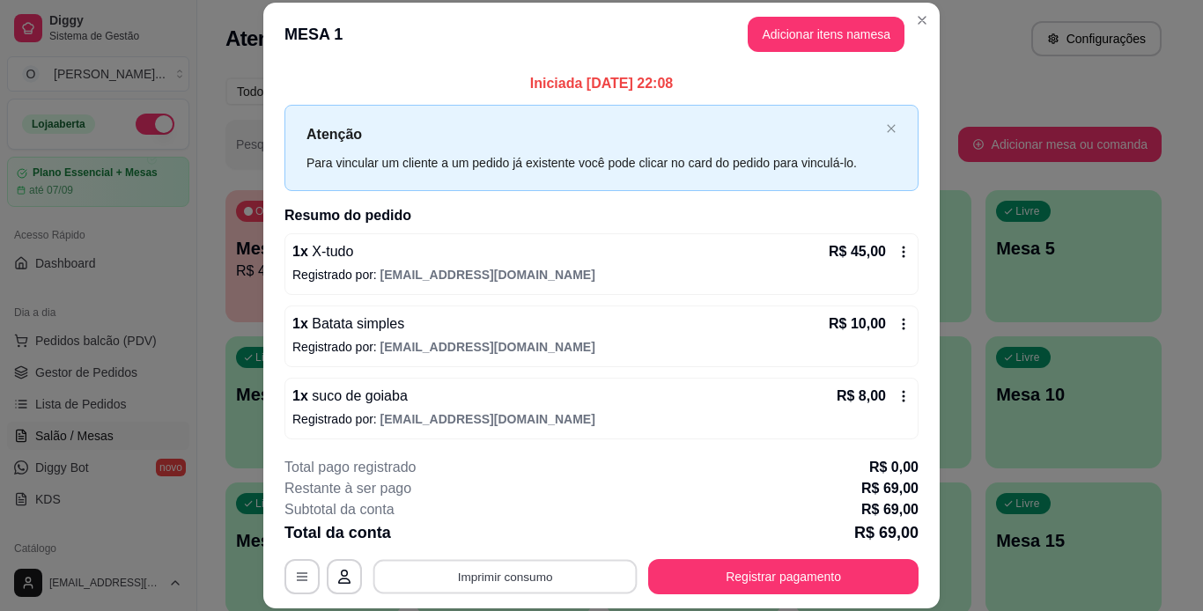
click at [574, 571] on button "Imprimir consumo" at bounding box center [505, 576] width 264 height 34
click at [533, 540] on button "IMPRESSORA" at bounding box center [504, 536] width 128 height 28
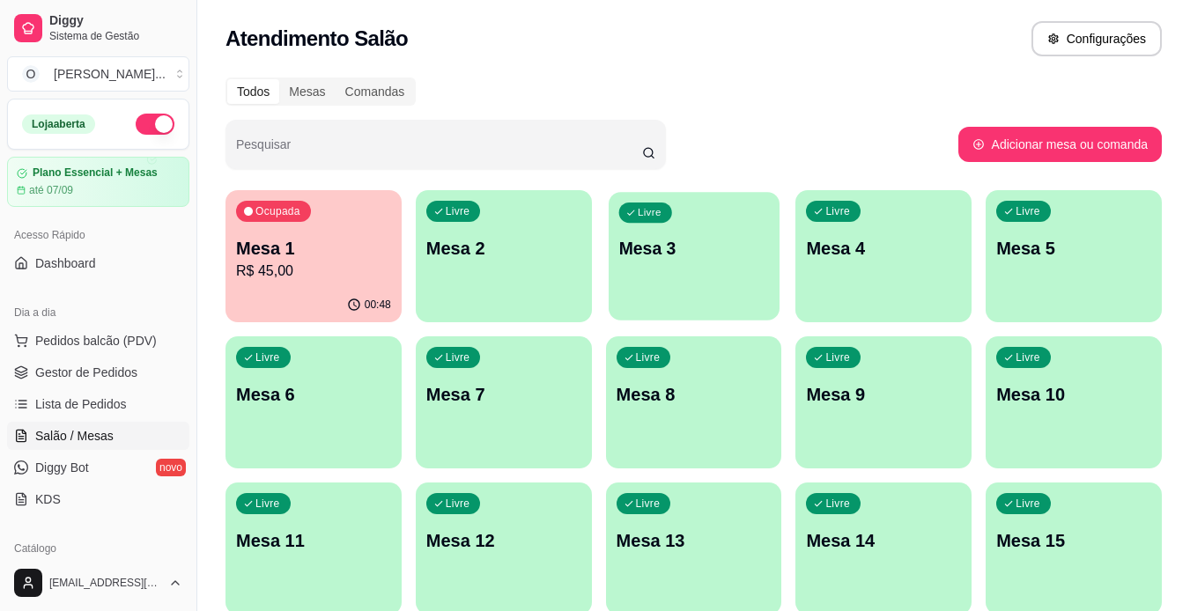
click at [723, 216] on div "Livre Mesa 3" at bounding box center [693, 245] width 171 height 107
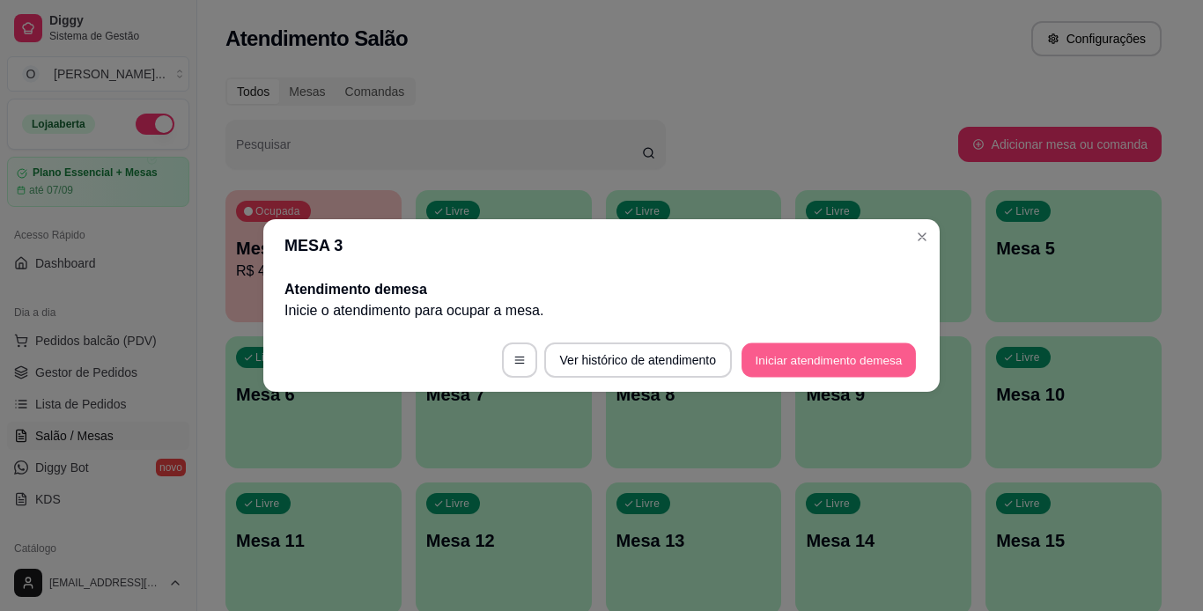
click at [794, 363] on button "Iniciar atendimento de mesa" at bounding box center [828, 360] width 174 height 34
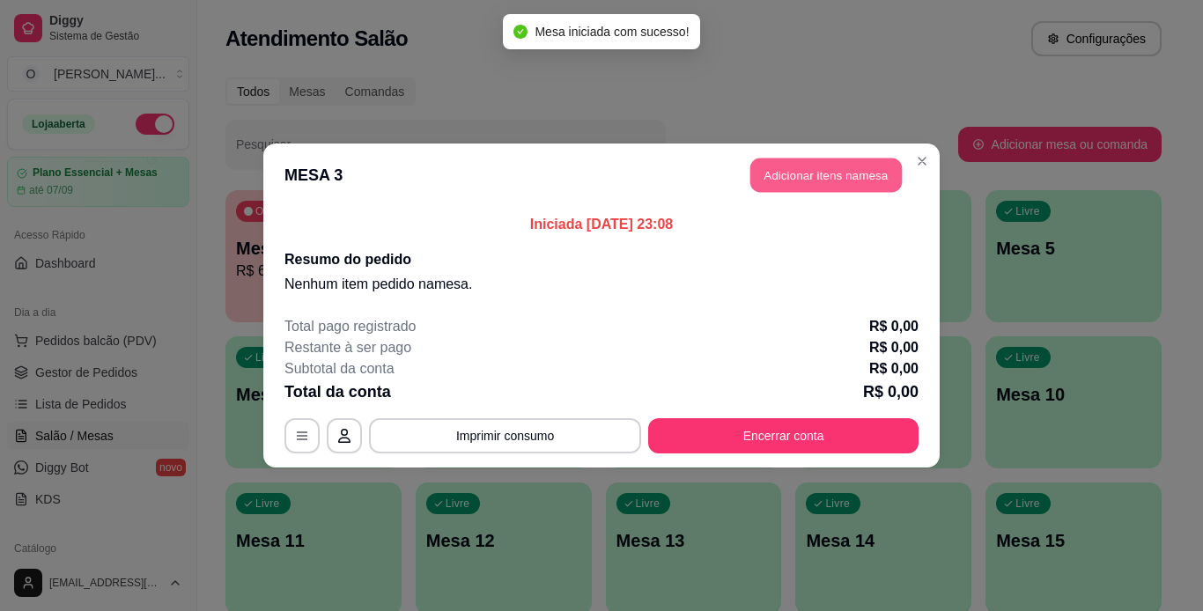
click at [817, 171] on button "Adicionar itens na mesa" at bounding box center [825, 175] width 151 height 34
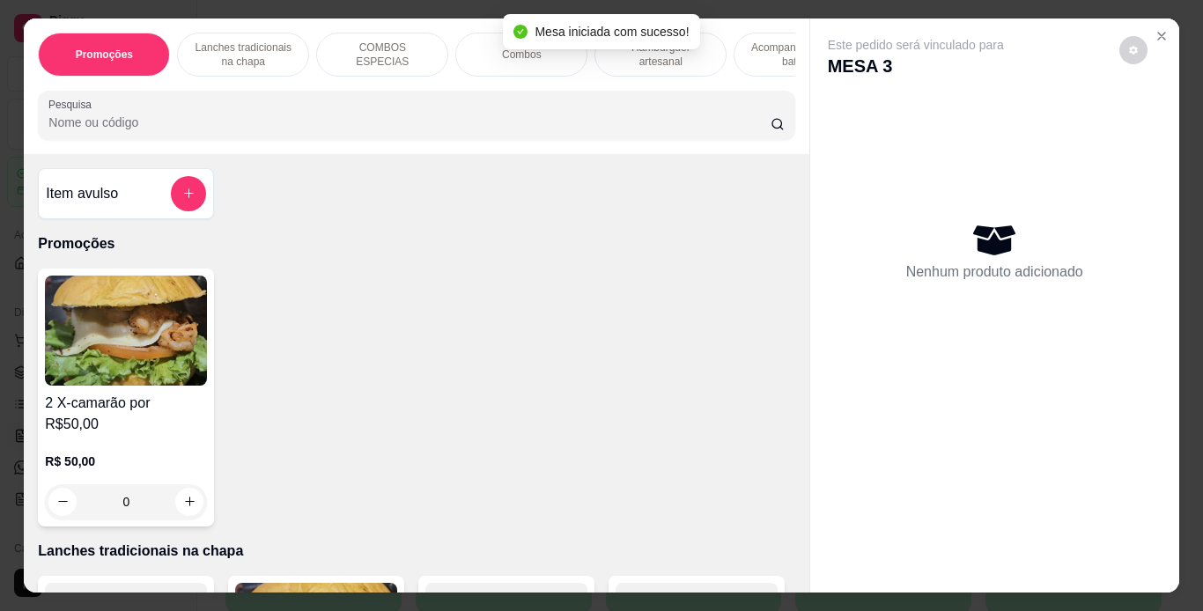
click at [653, 63] on div "Hambúrguer artesanal" at bounding box center [660, 55] width 132 height 44
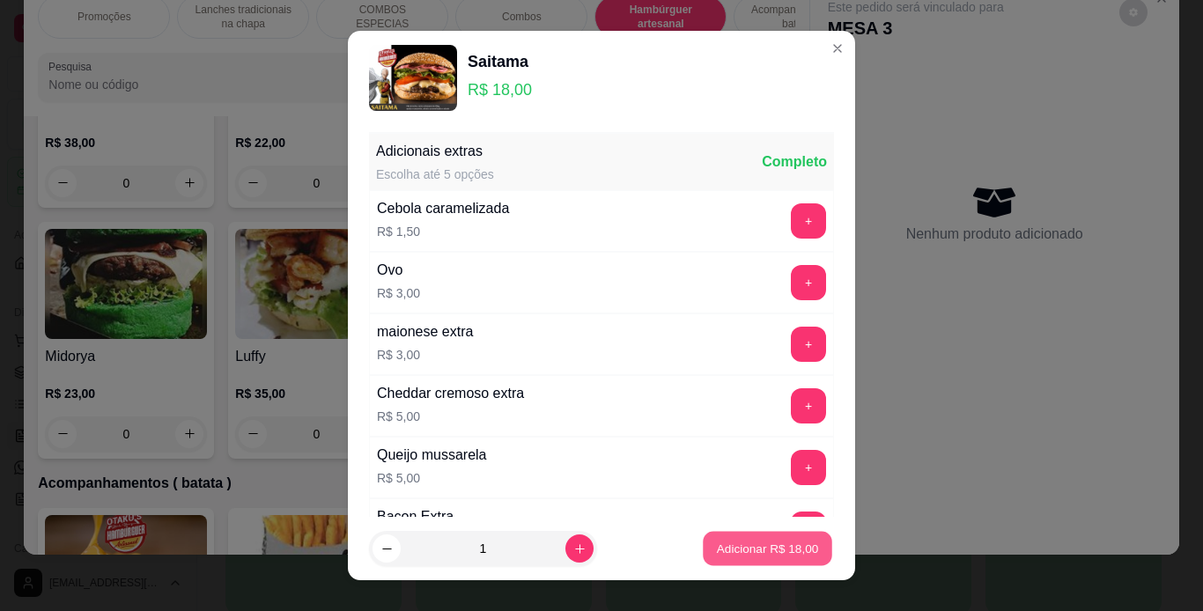
click at [777, 541] on p "Adicionar R$ 18,00" at bounding box center [768, 549] width 102 height 17
type input "1"
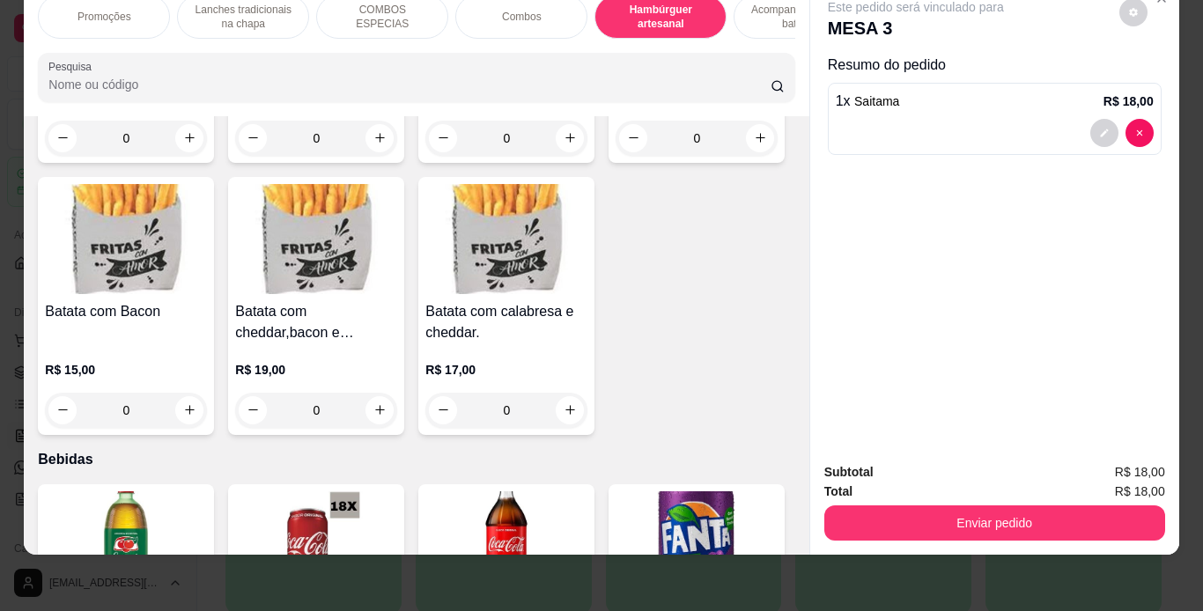
scroll to position [4109, 0]
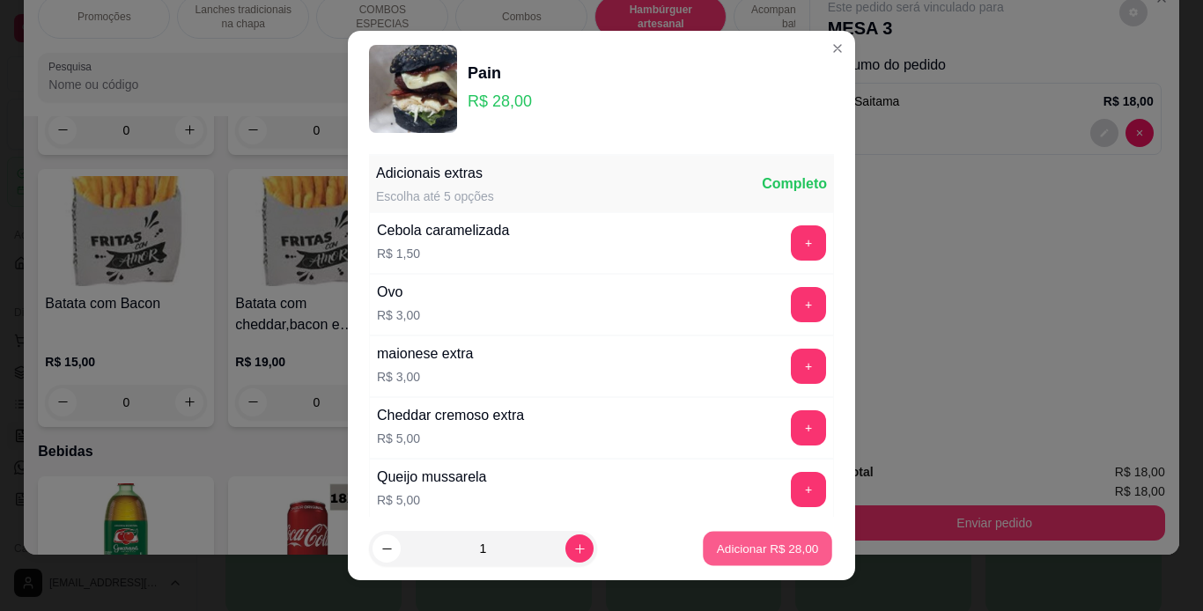
click at [749, 563] on button "Adicionar R$ 28,00" at bounding box center [767, 549] width 129 height 34
type input "1"
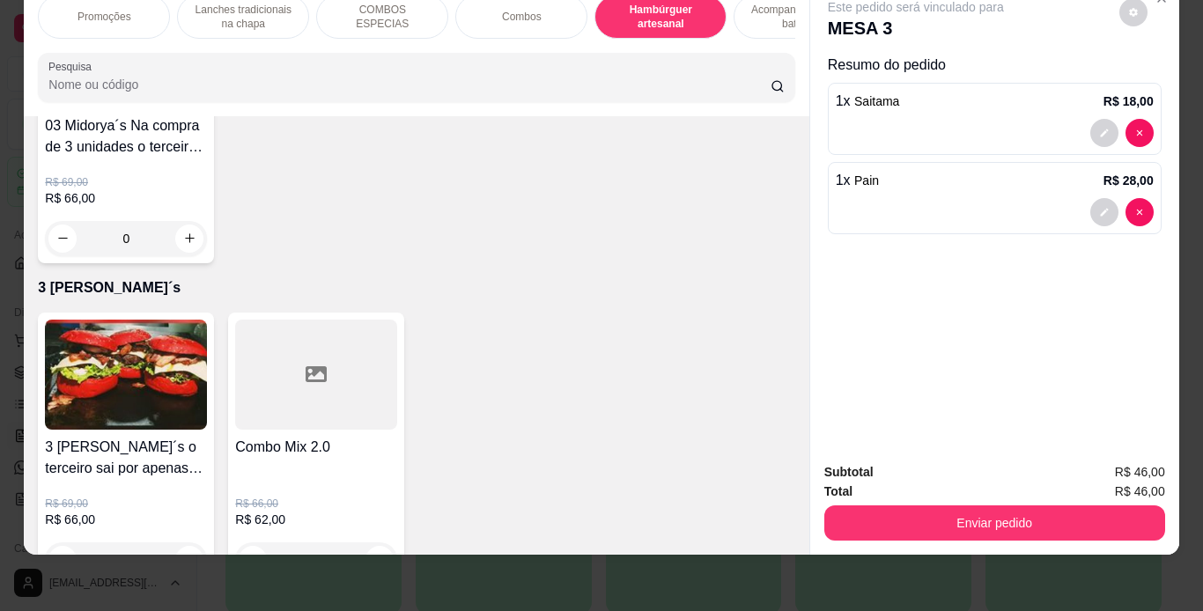
scroll to position [5665, 0]
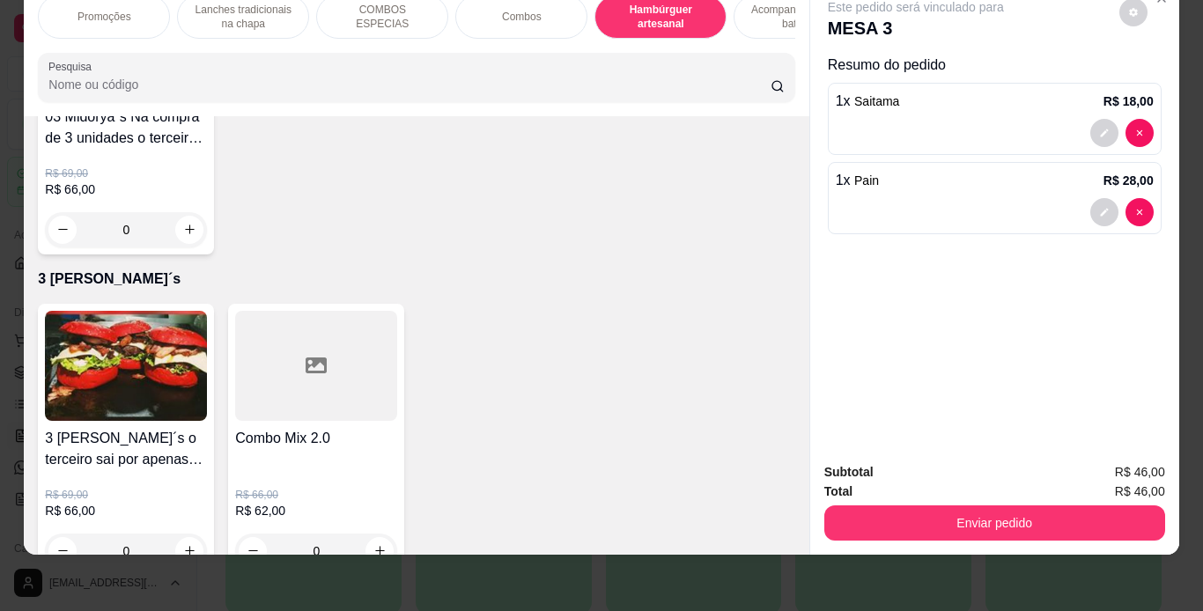
type input "1"
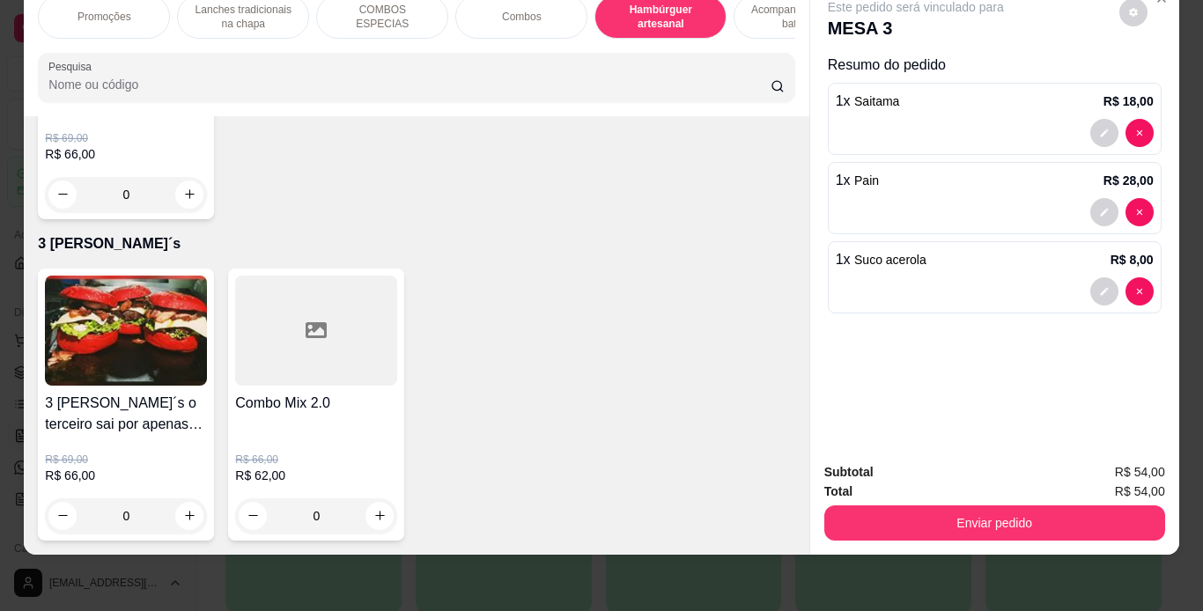
scroll to position [6005, 0]
type input "1"
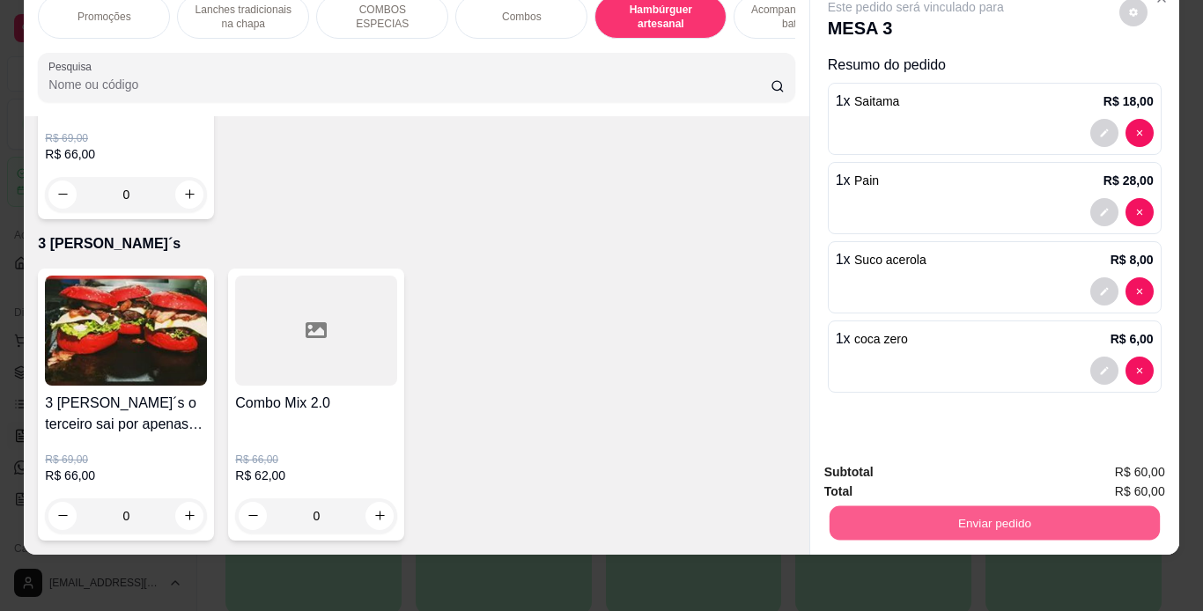
click at [874, 508] on button "Enviar pedido" at bounding box center [994, 523] width 330 height 34
click at [884, 461] on button "Não registrar e enviar pedido" at bounding box center [935, 466] width 183 height 33
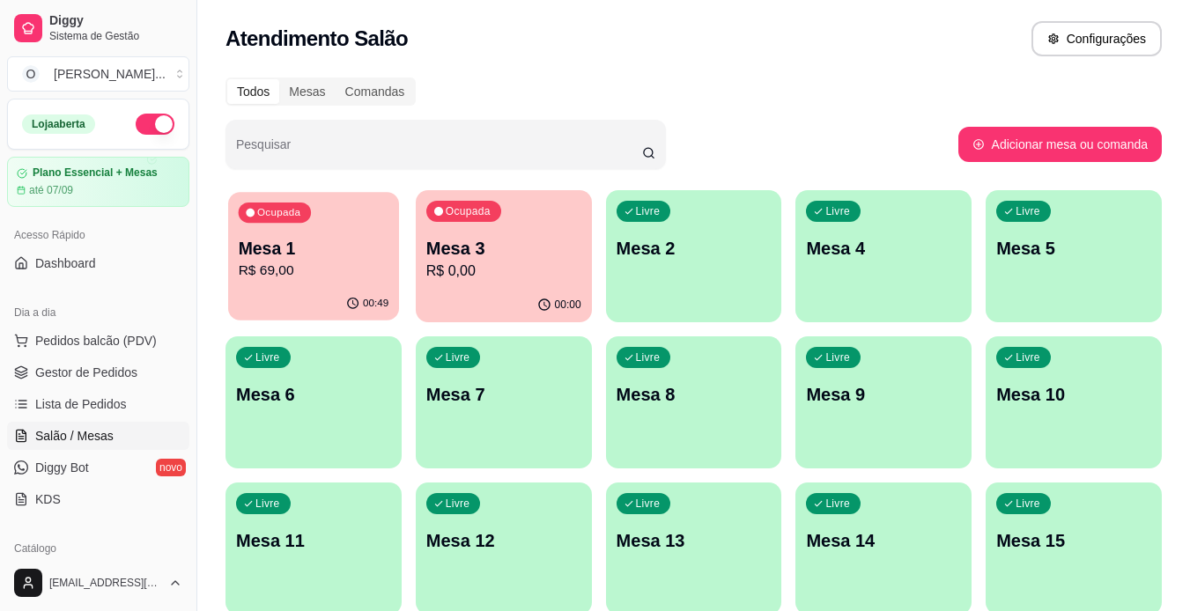
click at [282, 289] on div "00:49" at bounding box center [313, 303] width 171 height 33
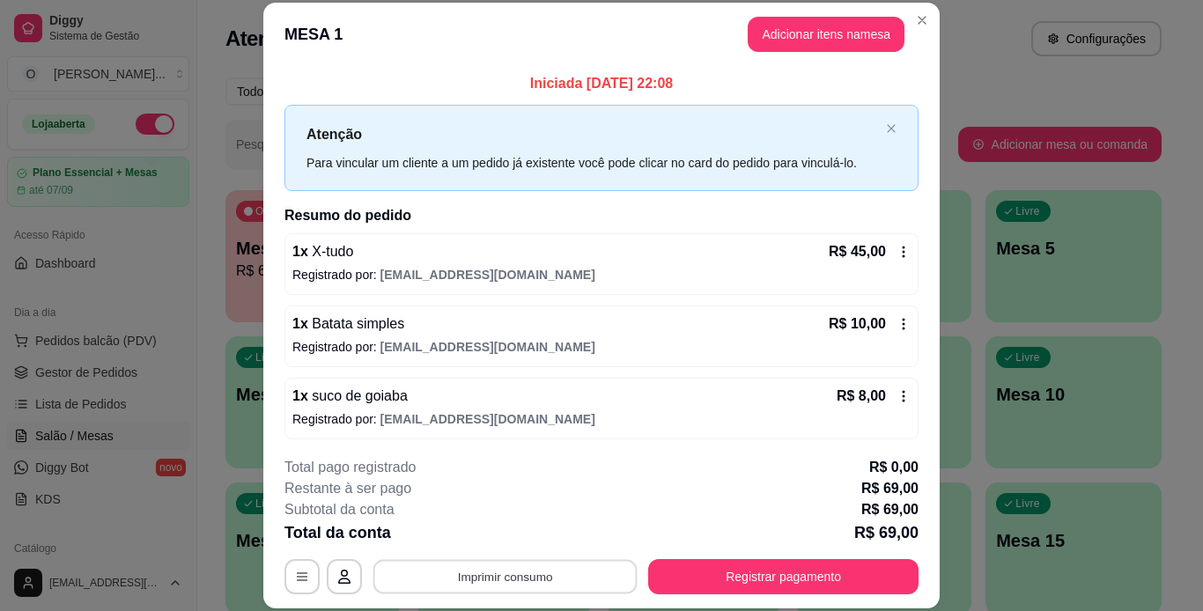
click at [497, 579] on button "Imprimir consumo" at bounding box center [505, 576] width 264 height 34
click at [496, 539] on button "IMPRESSORA" at bounding box center [503, 535] width 123 height 27
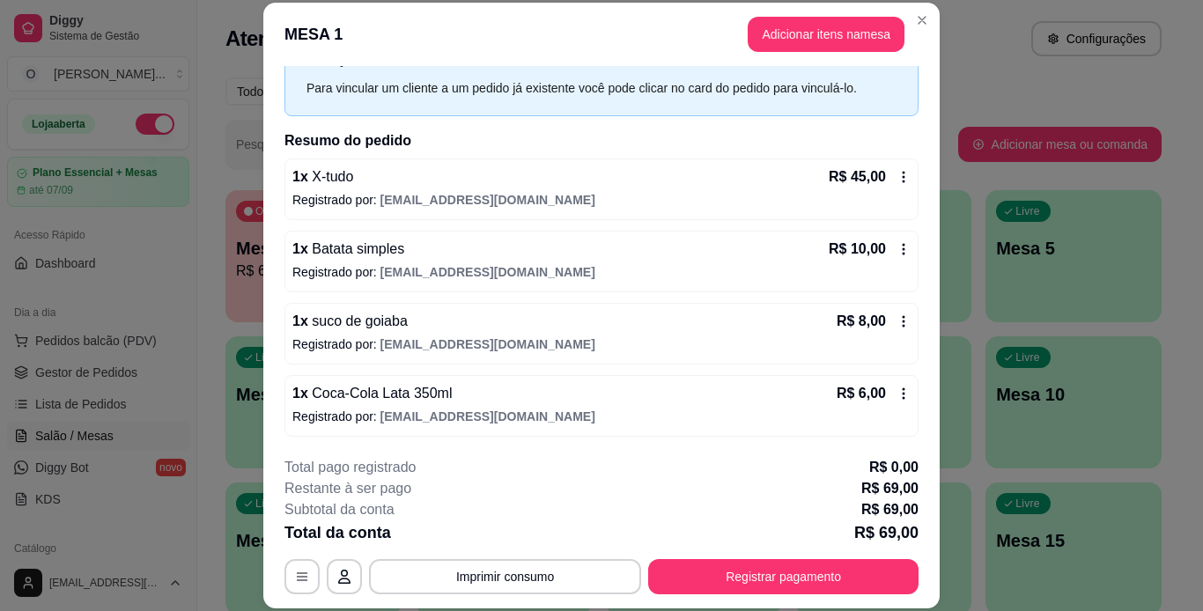
scroll to position [76, 0]
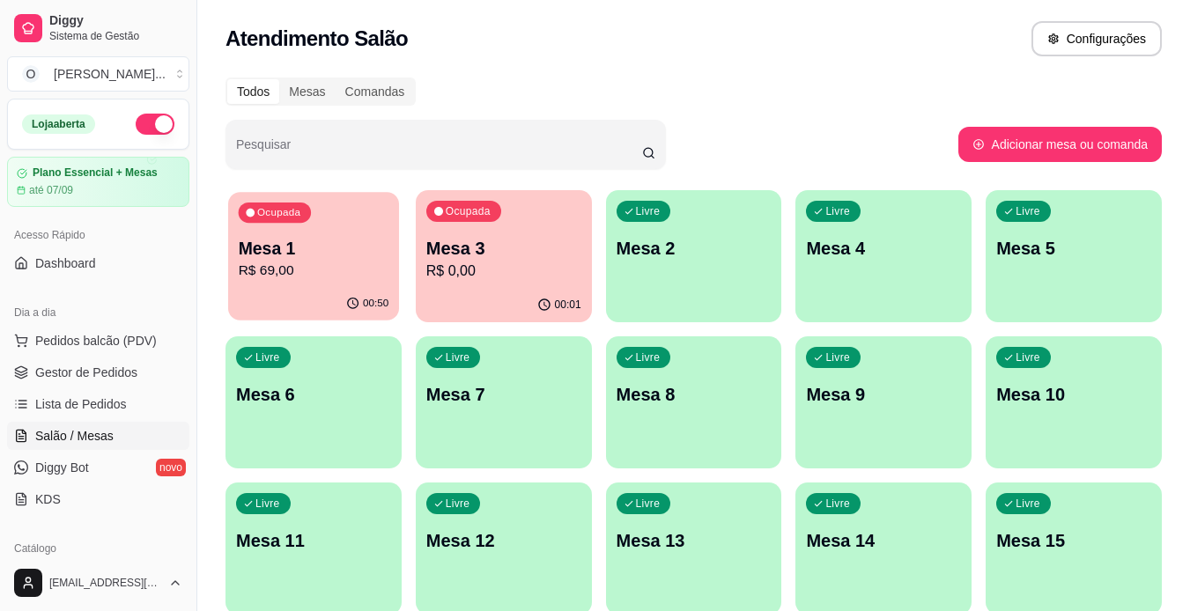
click at [283, 298] on div "00:50" at bounding box center [313, 303] width 171 height 33
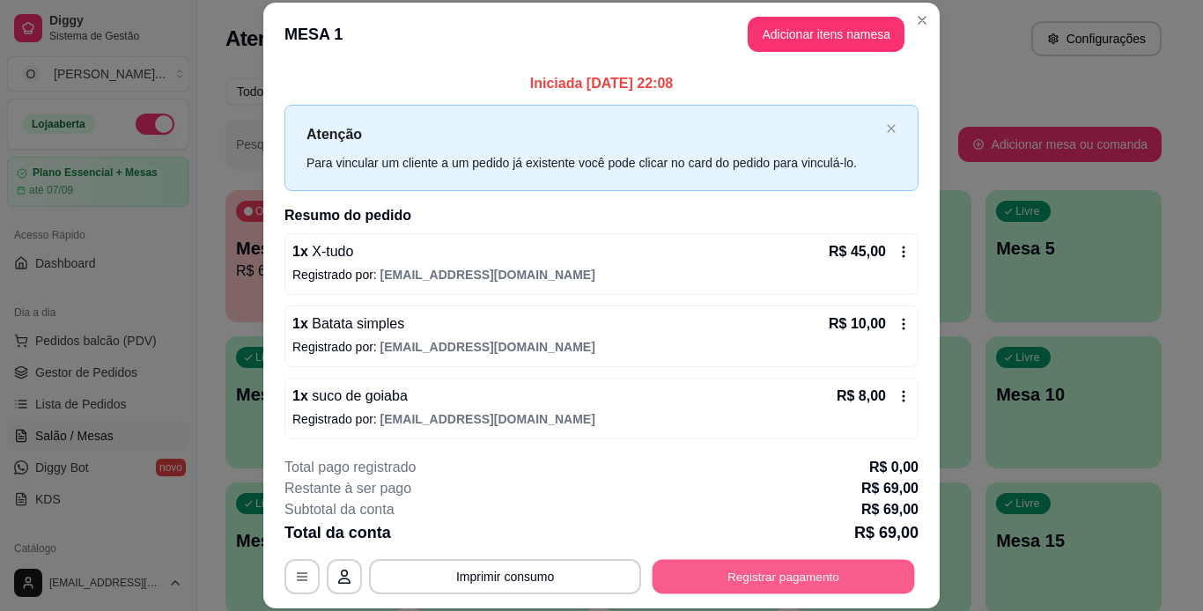
click at [707, 568] on button "Registrar pagamento" at bounding box center [783, 576] width 262 height 34
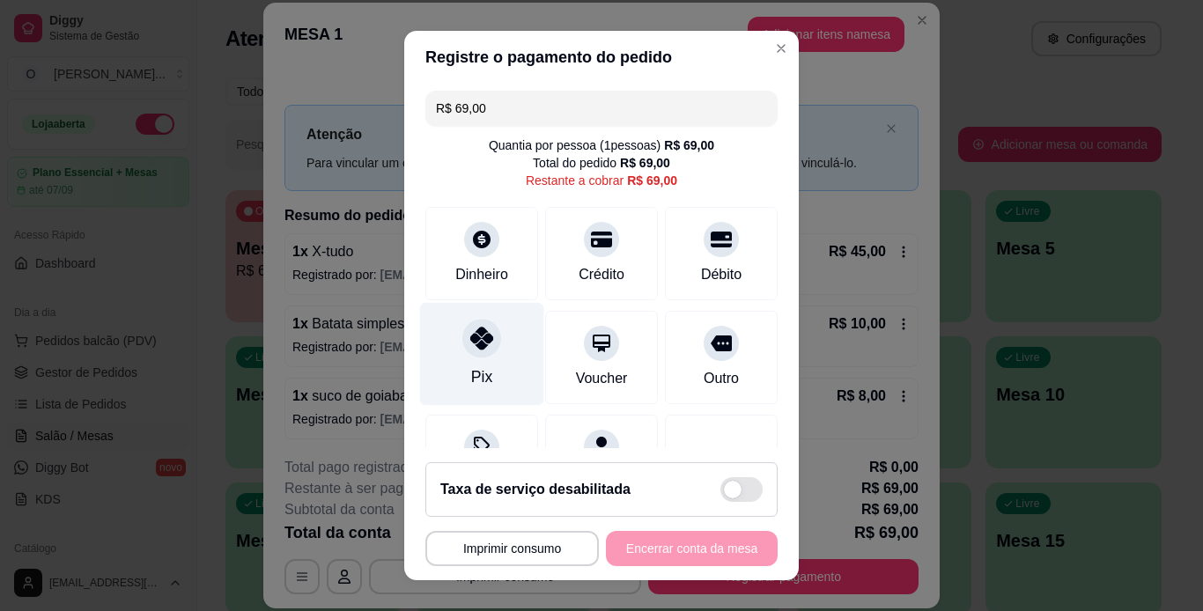
click at [462, 361] on div "Pix" at bounding box center [482, 353] width 124 height 103
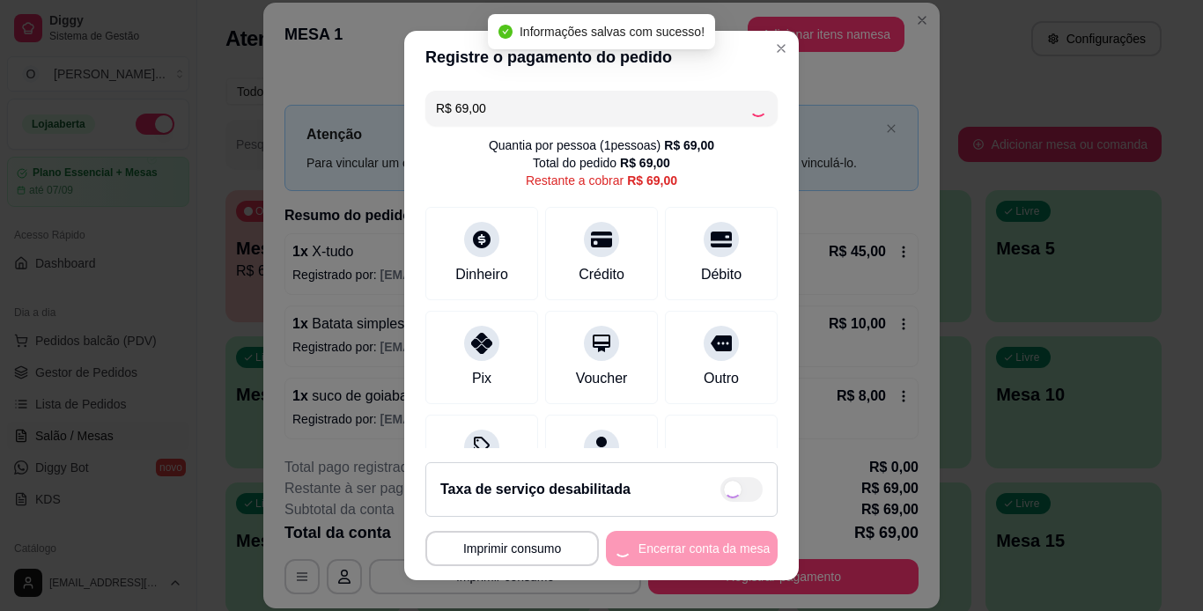
type input "R$ 0,00"
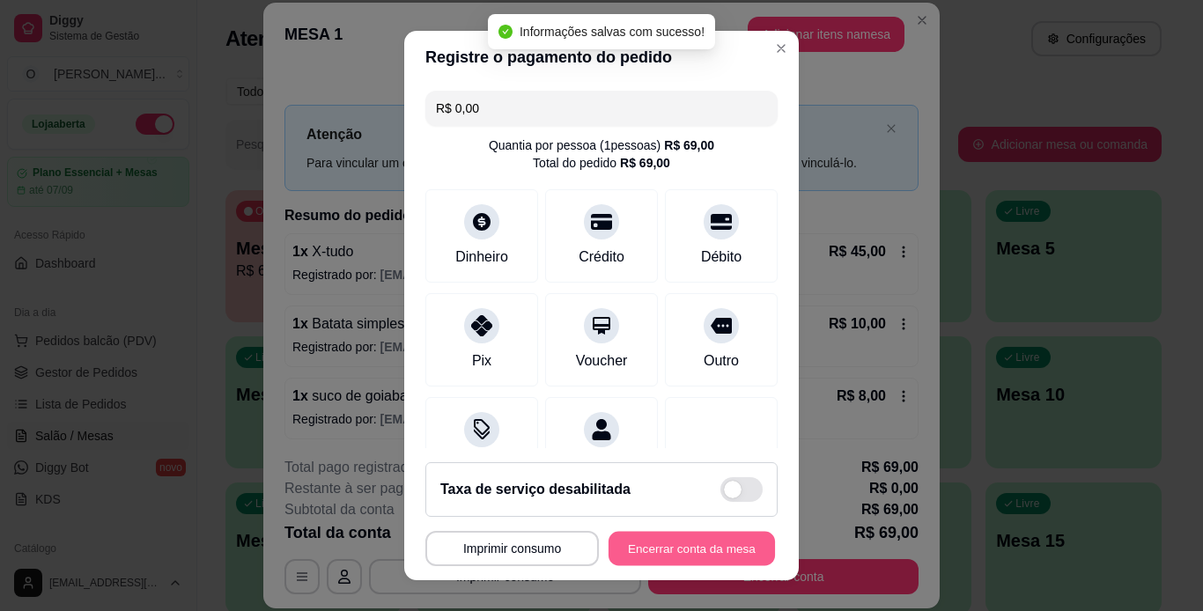
click at [719, 542] on button "Encerrar conta da mesa" at bounding box center [691, 549] width 166 height 34
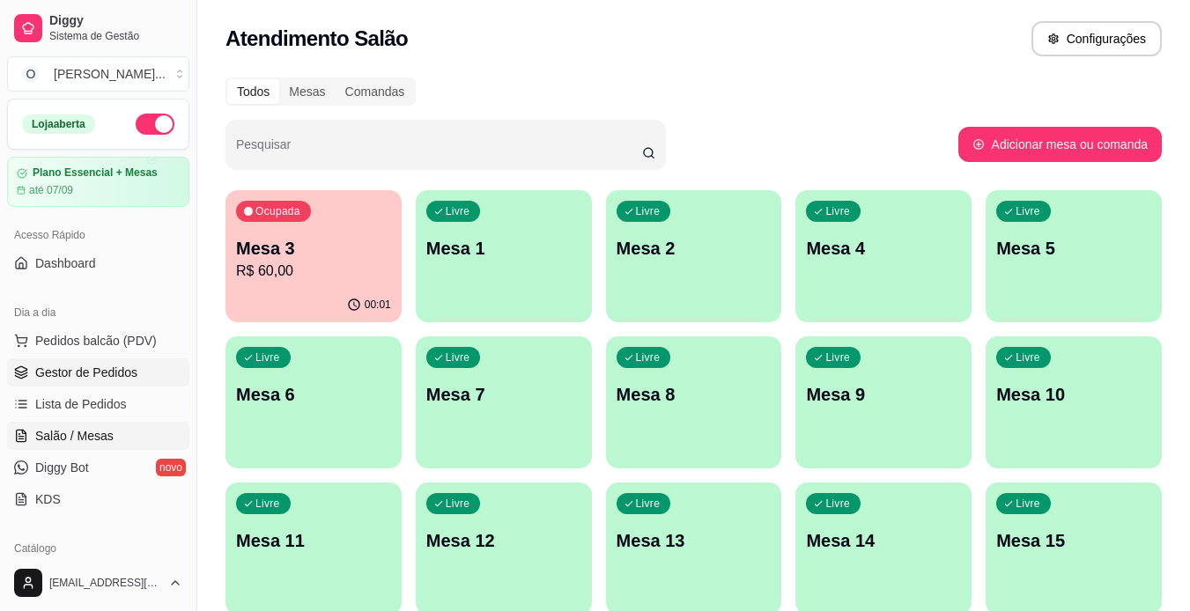
click at [97, 373] on span "Gestor de Pedidos" at bounding box center [86, 373] width 102 height 18
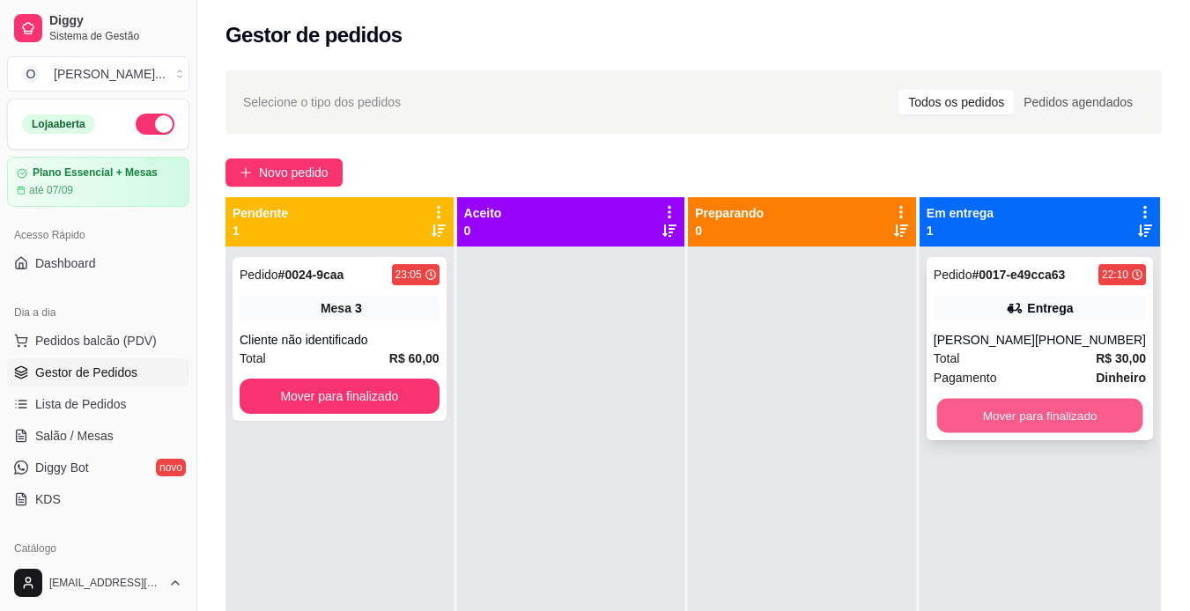
click at [1006, 433] on button "Mover para finalizado" at bounding box center [1039, 416] width 206 height 34
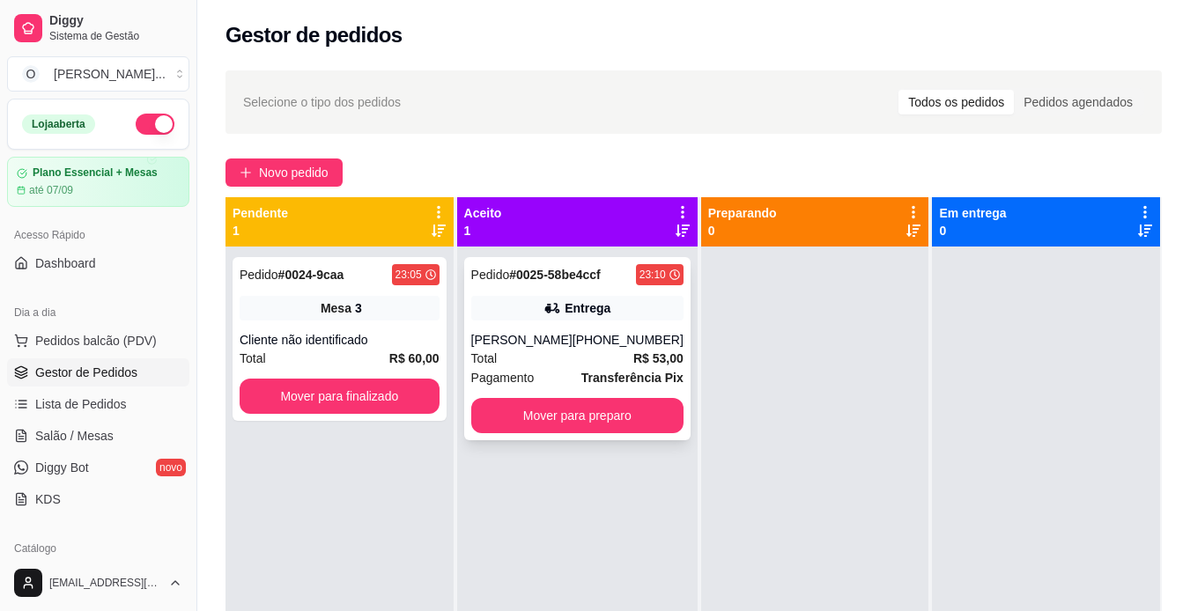
click at [593, 350] on div "Total R$ 53,00" at bounding box center [577, 358] width 212 height 19
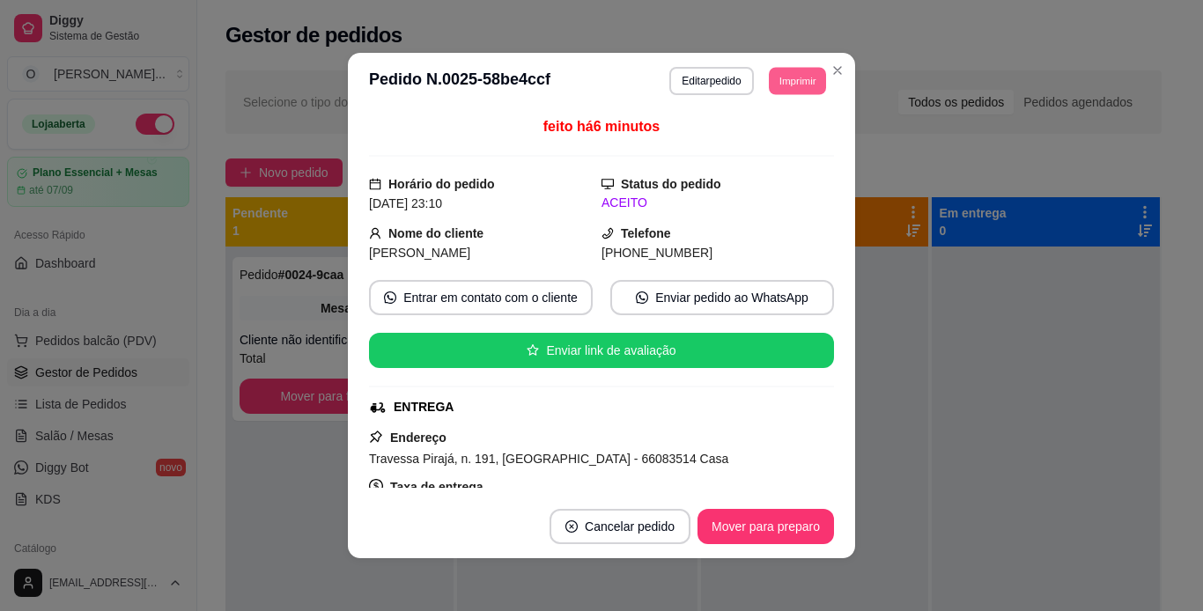
click at [776, 86] on button "Imprimir" at bounding box center [797, 80] width 57 height 27
click at [753, 146] on button "IMPRESSORA" at bounding box center [757, 142] width 123 height 27
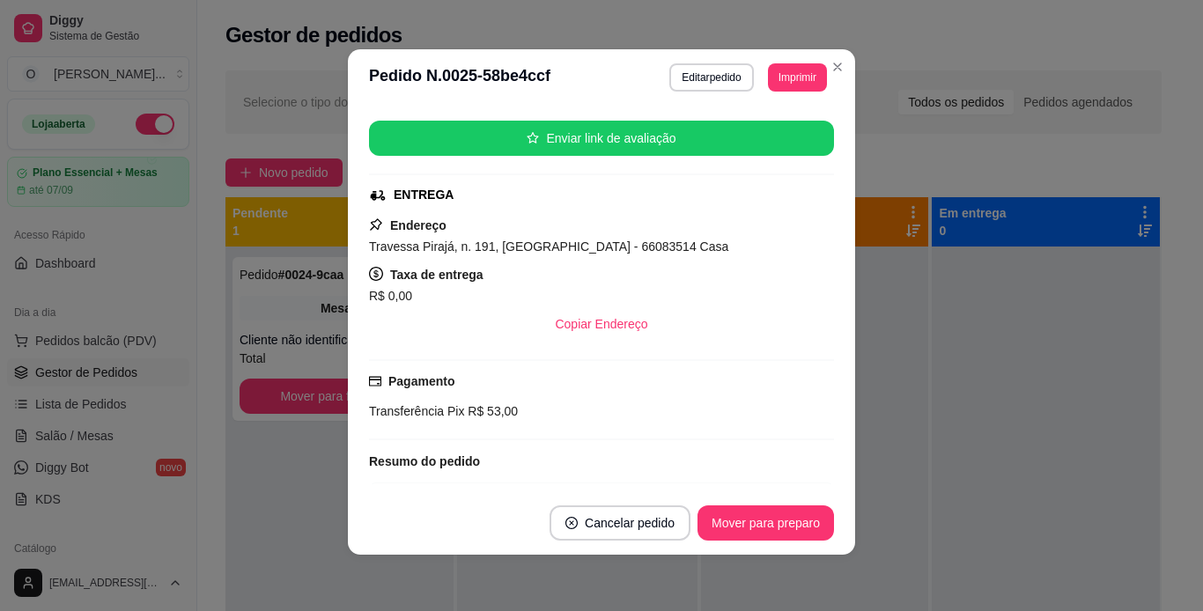
scroll to position [210, 0]
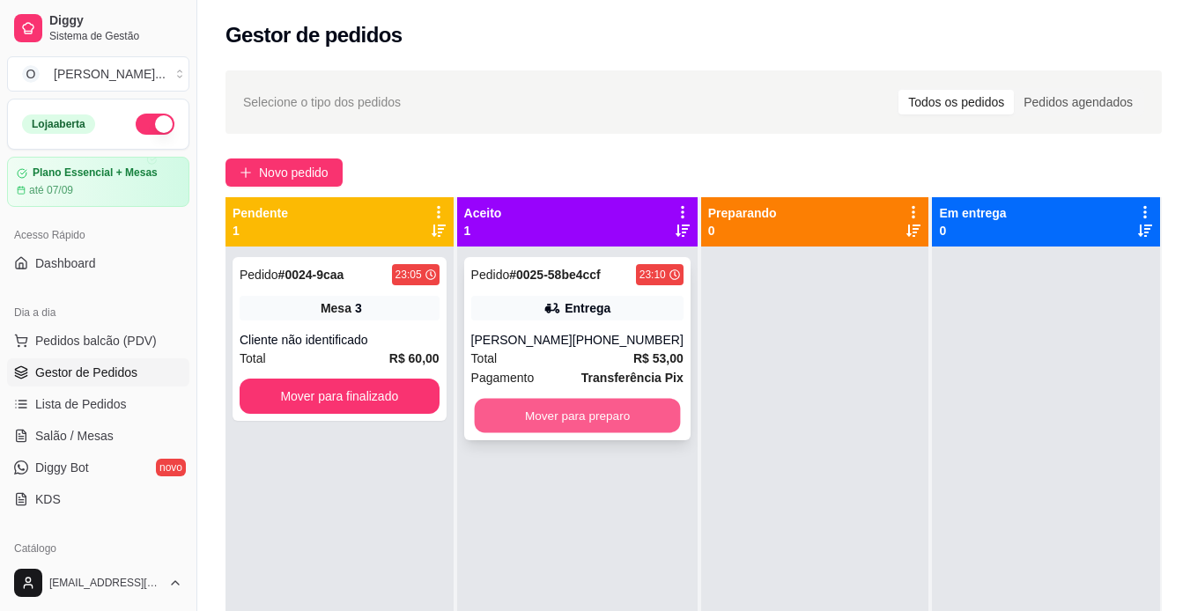
click at [630, 409] on button "Mover para preparo" at bounding box center [577, 416] width 206 height 34
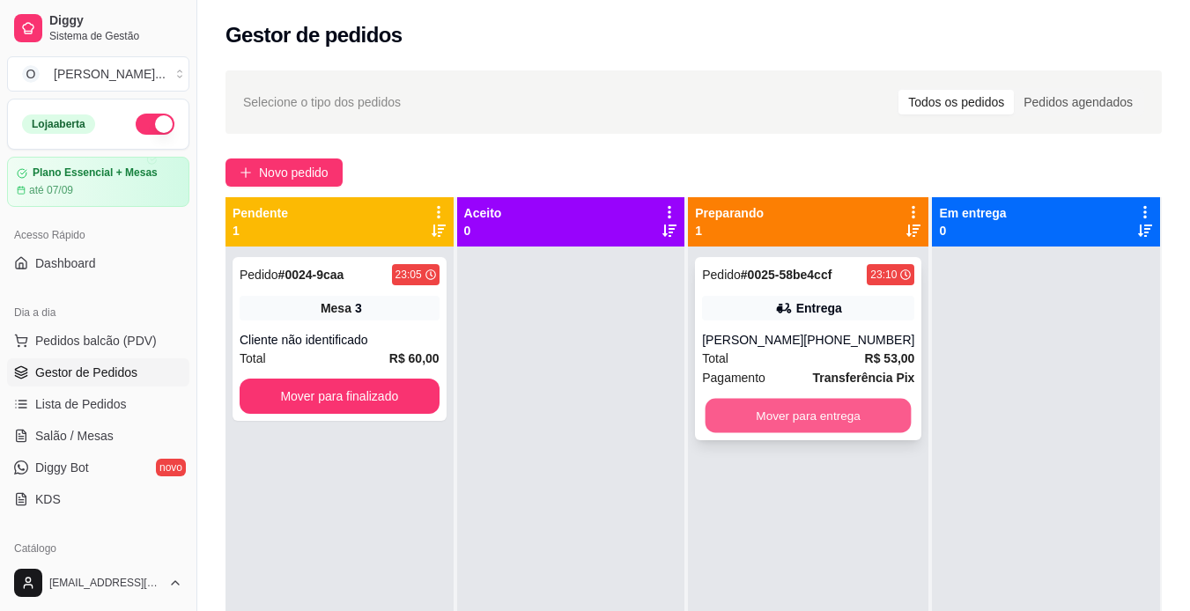
click at [729, 410] on button "Mover para entrega" at bounding box center [808, 416] width 206 height 34
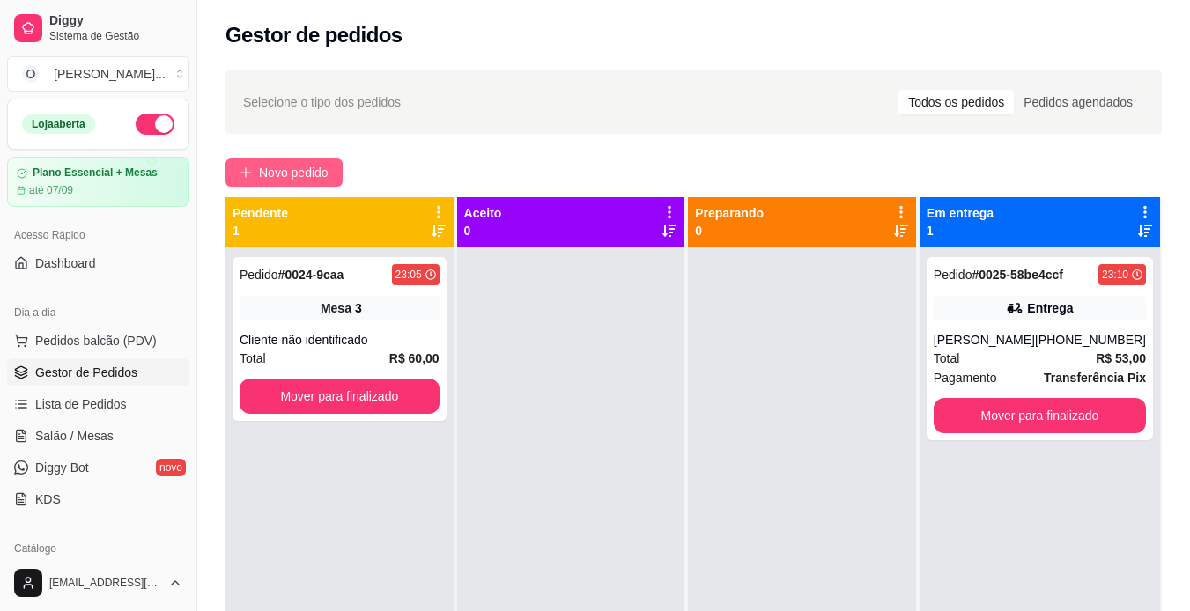
click at [311, 173] on span "Novo pedido" at bounding box center [294, 172] width 70 height 19
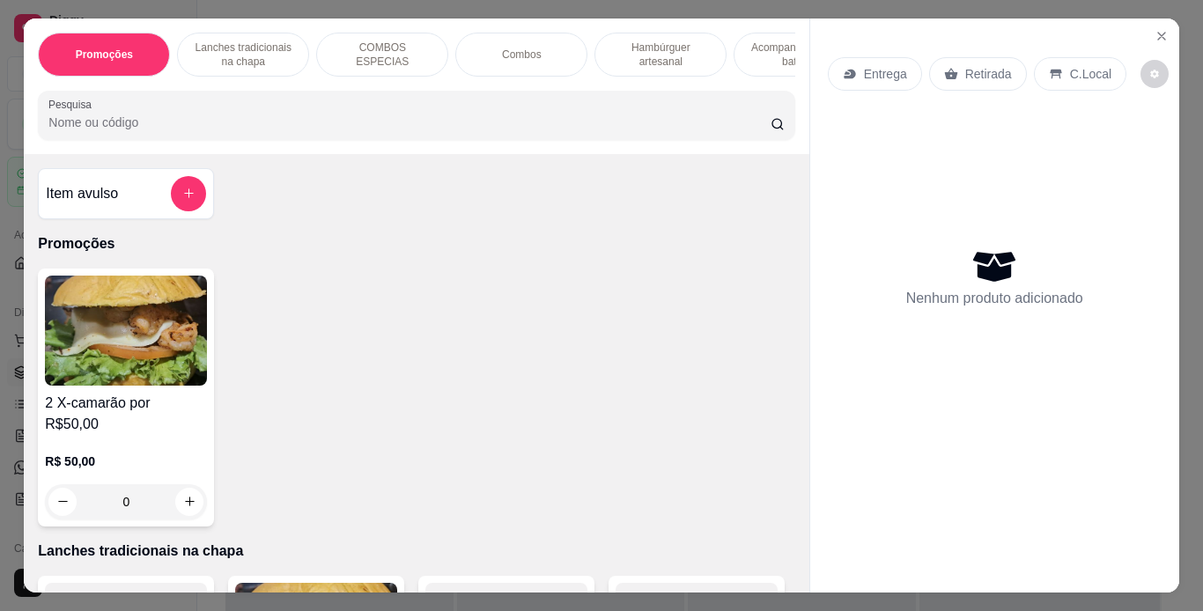
click at [280, 48] on p "Lanches tradicionais na chapa" at bounding box center [243, 55] width 102 height 28
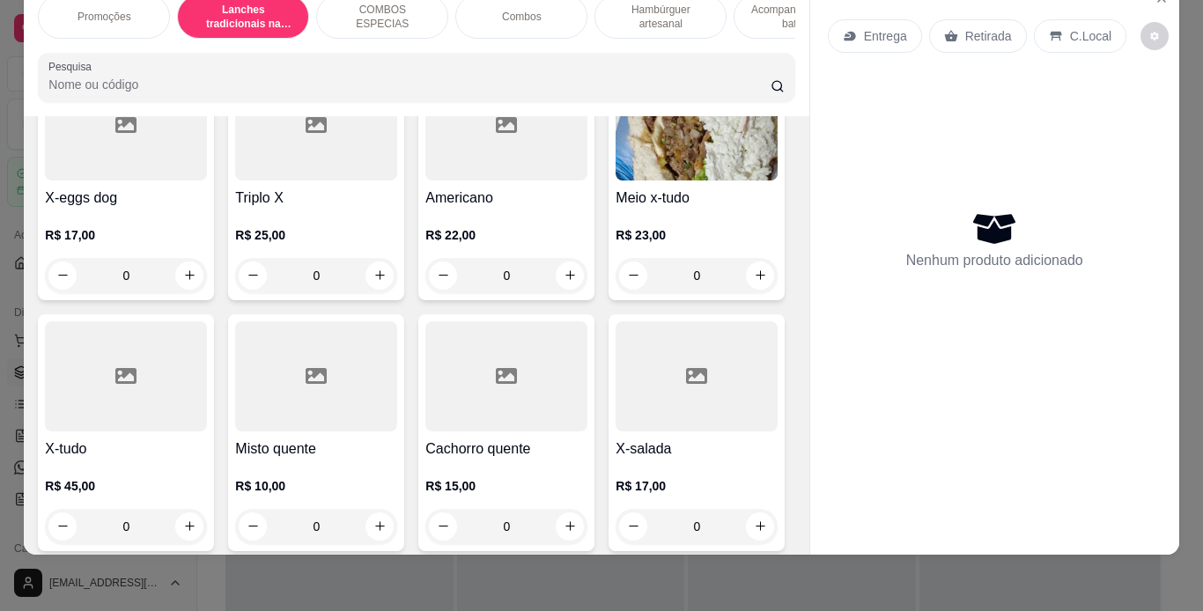
scroll to position [977, 0]
click at [207, 257] on div "0" at bounding box center [126, 274] width 162 height 35
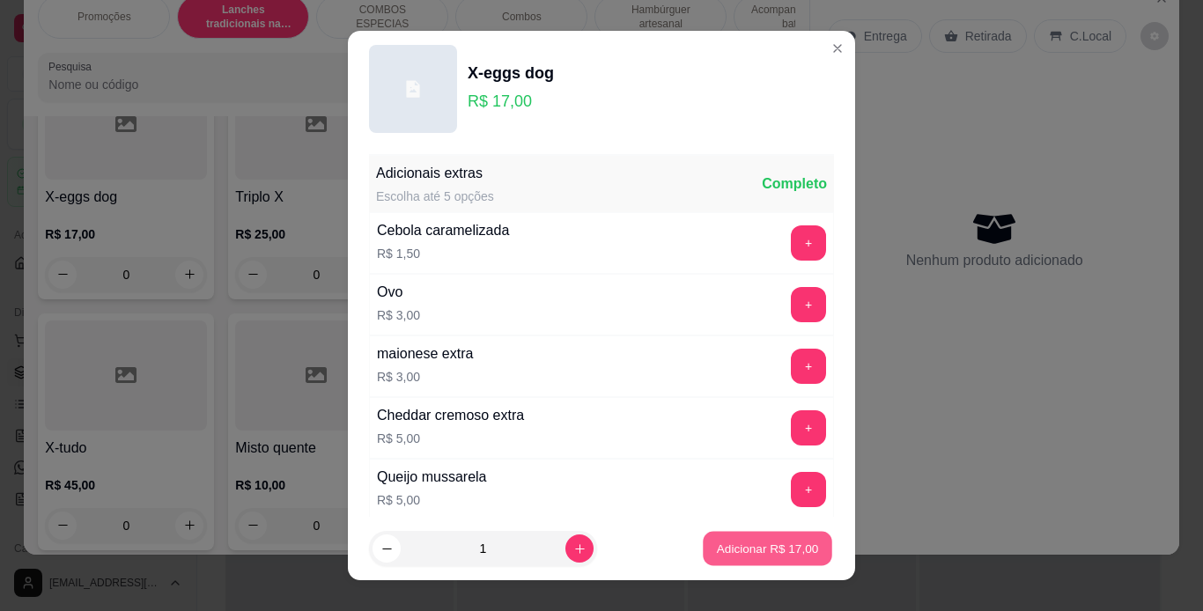
click at [741, 537] on button "Adicionar R$ 17,00" at bounding box center [767, 549] width 129 height 34
type input "1"
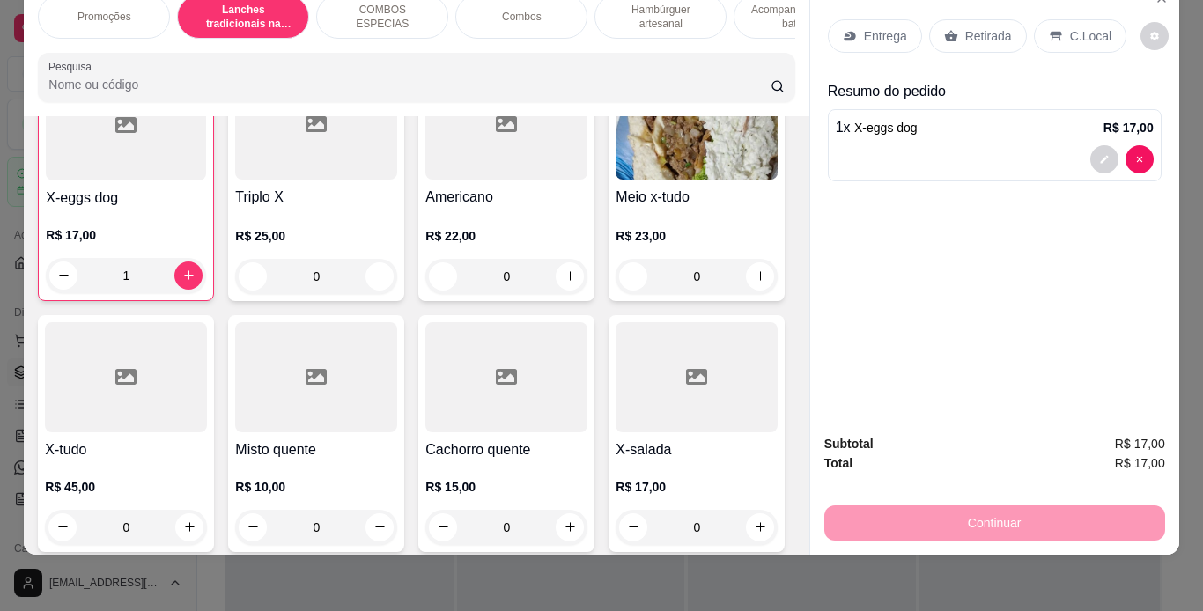
click at [969, 27] on p "Retirada" at bounding box center [988, 36] width 47 height 18
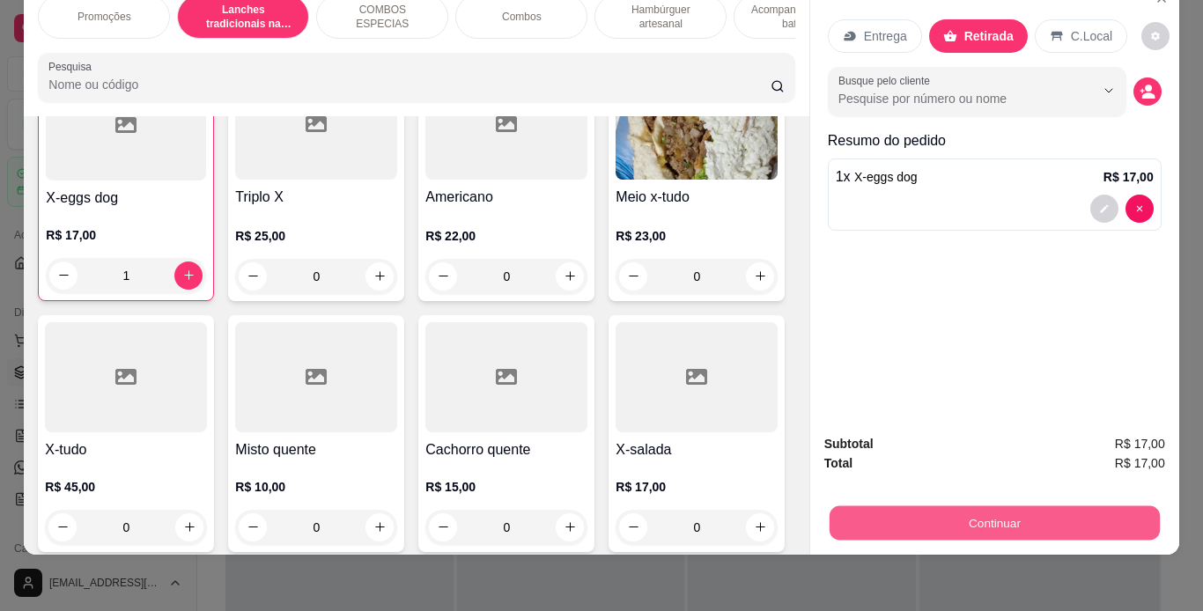
click at [922, 506] on button "Continuar" at bounding box center [994, 523] width 330 height 34
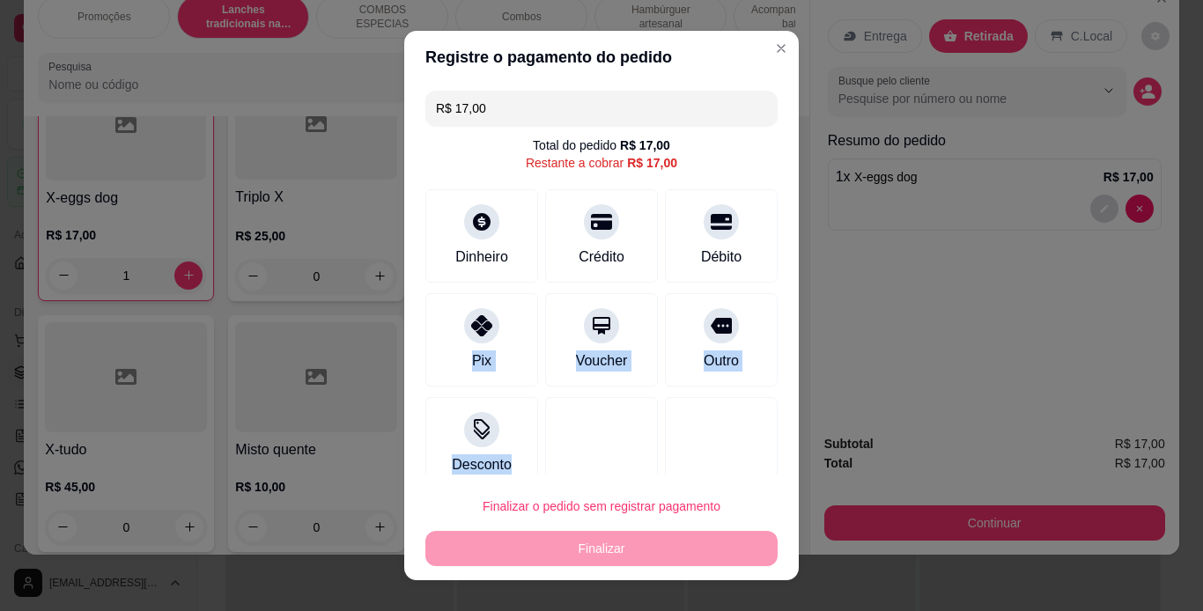
scroll to position [22, 0]
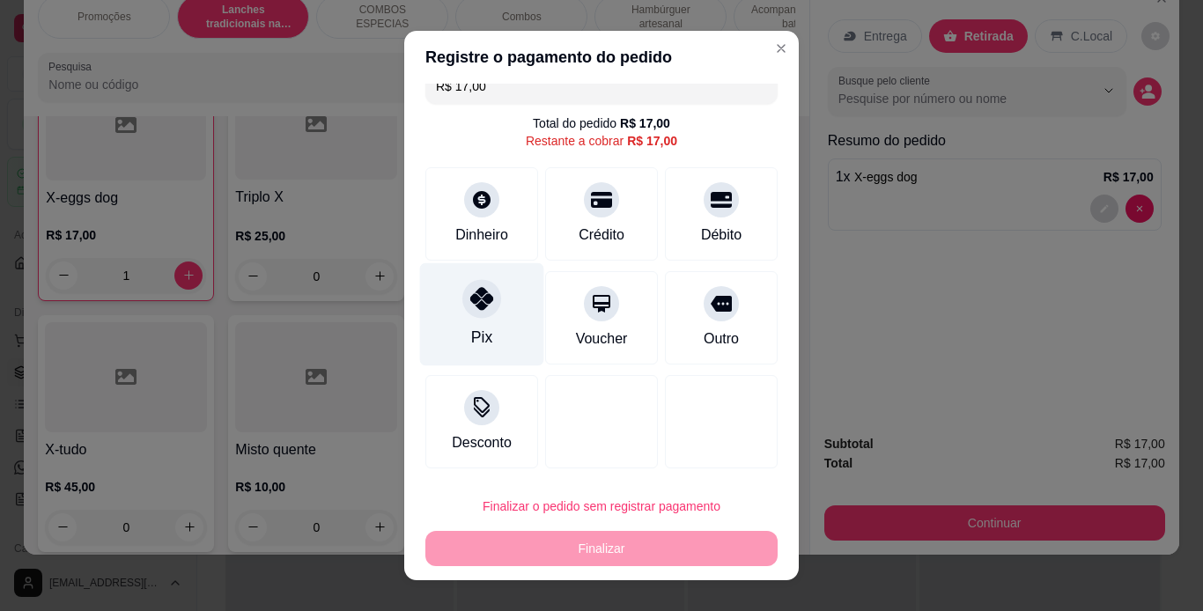
drag, startPoint x: 485, startPoint y: 329, endPoint x: 455, endPoint y: 298, distance: 43.6
click at [462, 298] on div at bounding box center [481, 298] width 39 height 39
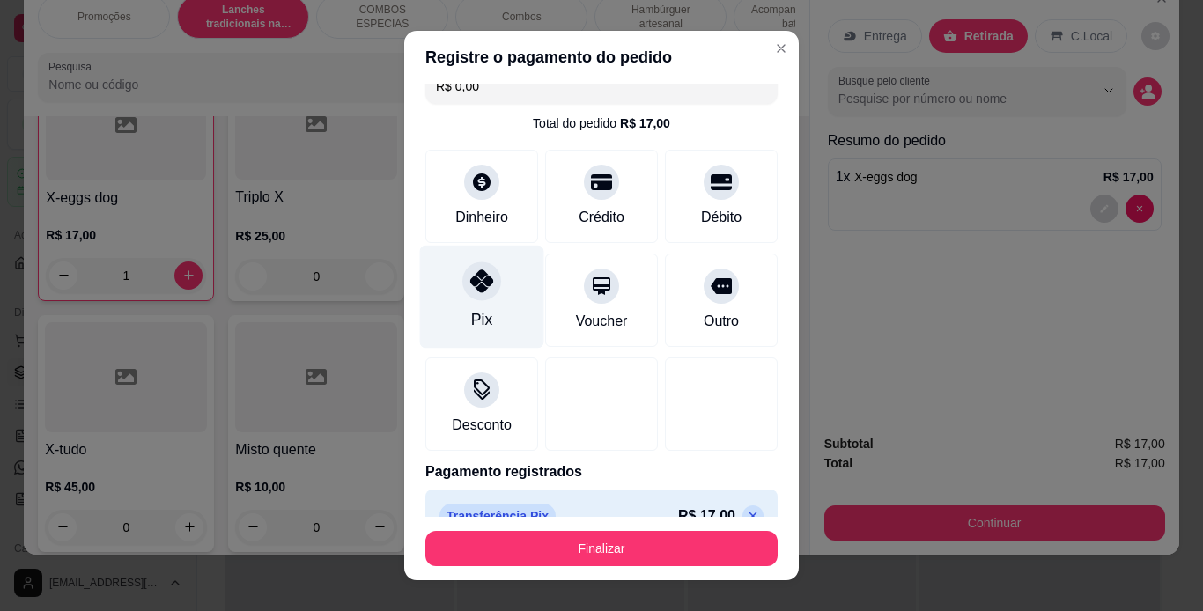
type input "R$ 0,00"
click at [455, 298] on div "Pix" at bounding box center [482, 296] width 124 height 103
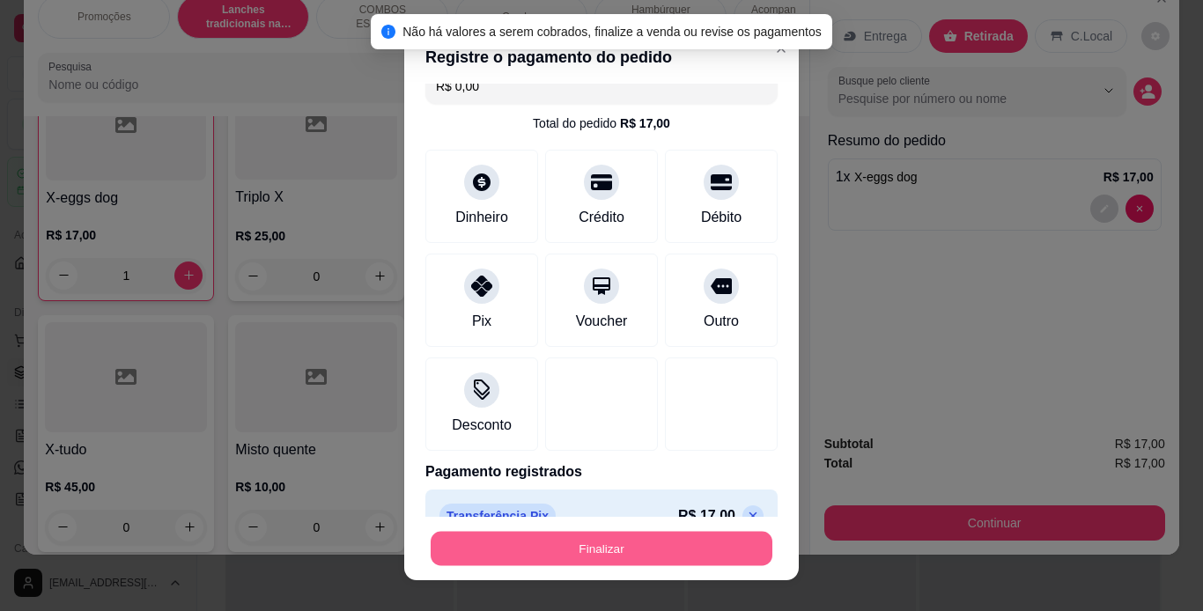
click at [568, 542] on button "Finalizar" at bounding box center [602, 549] width 342 height 34
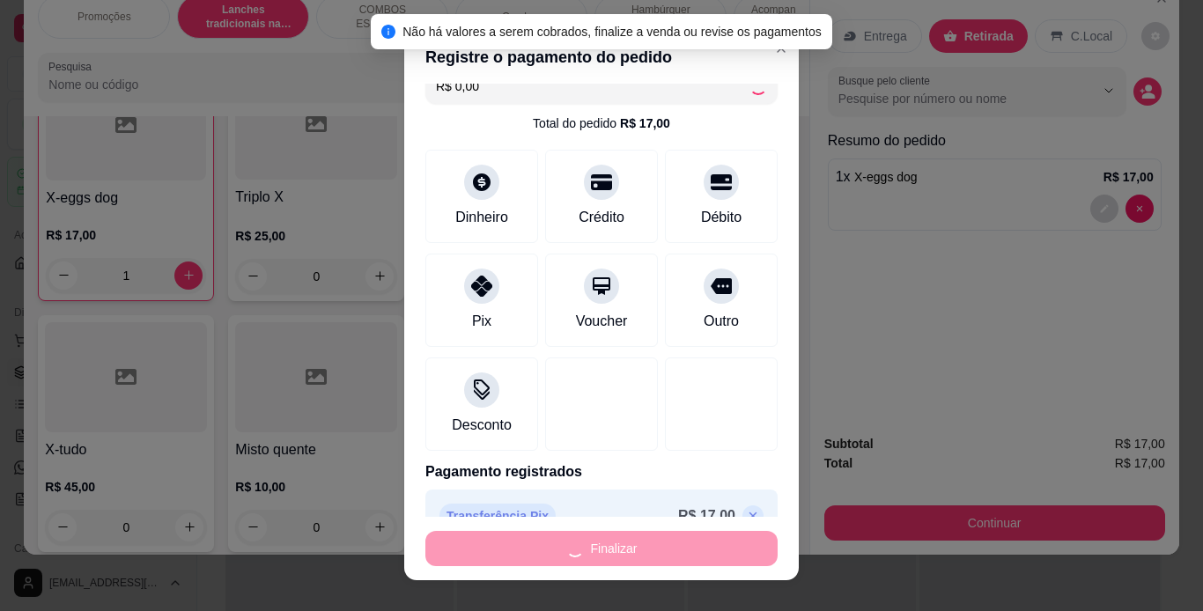
type input "0"
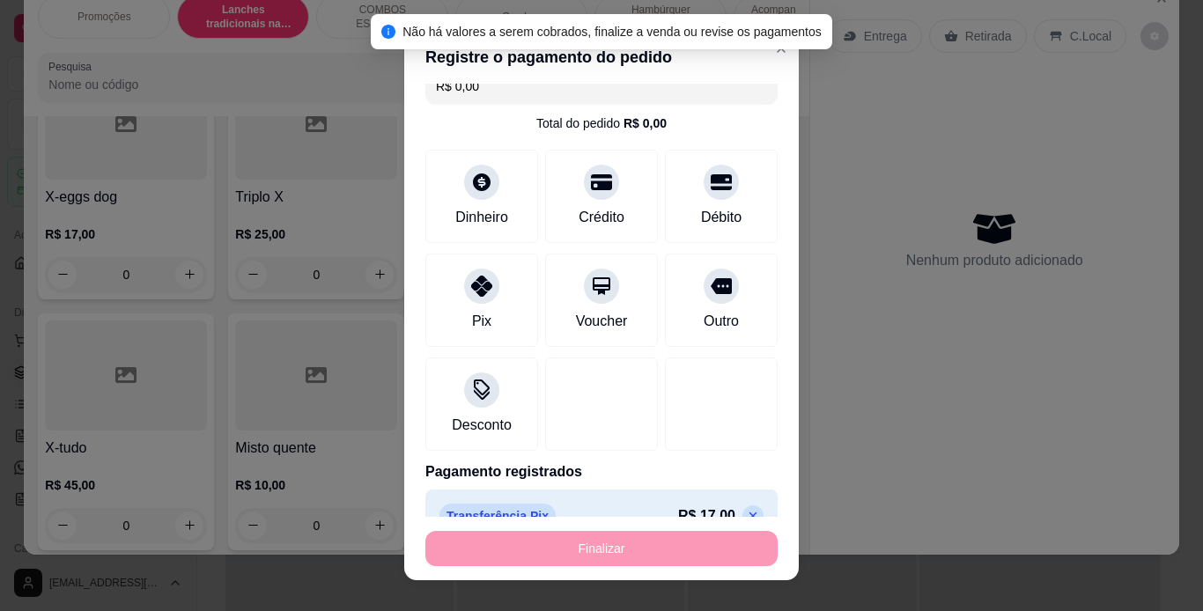
type input "-R$ 17,00"
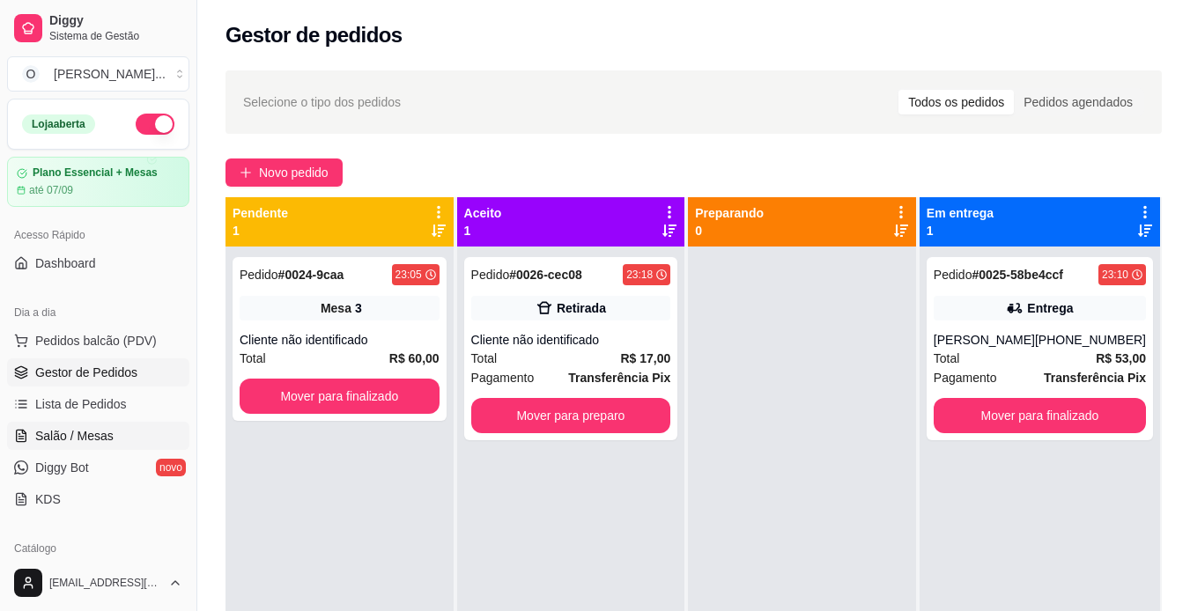
click at [110, 435] on span "Salão / Mesas" at bounding box center [74, 436] width 78 height 18
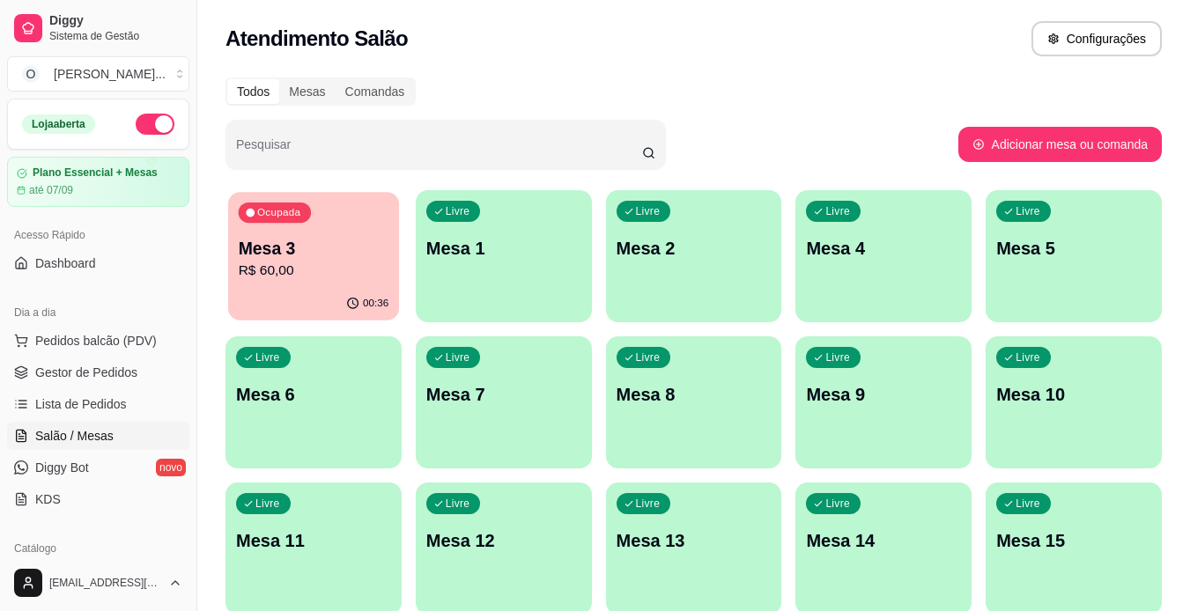
click at [306, 285] on div "Ocupada Mesa 3 R$ 60,00" at bounding box center [313, 239] width 171 height 95
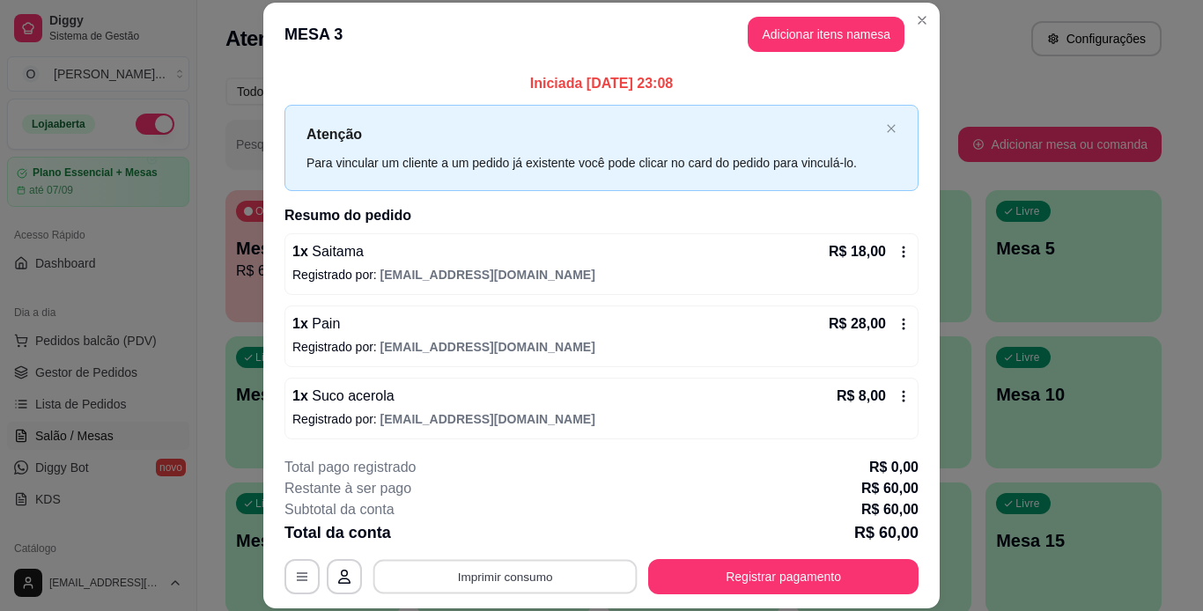
click at [556, 571] on button "Imprimir consumo" at bounding box center [505, 576] width 264 height 34
click at [518, 539] on button "IMPRESSORA" at bounding box center [503, 535] width 123 height 27
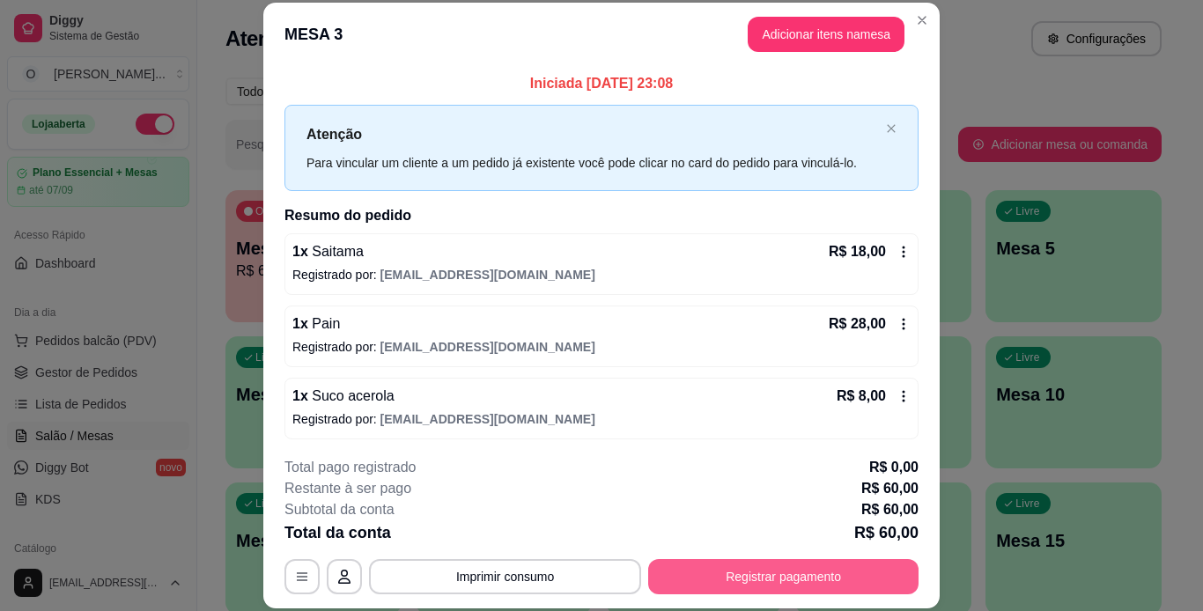
click at [669, 580] on button "Registrar pagamento" at bounding box center [783, 576] width 270 height 35
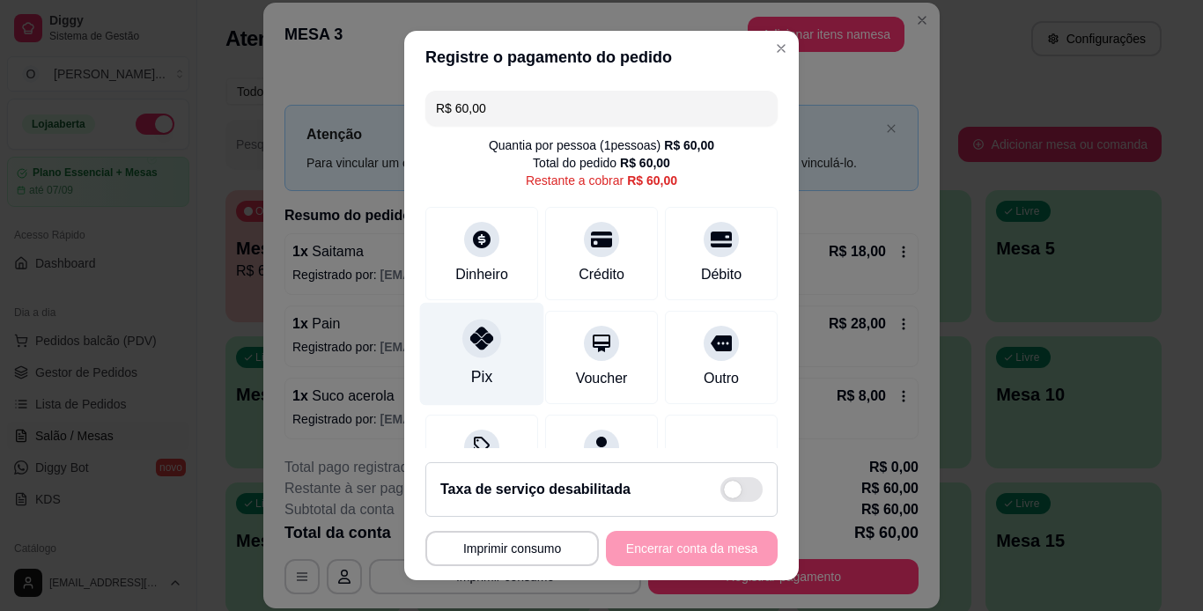
click at [470, 340] on icon at bounding box center [481, 338] width 23 height 23
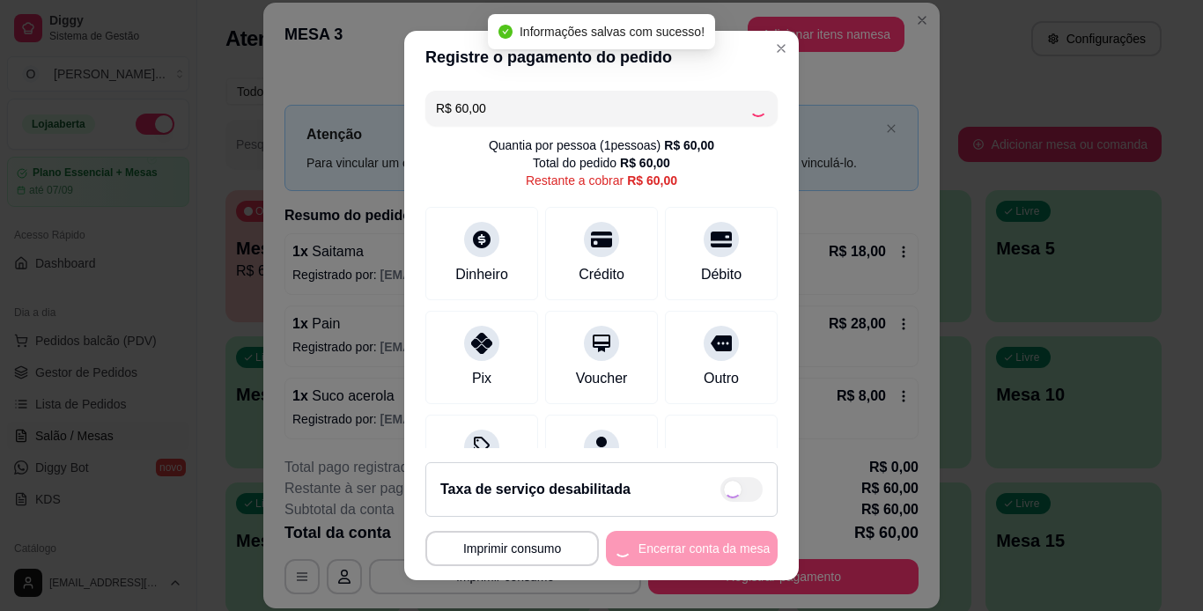
type input "R$ 0,00"
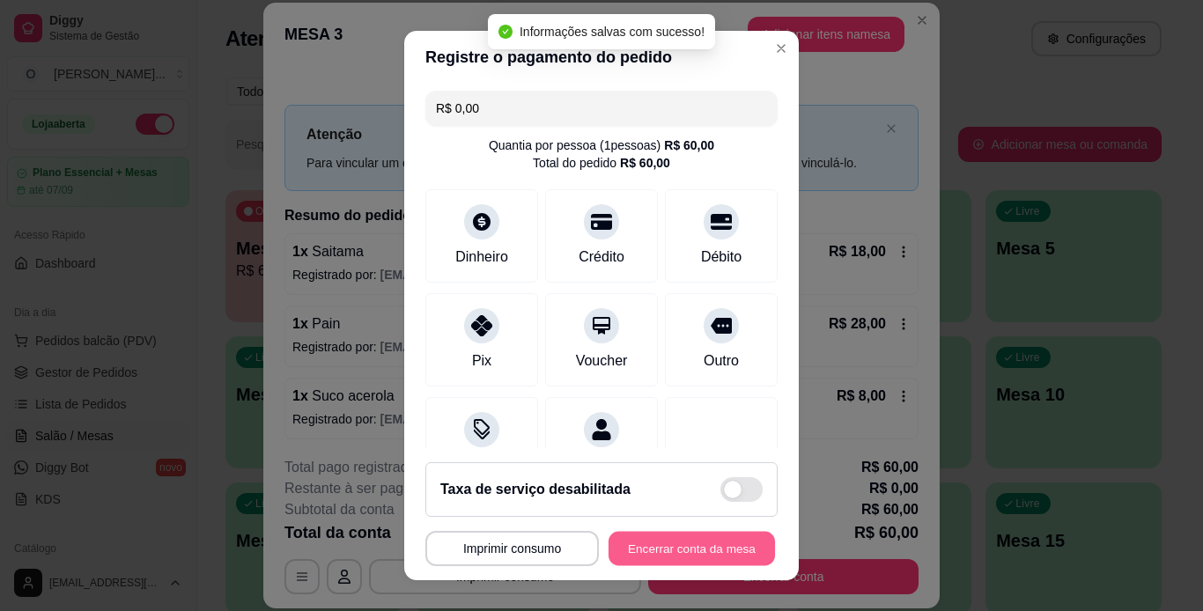
click at [682, 557] on button "Encerrar conta da mesa" at bounding box center [691, 549] width 166 height 34
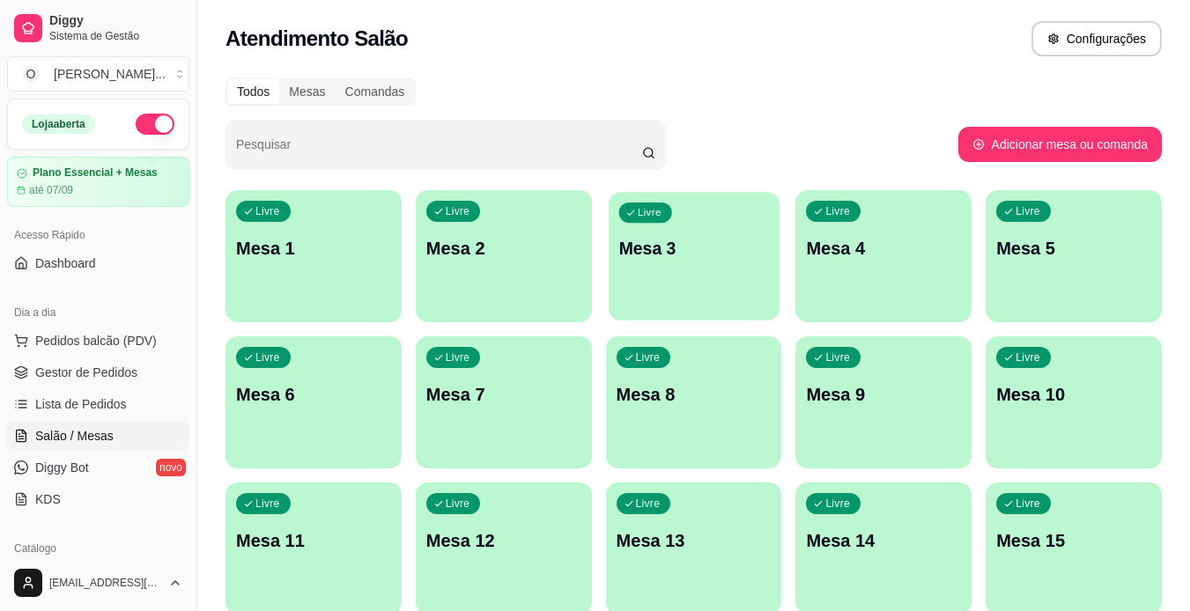
click at [623, 295] on div "Livre Mesa 3" at bounding box center [693, 245] width 171 height 107
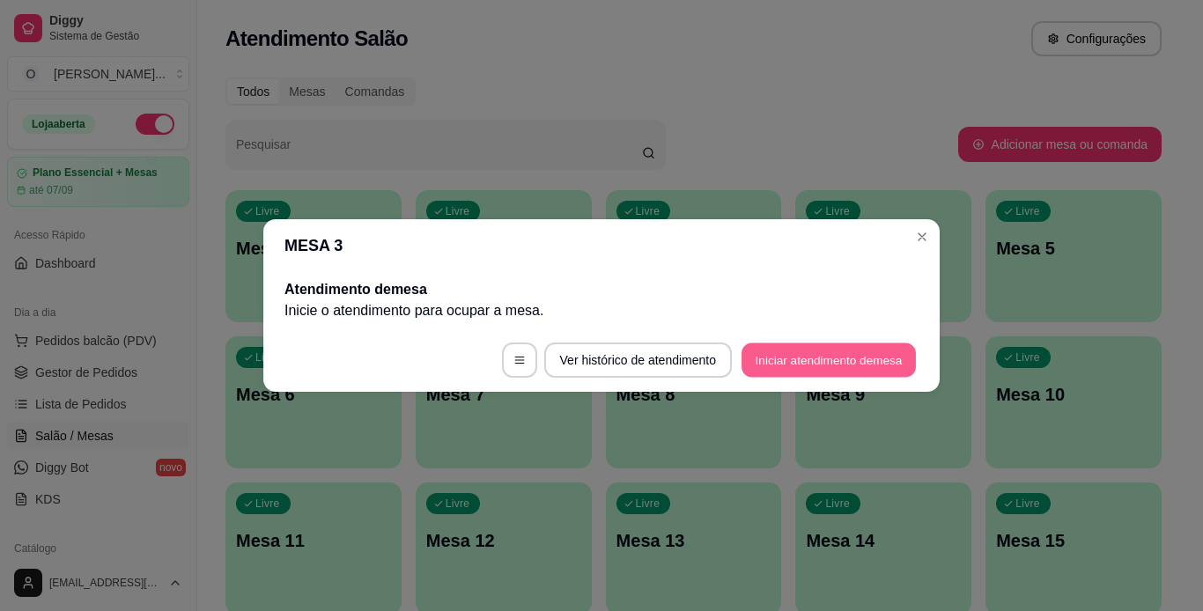
click at [752, 356] on button "Iniciar atendimento de mesa" at bounding box center [828, 360] width 174 height 34
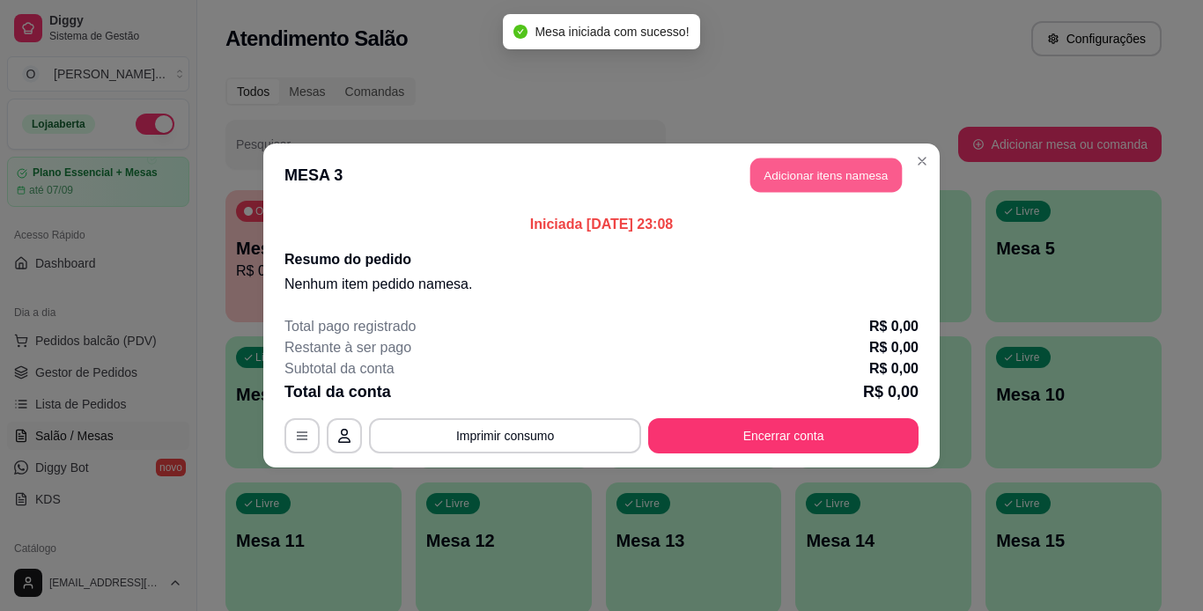
click at [814, 181] on button "Adicionar itens na mesa" at bounding box center [825, 175] width 151 height 34
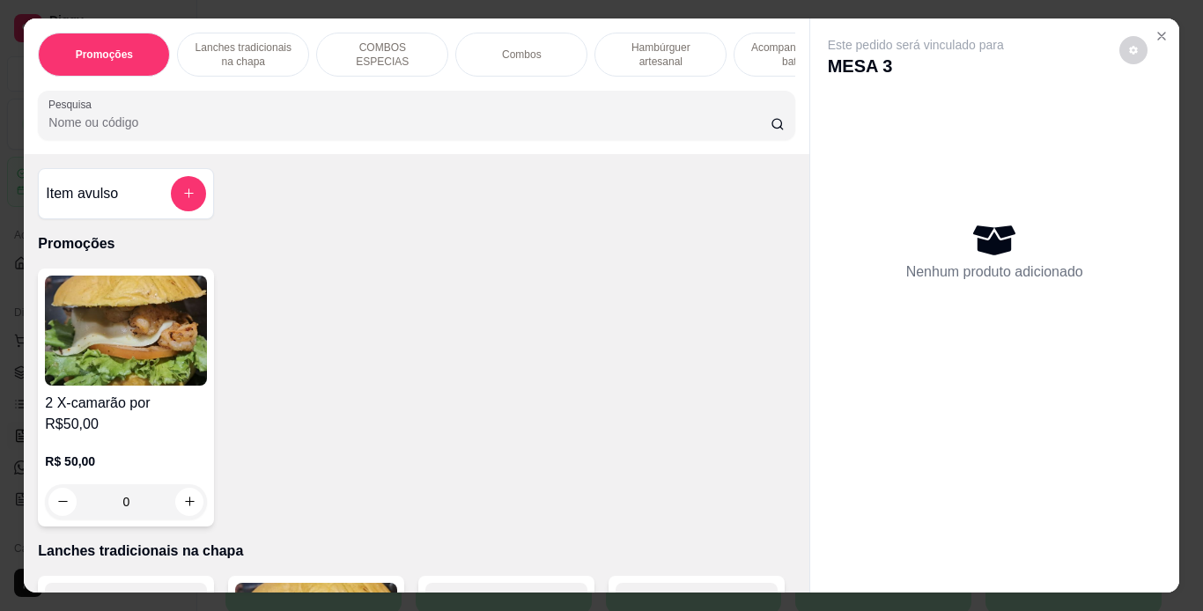
click at [676, 51] on p "Hambúrguer artesanal" at bounding box center [660, 55] width 102 height 28
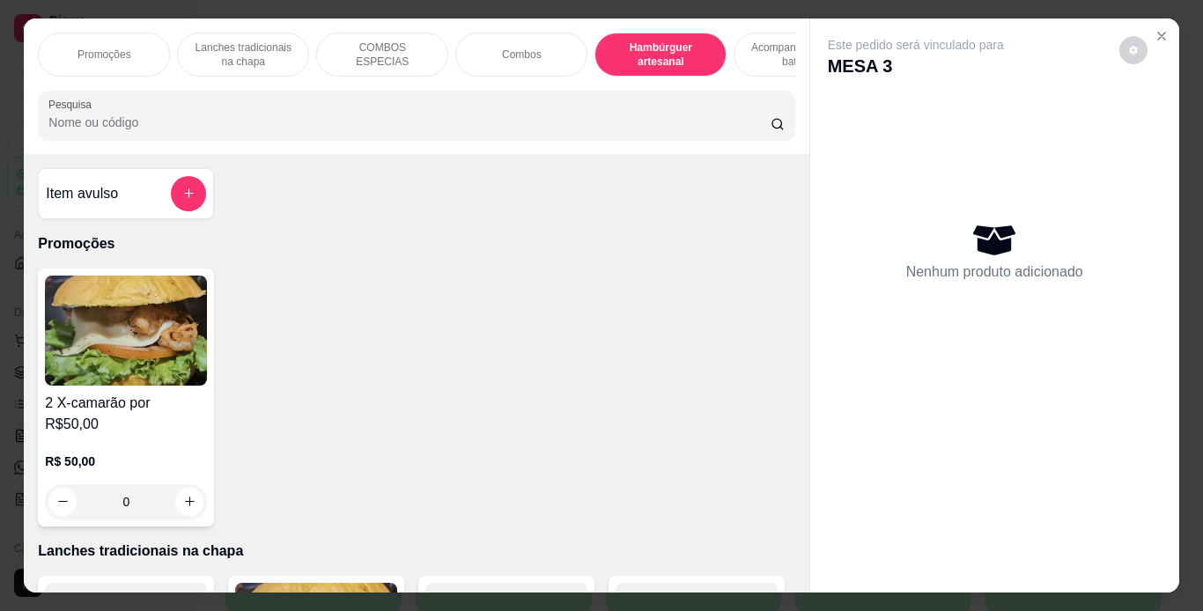
scroll to position [45, 0]
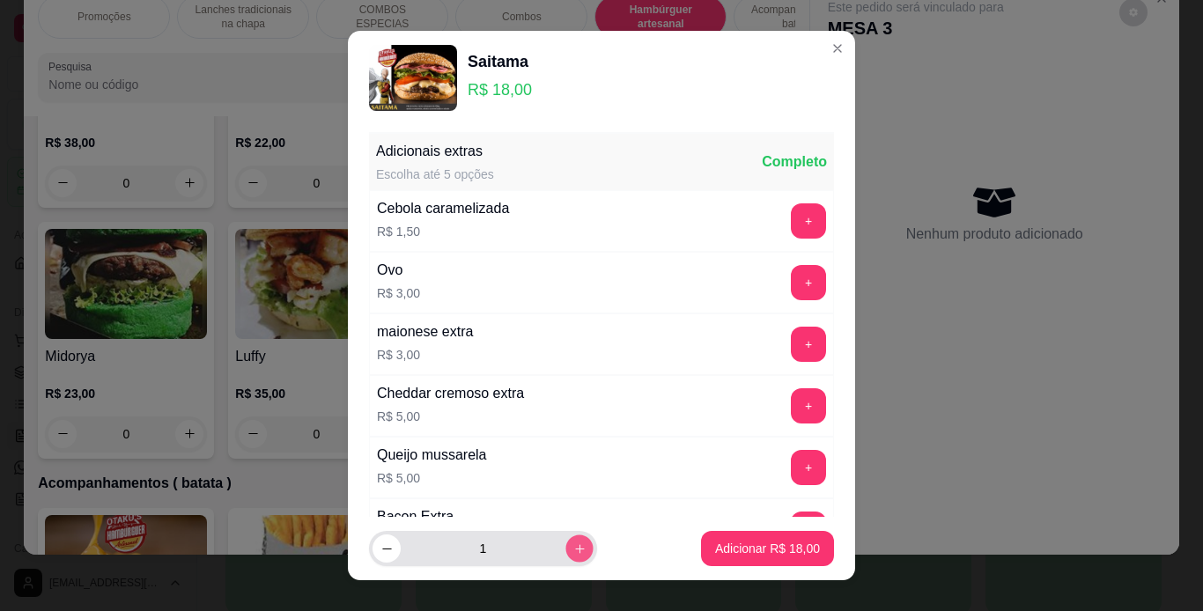
click at [573, 544] on icon "increase-product-quantity" at bounding box center [579, 548] width 13 height 13
type input "2"
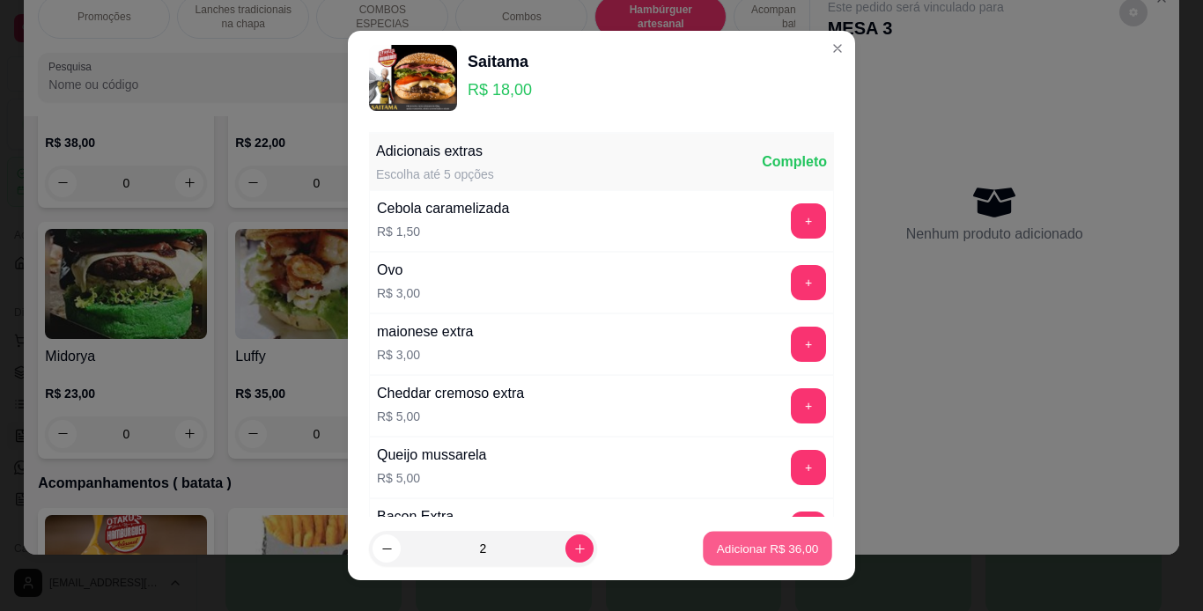
click at [717, 541] on p "Adicionar R$ 36,00" at bounding box center [768, 549] width 102 height 17
type input "2"
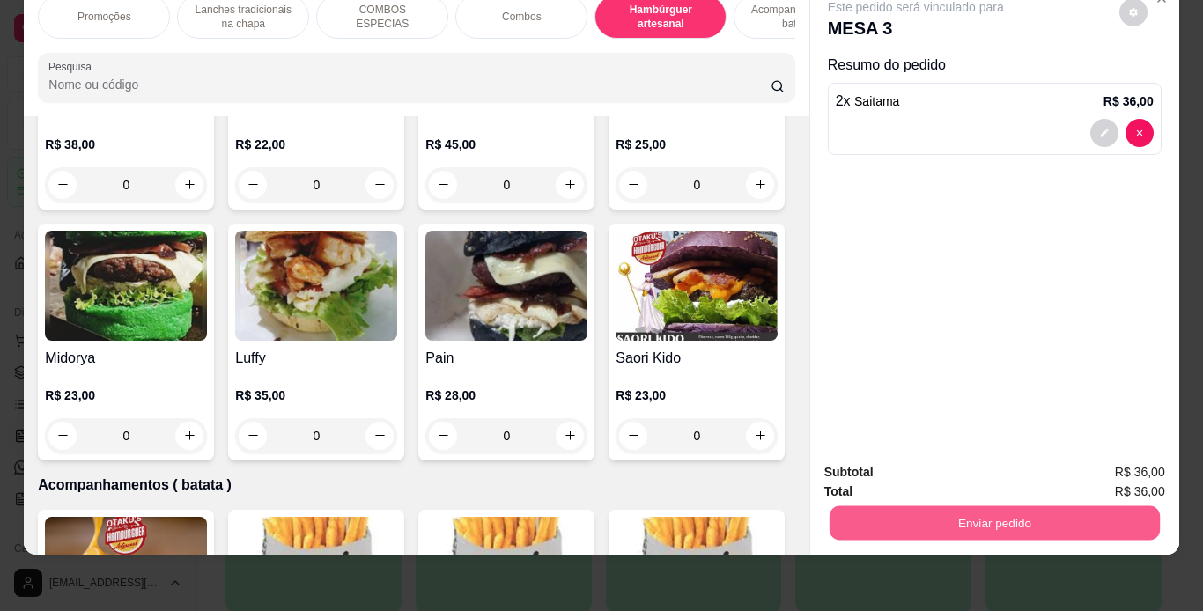
click at [845, 508] on button "Enviar pedido" at bounding box center [994, 523] width 330 height 34
click at [879, 458] on button "Não registrar e enviar pedido" at bounding box center [936, 466] width 178 height 33
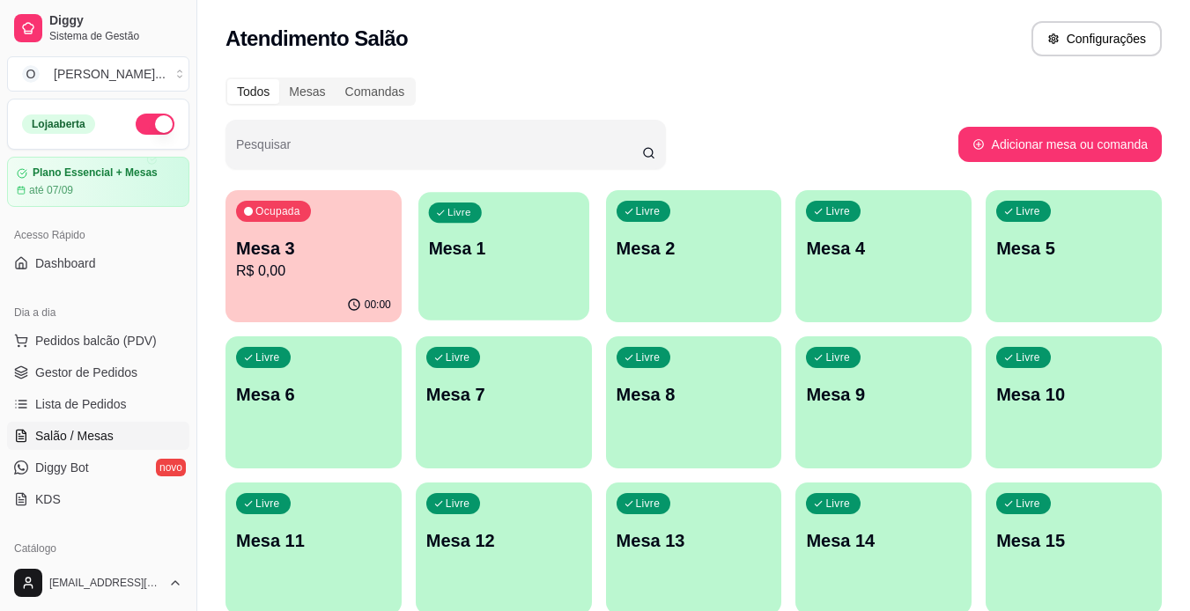
click at [507, 229] on div "Livre Mesa 1" at bounding box center [503, 245] width 171 height 107
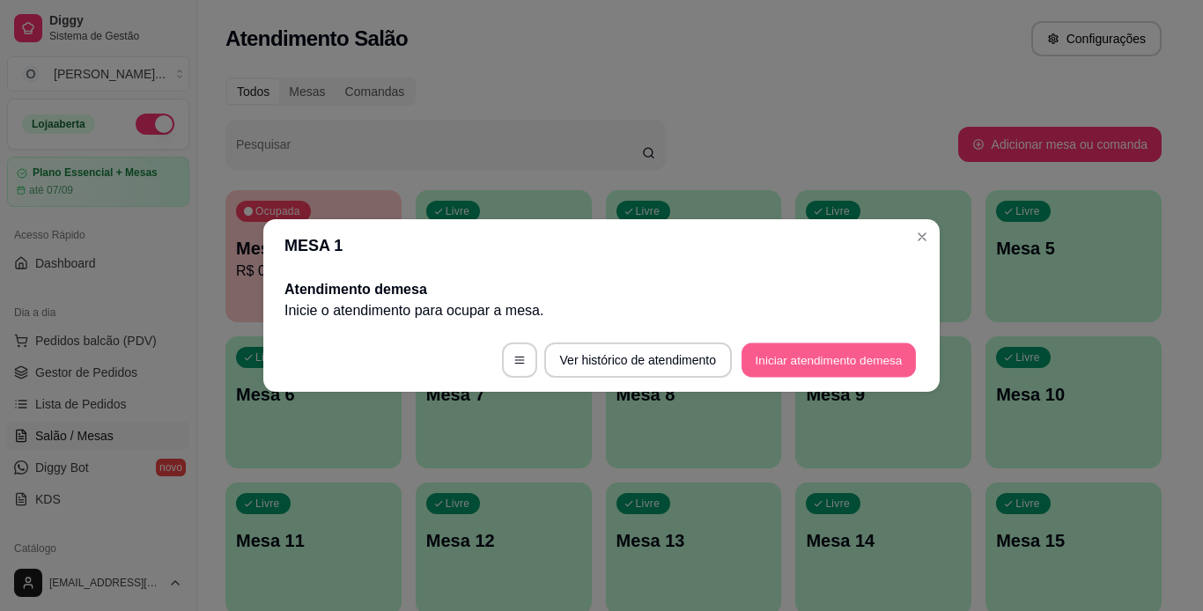
click at [793, 365] on button "Iniciar atendimento de mesa" at bounding box center [828, 360] width 174 height 34
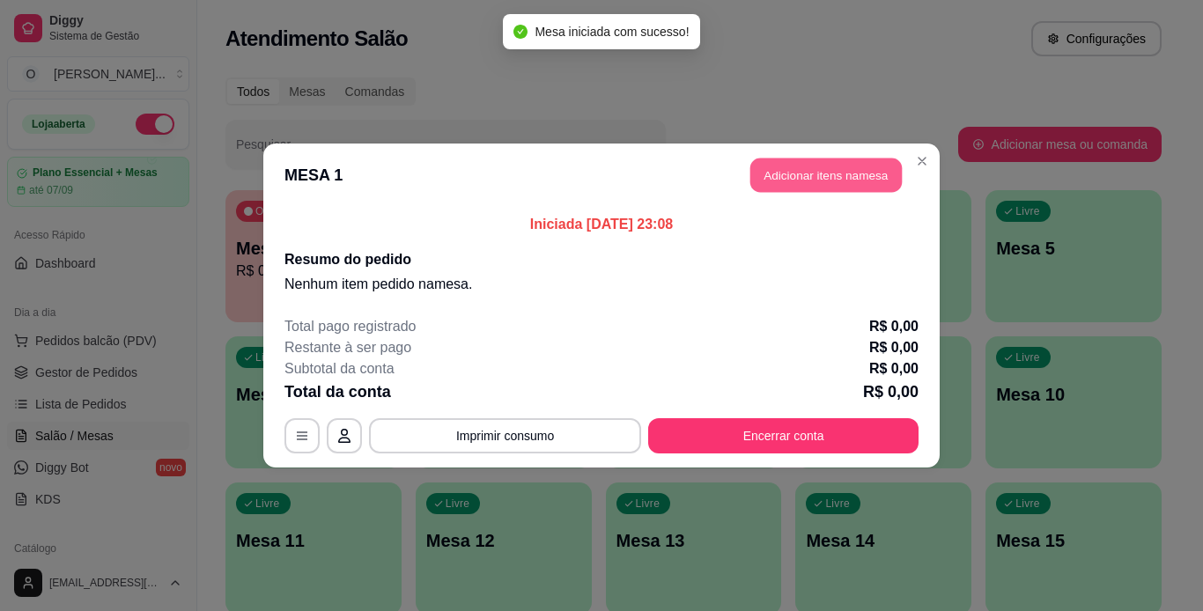
click at [821, 163] on button "Adicionar itens na mesa" at bounding box center [825, 175] width 151 height 34
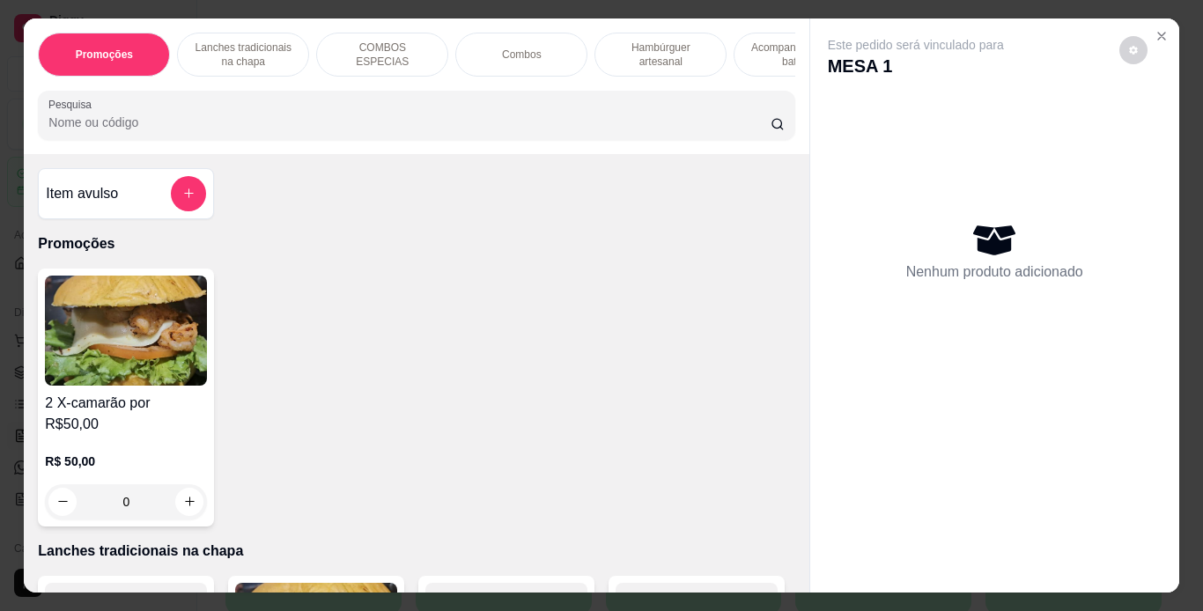
click at [261, 41] on p "Lanches tradicionais na chapa" at bounding box center [243, 55] width 102 height 28
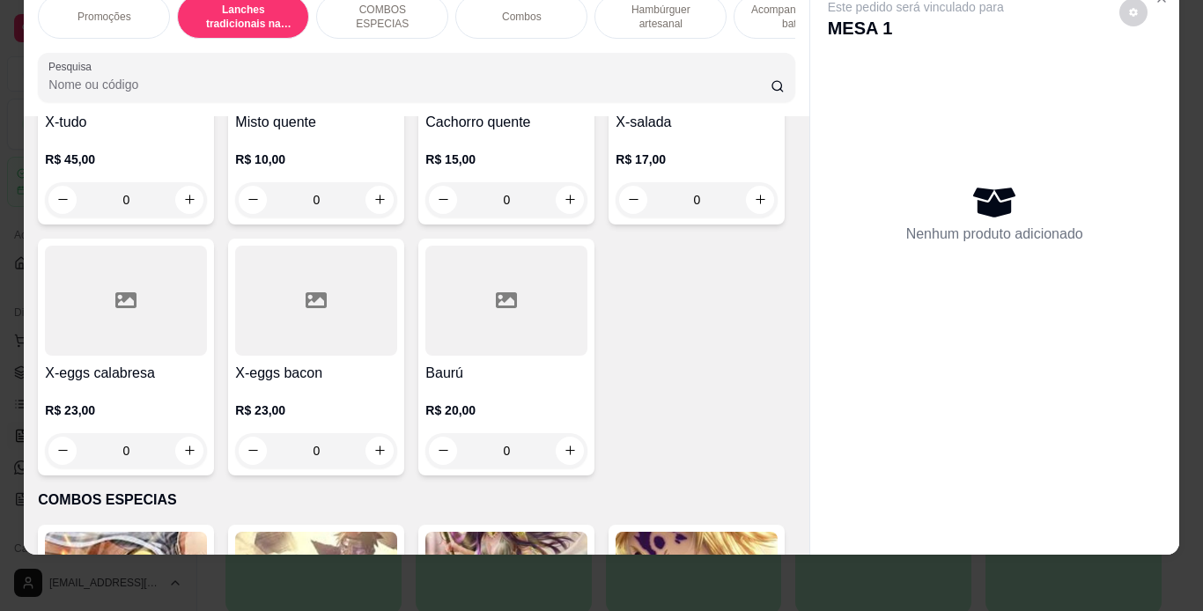
scroll to position [1322, 0]
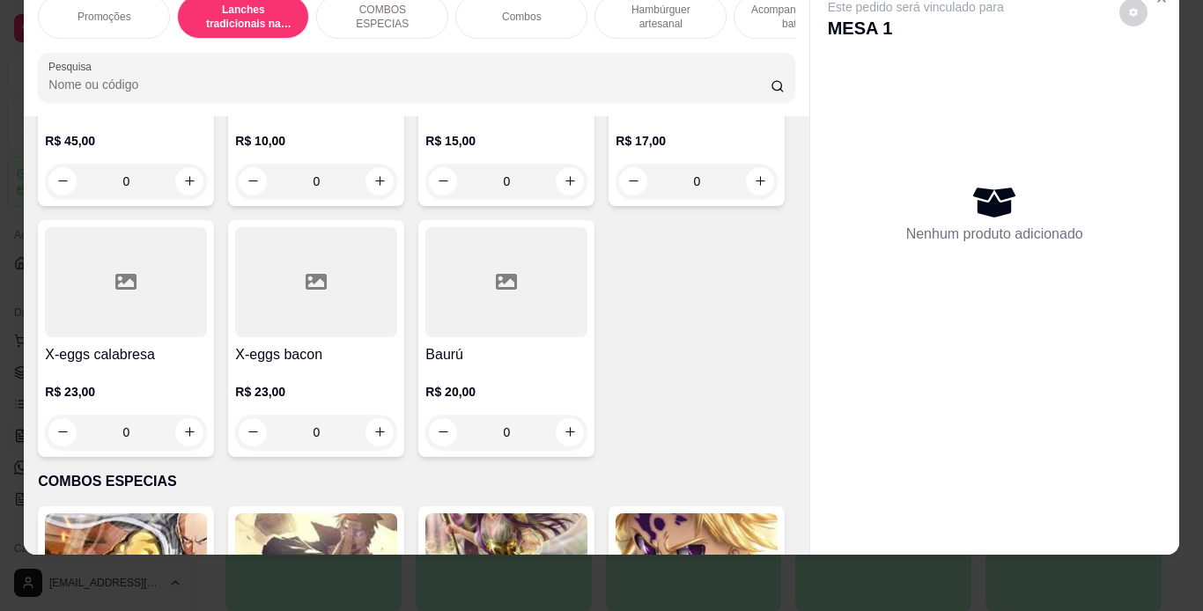
click at [181, 199] on div "0" at bounding box center [126, 181] width 162 height 35
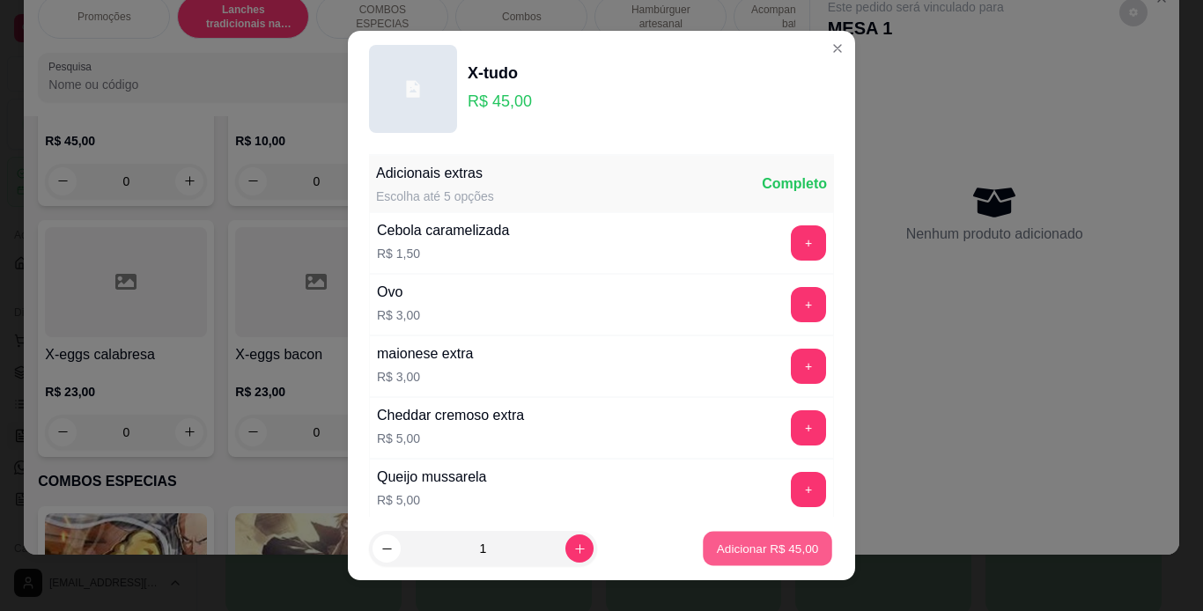
click at [719, 550] on p "Adicionar R$ 45,00" at bounding box center [768, 549] width 102 height 17
type input "1"
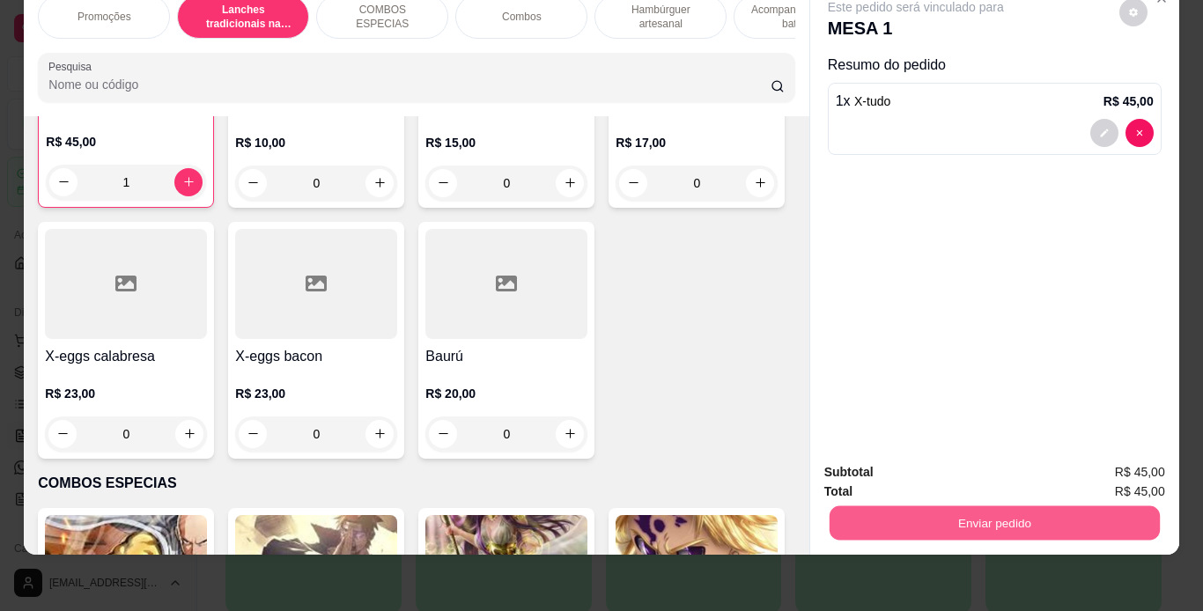
click at [935, 506] on button "Enviar pedido" at bounding box center [994, 523] width 330 height 34
click at [974, 468] on button "Não registrar e enviar pedido" at bounding box center [936, 466] width 178 height 33
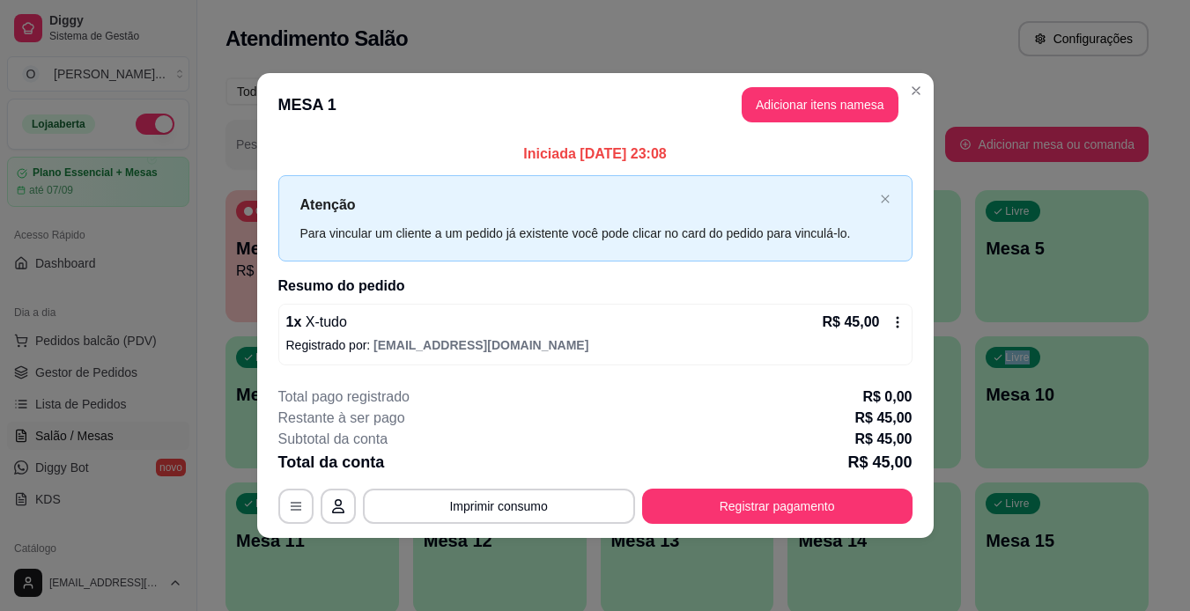
click at [977, 467] on div "Ocupada Mesa 1 R$ 0,00 00:00 Ocupada Mesa 3 R$ 36,00 00:00 Livre Mesa 2 Livre M…" at bounding box center [686, 475] width 923 height 571
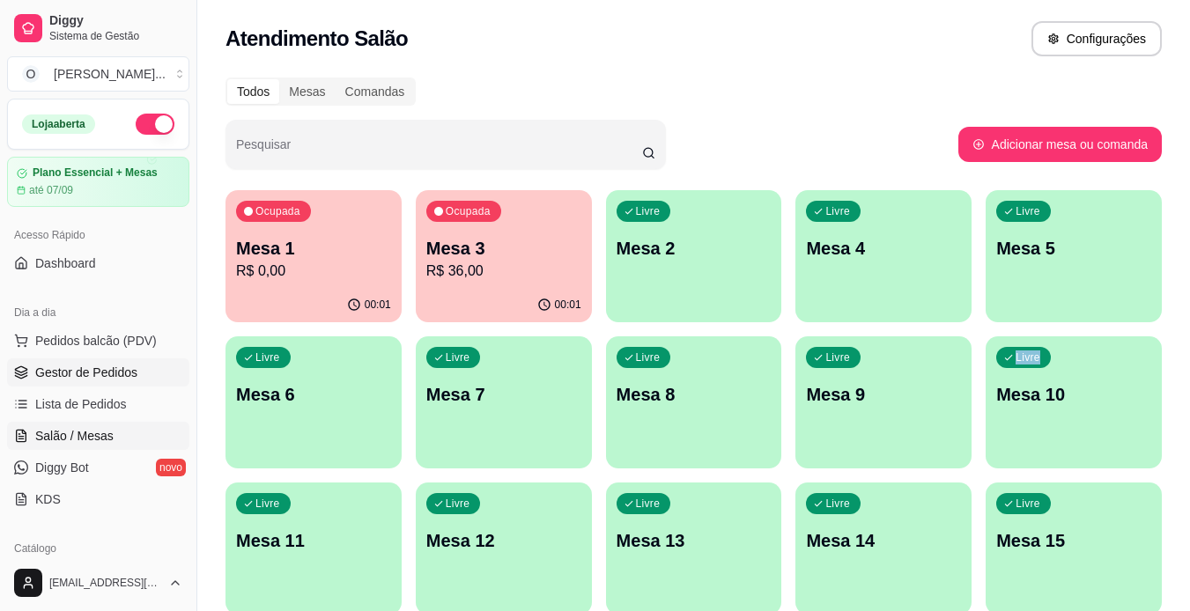
click at [93, 373] on span "Gestor de Pedidos" at bounding box center [86, 373] width 102 height 18
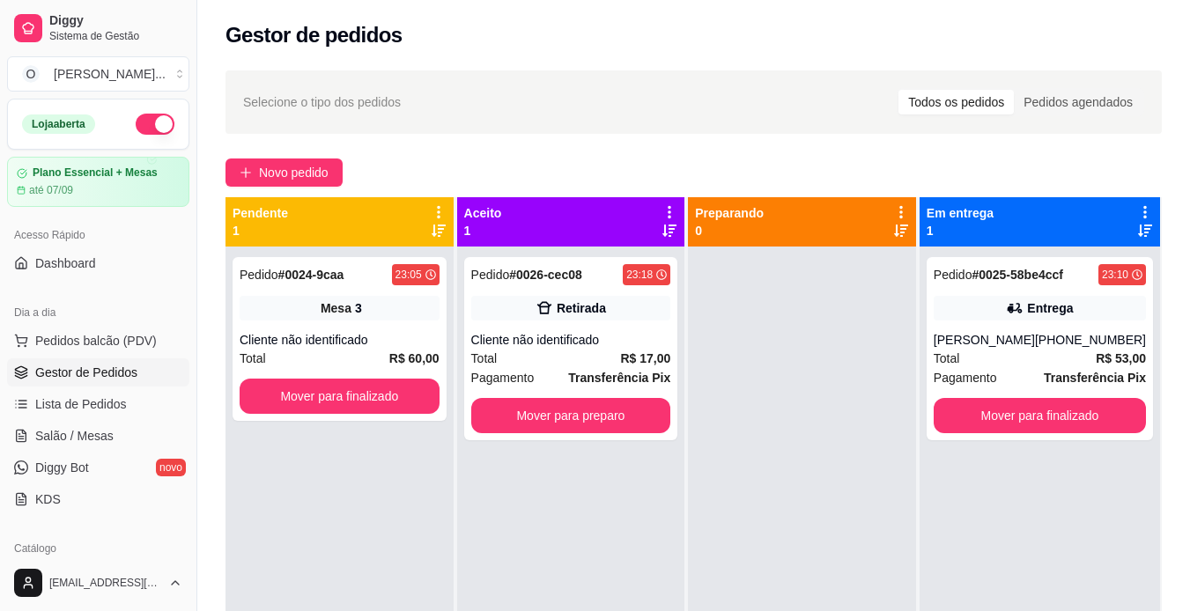
click at [93, 373] on span "Gestor de Pedidos" at bounding box center [86, 373] width 102 height 18
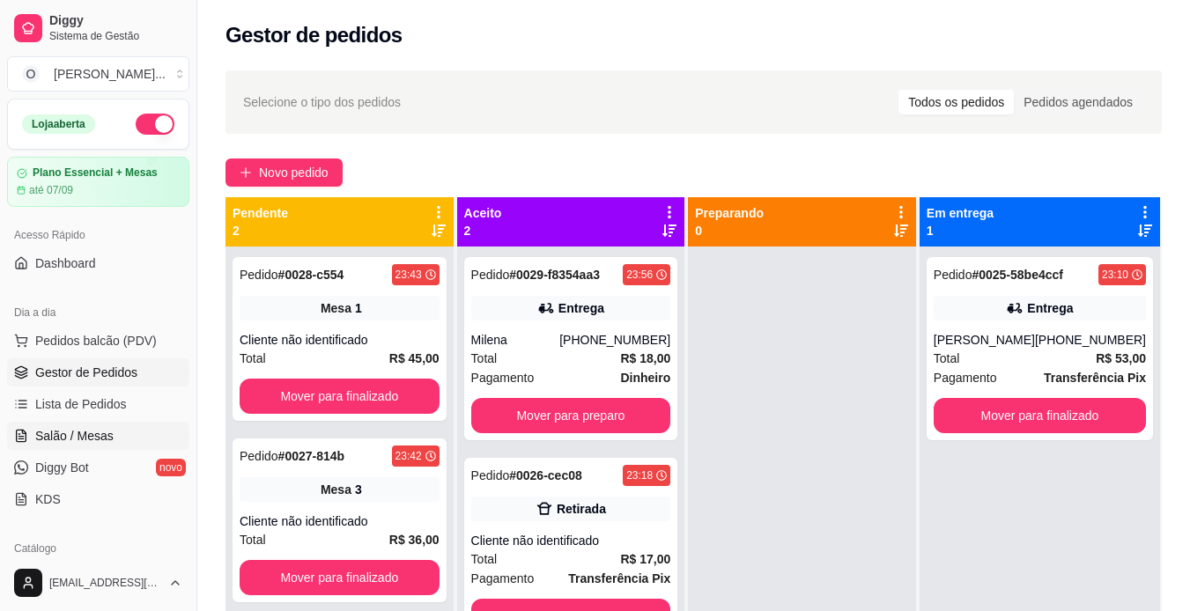
click at [124, 434] on link "Salão / Mesas" at bounding box center [98, 436] width 182 height 28
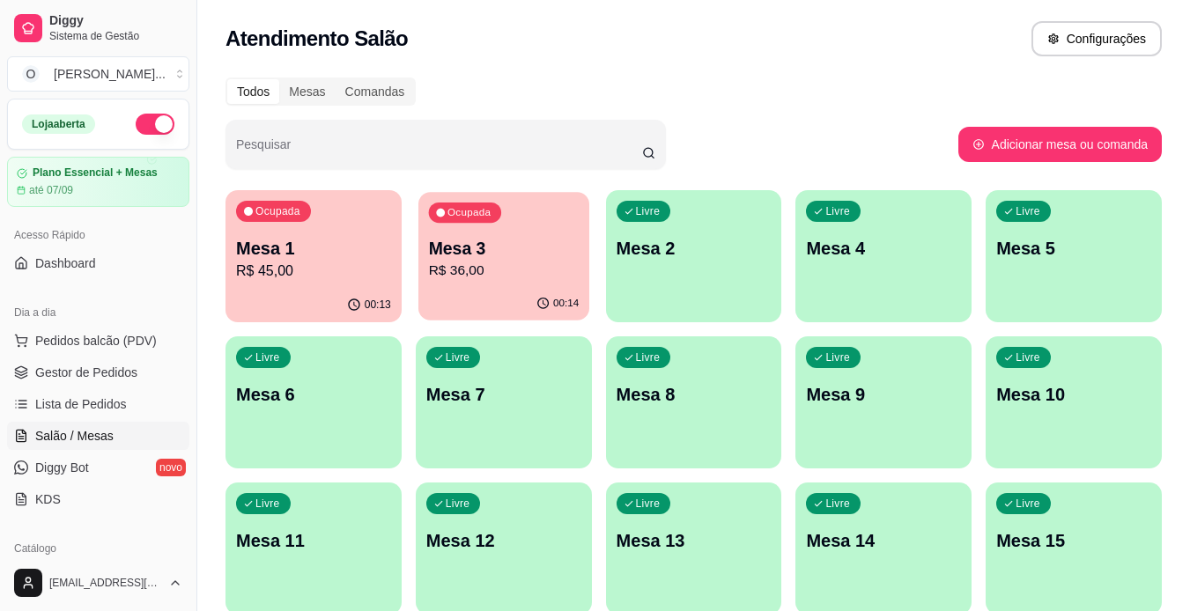
click at [477, 244] on p "Mesa 3" at bounding box center [503, 249] width 151 height 24
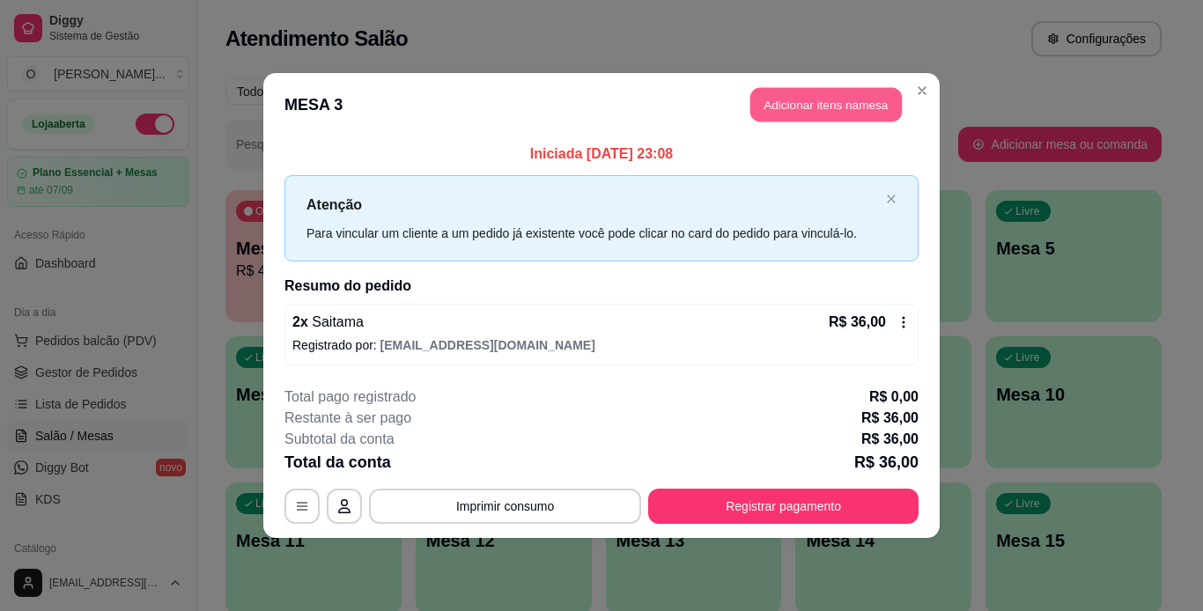
click at [800, 111] on button "Adicionar itens na mesa" at bounding box center [825, 105] width 151 height 34
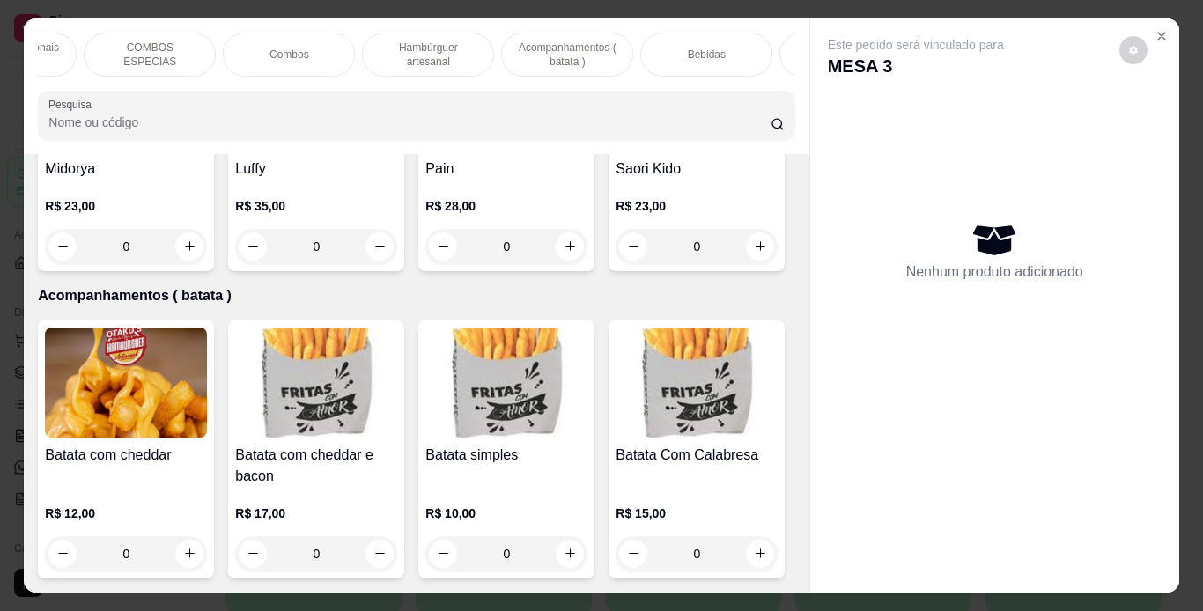
scroll to position [0, 232]
click at [687, 64] on div "Bebidas" at bounding box center [707, 55] width 132 height 44
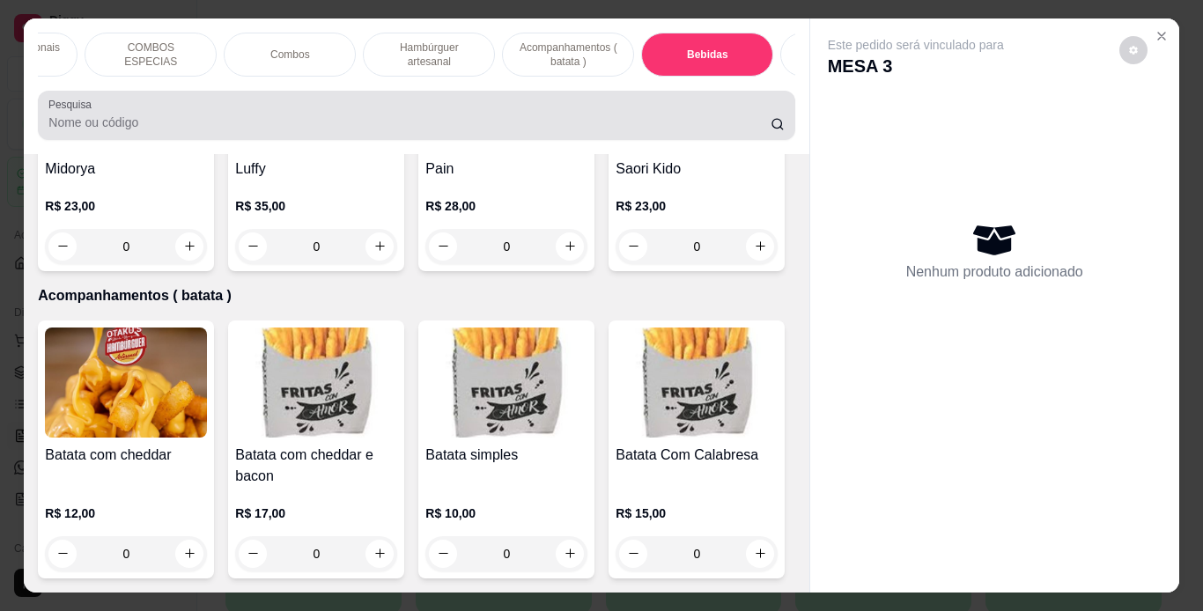
scroll to position [45, 0]
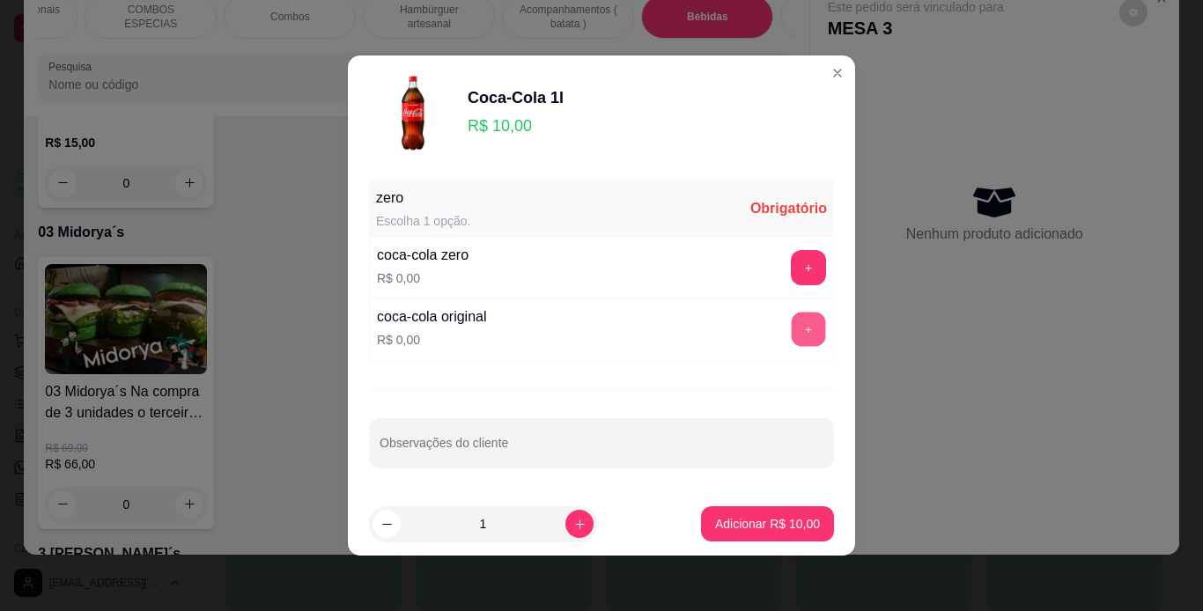
click at [792, 321] on button "+" at bounding box center [809, 330] width 34 height 34
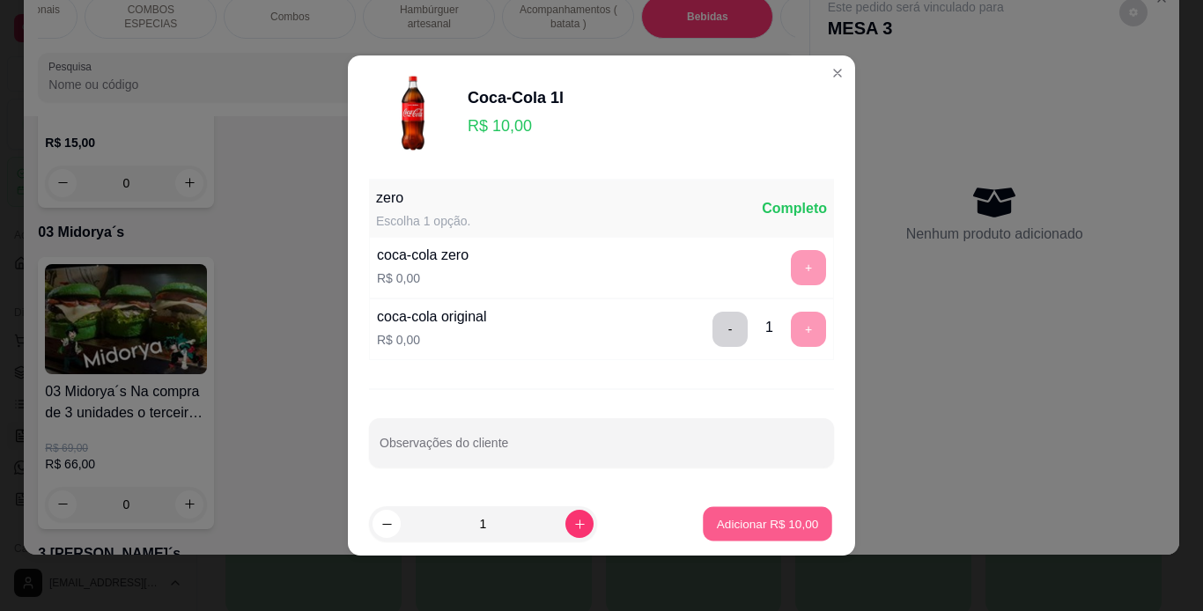
click at [703, 520] on button "Adicionar R$ 10,00" at bounding box center [767, 524] width 129 height 34
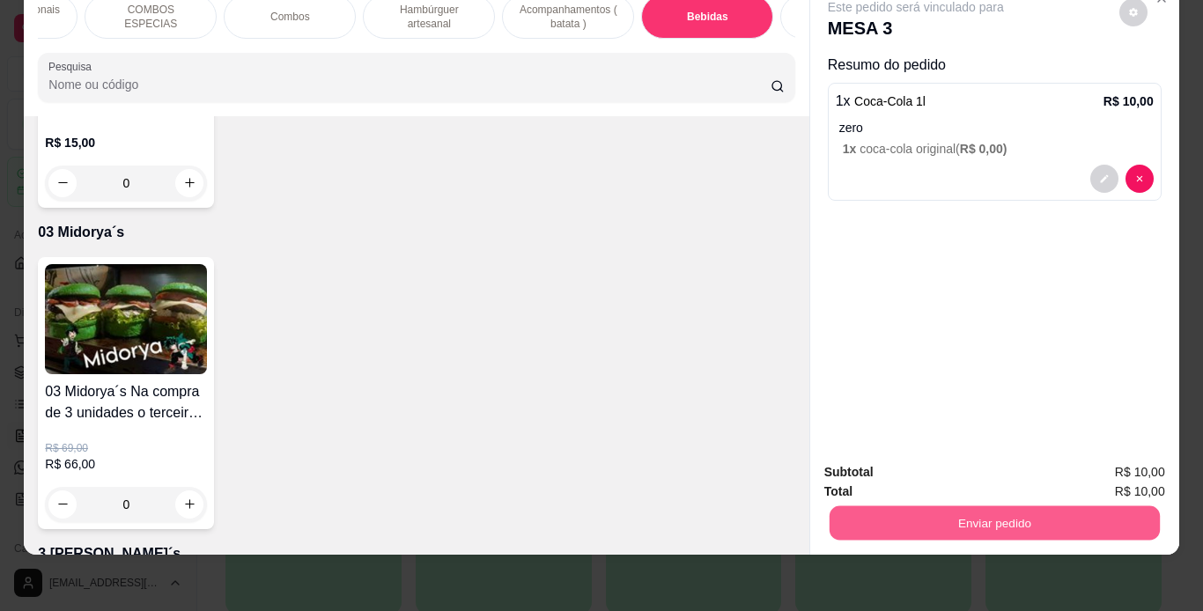
click at [849, 506] on button "Enviar pedido" at bounding box center [994, 523] width 330 height 34
click at [903, 463] on button "Não registrar e enviar pedido" at bounding box center [936, 466] width 178 height 33
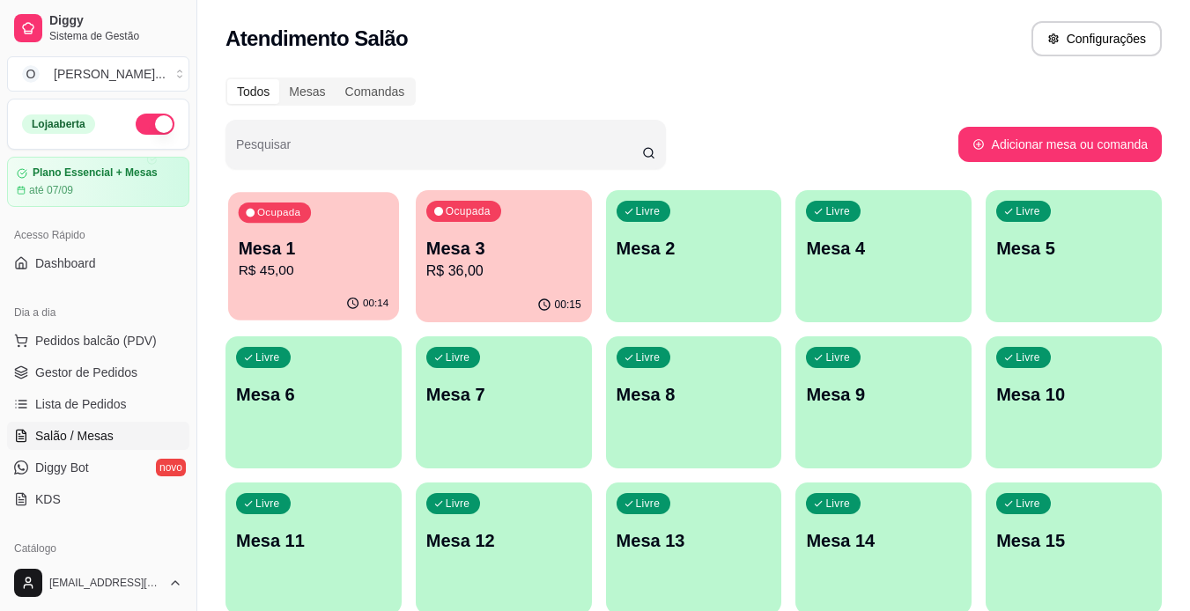
click at [241, 274] on p "R$ 45,00" at bounding box center [314, 271] width 151 height 20
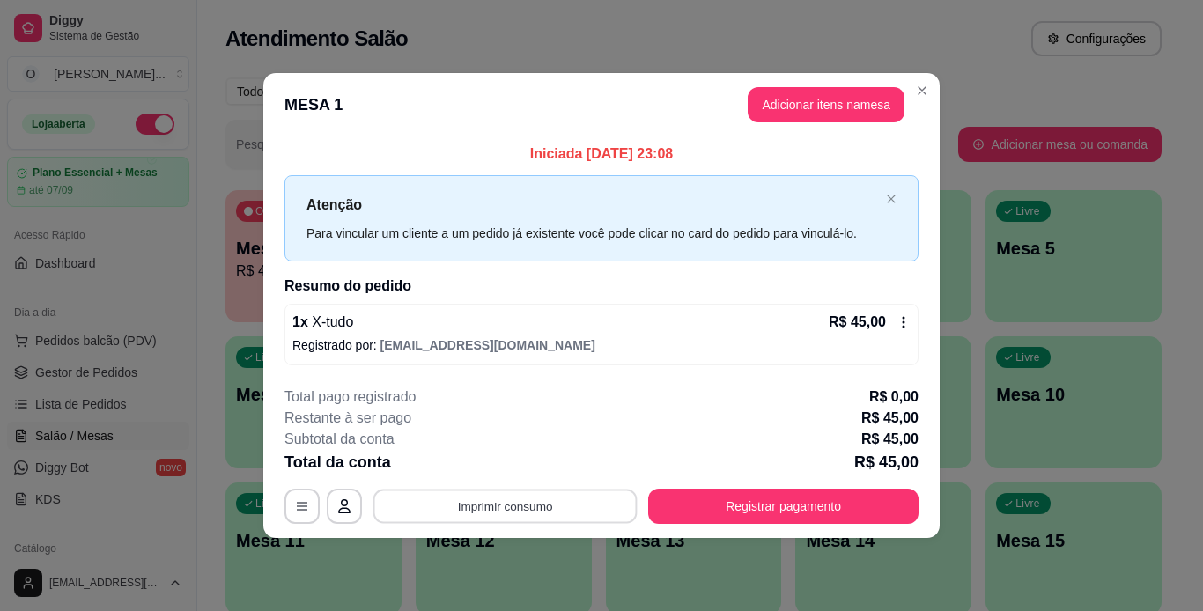
click at [616, 508] on button "Imprimir consumo" at bounding box center [505, 506] width 264 height 34
click at [517, 471] on button "IMPRESSORA" at bounding box center [510, 465] width 123 height 27
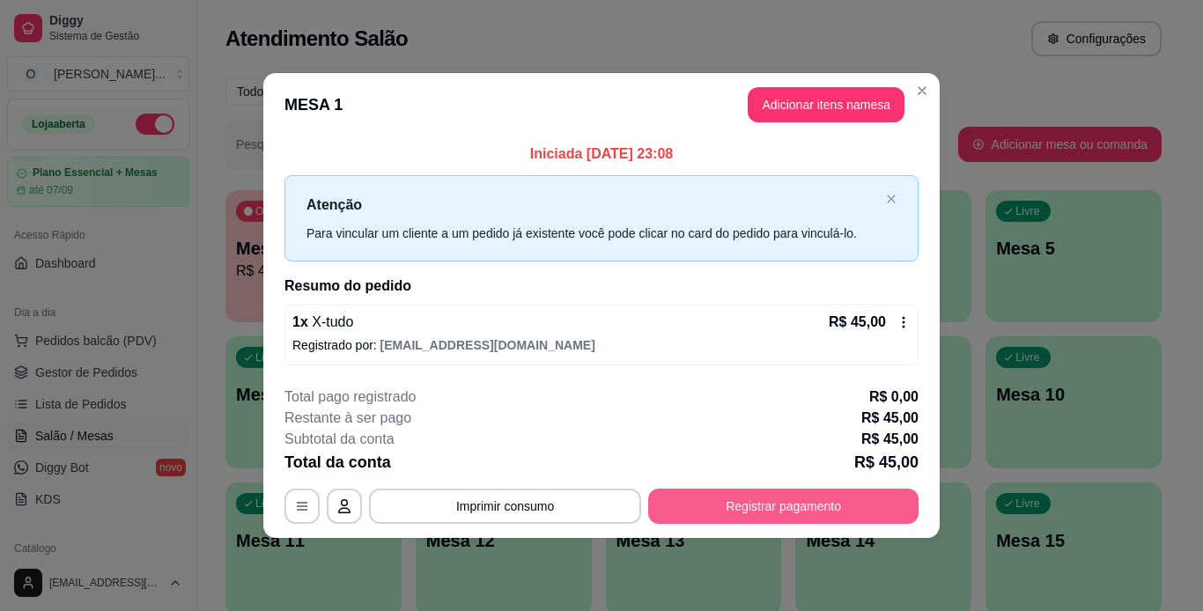
click at [693, 498] on button "Registrar pagamento" at bounding box center [783, 506] width 270 height 35
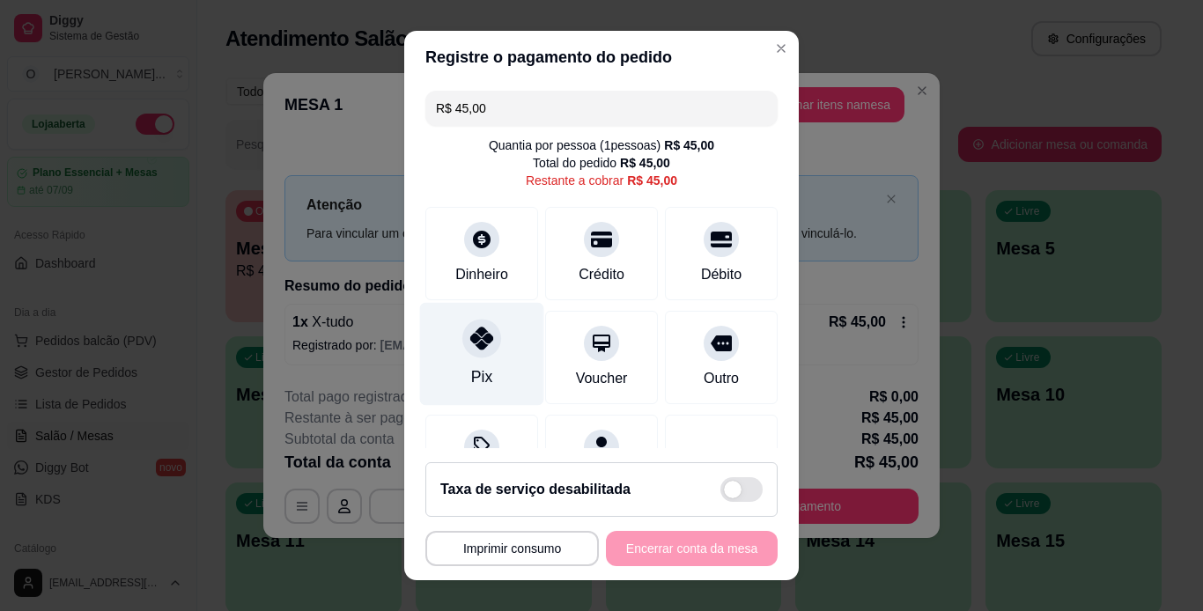
click at [489, 372] on div "Pix" at bounding box center [482, 353] width 124 height 103
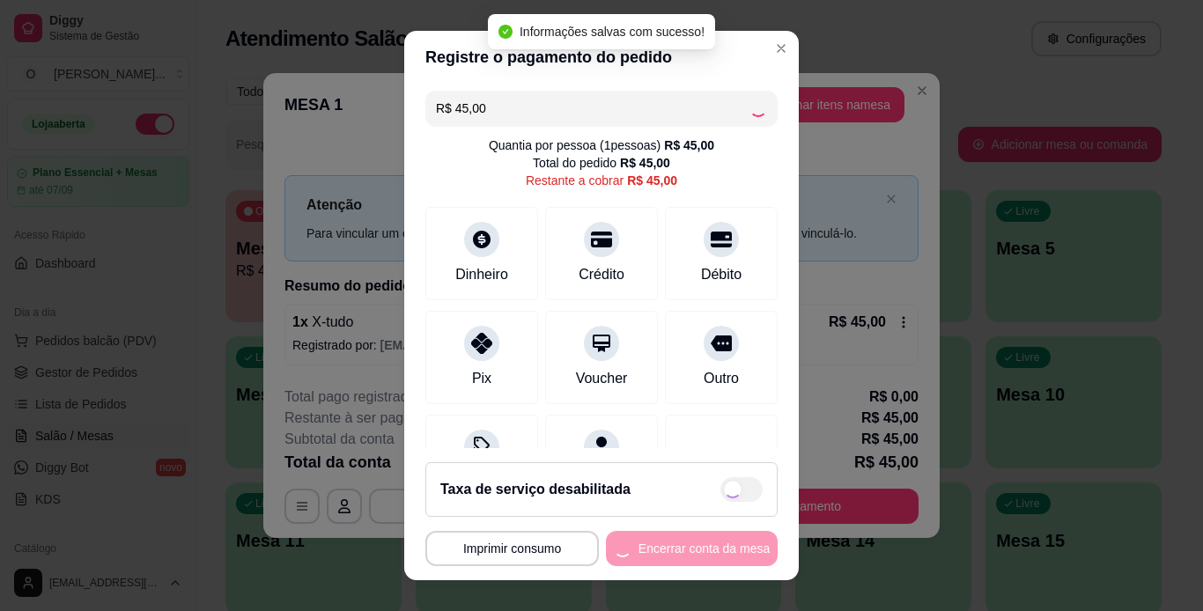
type input "R$ 0,00"
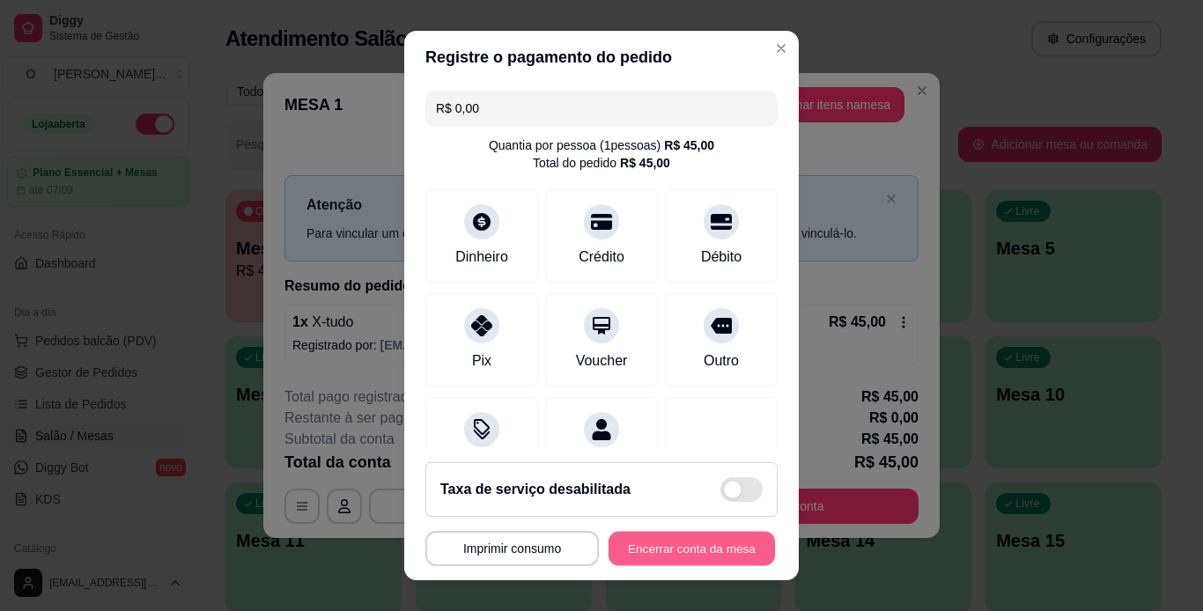
click at [637, 547] on button "Encerrar conta da mesa" at bounding box center [691, 549] width 166 height 34
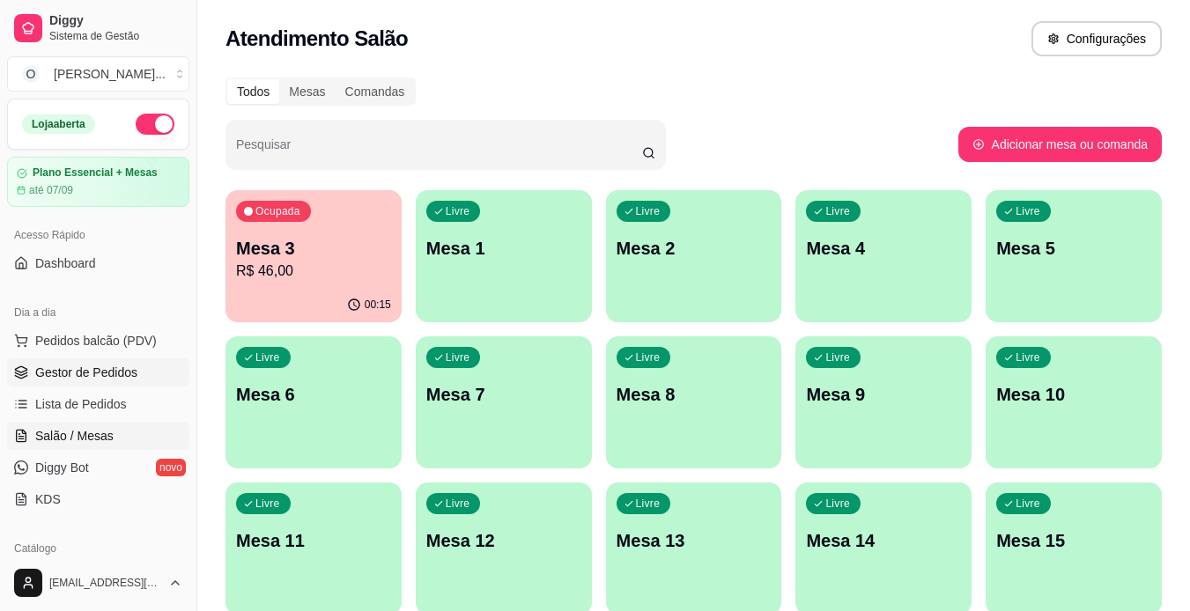
click at [116, 368] on span "Gestor de Pedidos" at bounding box center [86, 373] width 102 height 18
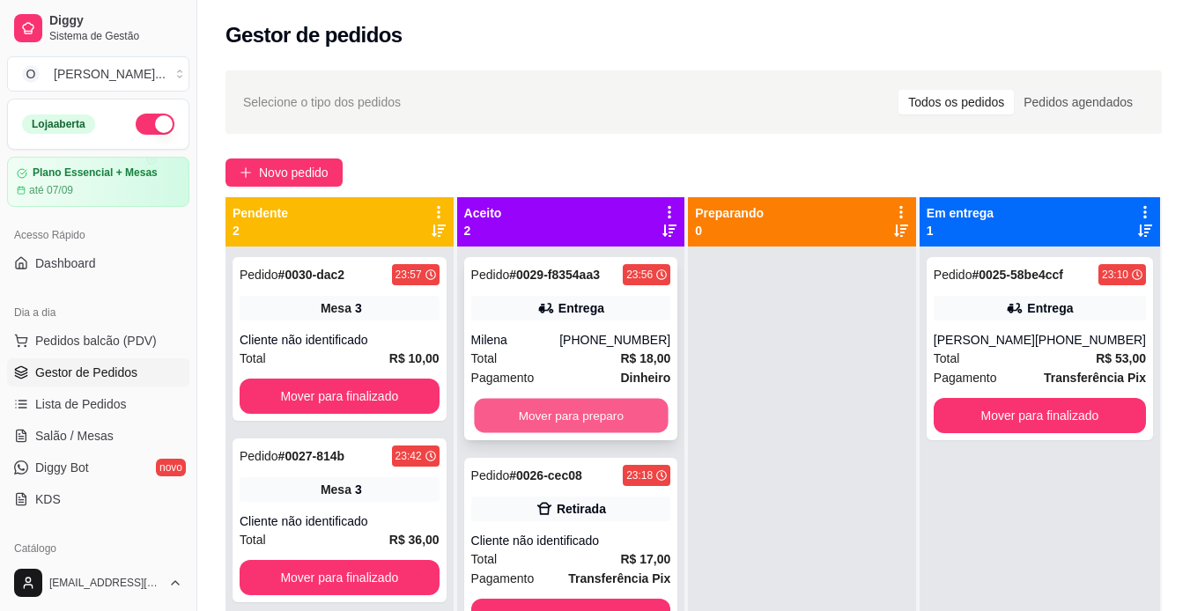
click at [601, 426] on button "Mover para preparo" at bounding box center [571, 416] width 194 height 34
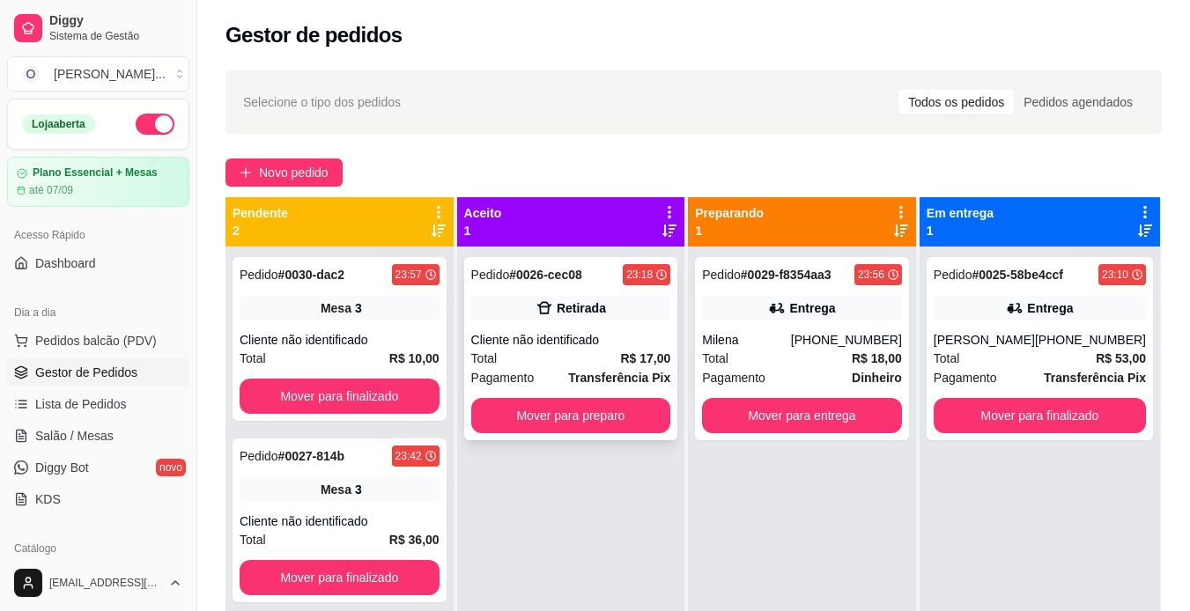
click at [581, 350] on div "Total R$ 17,00" at bounding box center [571, 358] width 200 height 19
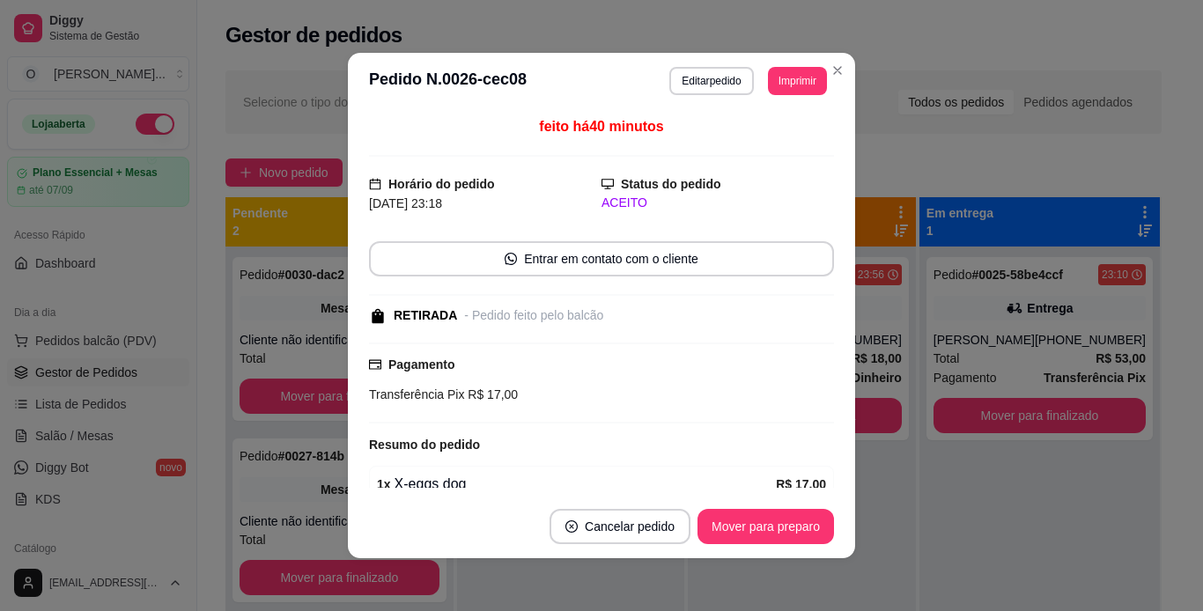
scroll to position [84, 0]
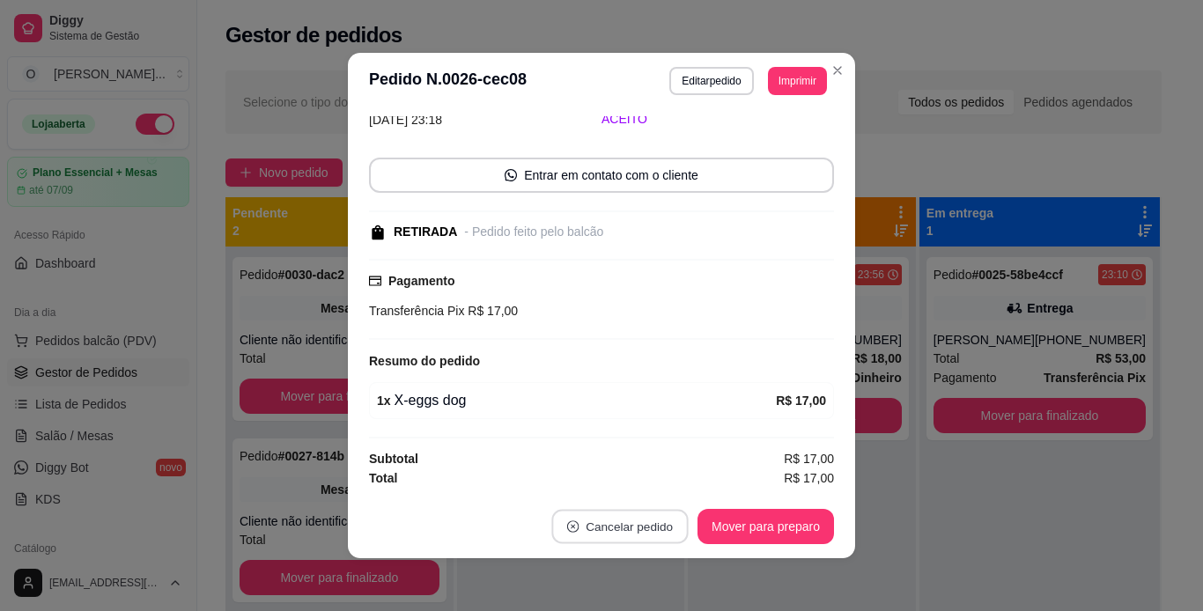
click at [654, 527] on button "Cancelar pedido" at bounding box center [619, 527] width 136 height 34
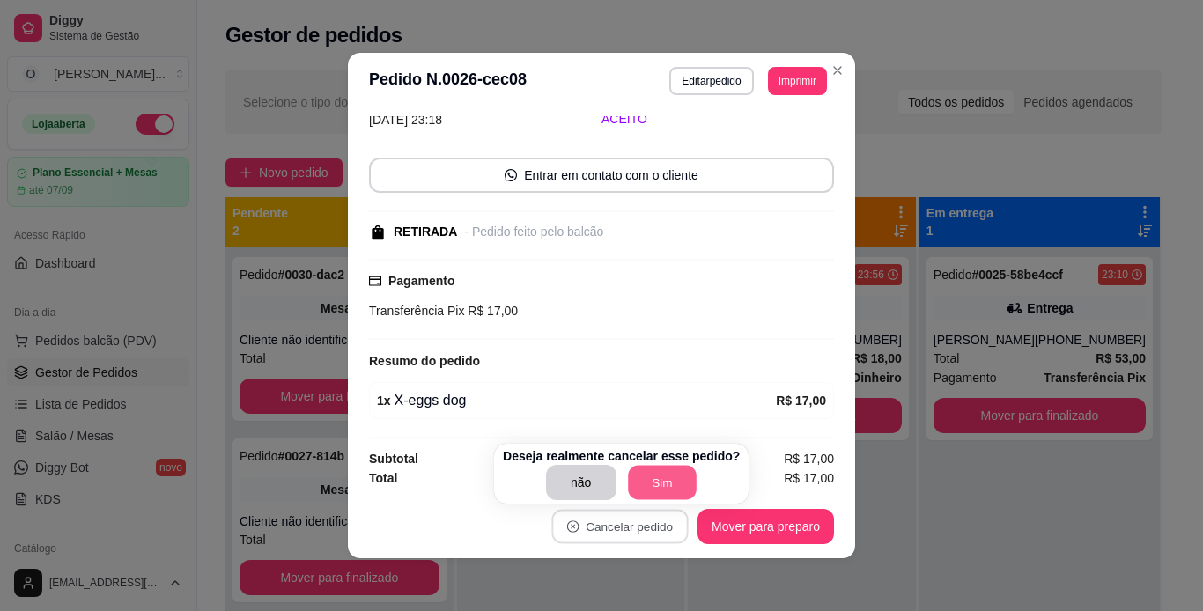
click at [639, 480] on button "Sim" at bounding box center [662, 483] width 69 height 34
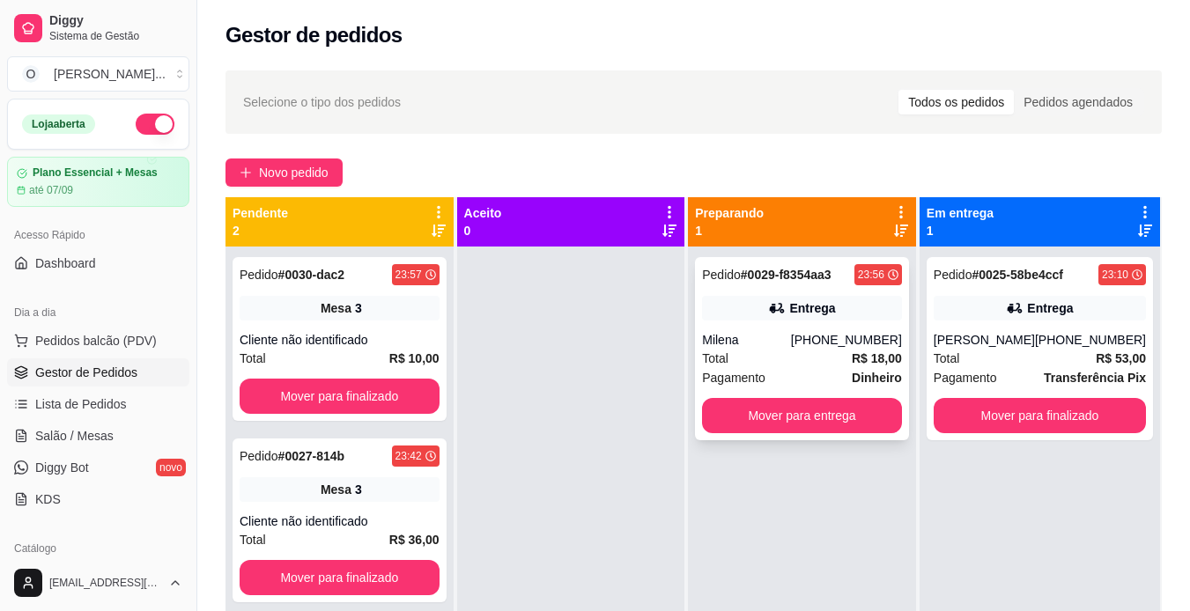
click at [827, 326] on div "Pedido # 0029-f8354aa3 23:56 Entrega Milena [PHONE_NUMBER] Total R$ 18,00 Pagam…" at bounding box center [802, 348] width 214 height 183
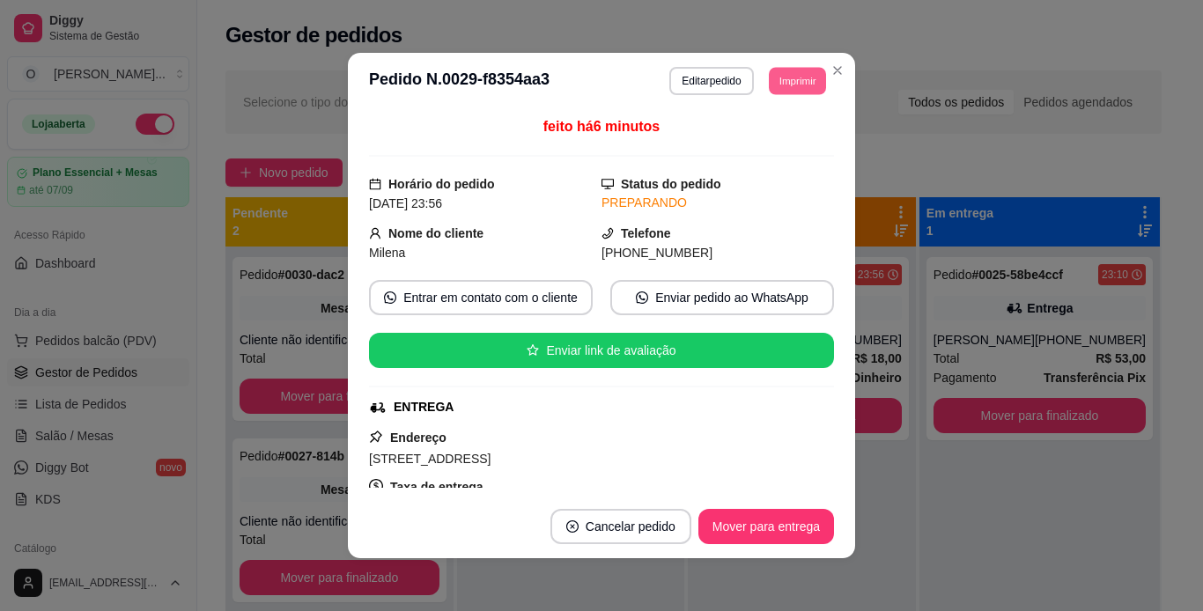
click at [802, 85] on button "Imprimir" at bounding box center [797, 80] width 57 height 27
click at [779, 139] on button "IMPRESSORA" at bounding box center [757, 142] width 123 height 27
click at [739, 530] on button "Mover para entrega" at bounding box center [766, 527] width 132 height 34
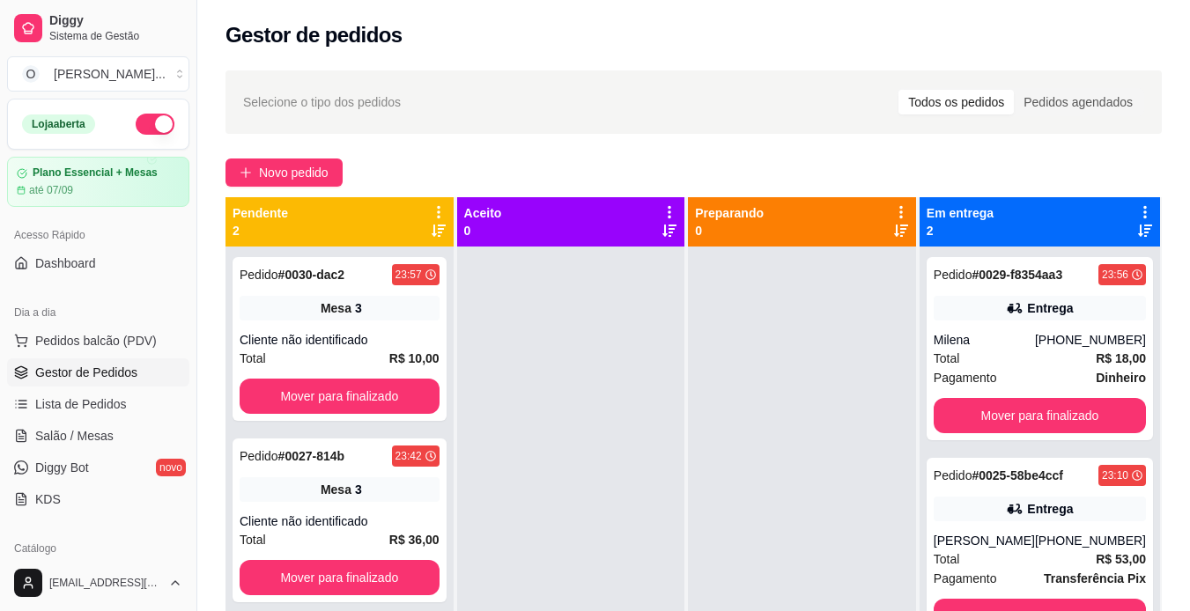
click at [77, 435] on span "Salão / Mesas" at bounding box center [74, 436] width 78 height 18
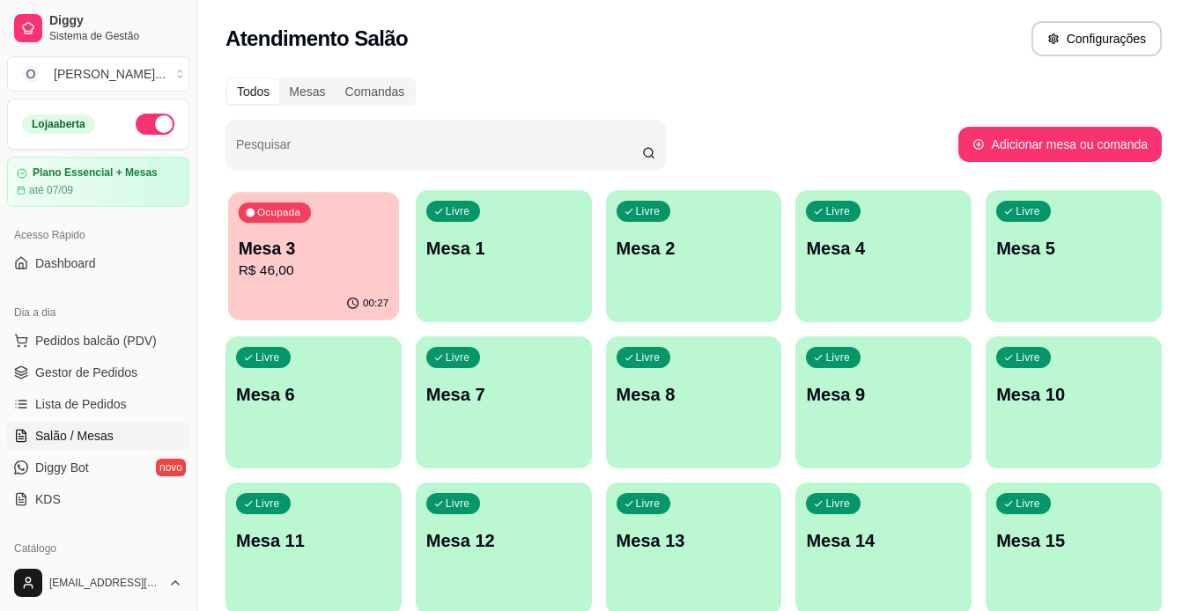
click at [286, 246] on p "Mesa 3" at bounding box center [314, 249] width 151 height 24
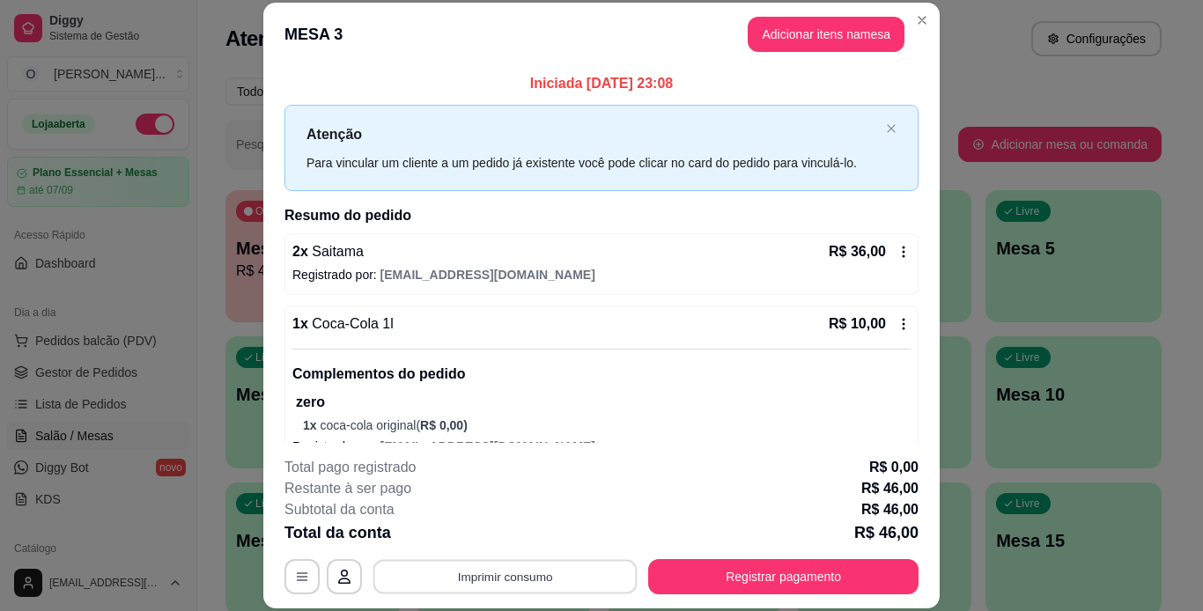
click at [531, 576] on button "Imprimir consumo" at bounding box center [505, 576] width 264 height 34
click at [520, 533] on button "IMPRESSORA" at bounding box center [503, 535] width 123 height 27
click at [530, 581] on button "Imprimir consumo" at bounding box center [505, 576] width 264 height 34
click at [511, 530] on button "IMPRESSORA" at bounding box center [503, 535] width 123 height 27
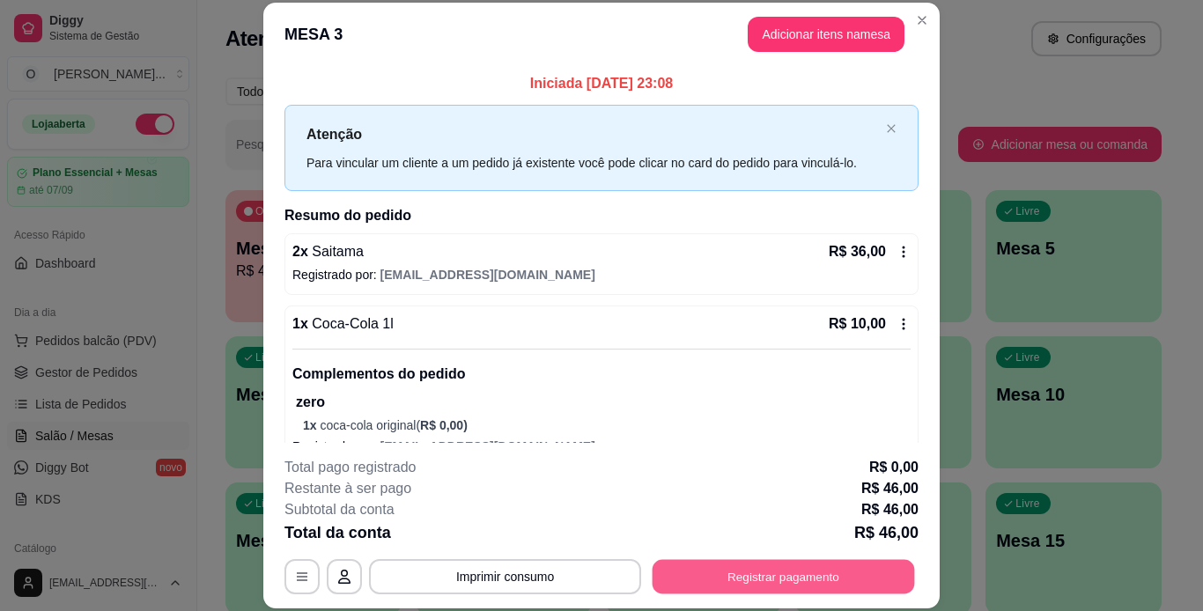
click at [659, 575] on button "Registrar pagamento" at bounding box center [783, 576] width 262 height 34
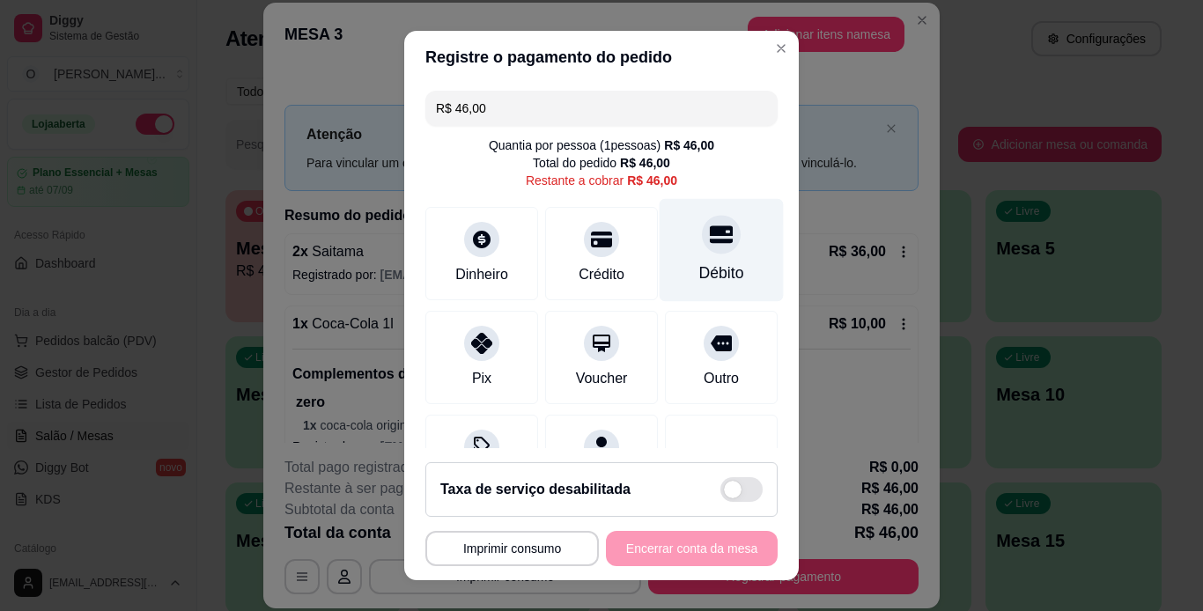
click at [680, 285] on div "Débito" at bounding box center [722, 249] width 124 height 103
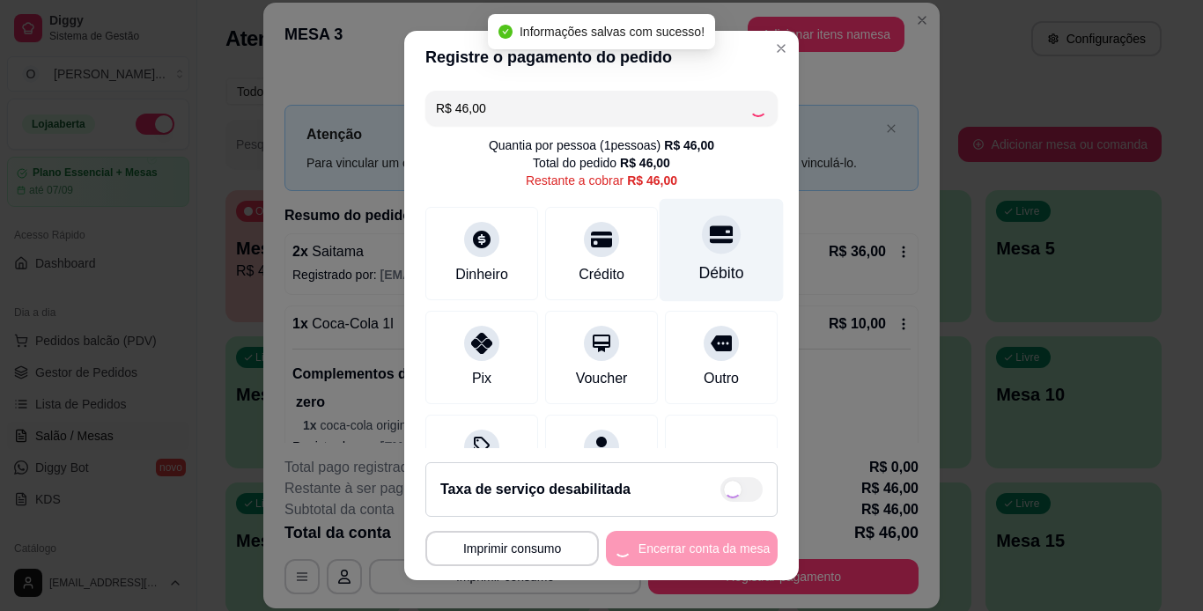
type input "R$ 0,00"
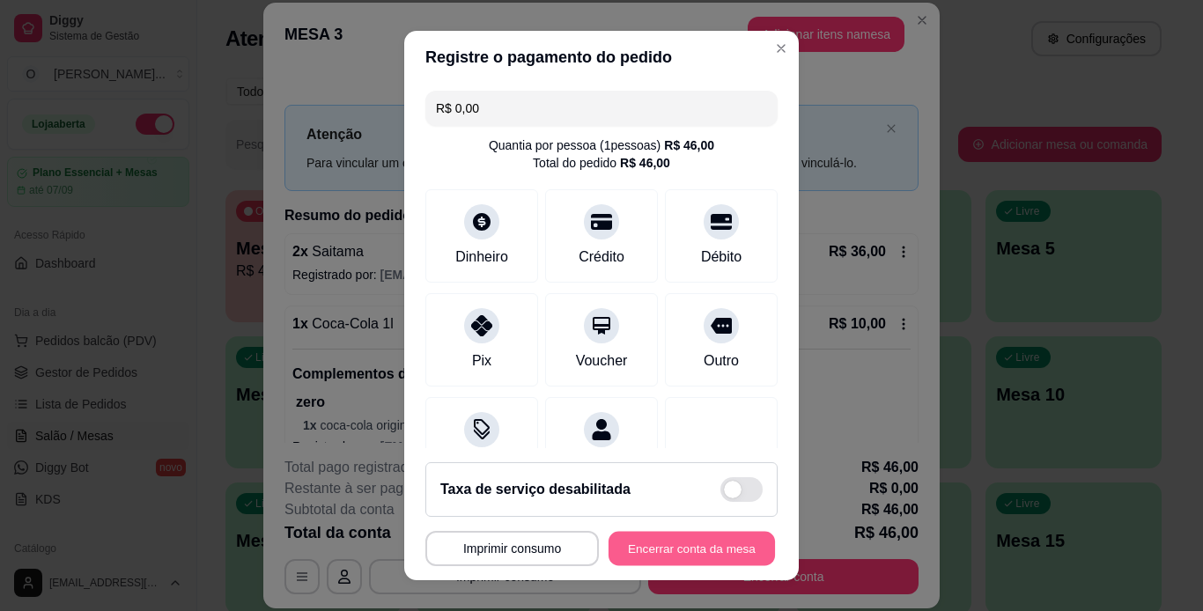
click at [676, 548] on button "Encerrar conta da mesa" at bounding box center [691, 549] width 166 height 34
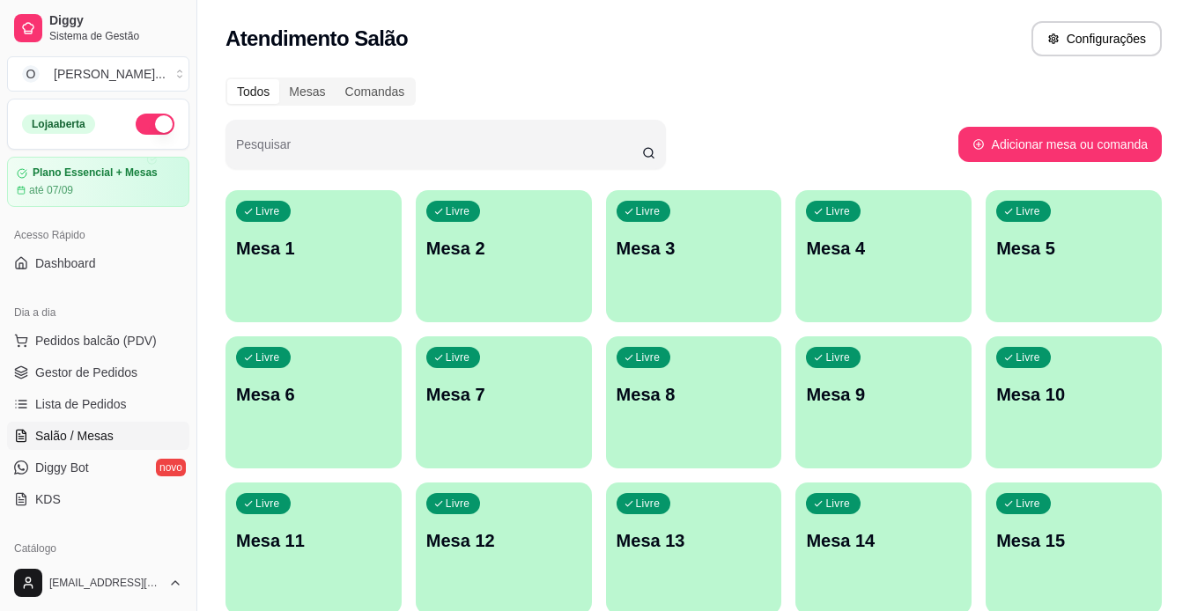
click at [110, 365] on span "Gestor de Pedidos" at bounding box center [86, 373] width 102 height 18
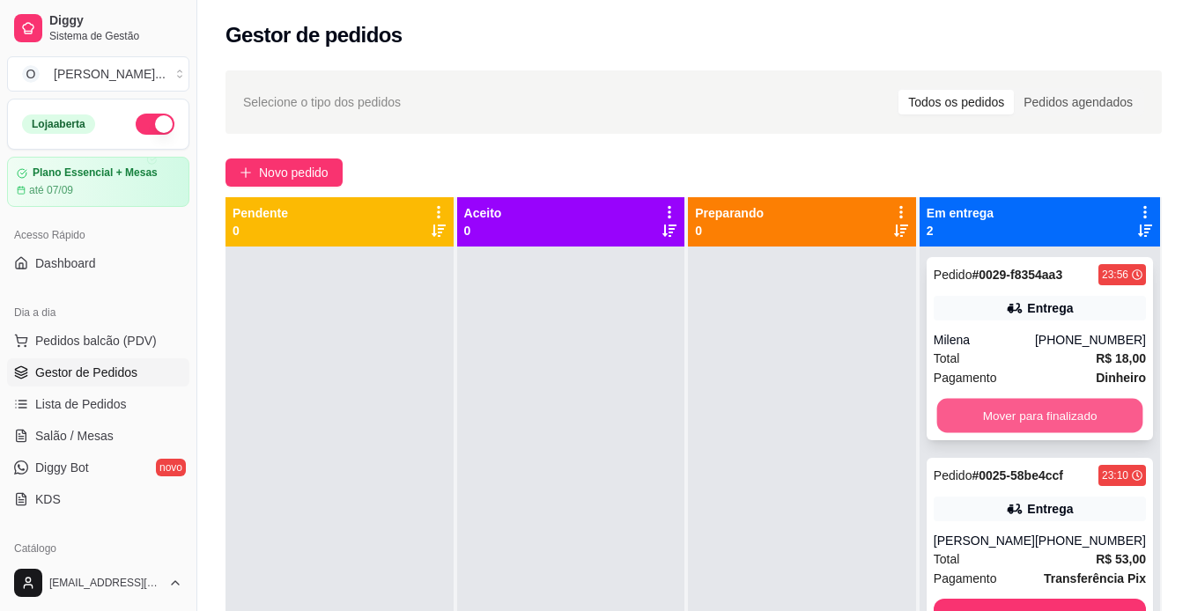
click at [988, 409] on button "Mover para finalizado" at bounding box center [1039, 416] width 206 height 34
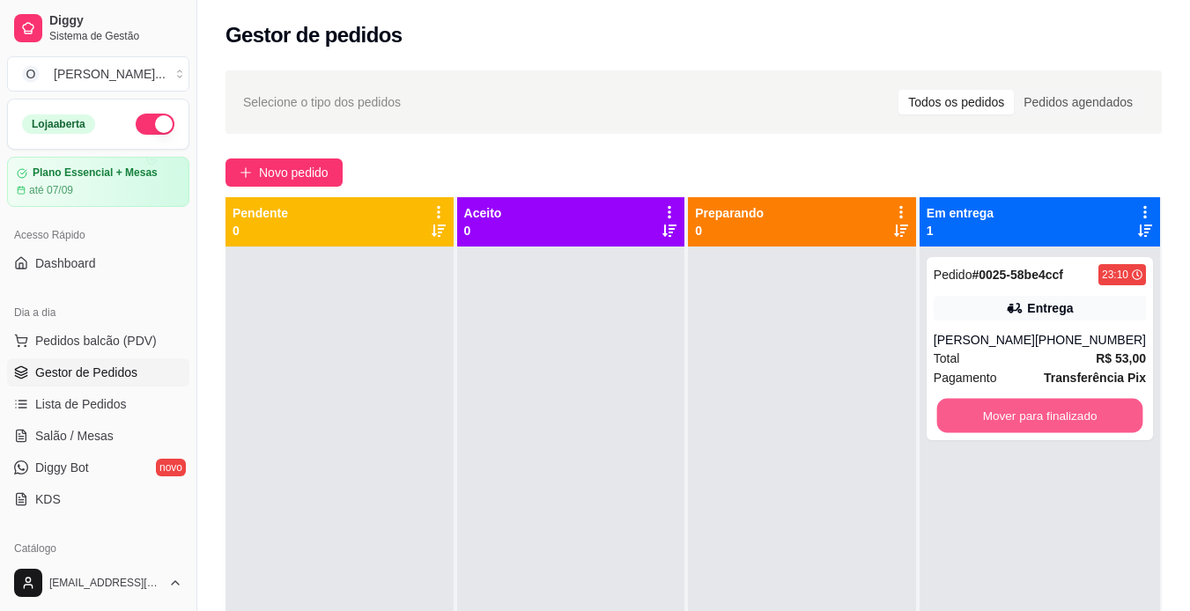
click at [988, 409] on button "Mover para finalizado" at bounding box center [1039, 416] width 206 height 34
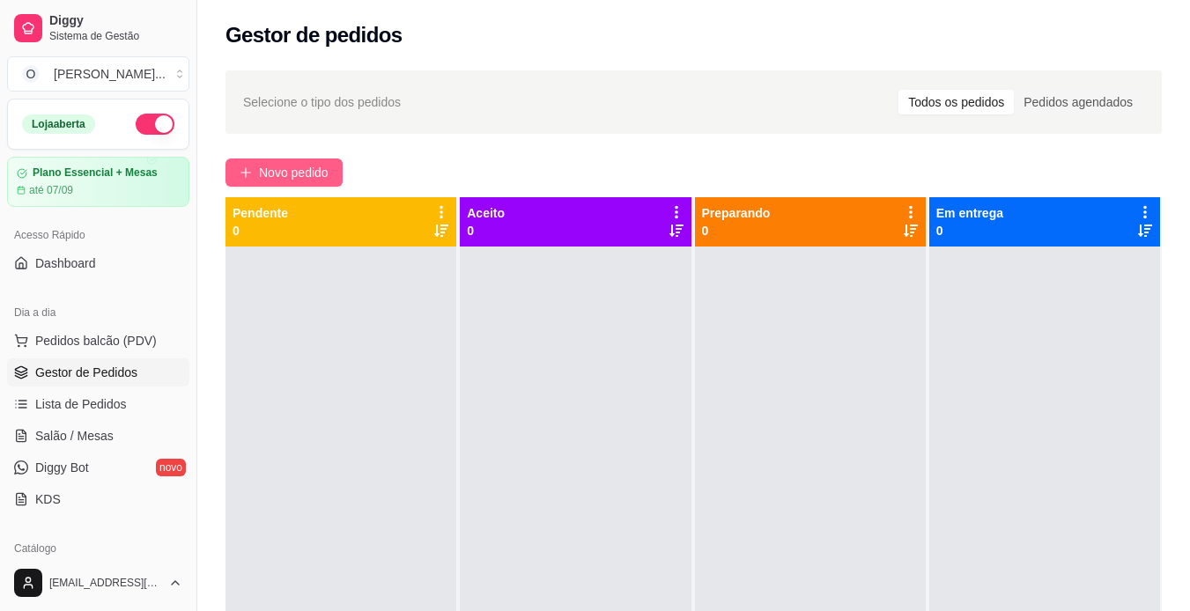
click at [306, 178] on span "Novo pedido" at bounding box center [294, 172] width 70 height 19
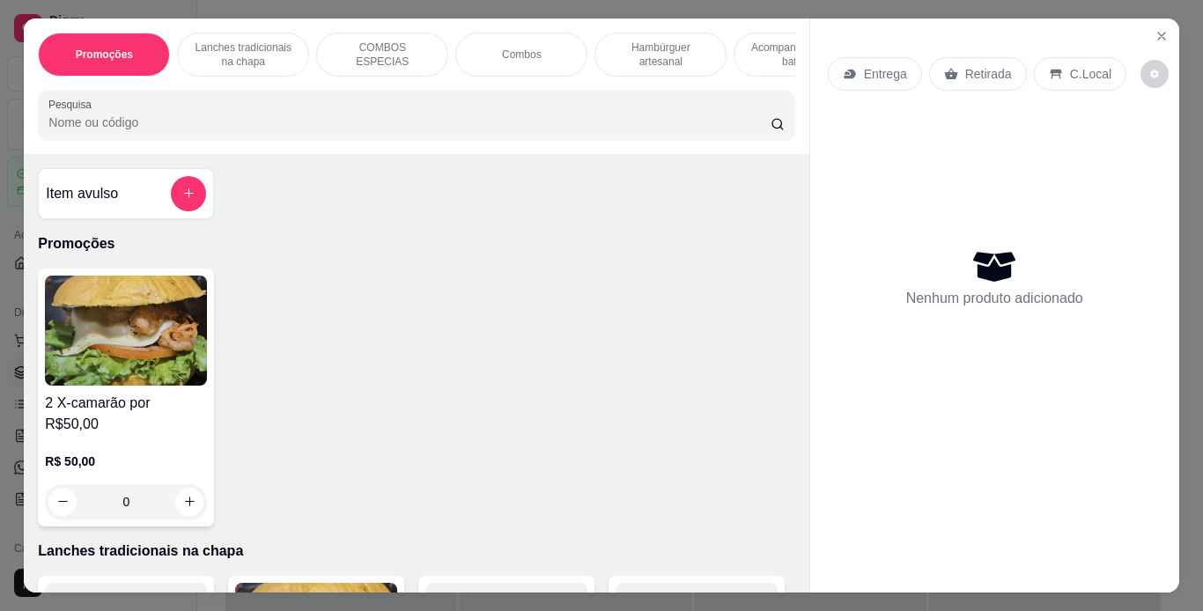
click at [257, 41] on p "Lanches tradicionais na chapa" at bounding box center [243, 55] width 102 height 28
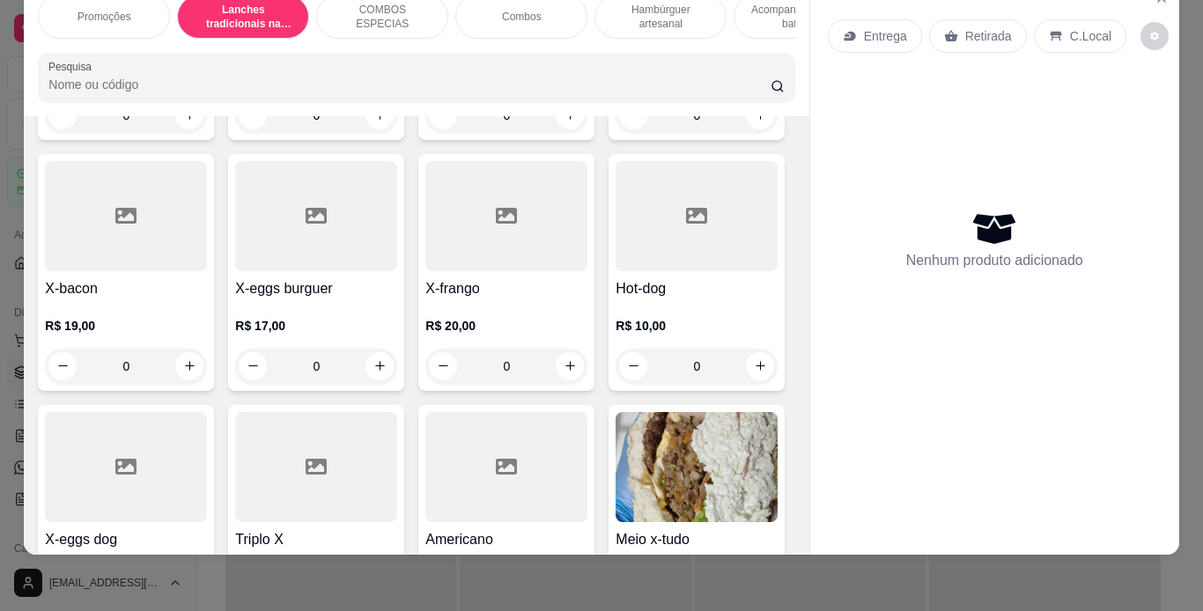
scroll to position [571, 0]
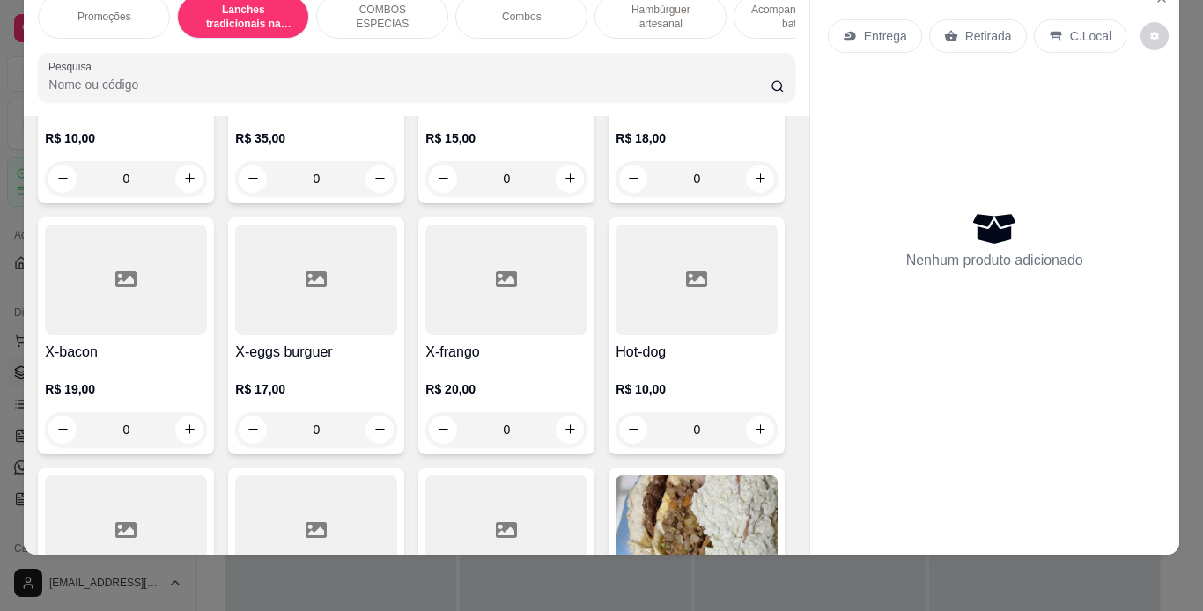
click at [397, 412] on div "0" at bounding box center [316, 429] width 162 height 35
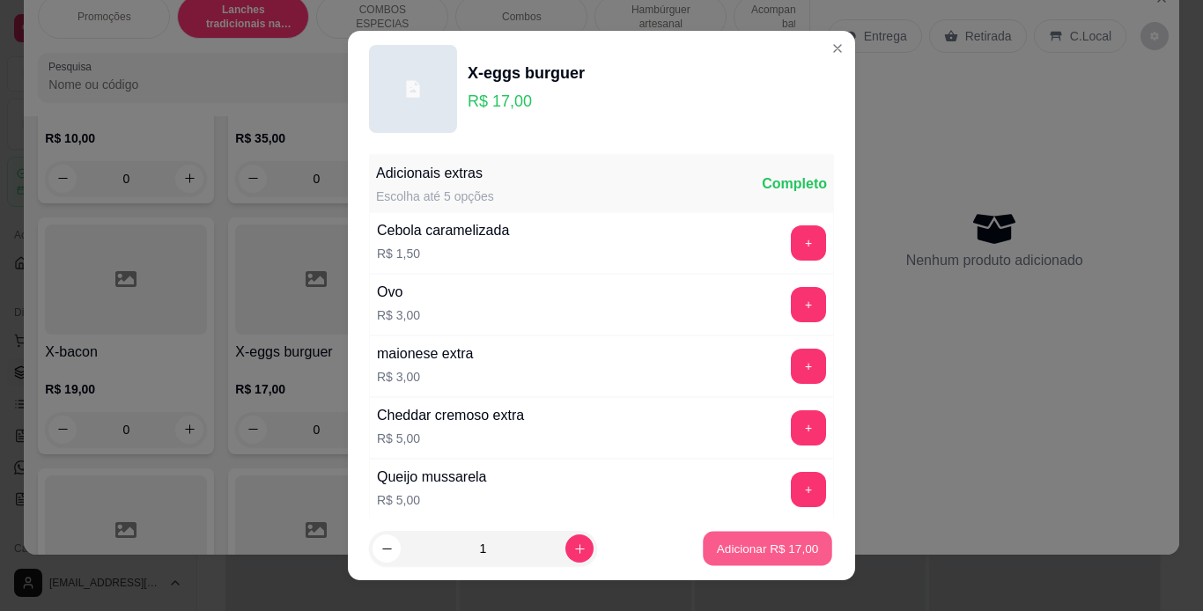
click at [743, 556] on p "Adicionar R$ 17,00" at bounding box center [768, 549] width 102 height 17
type input "1"
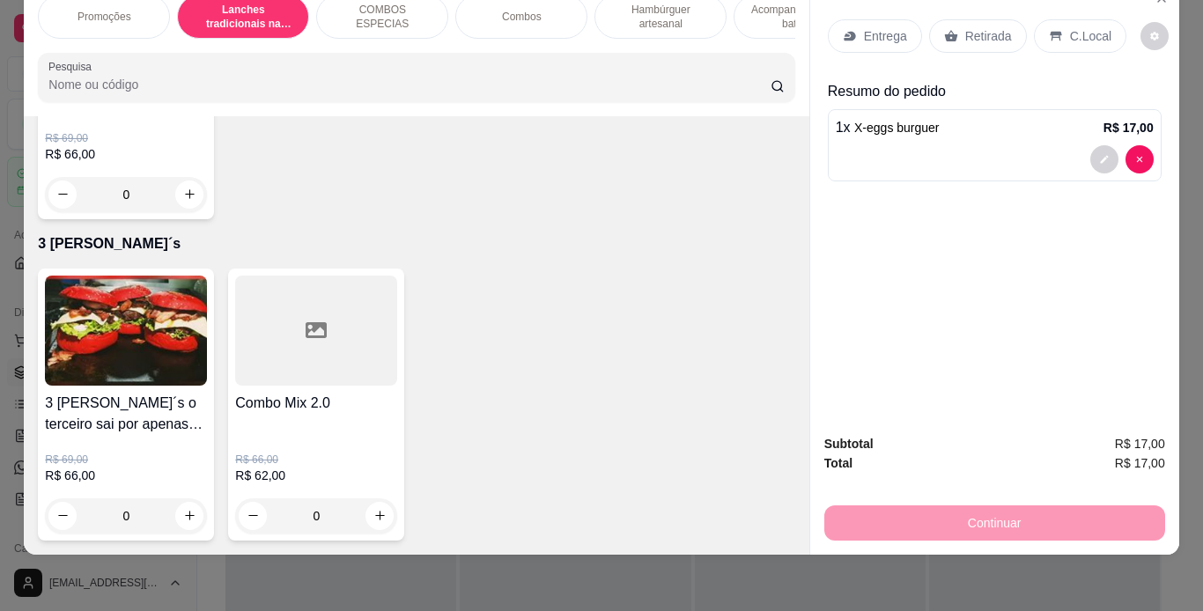
scroll to position [6084, 0]
type input "1"
click at [1072, 27] on p "C.Local" at bounding box center [1090, 36] width 41 height 18
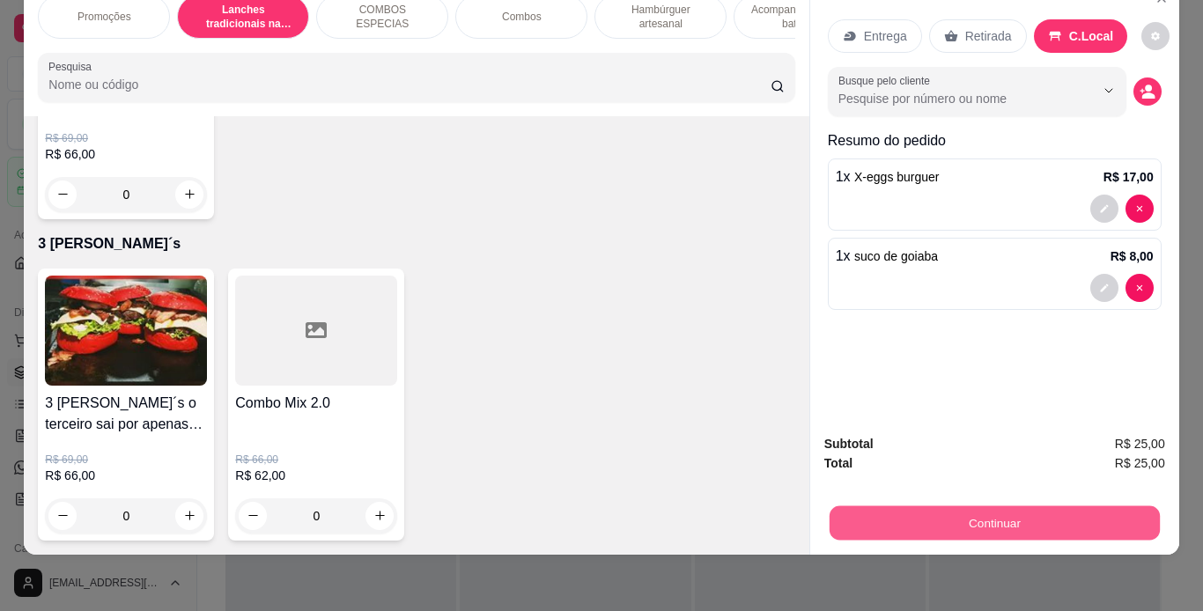
click at [1029, 511] on button "Continuar" at bounding box center [994, 523] width 330 height 34
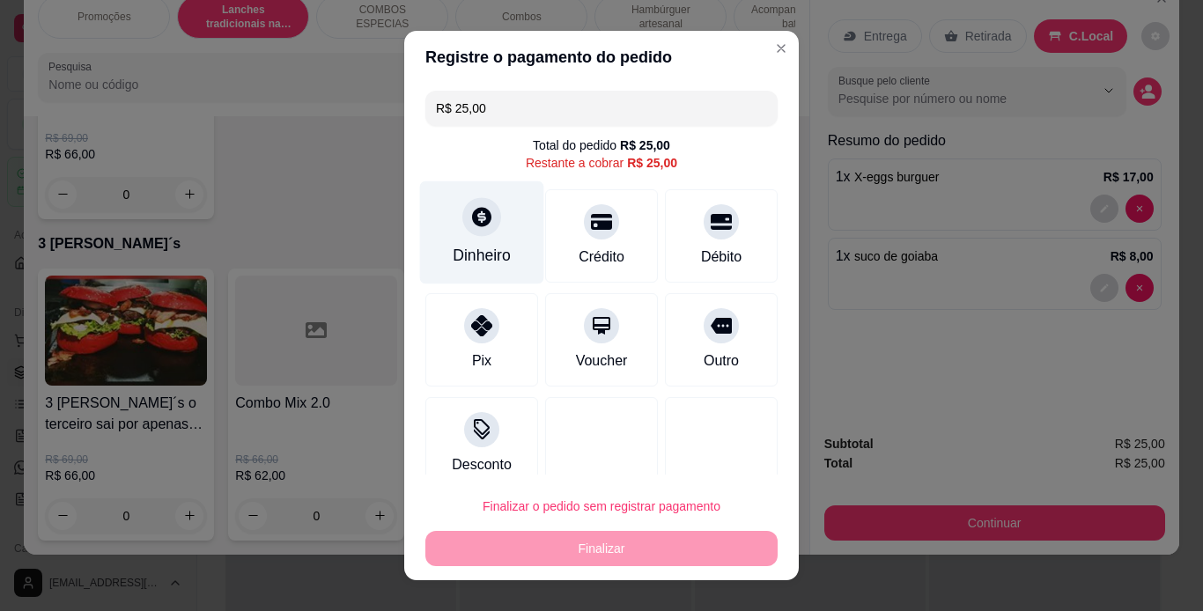
click at [474, 236] on div at bounding box center [481, 216] width 39 height 39
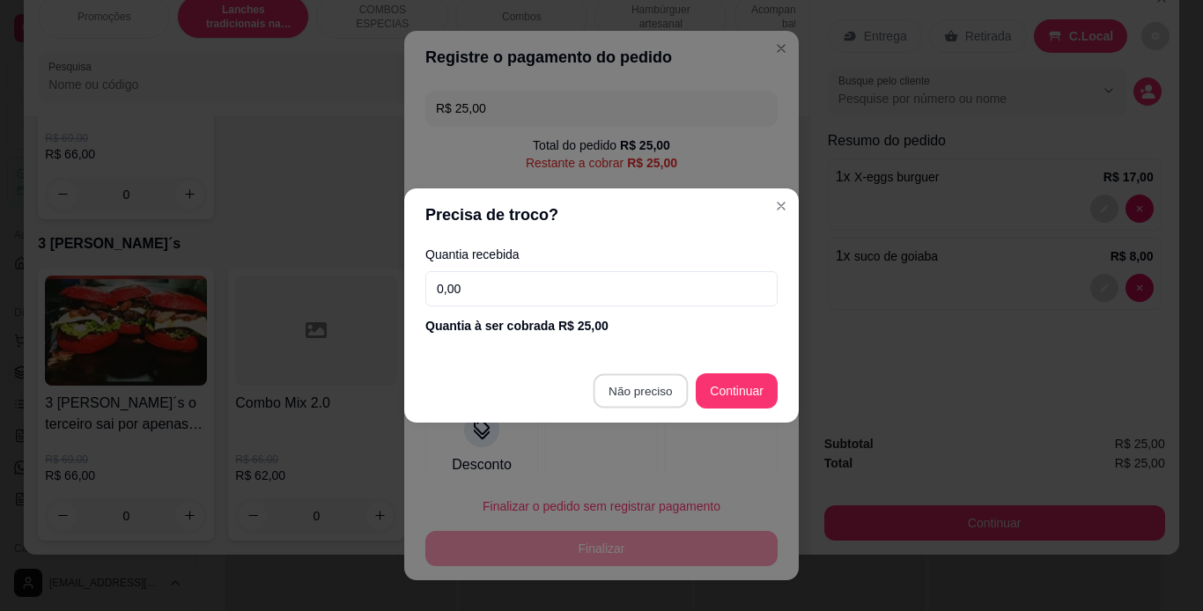
type input "R$ 0,00"
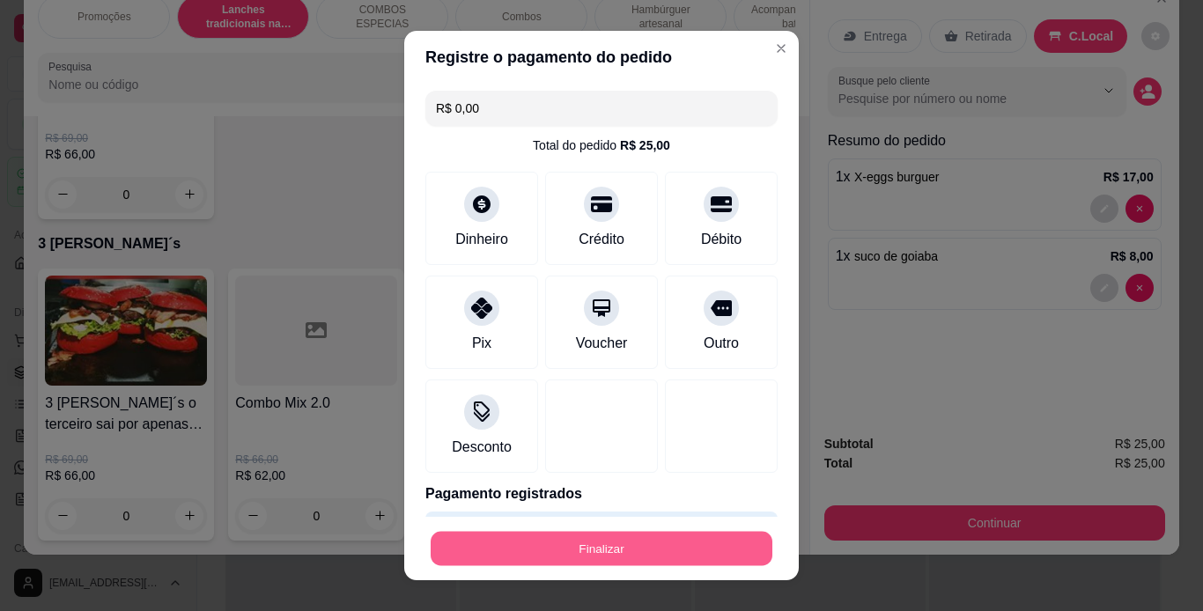
click at [676, 547] on button "Finalizar" at bounding box center [602, 549] width 342 height 34
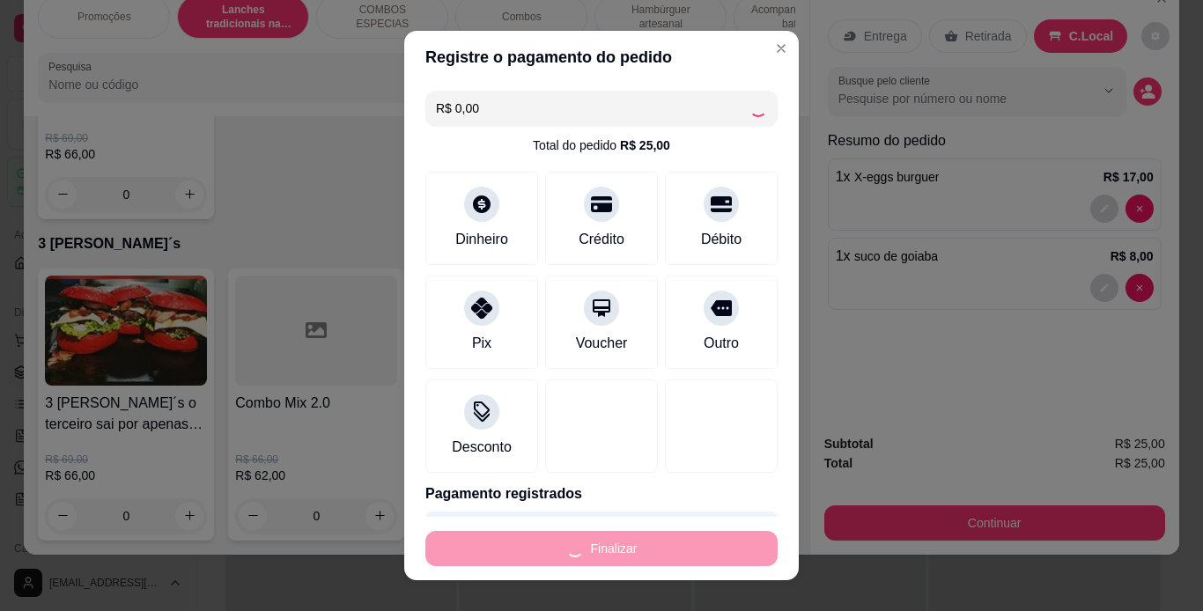
type input "0"
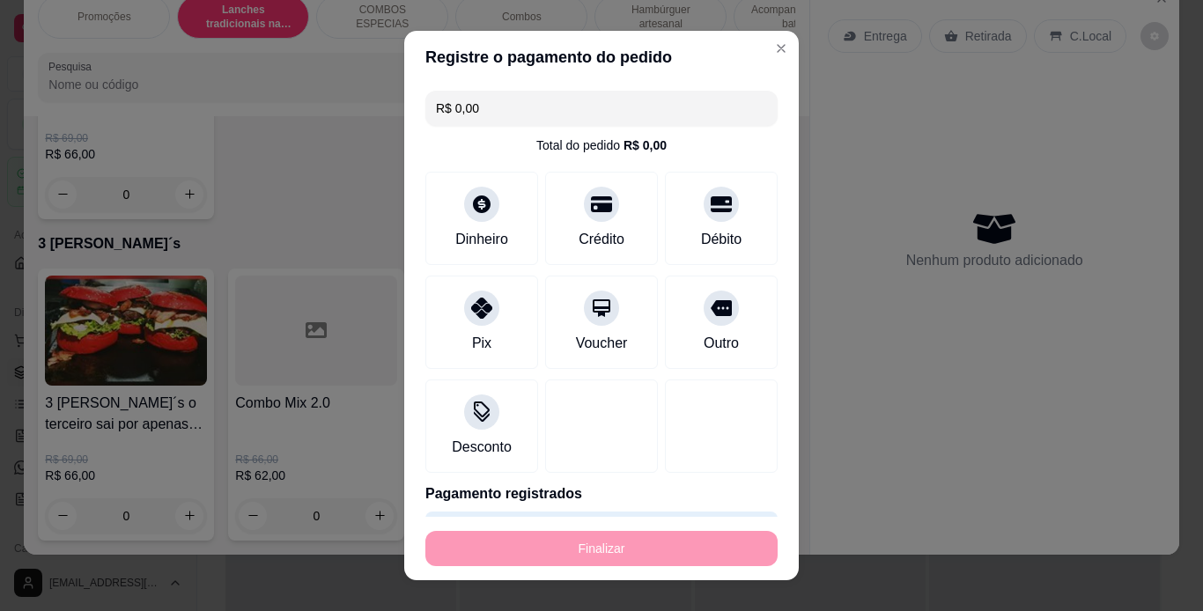
type input "-R$ 25,00"
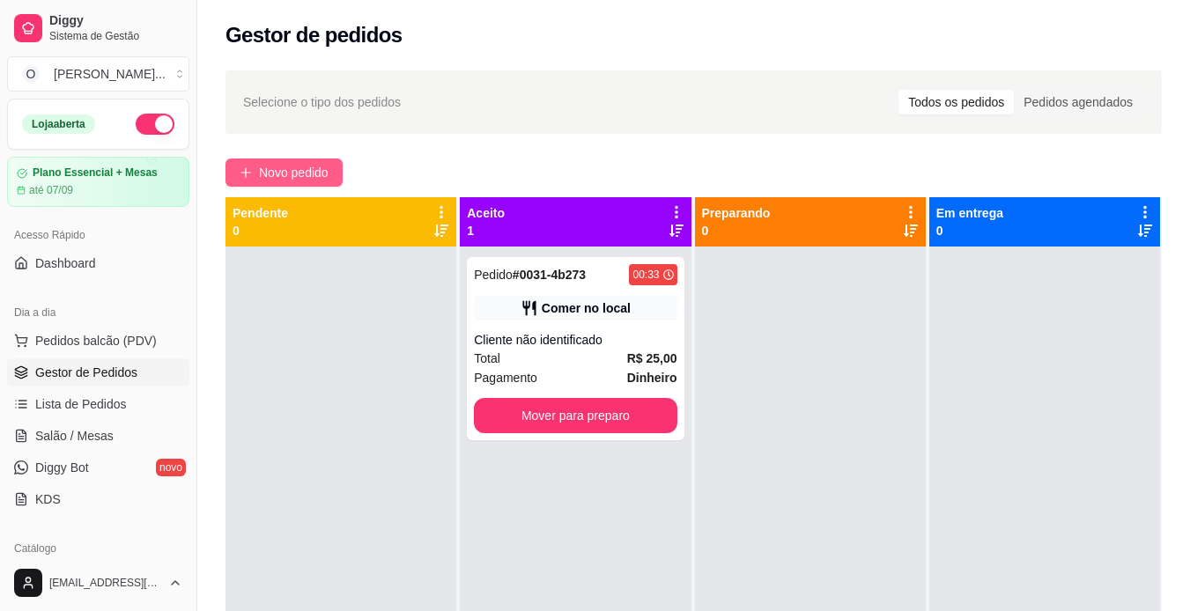
click at [324, 180] on span "Novo pedido" at bounding box center [294, 172] width 70 height 19
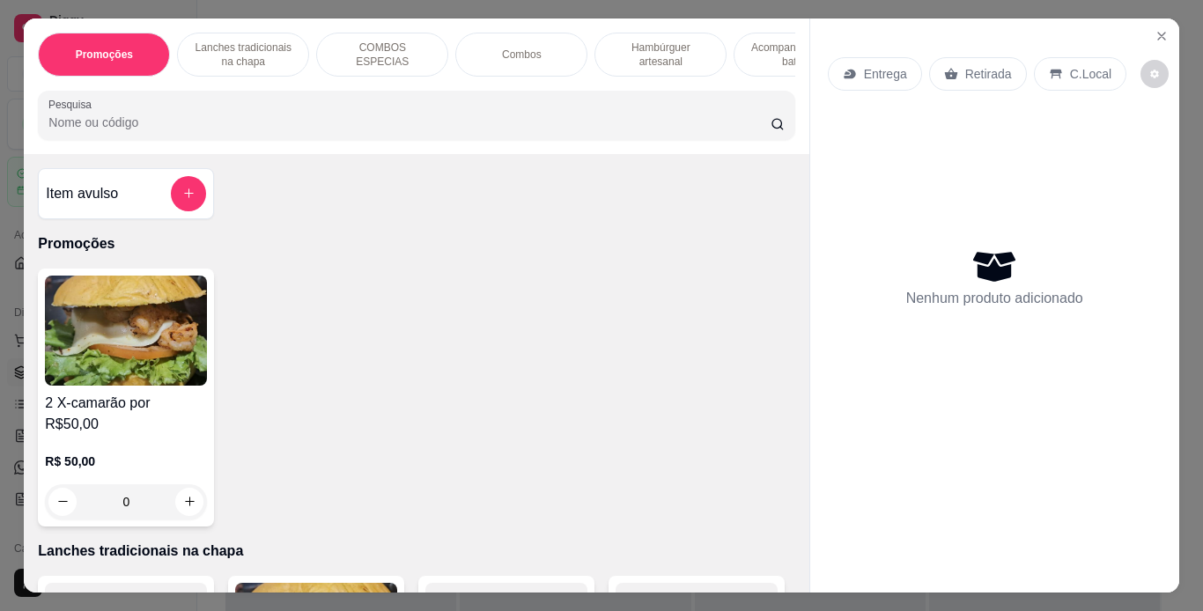
click at [250, 49] on p "Lanches tradicionais na chapa" at bounding box center [243, 55] width 102 height 28
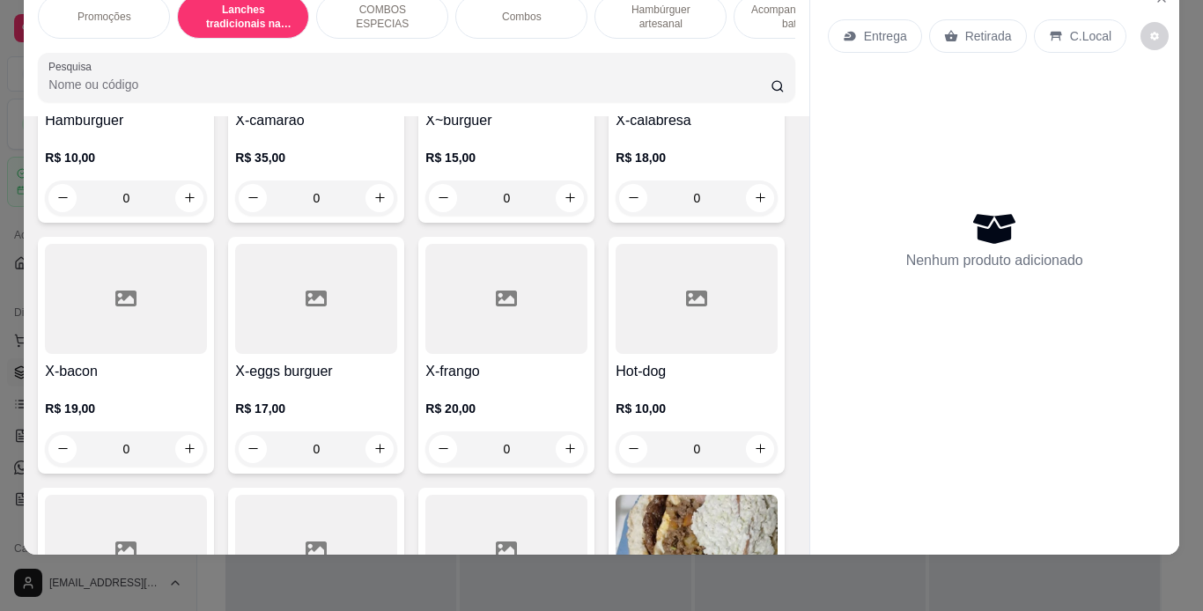
scroll to position [554, 0]
click at [397, 402] on div "R$ 17,00 0" at bounding box center [316, 431] width 162 height 67
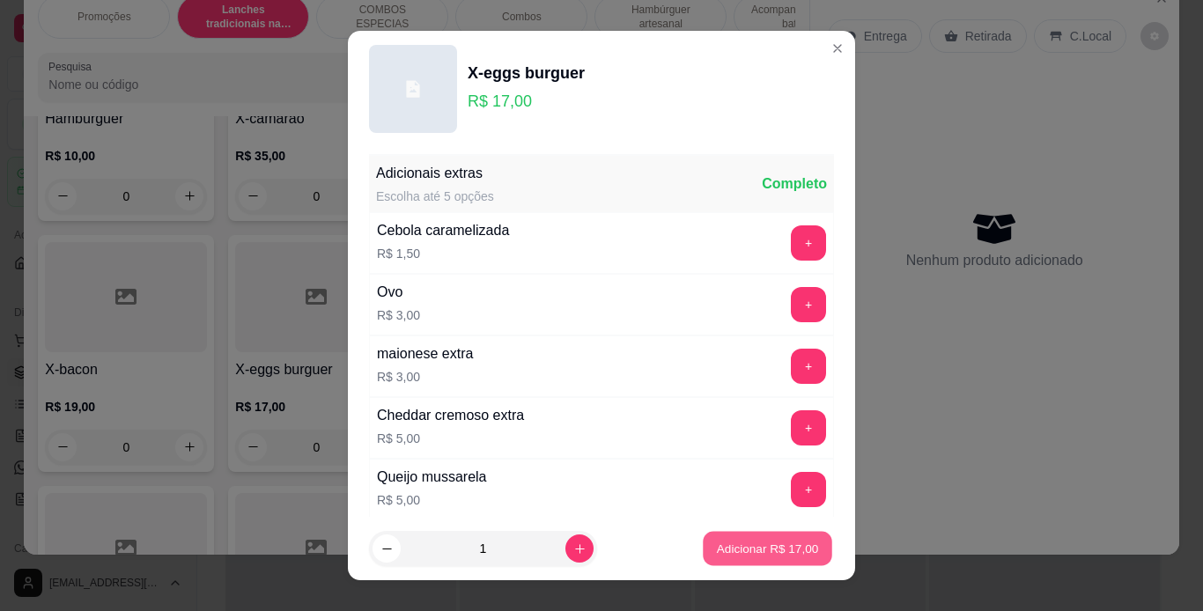
click at [757, 546] on p "Adicionar R$ 17,00" at bounding box center [768, 549] width 102 height 17
type input "1"
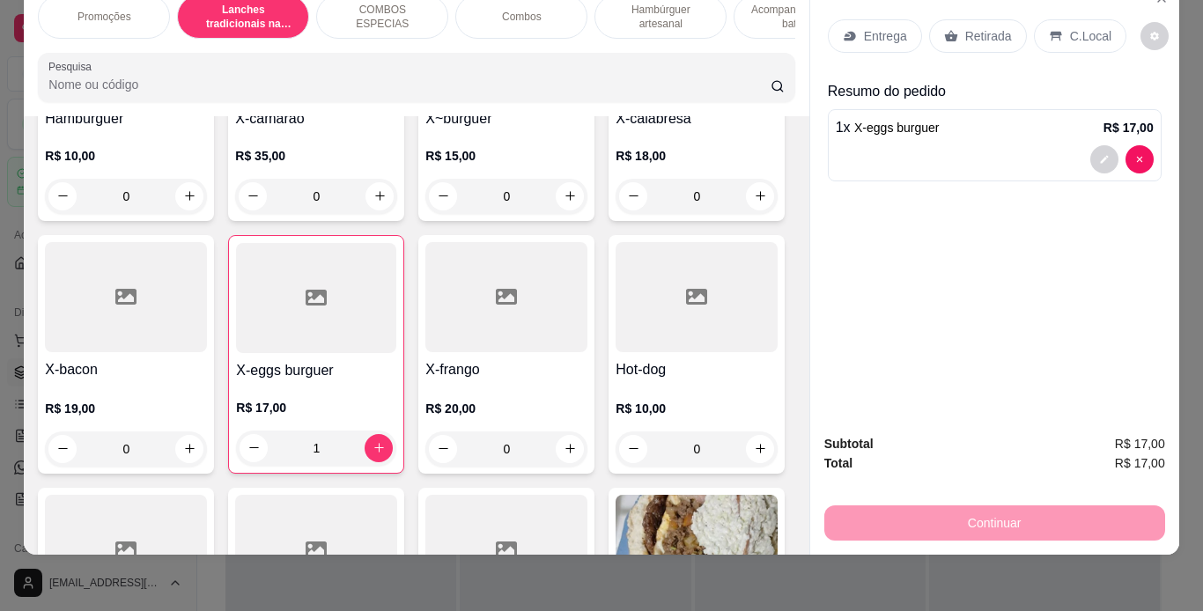
click at [989, 27] on p "Retirada" at bounding box center [988, 36] width 47 height 18
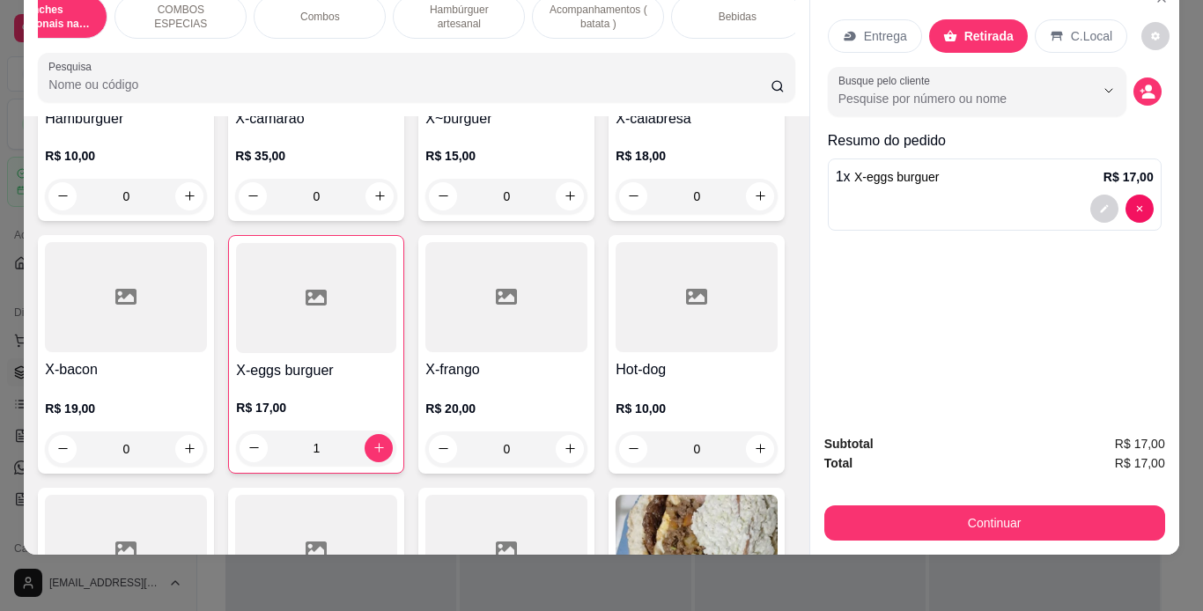
scroll to position [0, 201]
click at [747, 10] on p "Bebidas" at bounding box center [738, 17] width 38 height 14
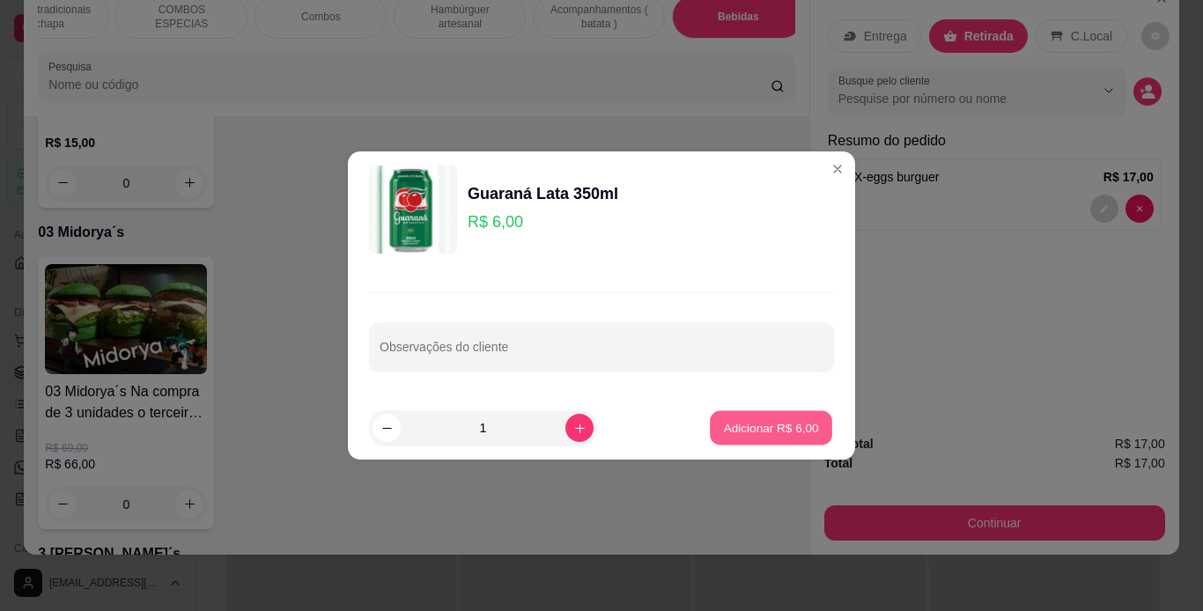
click at [750, 439] on button "Adicionar R$ 6,00" at bounding box center [771, 428] width 122 height 34
type input "1"
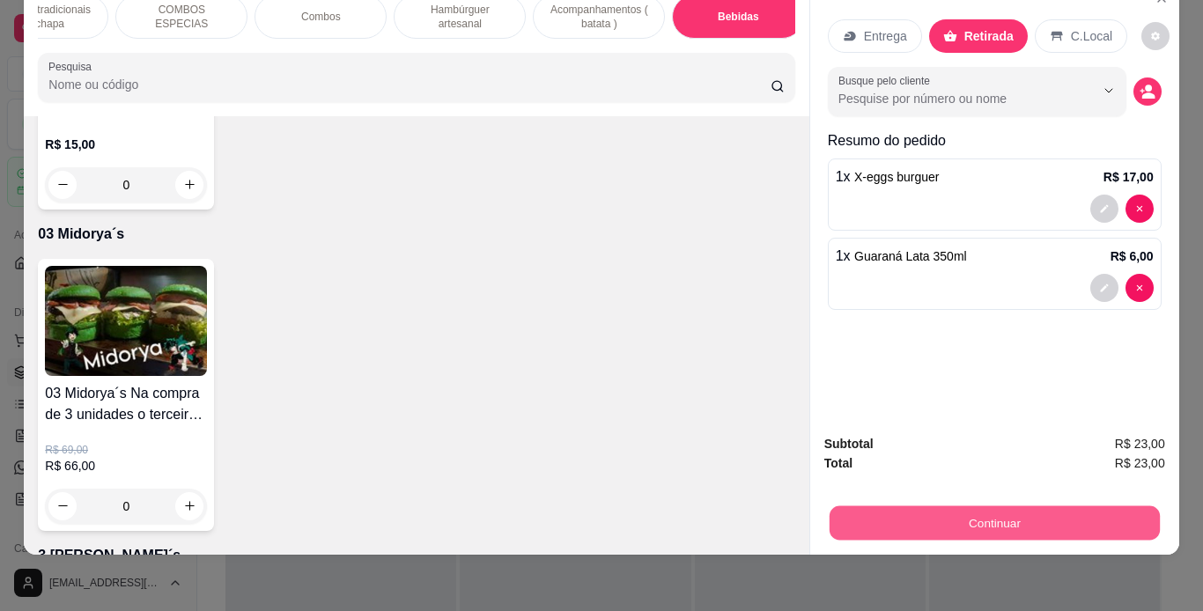
click at [905, 523] on button "Continuar" at bounding box center [994, 523] width 330 height 34
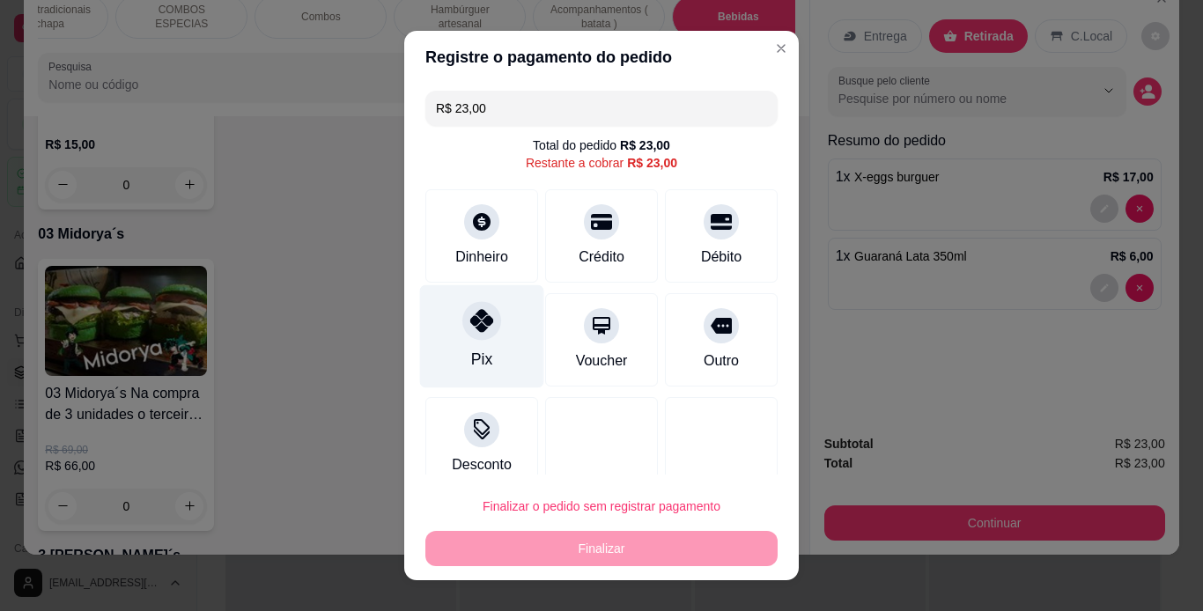
click at [475, 321] on icon at bounding box center [481, 320] width 23 height 23
type input "R$ 0,00"
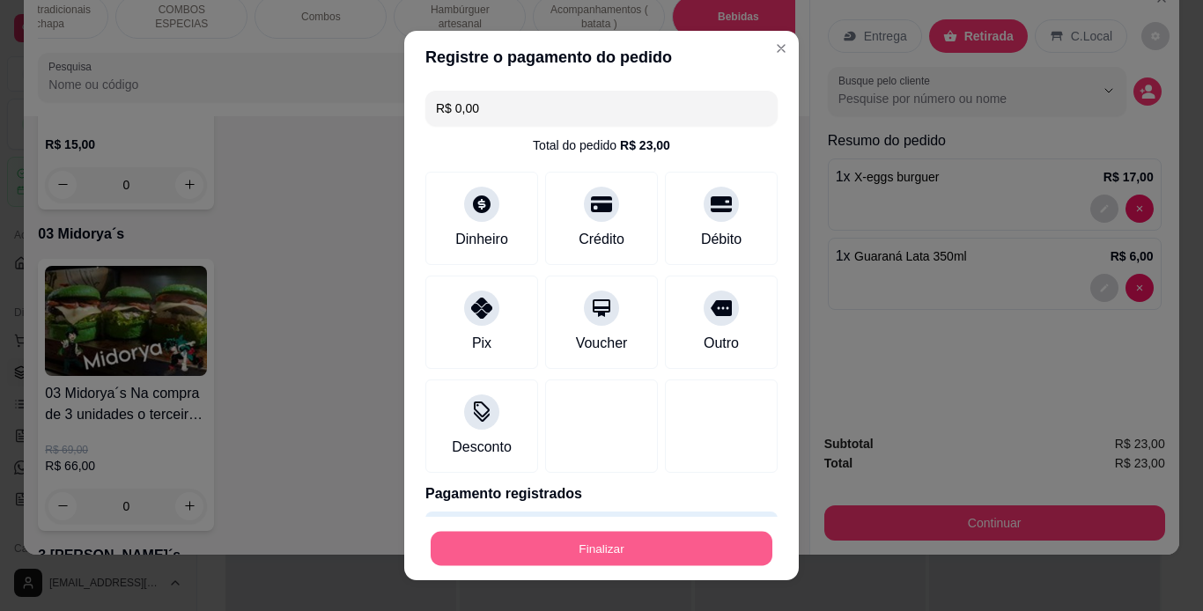
click at [562, 541] on button "Finalizar" at bounding box center [602, 549] width 342 height 34
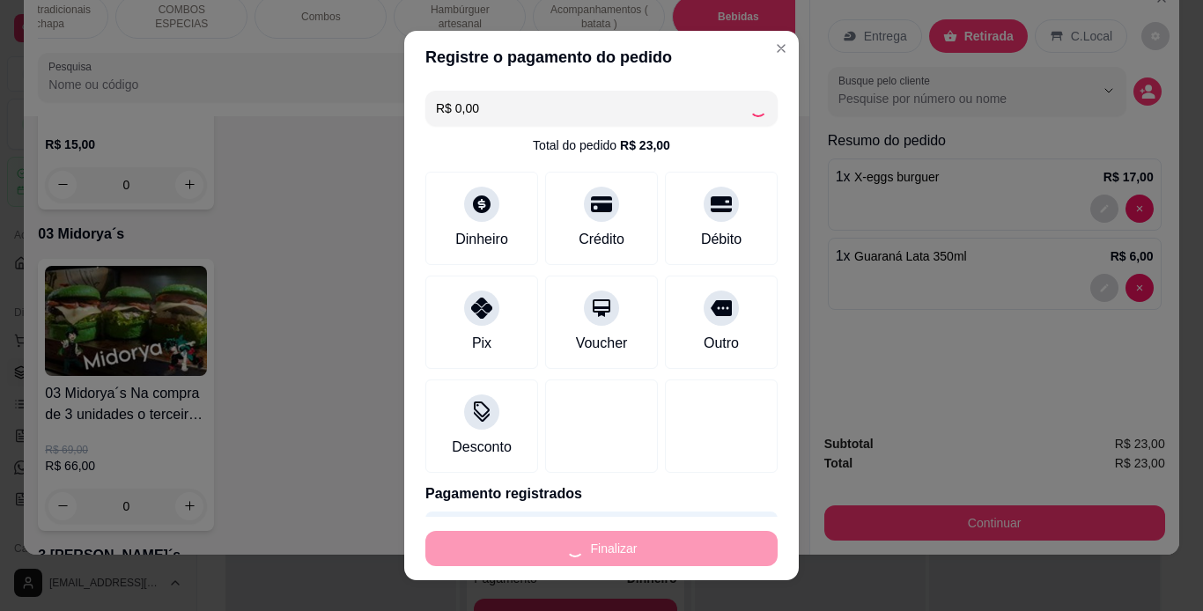
type input "0"
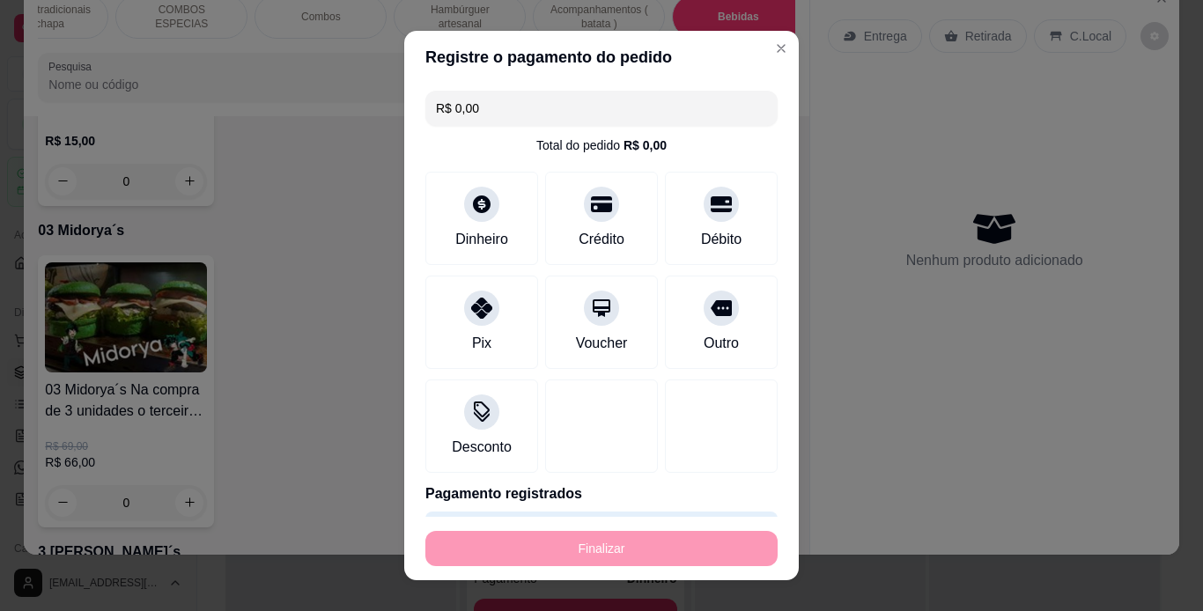
type input "-R$ 23,00"
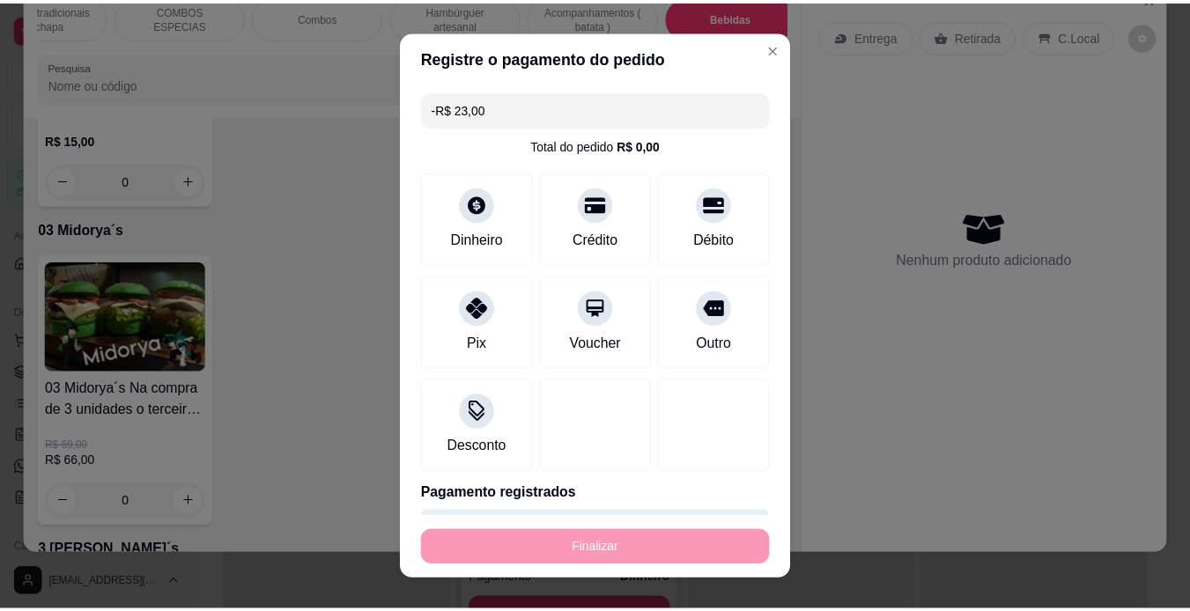
scroll to position [5387, 0]
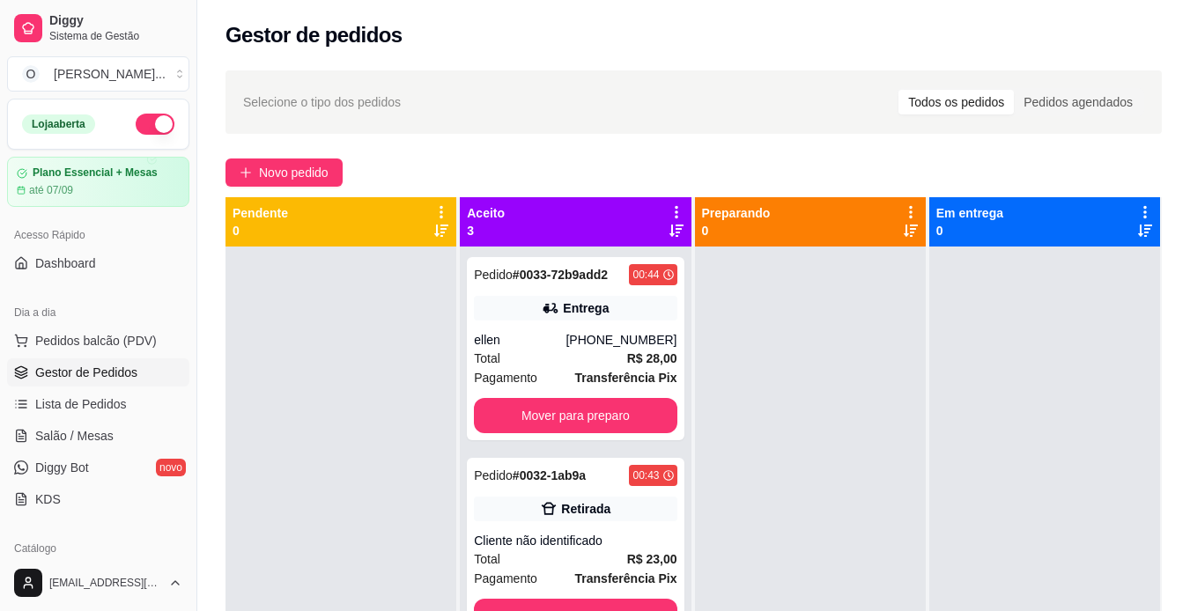
click at [144, 127] on button "button" at bounding box center [155, 124] width 39 height 21
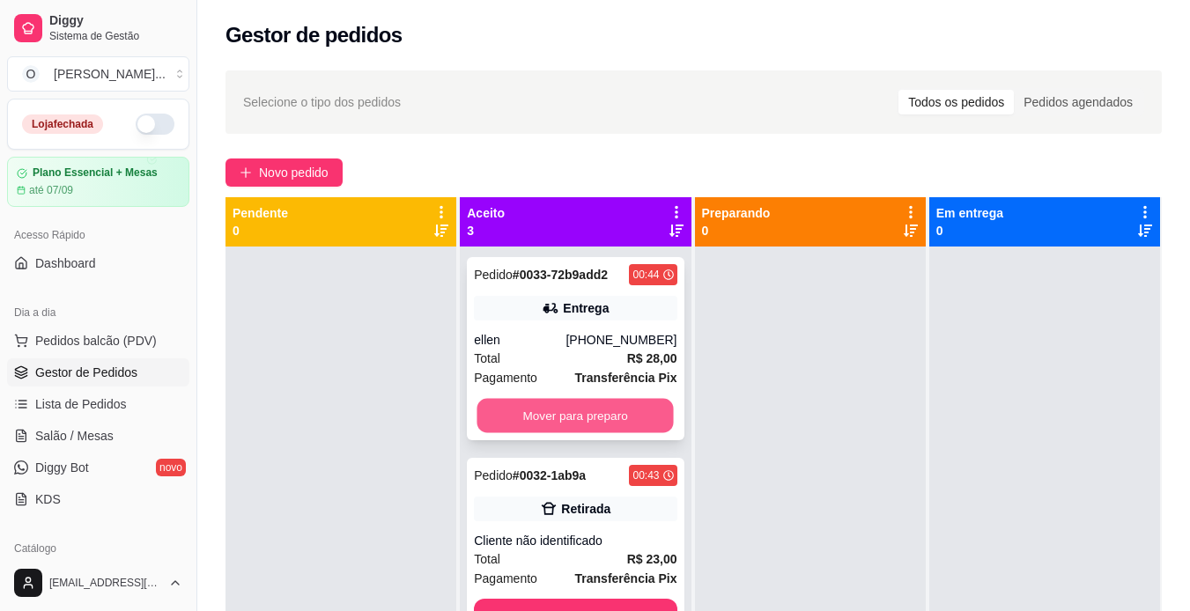
click at [629, 408] on button "Mover para preparo" at bounding box center [575, 416] width 196 height 34
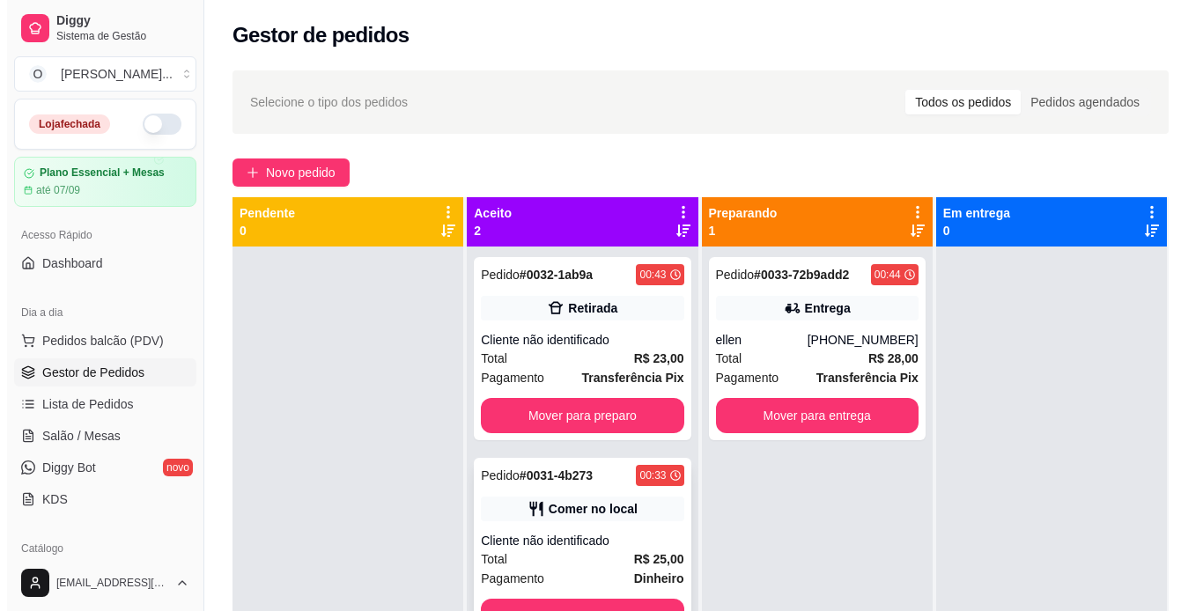
scroll to position [49, 0]
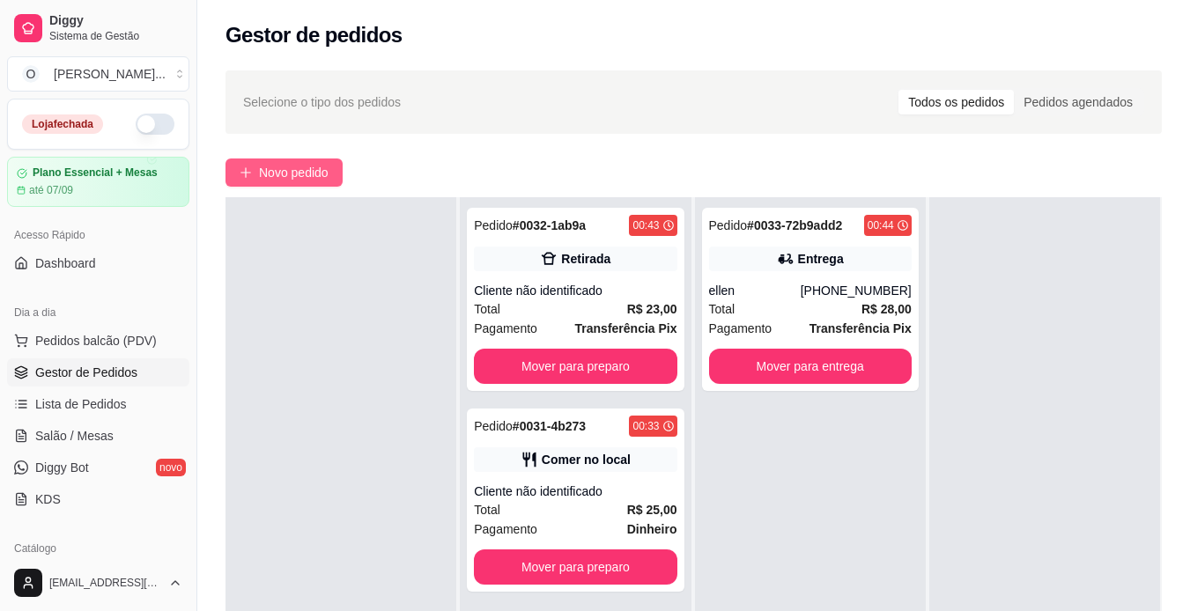
click at [323, 167] on span "Novo pedido" at bounding box center [294, 172] width 70 height 19
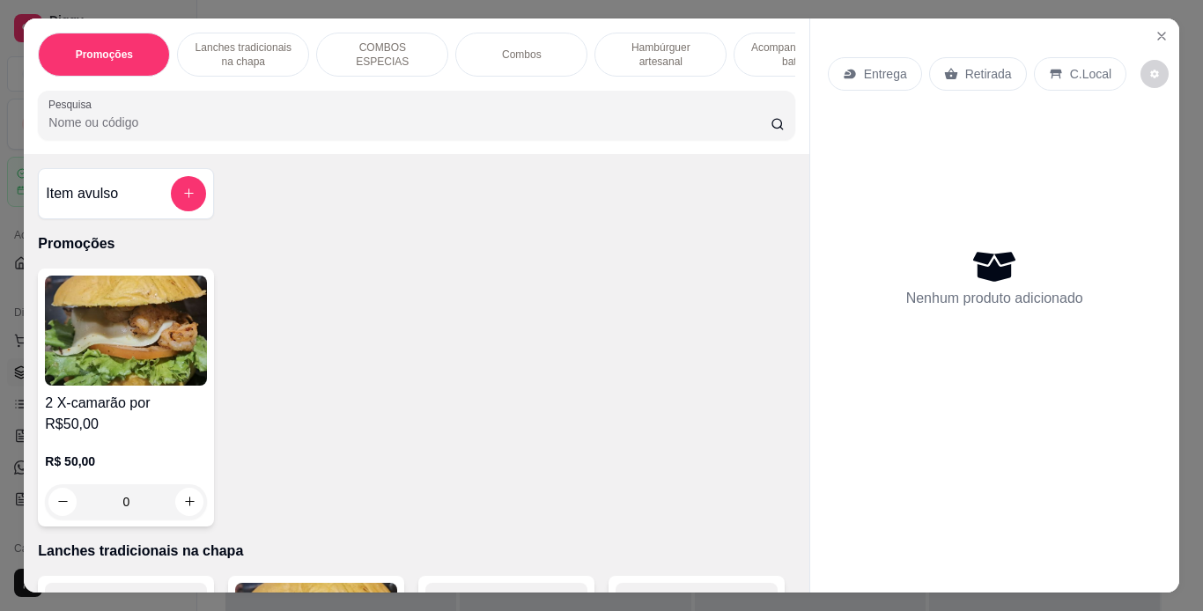
click at [284, 47] on p "Lanches tradicionais na chapa" at bounding box center [243, 55] width 102 height 28
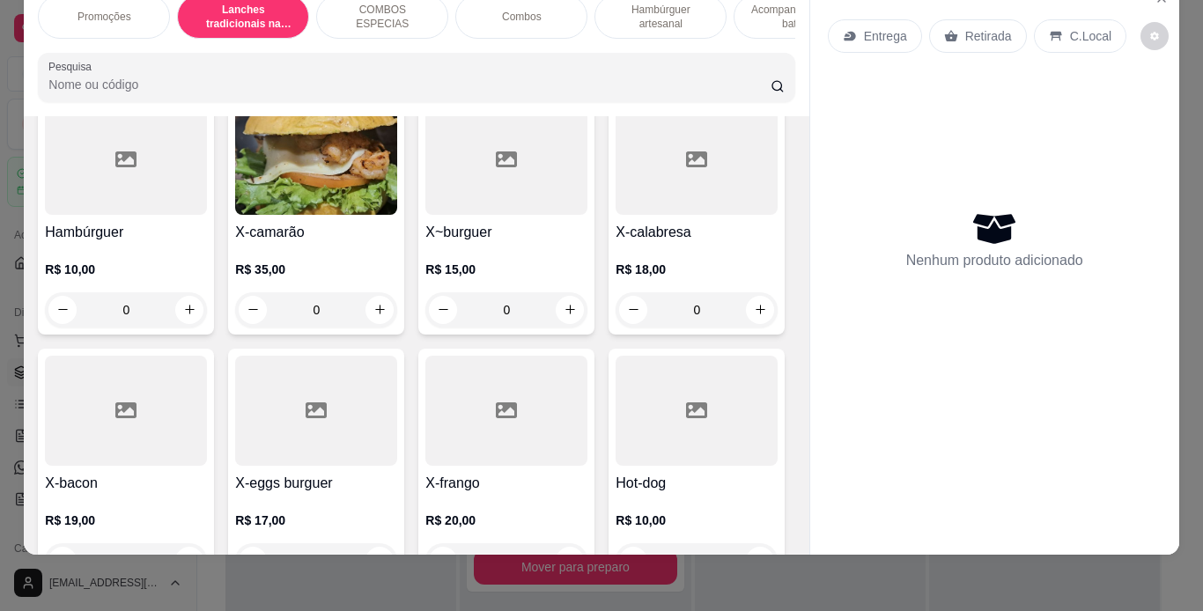
scroll to position [439, 0]
click at [565, 293] on div "0" at bounding box center [506, 310] width 162 height 35
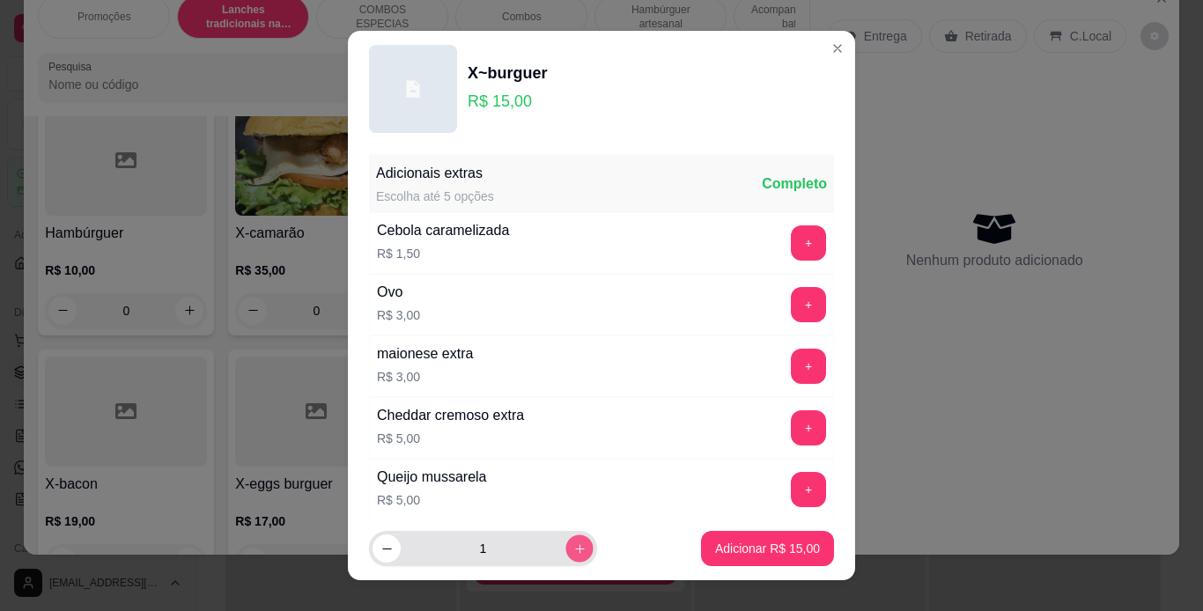
click at [573, 549] on icon "increase-product-quantity" at bounding box center [579, 548] width 13 height 13
type input "2"
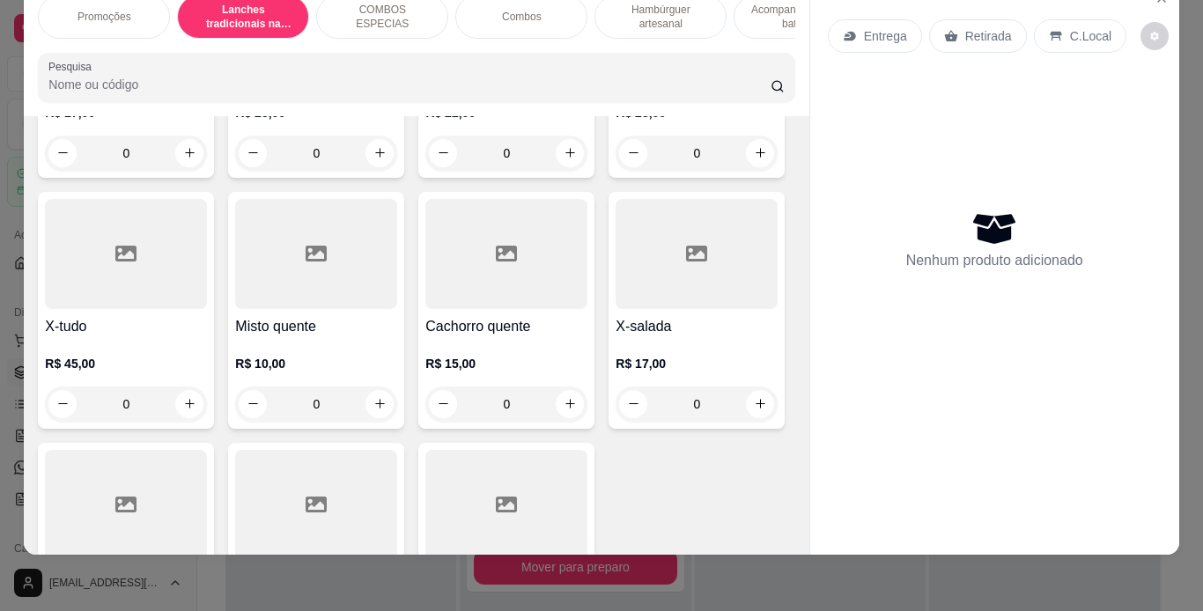
scroll to position [1131, 0]
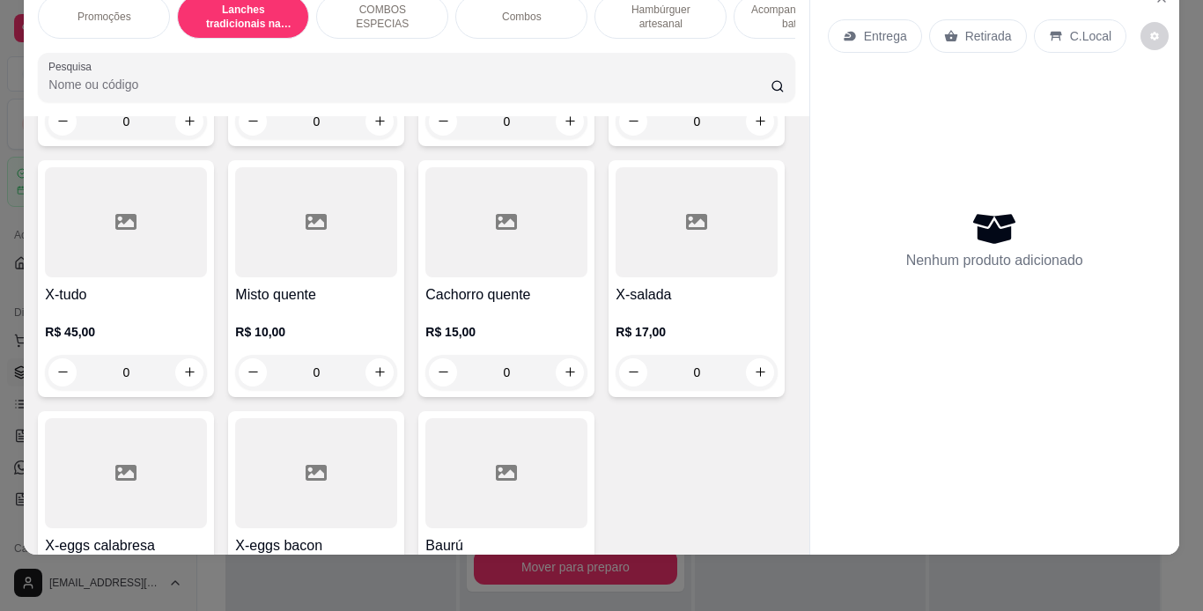
click at [615, 139] on div "0" at bounding box center [696, 121] width 162 height 35
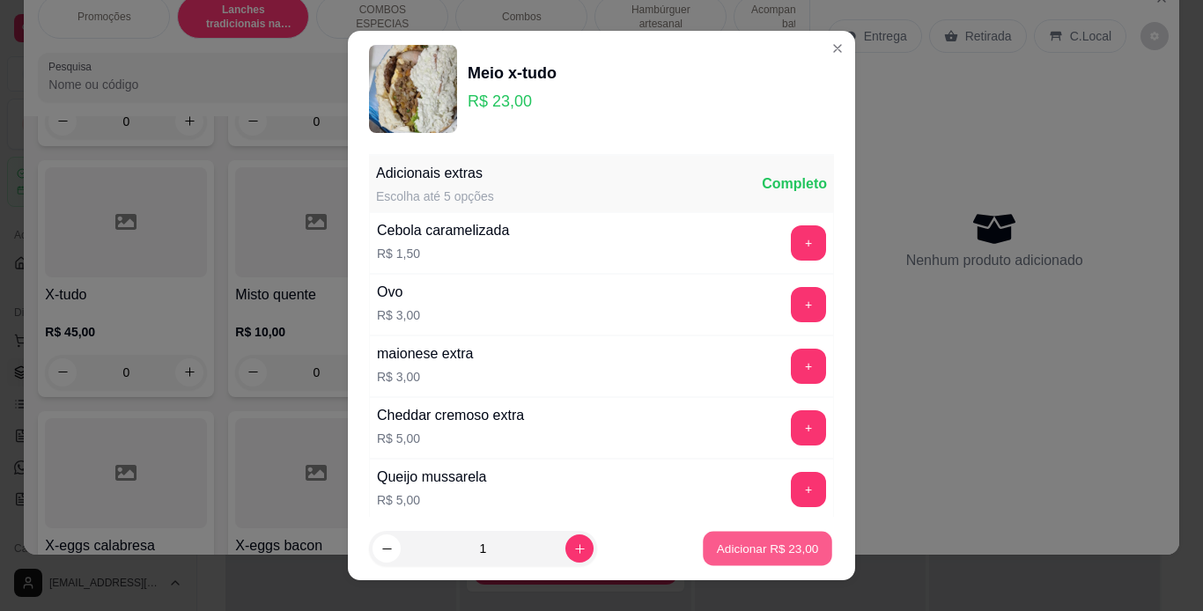
click at [741, 543] on p "Adicionar R$ 23,00" at bounding box center [768, 549] width 102 height 17
type input "1"
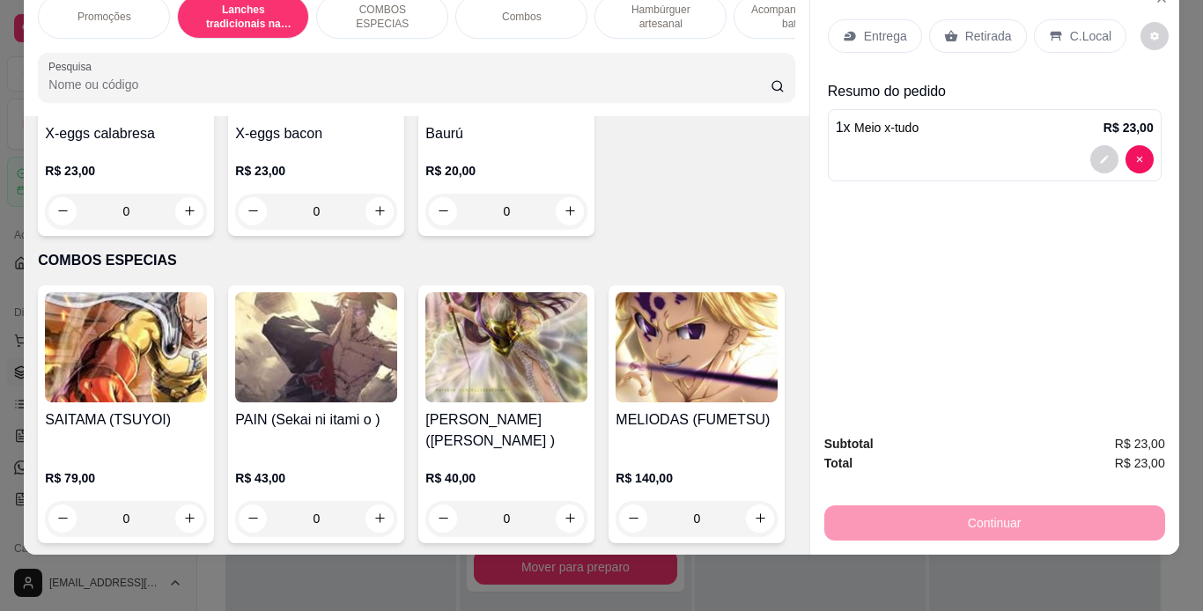
scroll to position [1545, 0]
click at [397, 228] on div "0" at bounding box center [316, 210] width 162 height 35
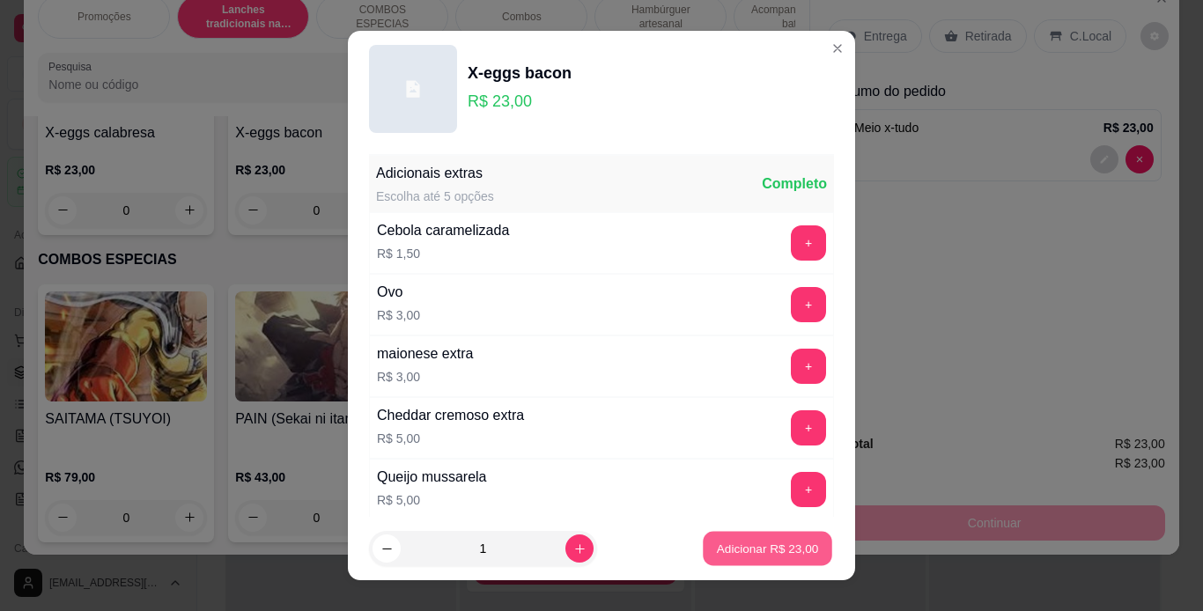
click at [723, 542] on p "Adicionar R$ 23,00" at bounding box center [768, 549] width 102 height 17
type input "1"
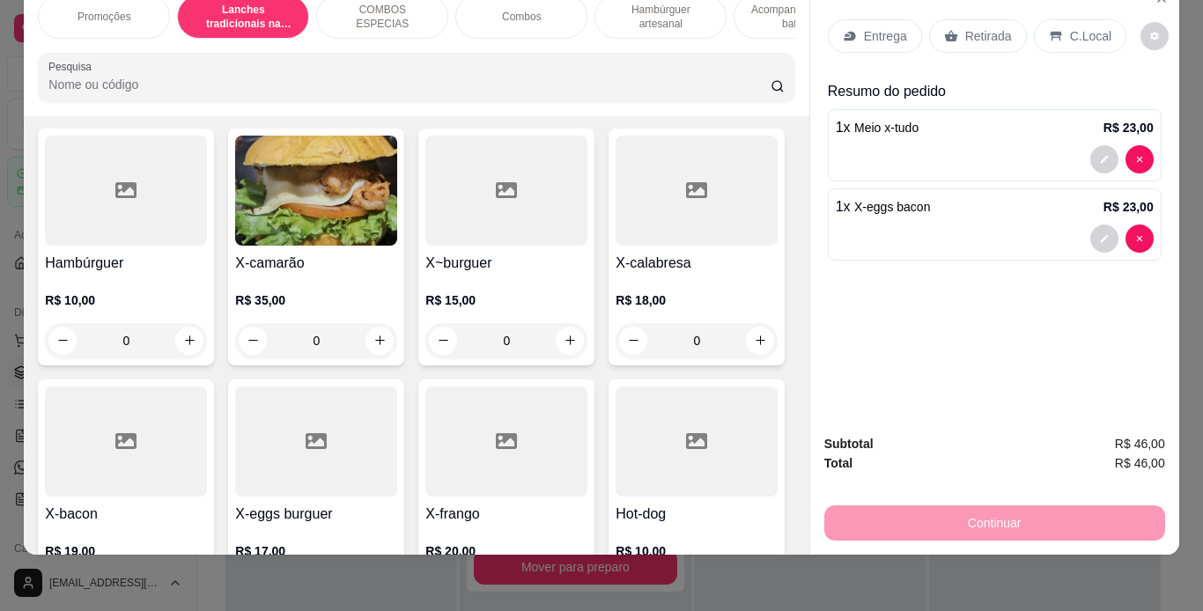
scroll to position [409, 0]
click at [571, 324] on div "0" at bounding box center [506, 341] width 162 height 35
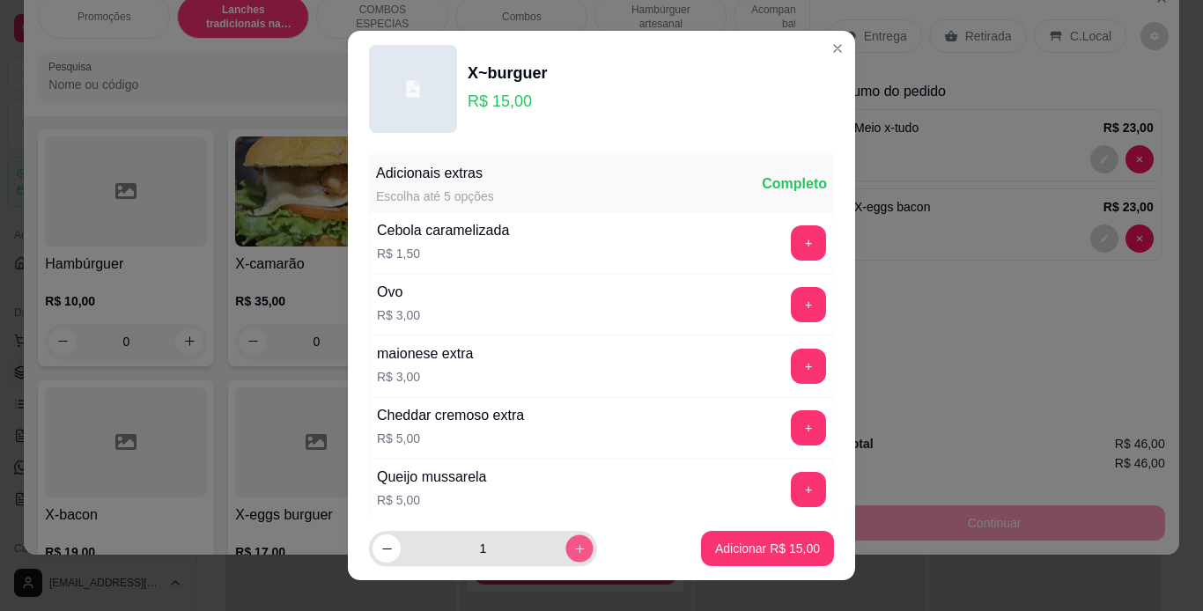
click at [565, 560] on button "increase-product-quantity" at bounding box center [578, 548] width 27 height 27
type input "2"
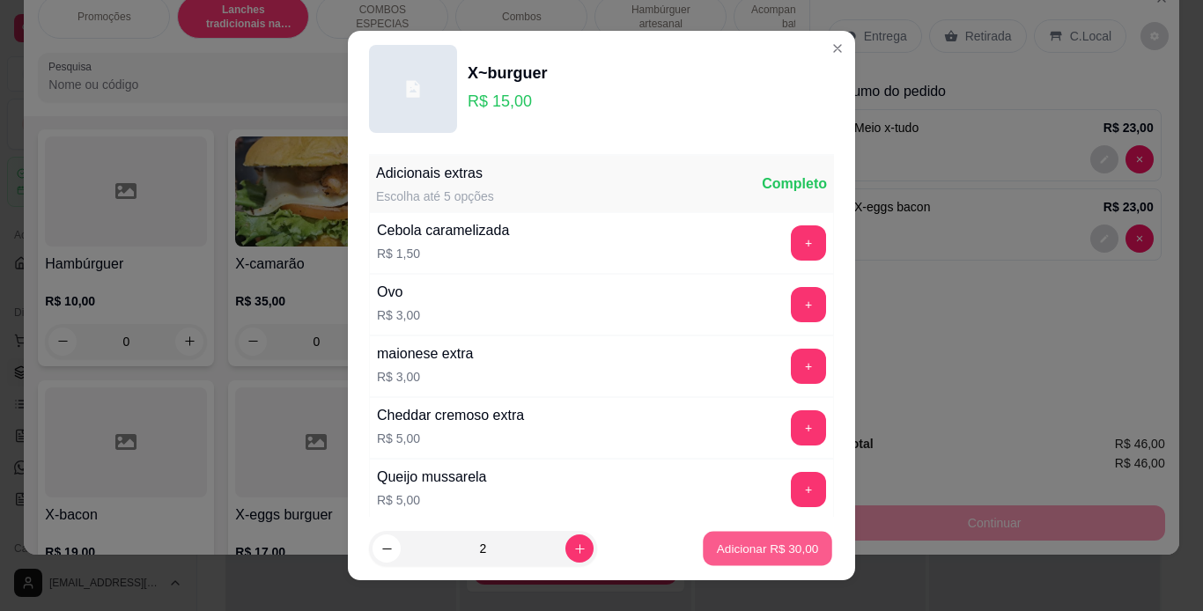
click at [717, 550] on p "Adicionar R$ 30,00" at bounding box center [768, 549] width 102 height 17
type input "2"
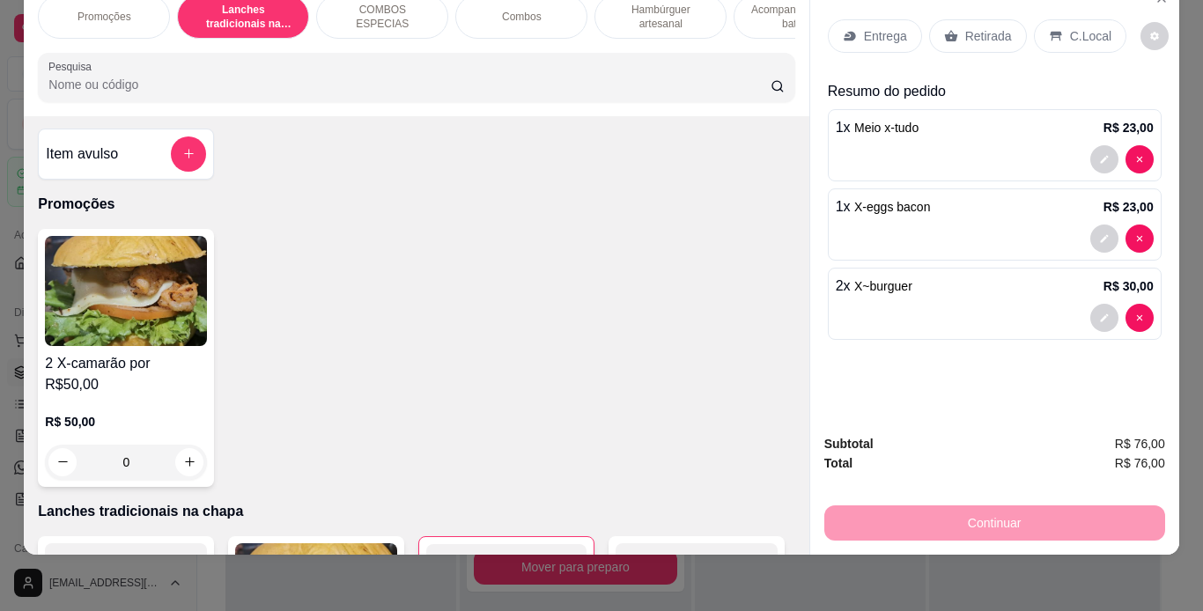
scroll to position [0, 0]
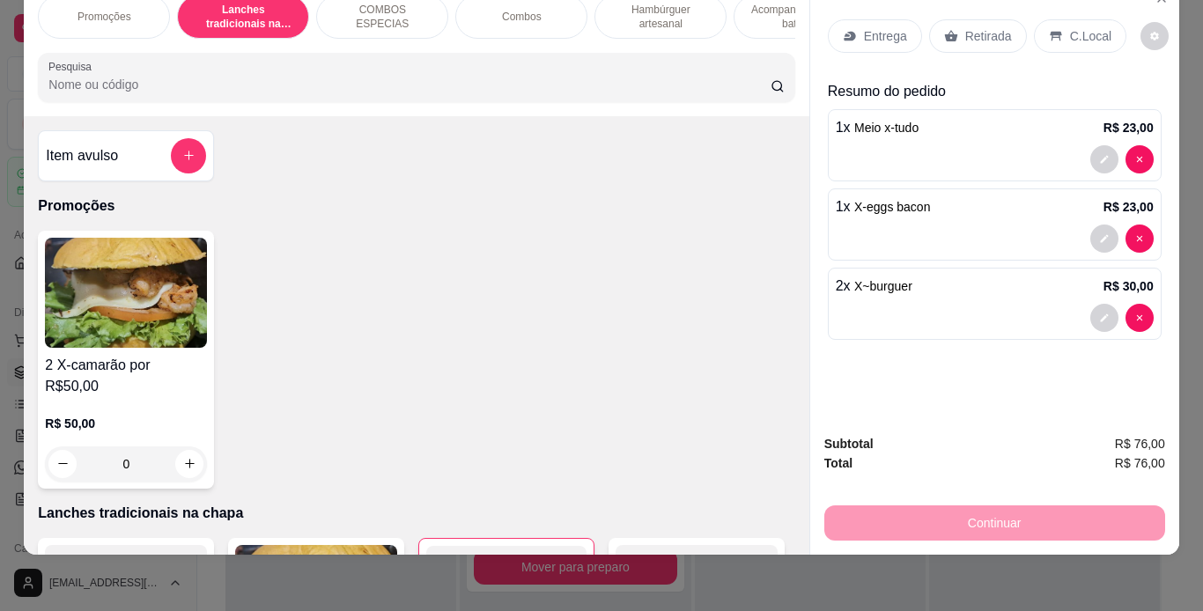
click at [1076, 27] on p "C.Local" at bounding box center [1090, 36] width 41 height 18
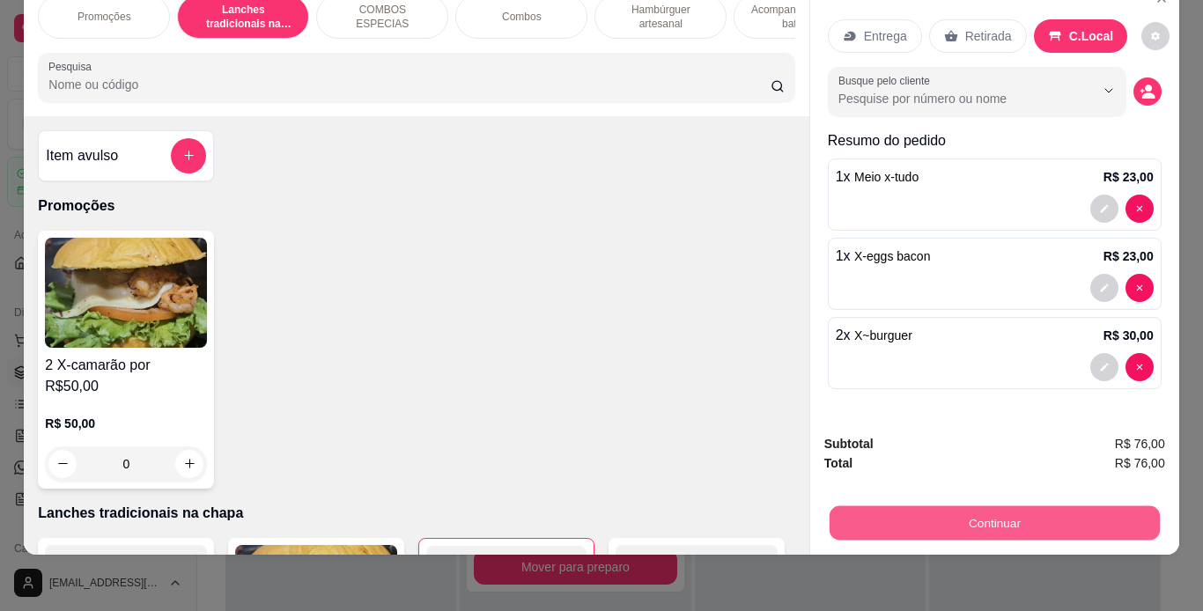
click at [942, 507] on button "Continuar" at bounding box center [994, 523] width 330 height 34
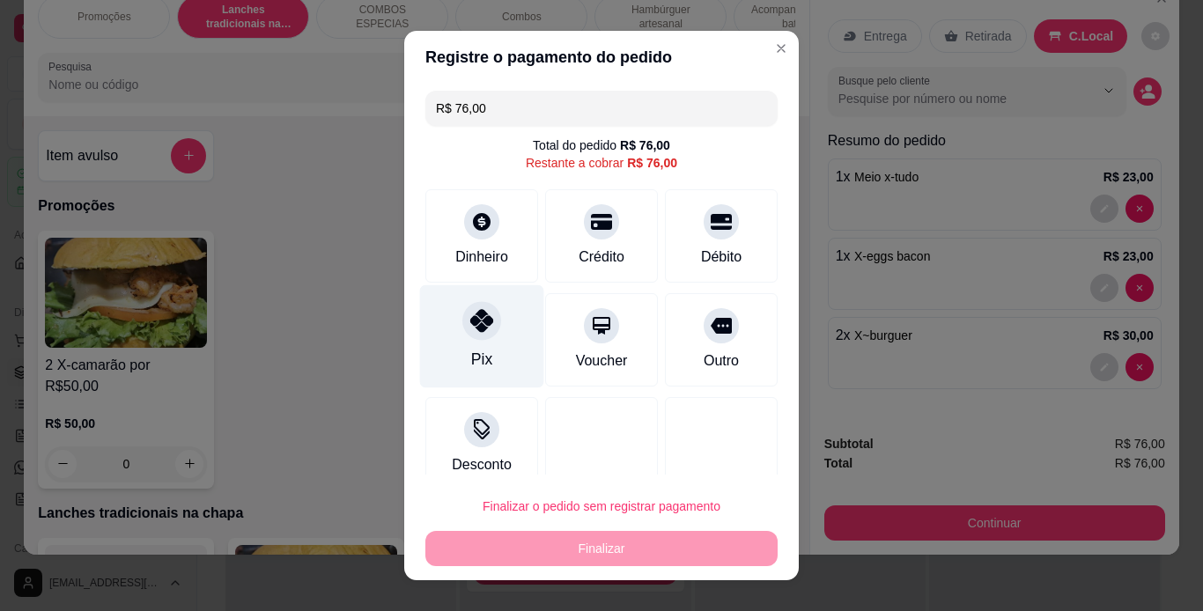
click at [473, 325] on icon at bounding box center [481, 320] width 23 height 23
type input "R$ 0,00"
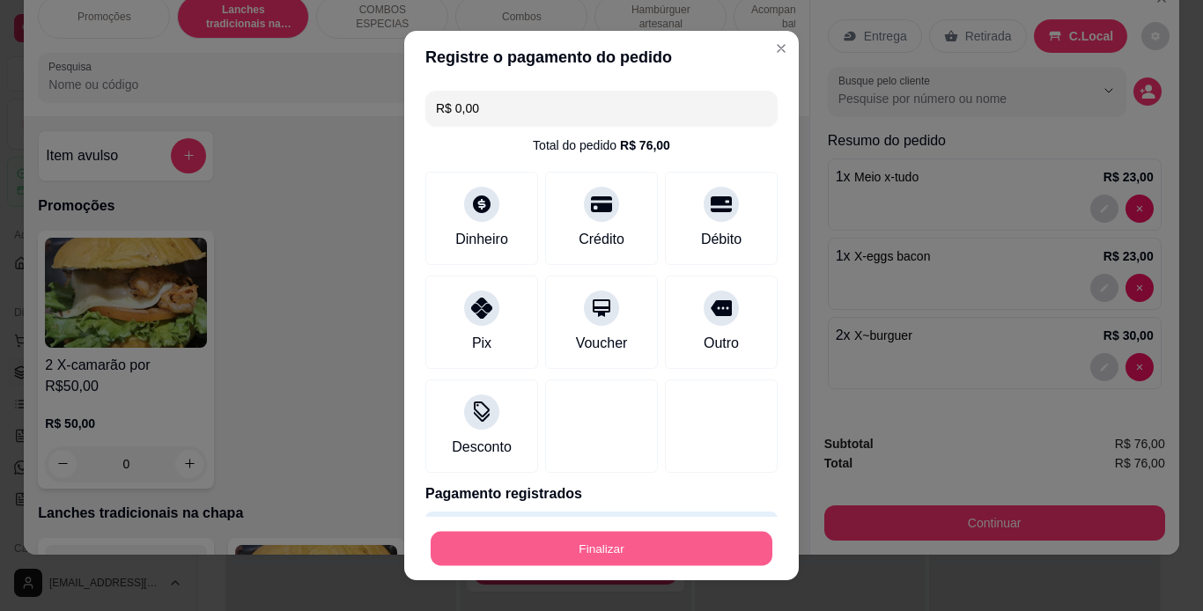
click at [610, 544] on button "Finalizar" at bounding box center [602, 549] width 342 height 34
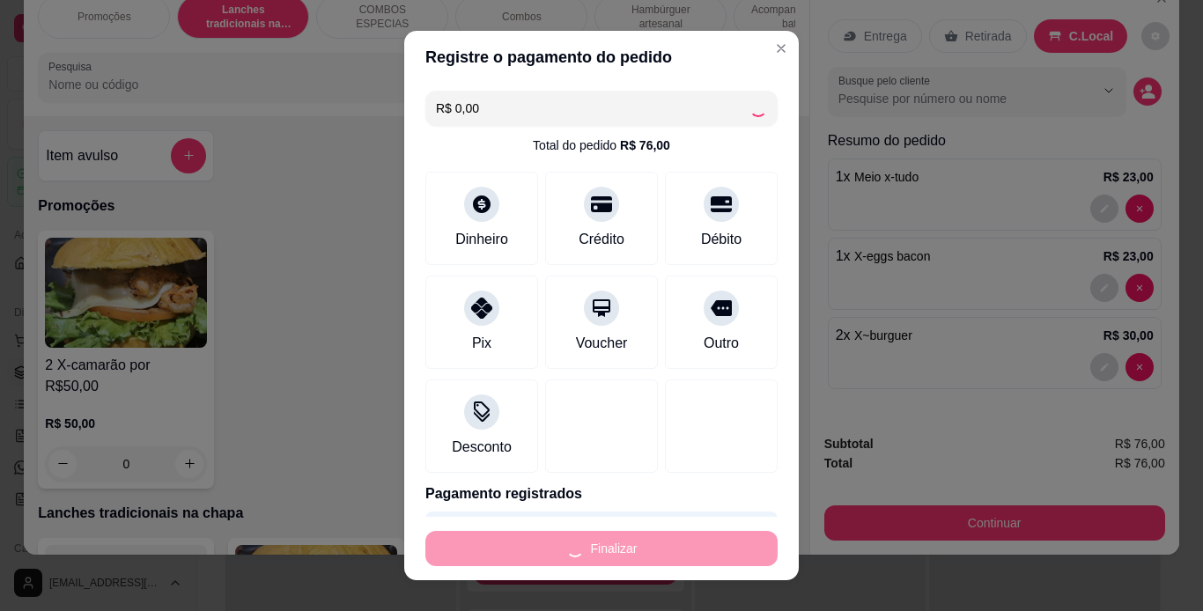
type input "0"
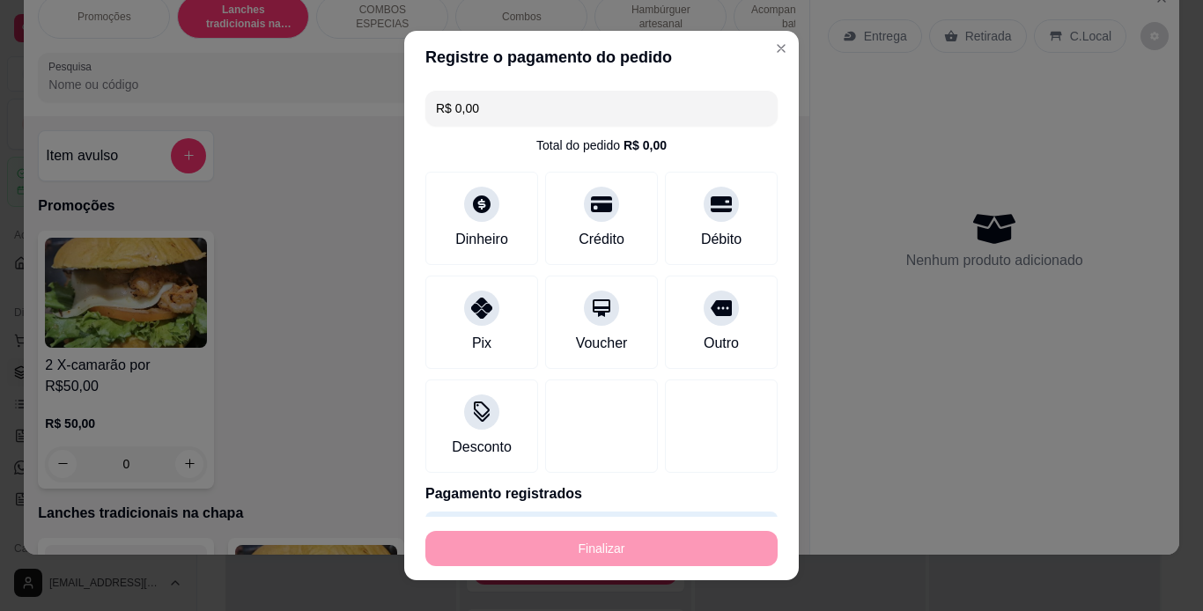
type input "-R$ 76,00"
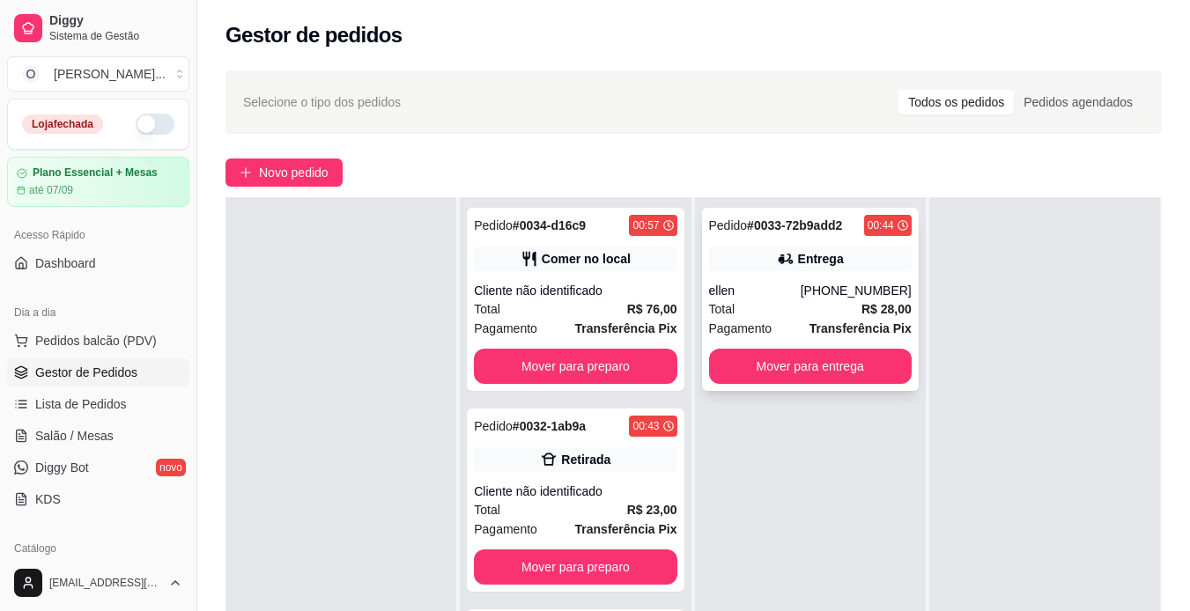
click at [836, 298] on div "[PHONE_NUMBER]" at bounding box center [855, 291] width 111 height 18
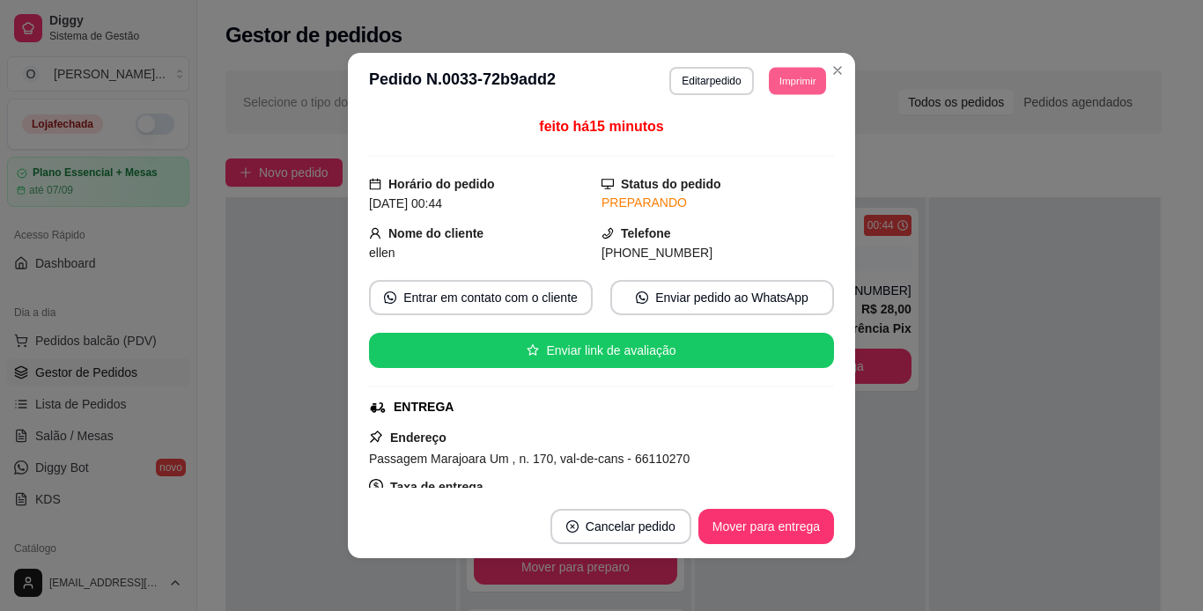
click at [783, 82] on button "Imprimir" at bounding box center [797, 80] width 57 height 27
click at [772, 142] on button "IMPRESSORA" at bounding box center [757, 142] width 123 height 27
click at [756, 525] on button "Mover para entrega" at bounding box center [766, 527] width 132 height 34
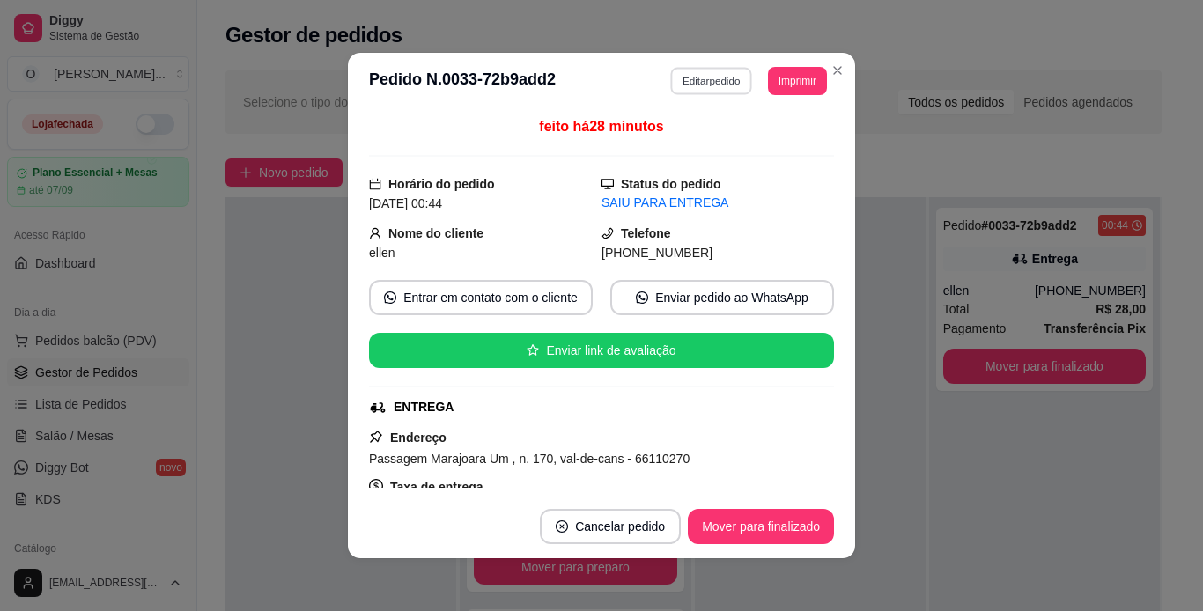
click at [706, 77] on button "Editar pedido" at bounding box center [712, 80] width 82 height 27
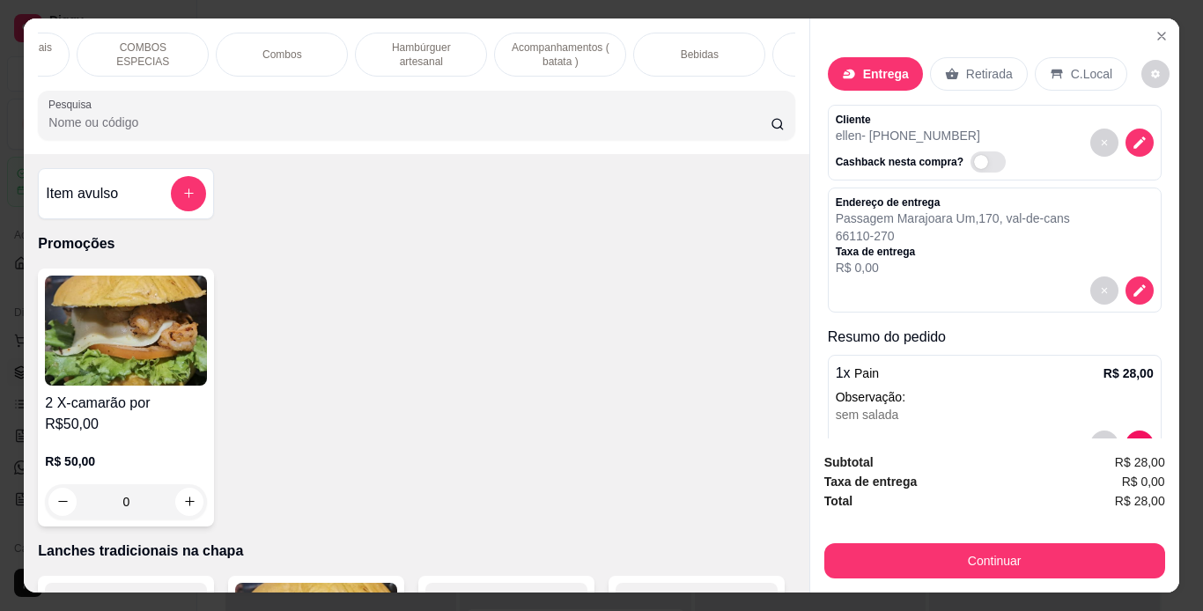
scroll to position [0, 241]
click at [703, 53] on p "Bebidas" at bounding box center [698, 55] width 38 height 14
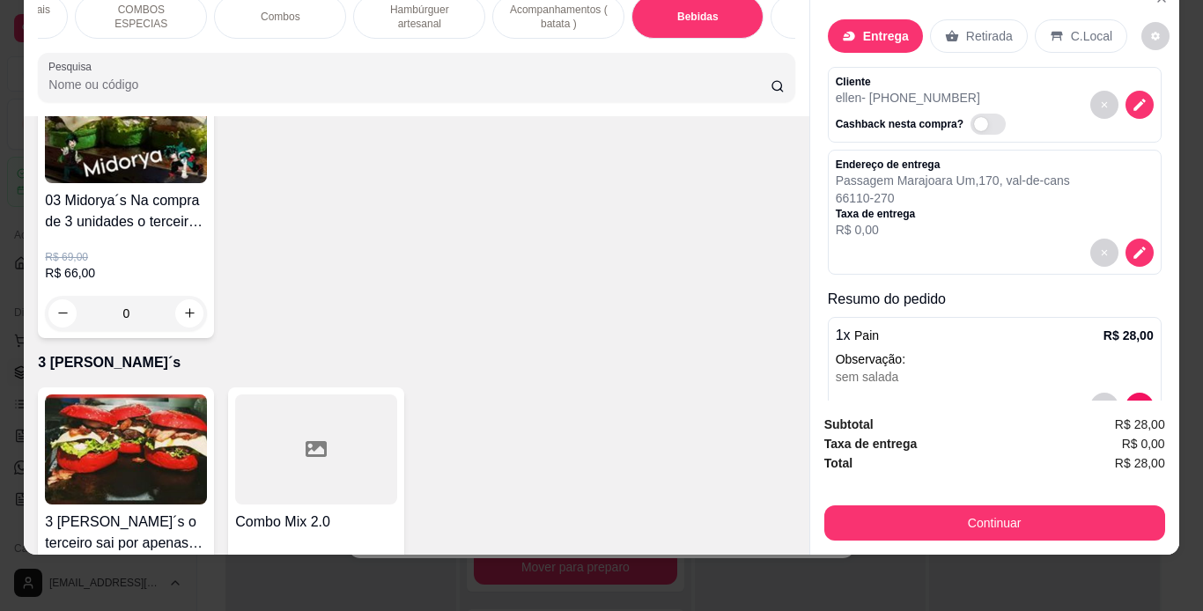
scroll to position [5579, 0]
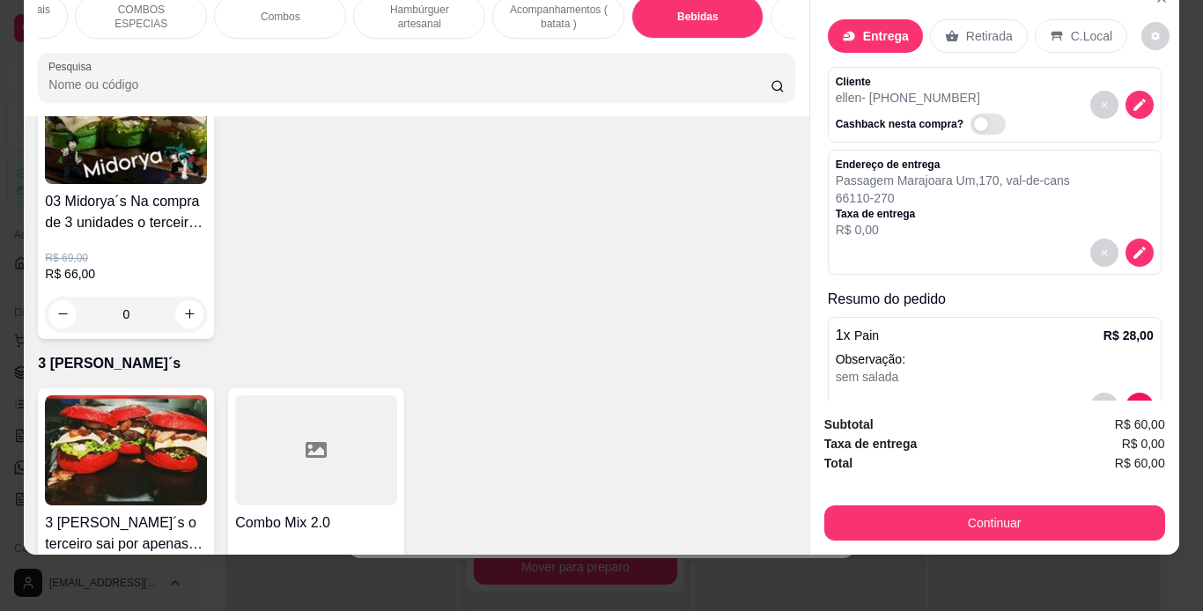
type input "4"
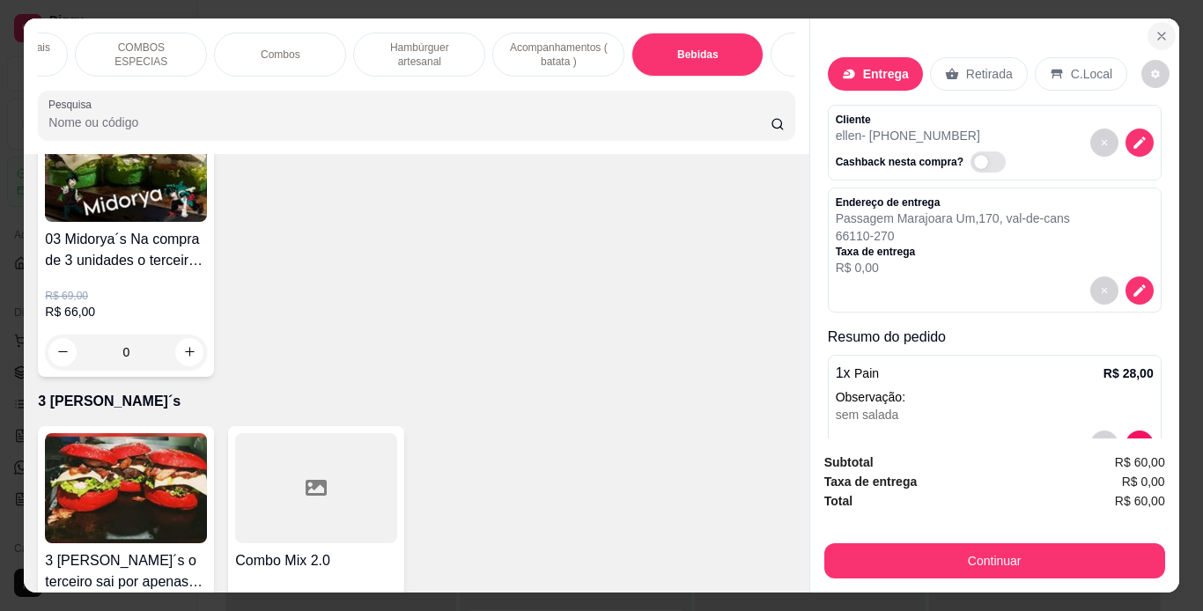
click at [1154, 29] on icon "Close" at bounding box center [1161, 36] width 14 height 14
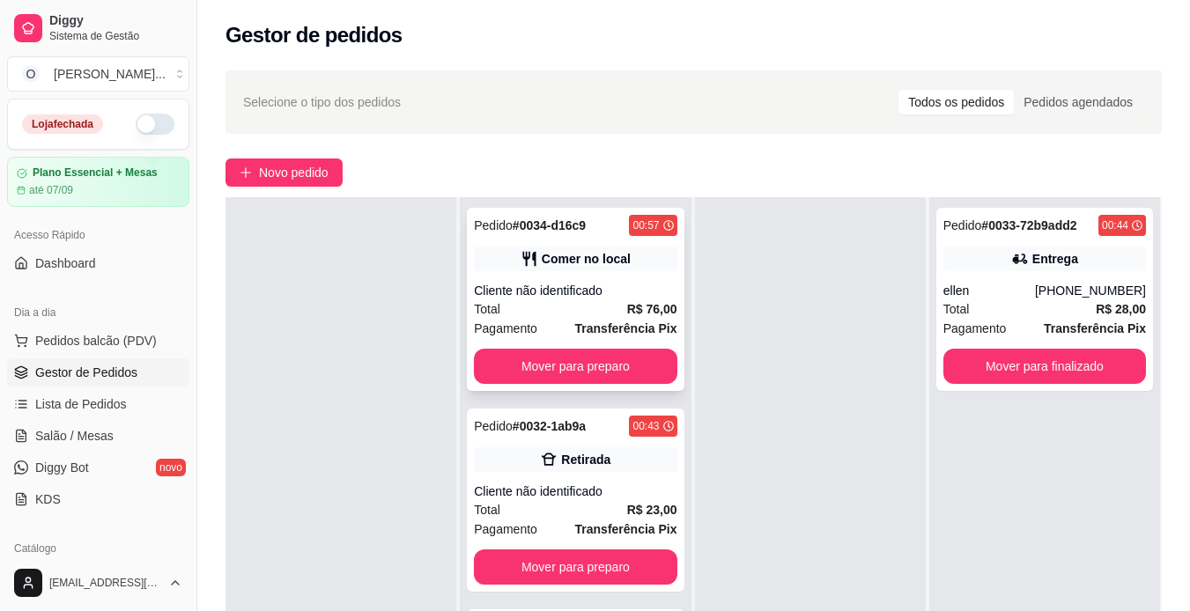
click at [593, 301] on div "Total R$ 76,00" at bounding box center [575, 308] width 203 height 19
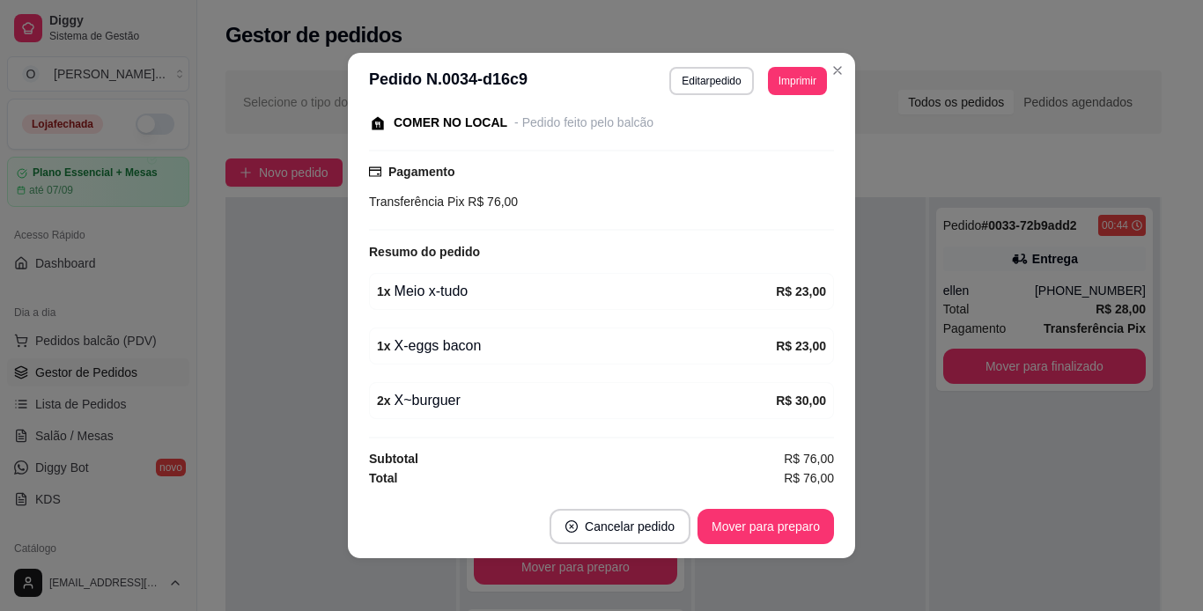
scroll to position [193, 0]
click at [720, 82] on button "Editar pedido" at bounding box center [712, 80] width 82 height 27
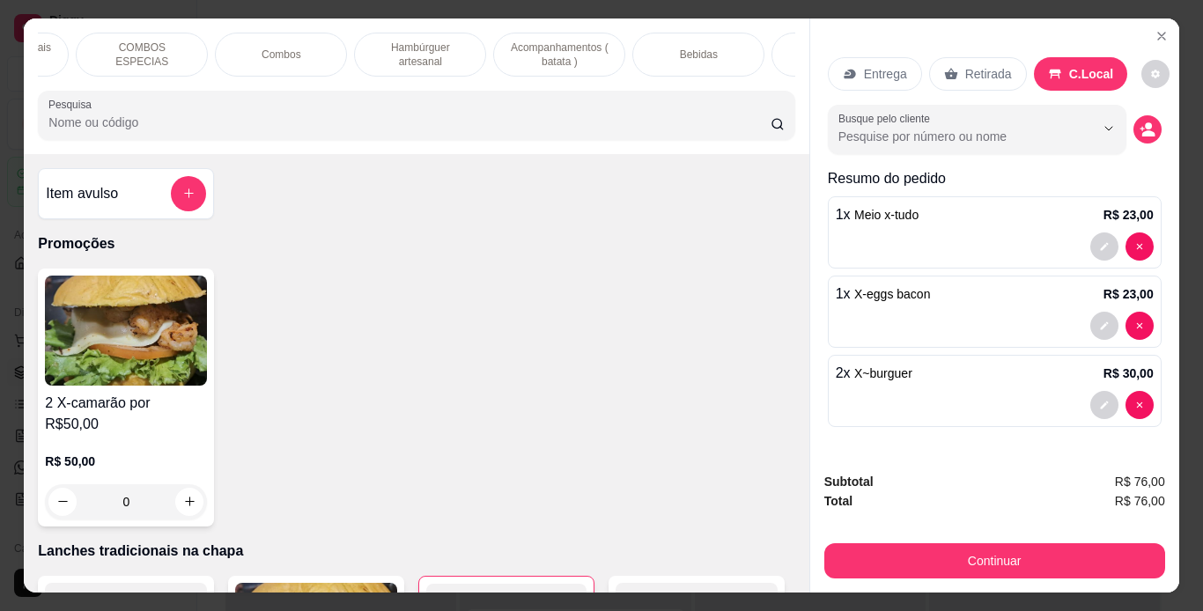
scroll to position [0, 241]
click at [686, 48] on p "Bebidas" at bounding box center [698, 55] width 38 height 14
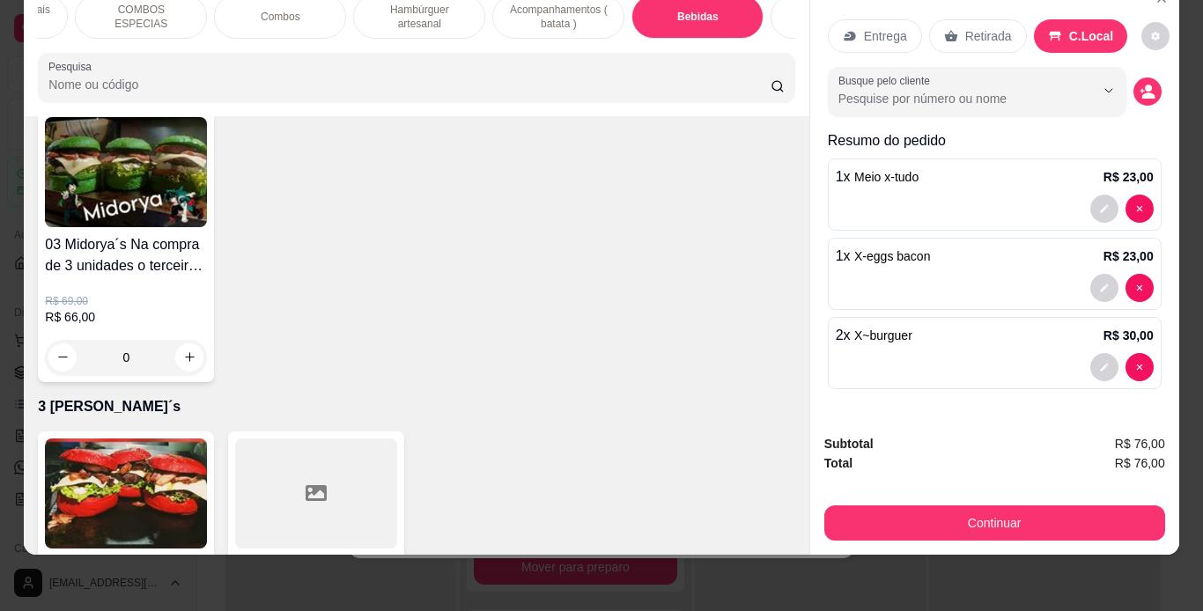
scroll to position [5585, 0]
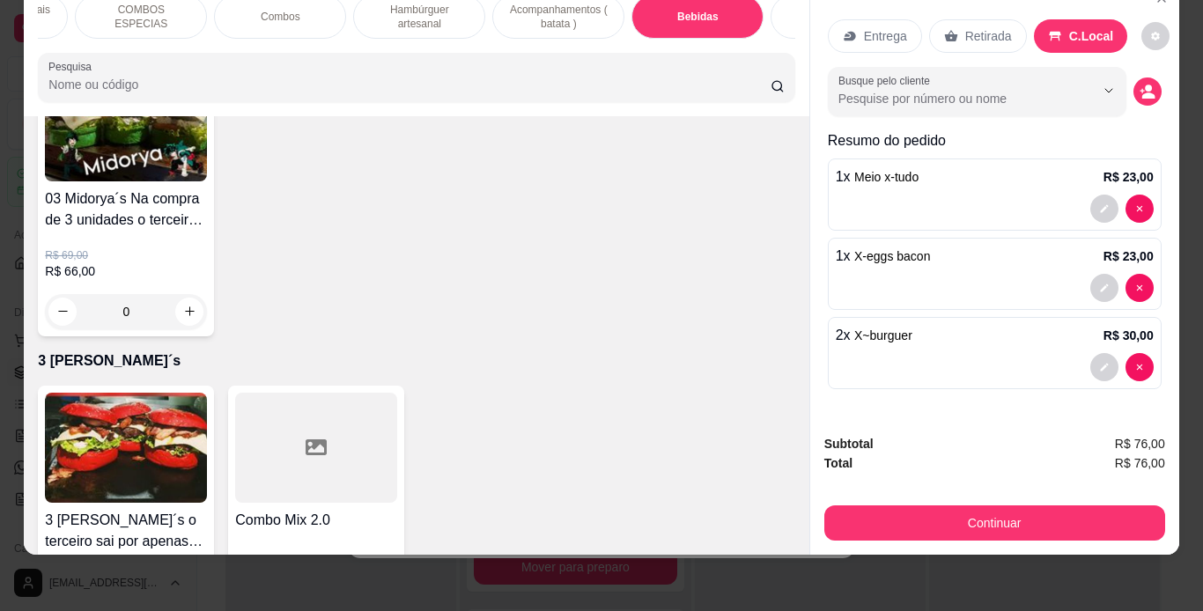
type input "4"
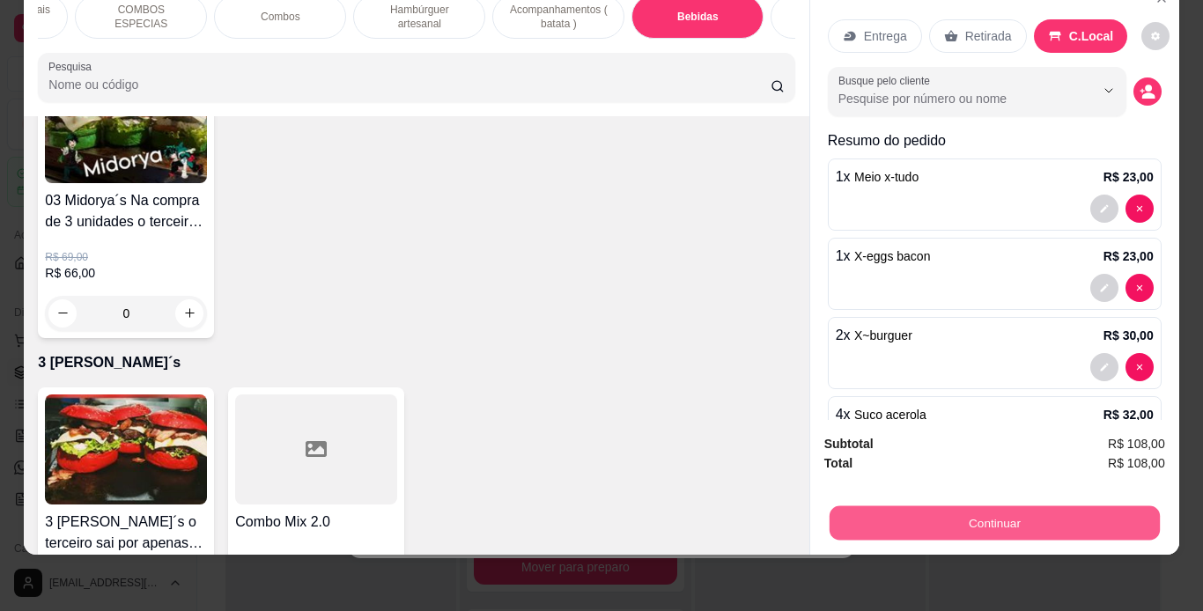
click at [881, 507] on button "Continuar" at bounding box center [994, 523] width 330 height 34
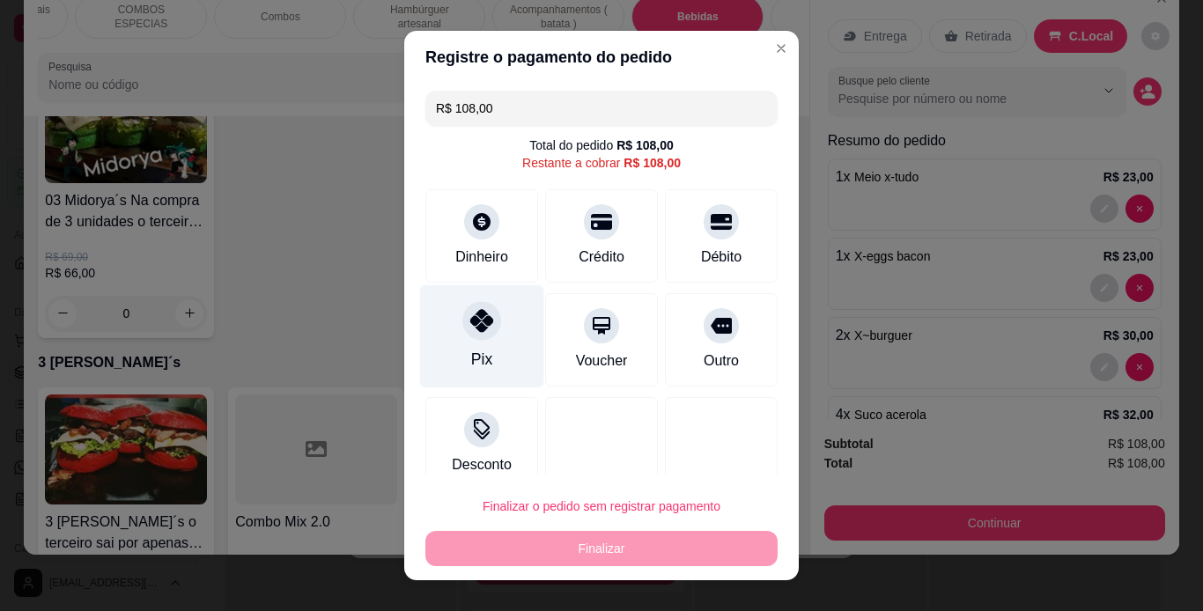
click at [471, 352] on div "Pix" at bounding box center [481, 359] width 21 height 23
type input "R$ 0,00"
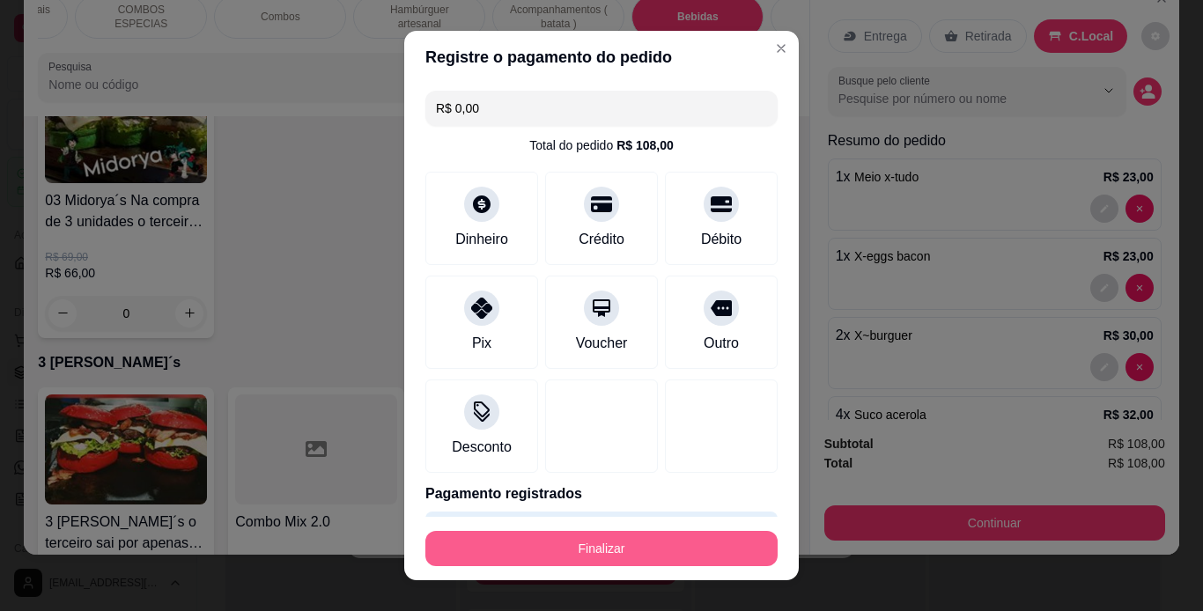
click at [569, 542] on button "Finalizar" at bounding box center [601, 548] width 352 height 35
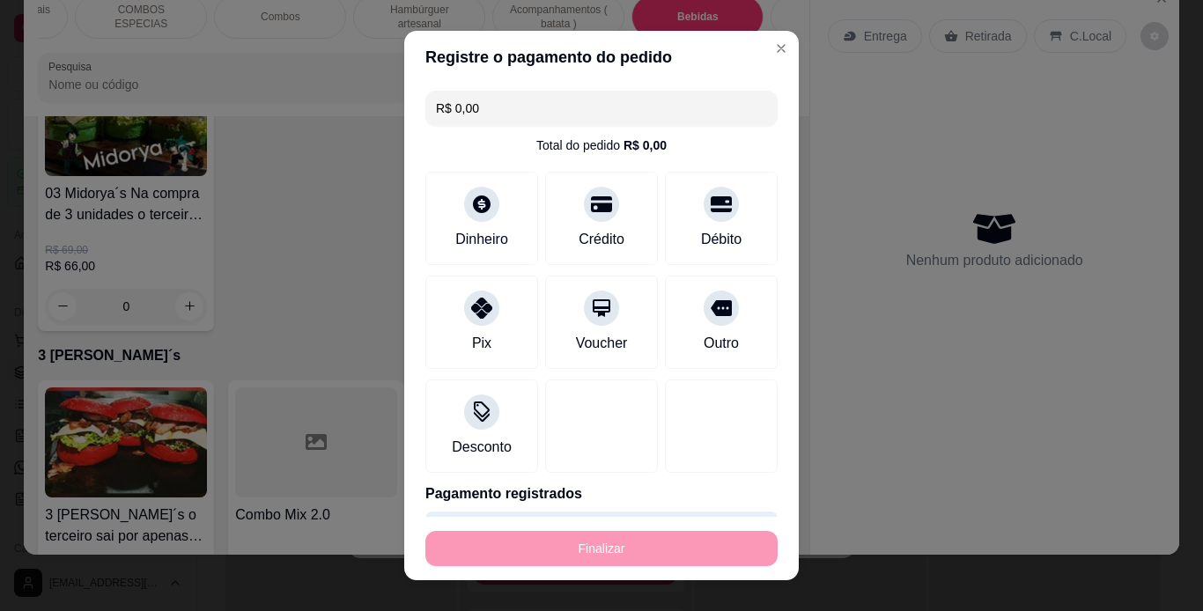
type input "0"
type input "-R$ 108,00"
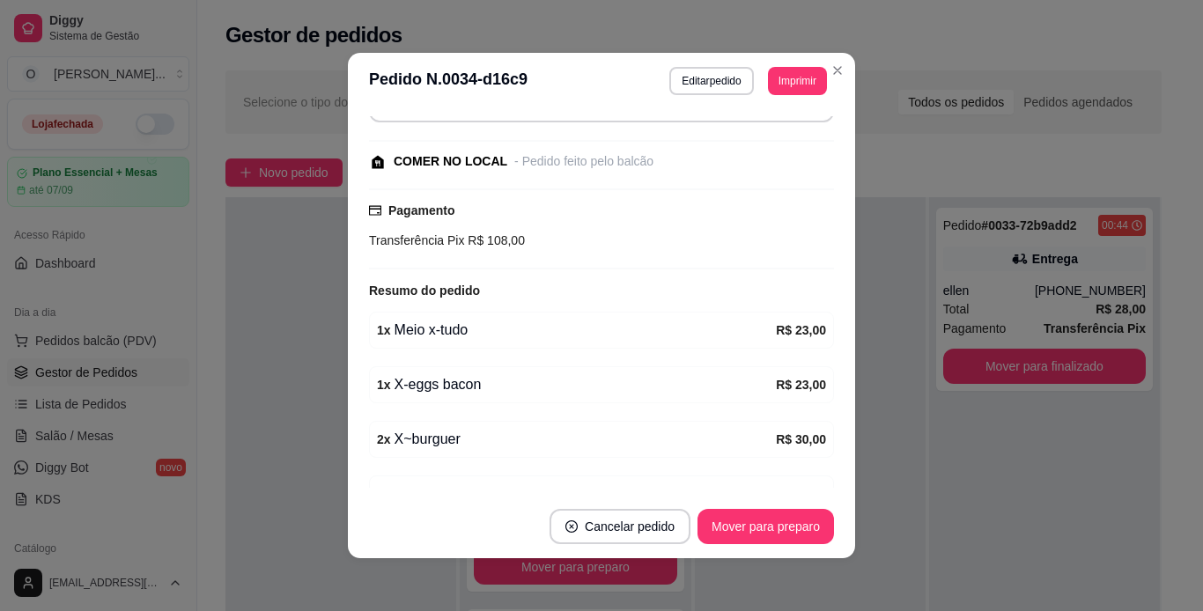
scroll to position [232, 0]
